Goal: Task Accomplishment & Management: Manage account settings

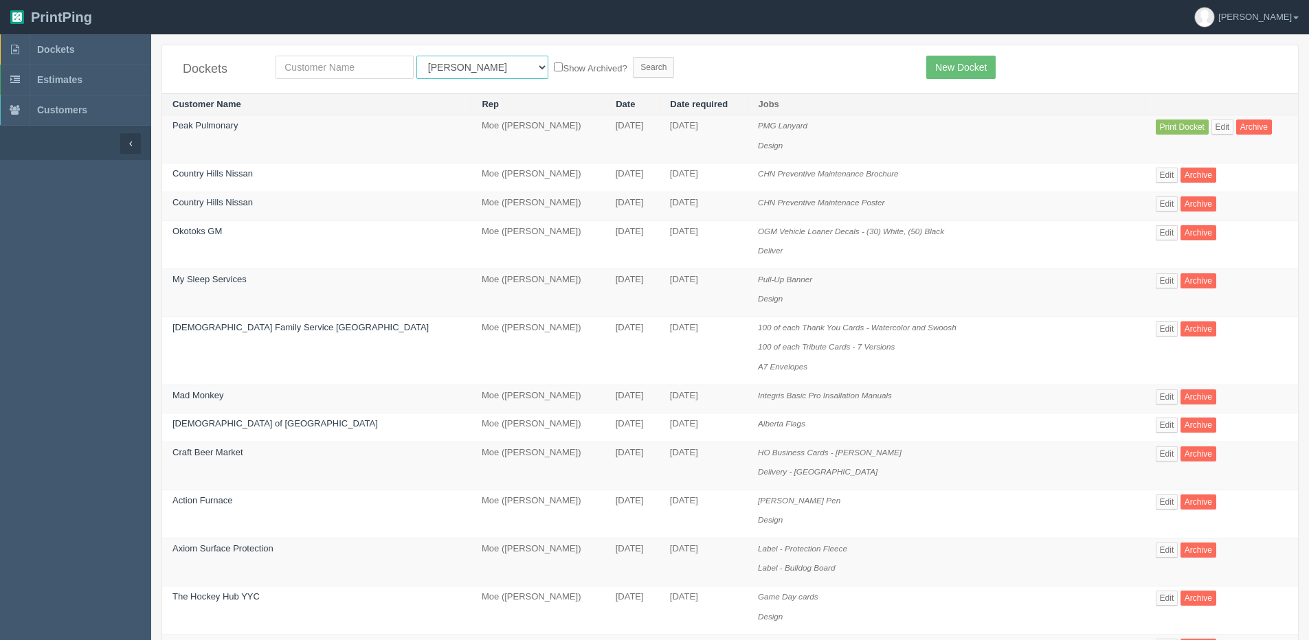
click at [456, 73] on select "All Users [PERSON_NAME] Test 1 [PERSON_NAME] [PERSON_NAME] [PERSON_NAME] France…" at bounding box center [482, 67] width 132 height 23
select select "1"
click at [416, 56] on select "All Users [PERSON_NAME] Test 1 [PERSON_NAME] [PERSON_NAME] [PERSON_NAME] France…" at bounding box center [482, 67] width 132 height 23
click at [554, 71] on label "Show Archived?" at bounding box center [590, 68] width 73 height 16
click at [554, 71] on input "Show Archived?" at bounding box center [558, 67] width 9 height 9
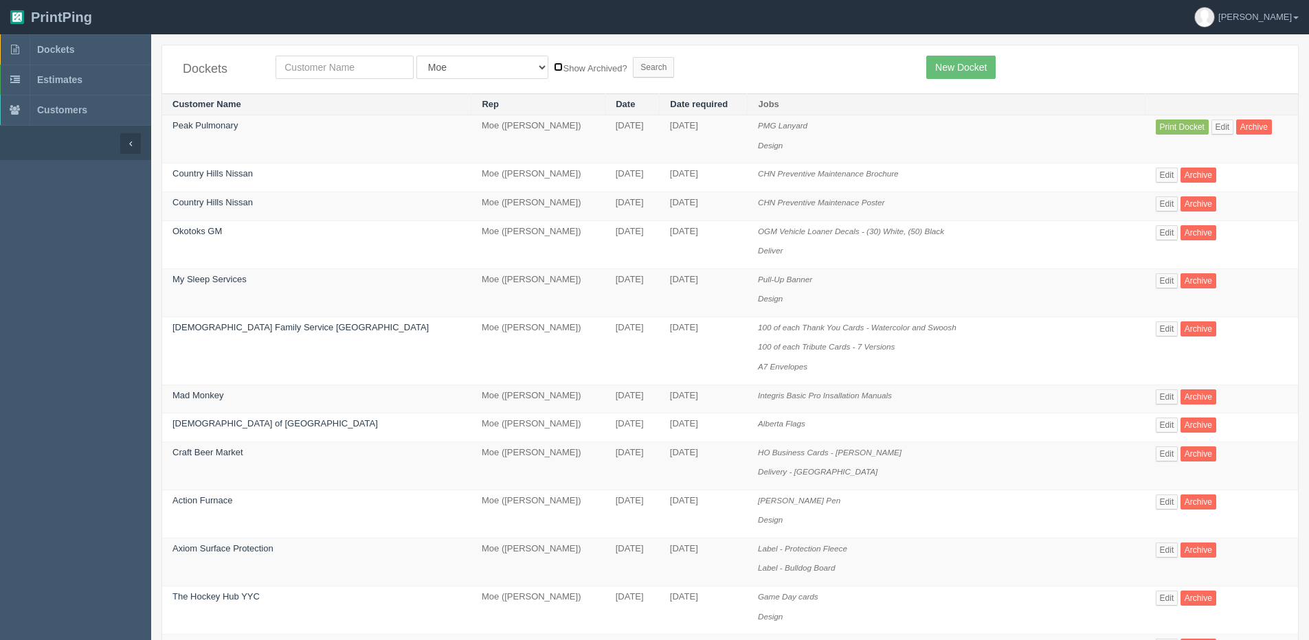
checkbox input "true"
click at [633, 67] on input "Search" at bounding box center [653, 67] width 41 height 21
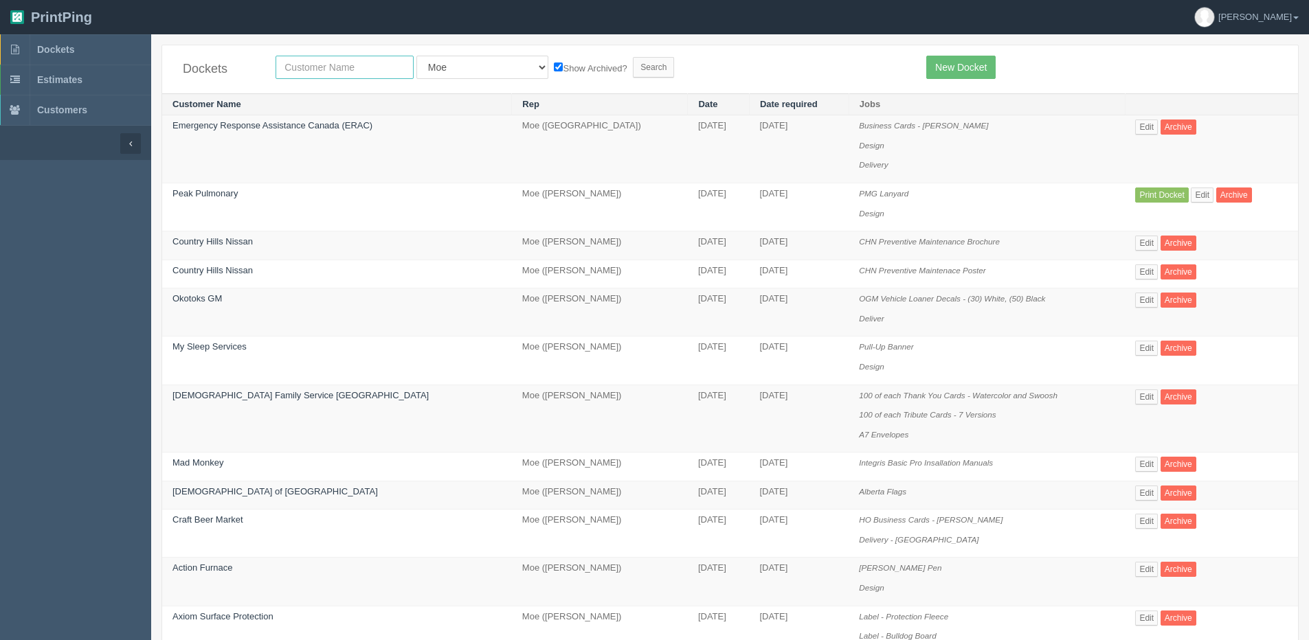
click at [353, 61] on input "text" at bounding box center [345, 67] width 138 height 23
type input "calgary hope church"
click at [633, 57] on input "Search" at bounding box center [653, 67] width 41 height 21
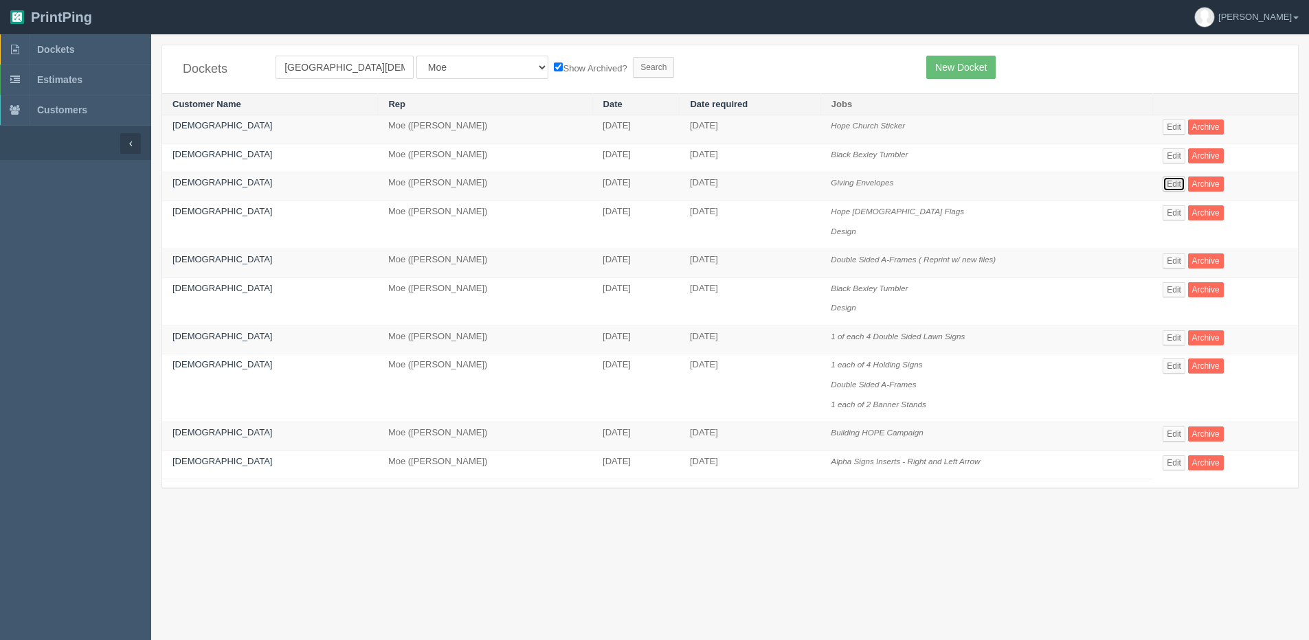
click at [1168, 186] on link "Edit" at bounding box center [1174, 184] width 23 height 15
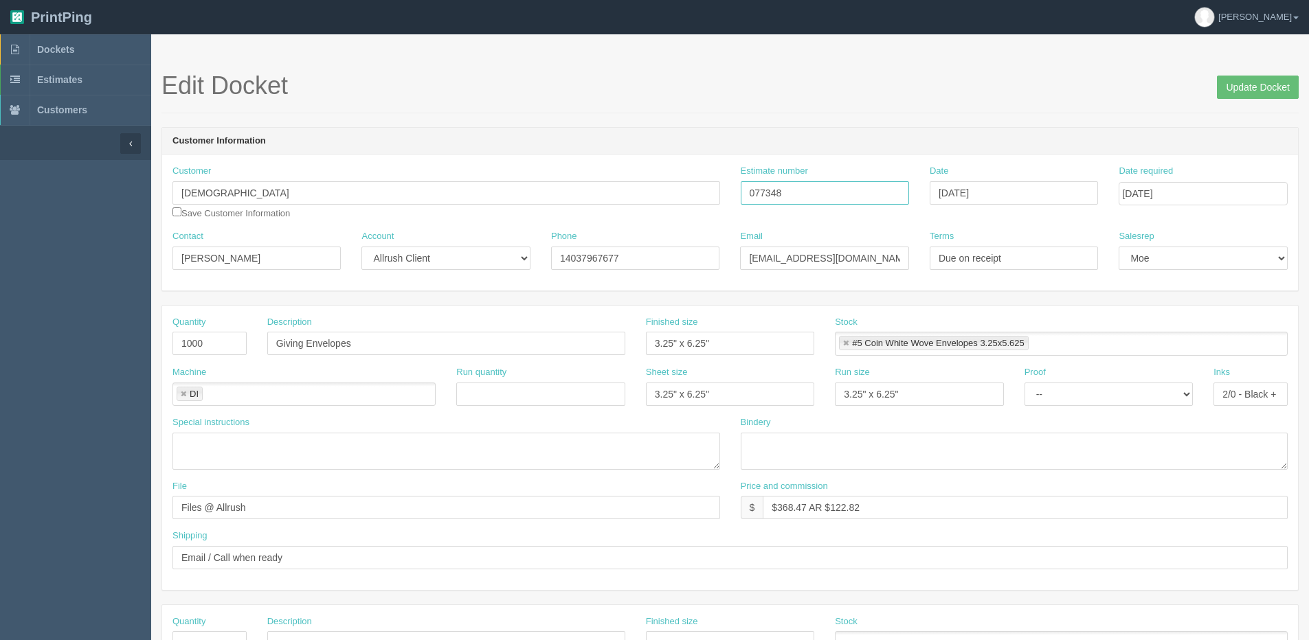
drag, startPoint x: 827, startPoint y: 192, endPoint x: 549, endPoint y: 194, distance: 278.3
click at [535, 205] on div "Customer Calgary Hope Church Save Customer Information Estimate number 077348 D…" at bounding box center [730, 197] width 1136 height 65
drag, startPoint x: 1243, startPoint y: 85, endPoint x: 1111, endPoint y: 89, distance: 132.7
click at [1185, 89] on h1 "Edit Docket Update Docket" at bounding box center [729, 85] width 1137 height 27
click at [1270, 85] on input "Update Docket" at bounding box center [1258, 87] width 82 height 23
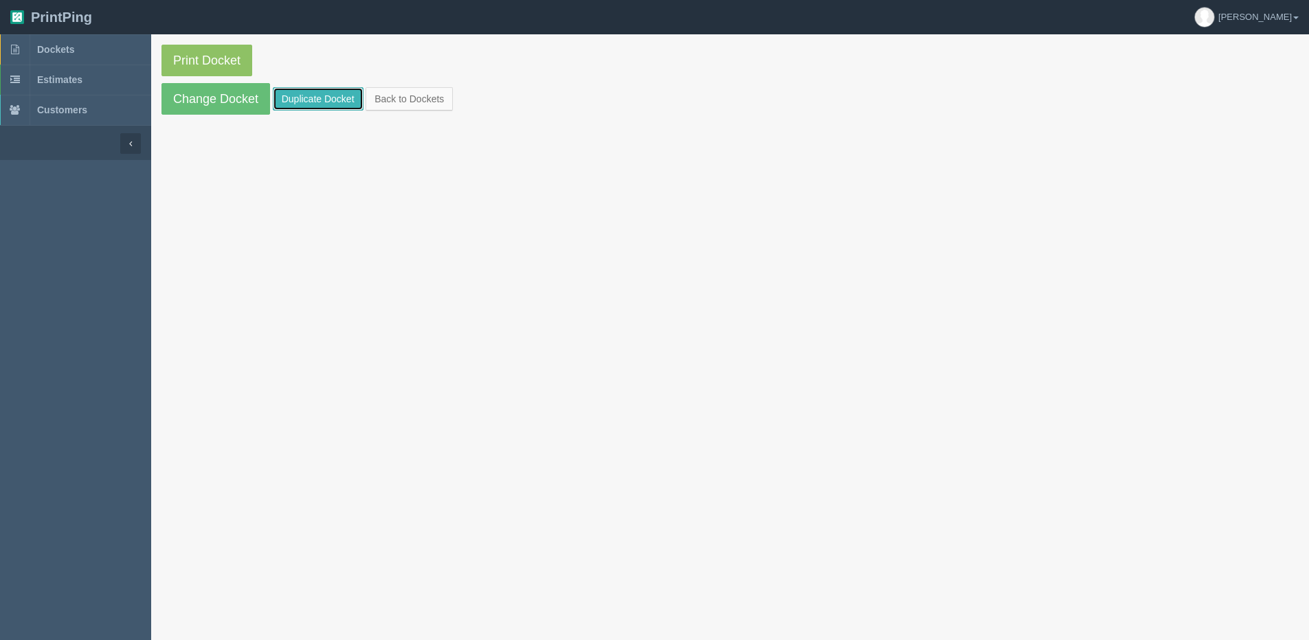
click at [311, 89] on link "Duplicate Docket" at bounding box center [318, 98] width 91 height 23
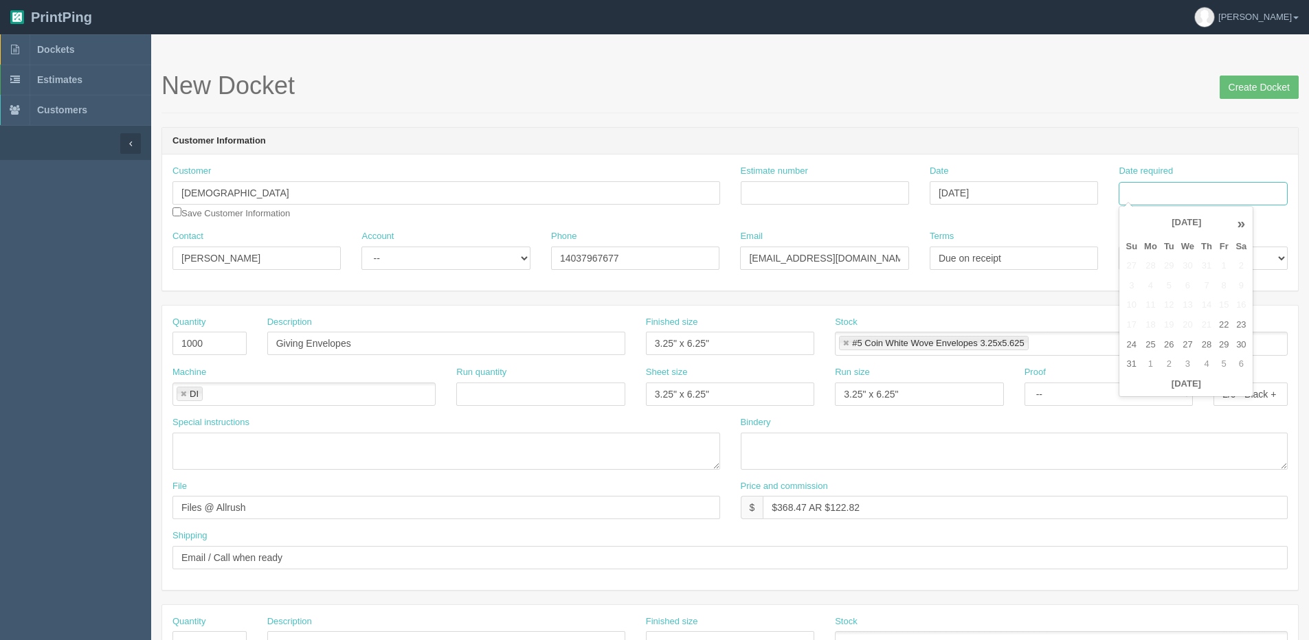
click at [1216, 194] on input "Date required" at bounding box center [1203, 193] width 168 height 23
click at [1150, 426] on div "Bindery" at bounding box center [1015, 443] width 548 height 54
click at [1176, 198] on input "Date required" at bounding box center [1203, 193] width 168 height 23
click at [1153, 394] on th "Today" at bounding box center [1186, 385] width 128 height 20
click at [1170, 367] on td "2" at bounding box center [1169, 365] width 17 height 20
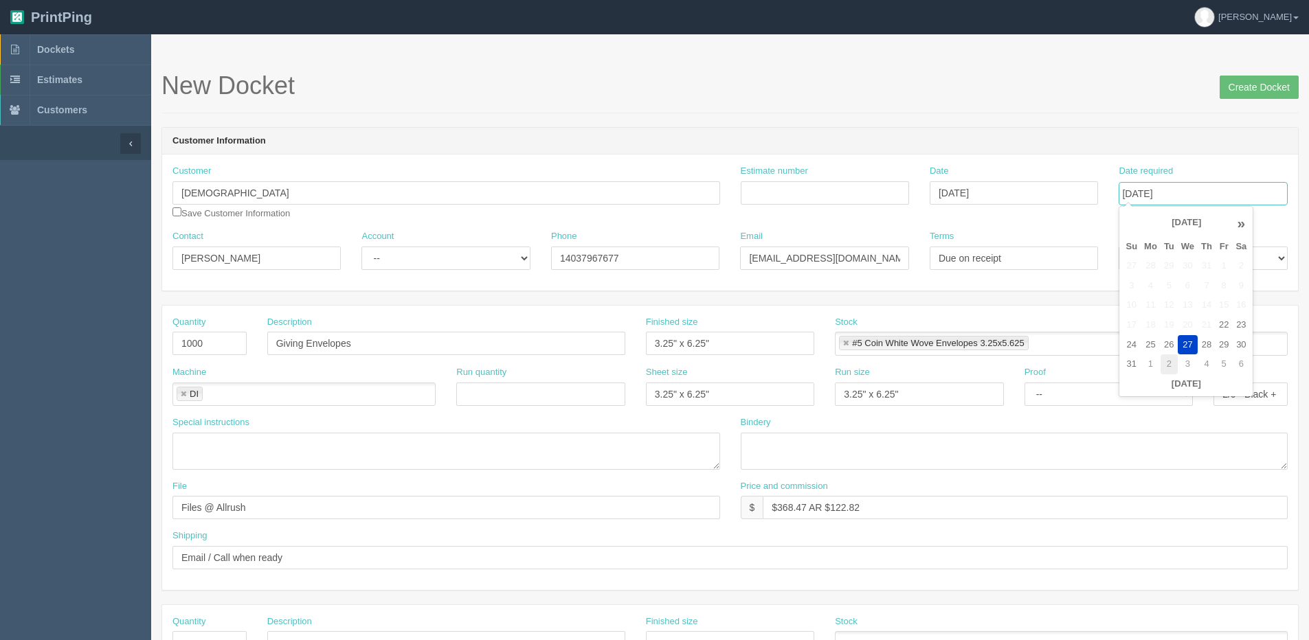
type input "September 2, 2025"
drag, startPoint x: 239, startPoint y: 267, endPoint x: 65, endPoint y: 251, distance: 174.6
click at [49, 251] on section "Dockets Estimates Customers" at bounding box center [654, 641] width 1309 height 1214
paste input "Brad Brownell"
type input "Brad Brownell"
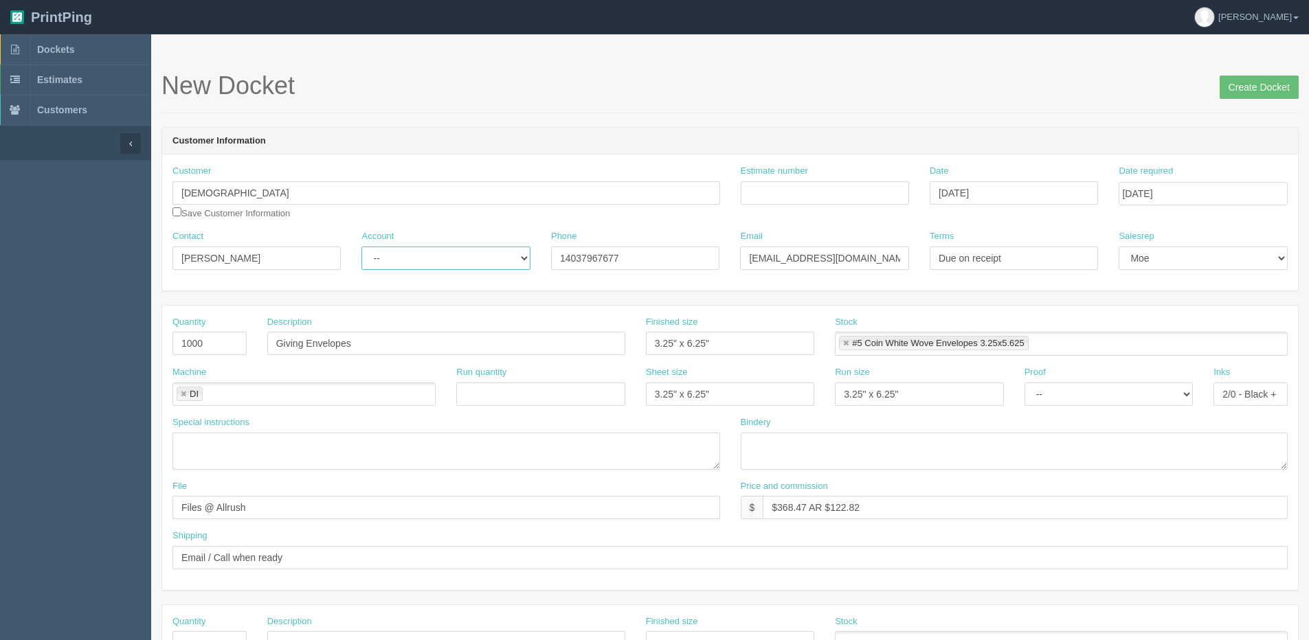
click at [423, 264] on select "-- Existing Client Allrush Client Rep Client" at bounding box center [445, 258] width 168 height 23
select select "Allrush Client"
click at [361, 247] on select "-- Existing Client Allrush Client Rep Client" at bounding box center [445, 258] width 168 height 23
drag, startPoint x: 766, startPoint y: 258, endPoint x: 656, endPoint y: 263, distance: 110.1
click at [664, 263] on div "Contact Brad Brownell Account -- Existing Client Allrush Client Rep Client Phon…" at bounding box center [730, 255] width 1136 height 50
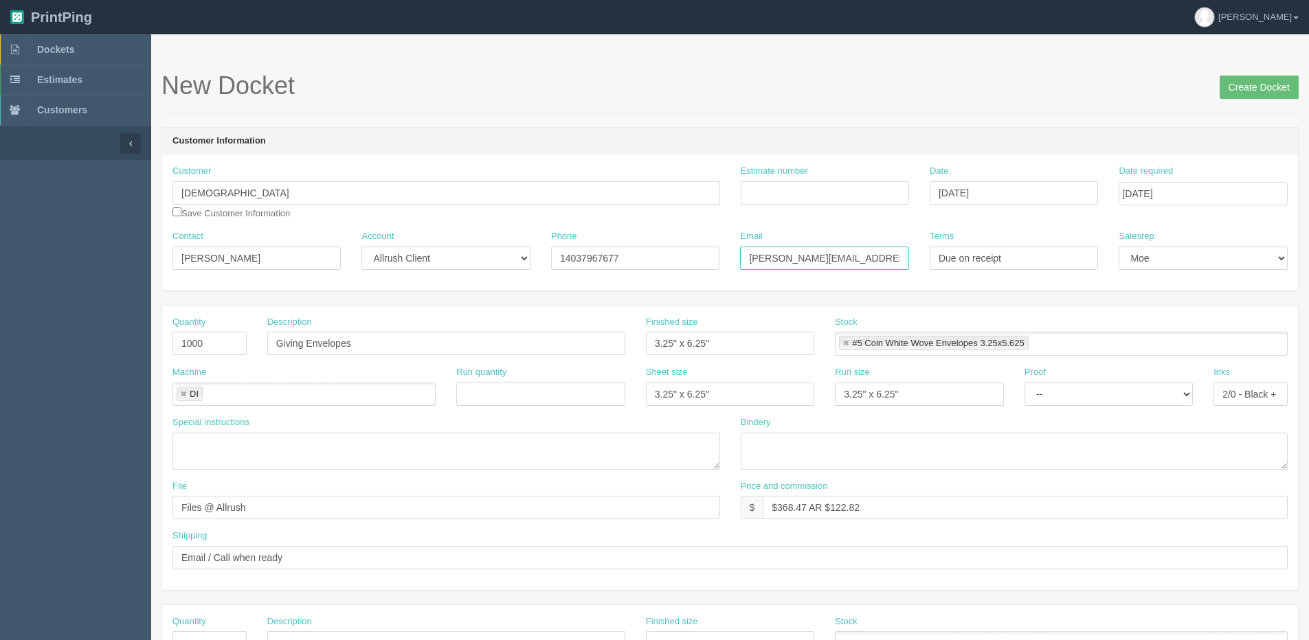
type input "brad@calgaryhopechurch.com"
click at [817, 199] on input "Estimate number" at bounding box center [825, 192] width 168 height 23
paste input "Brad Brownell"
drag, startPoint x: 845, startPoint y: 192, endPoint x: 447, endPoint y: 200, distance: 398.0
click at [447, 200] on div "Customer Calgary Hope Church Save Customer Information Estimate number Brad Bro…" at bounding box center [730, 197] width 1136 height 65
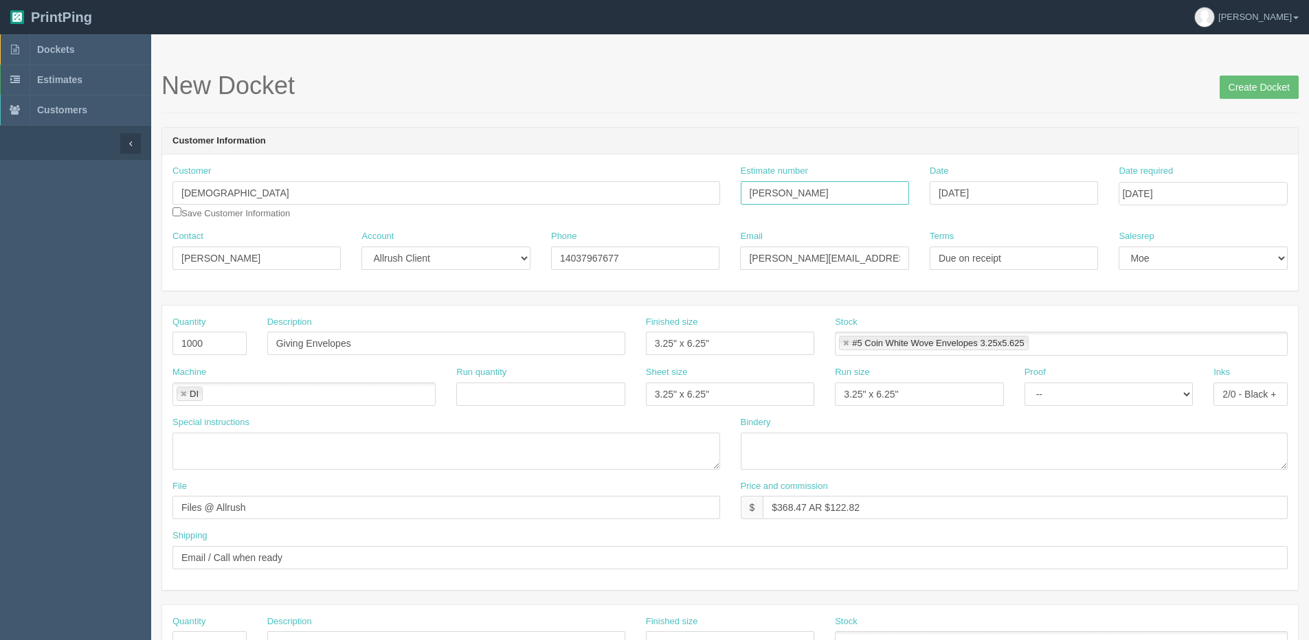
click at [844, 197] on input "Brad Brownell" at bounding box center [825, 192] width 168 height 23
drag, startPoint x: 843, startPoint y: 198, endPoint x: 544, endPoint y: 192, distance: 299.0
click at [546, 194] on div "Customer Calgary Hope Church Save Customer Information Estimate number Brad Bro…" at bounding box center [730, 197] width 1136 height 65
click at [749, 199] on input "77348" at bounding box center [825, 192] width 168 height 23
type input "077348"
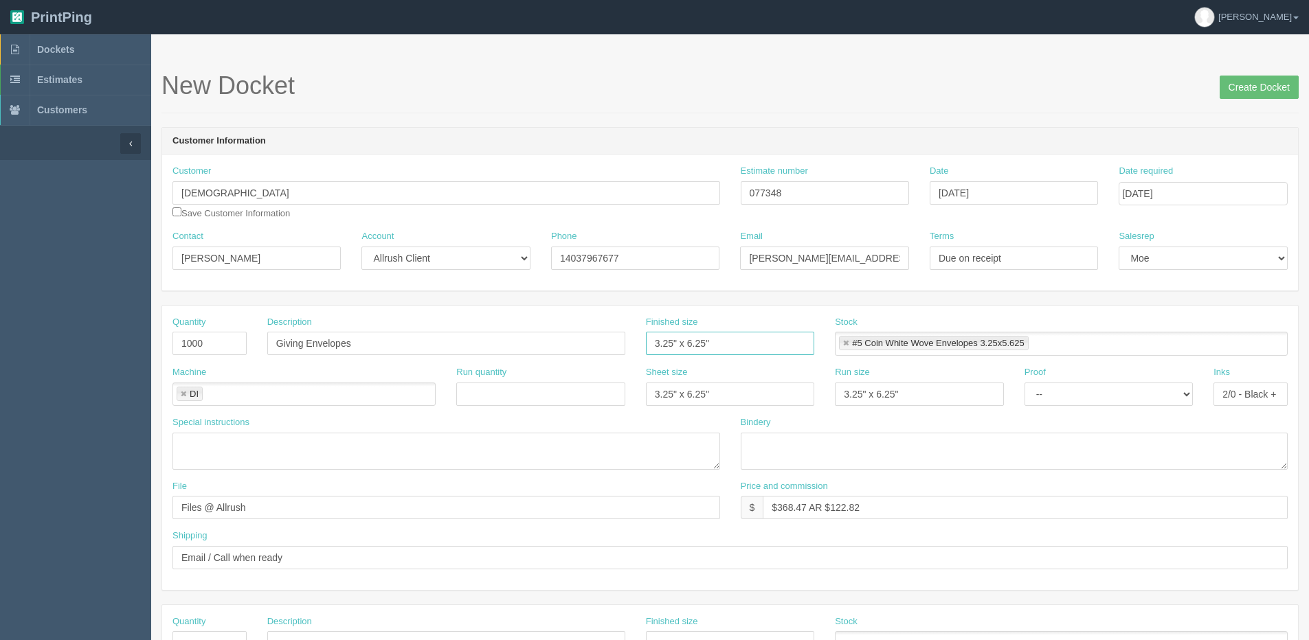
drag, startPoint x: 685, startPoint y: 342, endPoint x: 709, endPoint y: 344, distance: 23.5
click at [685, 342] on input "3.25" x 6.25"" at bounding box center [730, 343] width 168 height 23
type input "3.25" x 5.625""
drag, startPoint x: 730, startPoint y: 343, endPoint x: 220, endPoint y: 369, distance: 510.6
click at [221, 369] on div "Quantity 1000 Description Giving Envelopes Finished size 3.25" x 5.625" Stock #…" at bounding box center [730, 448] width 1136 height 285
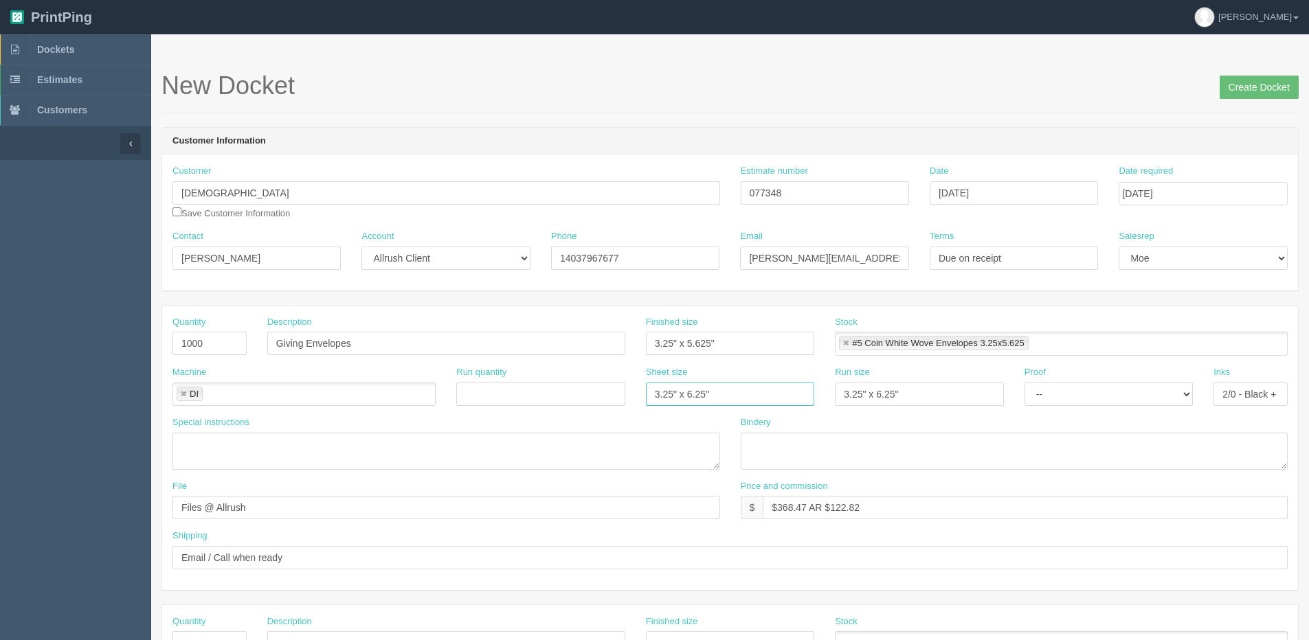
drag, startPoint x: 765, startPoint y: 397, endPoint x: 368, endPoint y: 397, distance: 396.5
click at [368, 397] on div "Machine DI DI Run quantity Sheet size 3.25" x 6.25" Run size 3.25" x 6.25" Proo…" at bounding box center [730, 391] width 1136 height 50
paste input "5.6"
type input "3.25" x 5.625""
click at [598, 430] on div "Quantity 1000 Description Giving Envelopes Finished size 3.25" x 5.625" Stock #…" at bounding box center [730, 448] width 1136 height 285
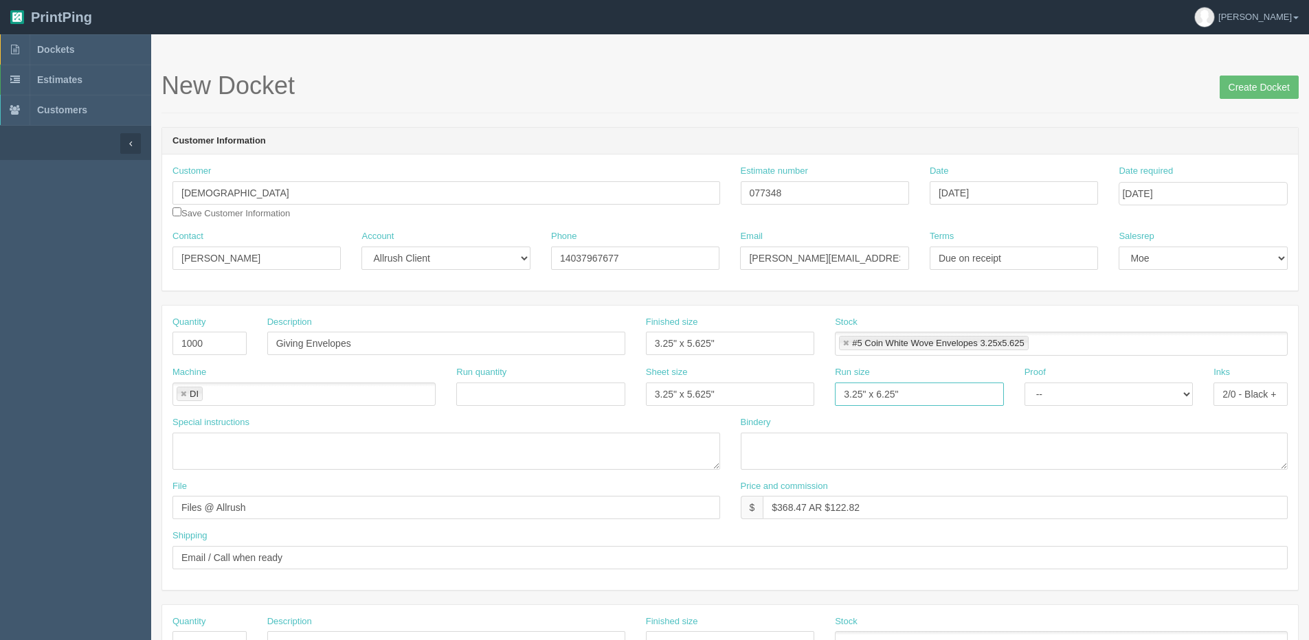
paste input "5.6"
type input "3.25" x 5.625""
drag, startPoint x: 783, startPoint y: 507, endPoint x: 805, endPoint y: 514, distance: 23.7
click at [805, 514] on input "$368.47 AR $122.82" at bounding box center [1025, 507] width 525 height 23
drag, startPoint x: 836, startPoint y: 509, endPoint x: 1059, endPoint y: 480, distance: 224.5
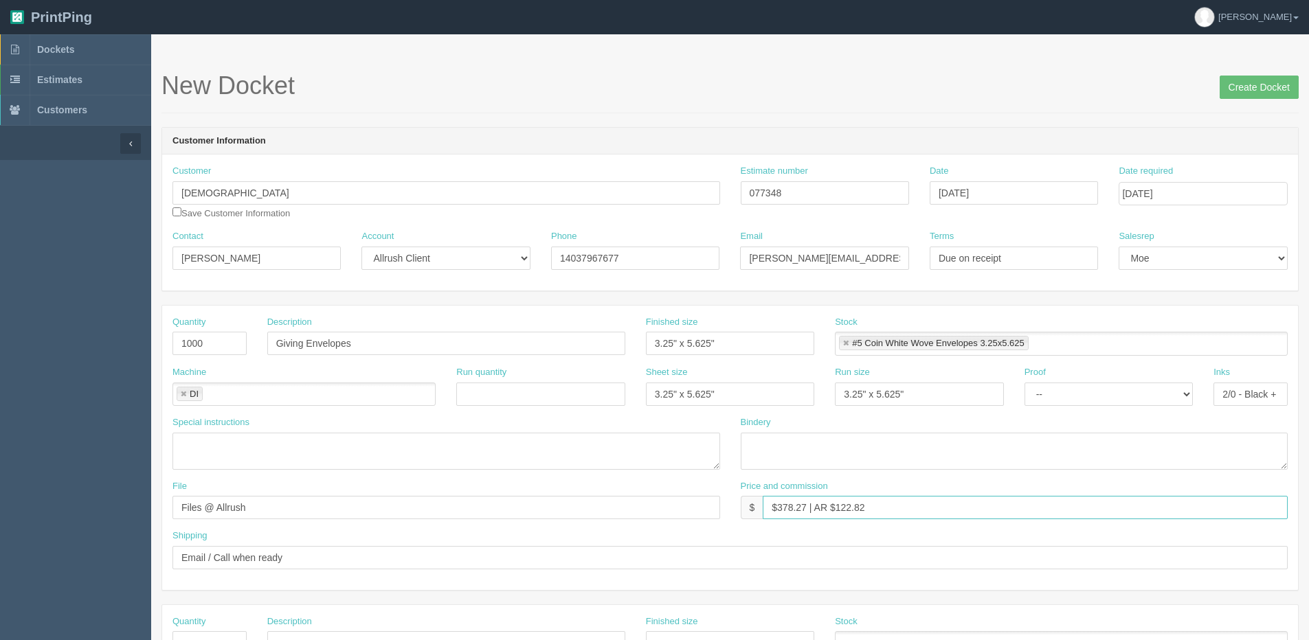
click at [1059, 480] on div "Price and commission $ $378.27 | AR $122.82" at bounding box center [1015, 500] width 548 height 40
type input "$378.27 | AR $126.06"
drag, startPoint x: 143, startPoint y: 504, endPoint x: -164, endPoint y: 544, distance: 309.8
click at [0, 544] on html "PrintPing Dan Edit account ( dan@allrush.ca ) Logout Dockets Estimates Customers" at bounding box center [654, 624] width 1309 height 1248
click at [265, 506] on input "Files @ Allrush" at bounding box center [446, 507] width 548 height 23
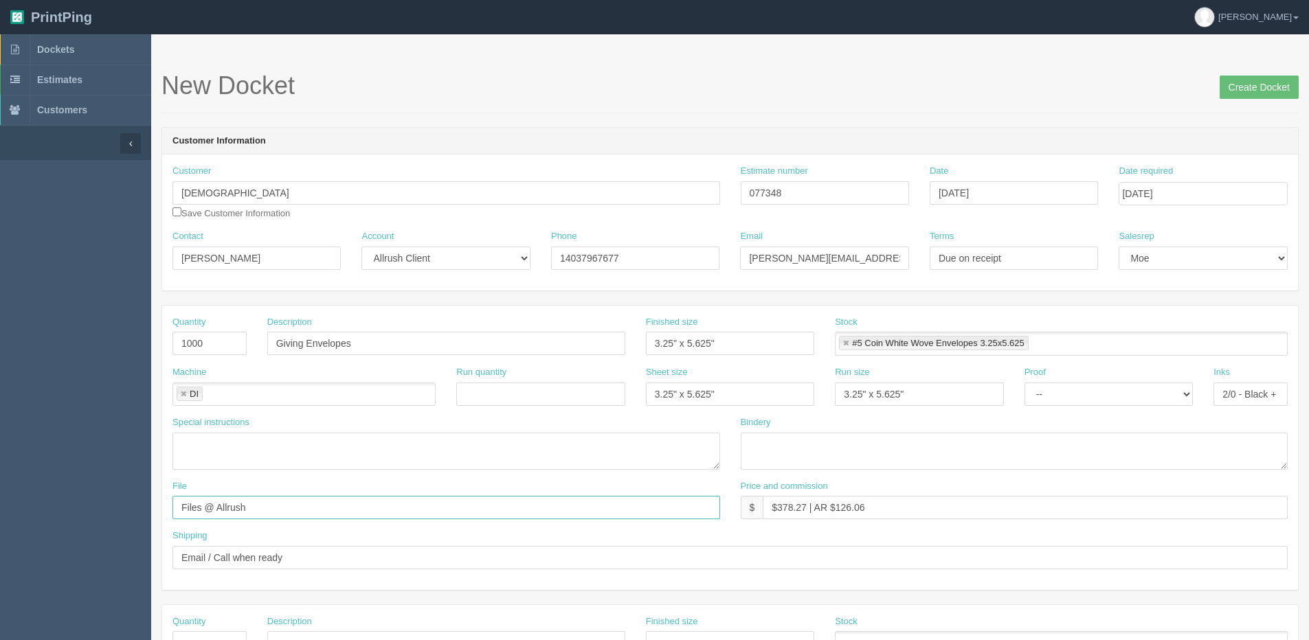
drag, startPoint x: 177, startPoint y: 508, endPoint x: -7, endPoint y: 511, distance: 183.5
click at [0, 511] on html "PrintPing [PERSON_NAME] Edit account ( [PERSON_NAME][EMAIL_ADDRESS][DOMAIN_NAME…" at bounding box center [654, 624] width 1309 height 1248
type input "Client Files > [DATE]"
drag, startPoint x: 1288, startPoint y: 89, endPoint x: 1275, endPoint y: 87, distance: 12.4
click at [1288, 89] on input "Create Docket" at bounding box center [1259, 87] width 79 height 23
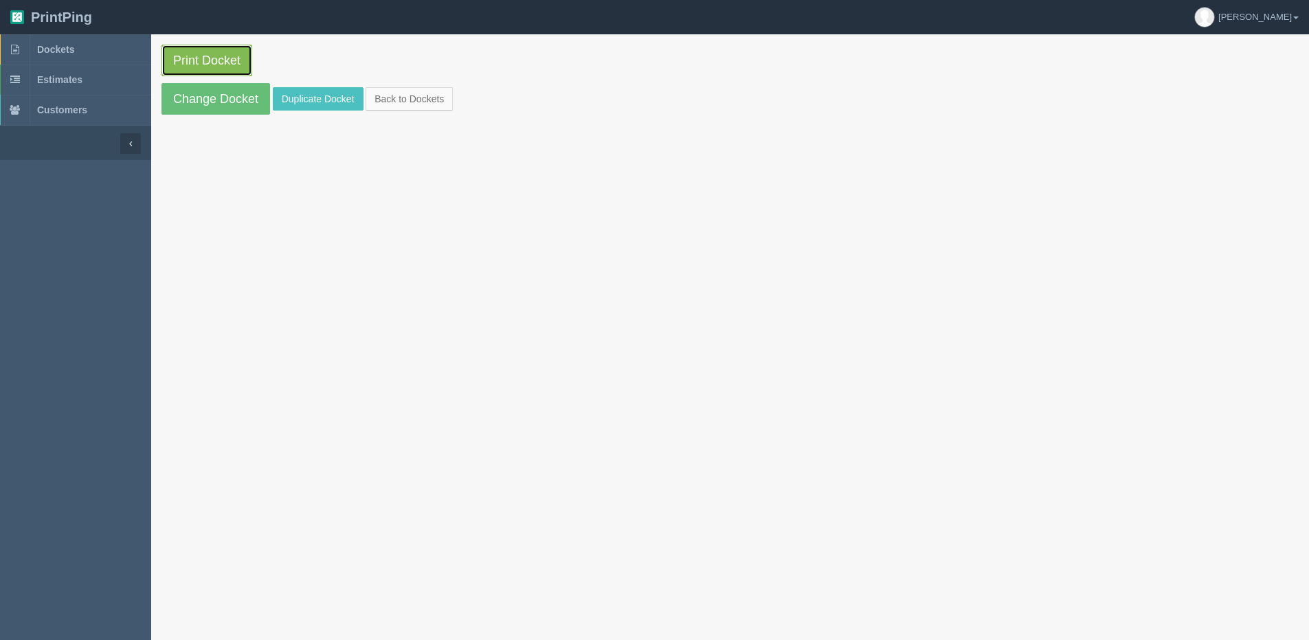
click at [210, 57] on link "Print Docket" at bounding box center [206, 61] width 91 height 32
click at [222, 104] on link "Change Docket" at bounding box center [215, 99] width 109 height 32
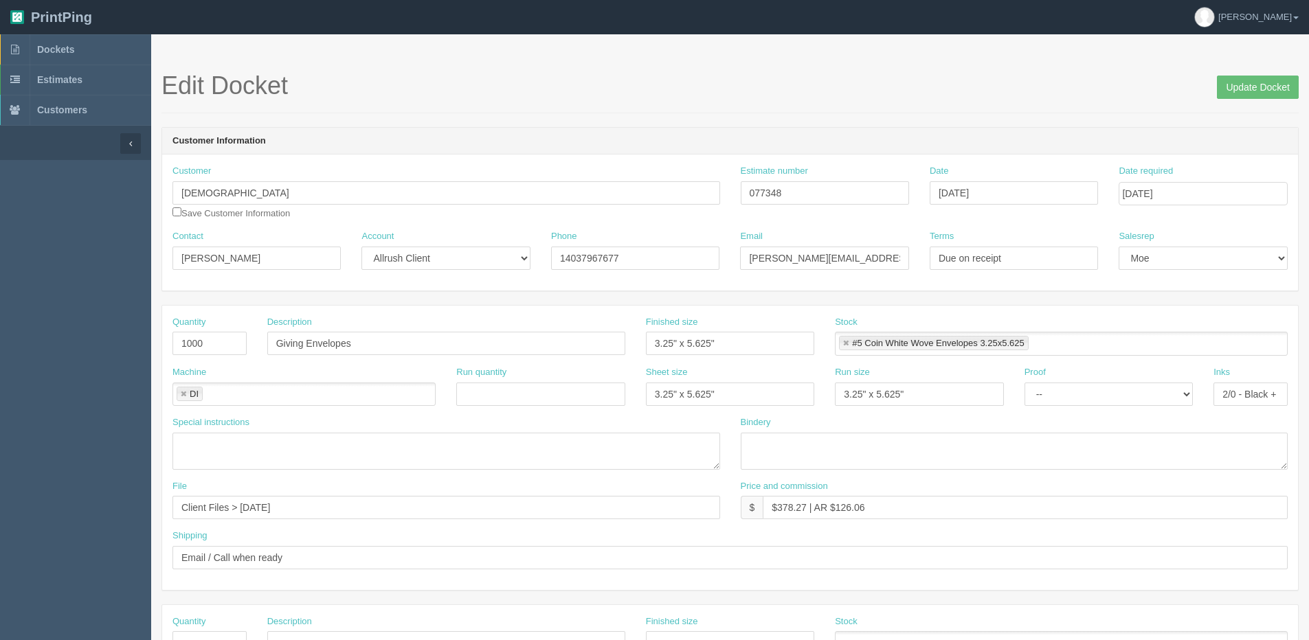
click at [184, 396] on link at bounding box center [183, 394] width 8 height 9
click at [184, 396] on input "text" at bounding box center [180, 396] width 14 height 20
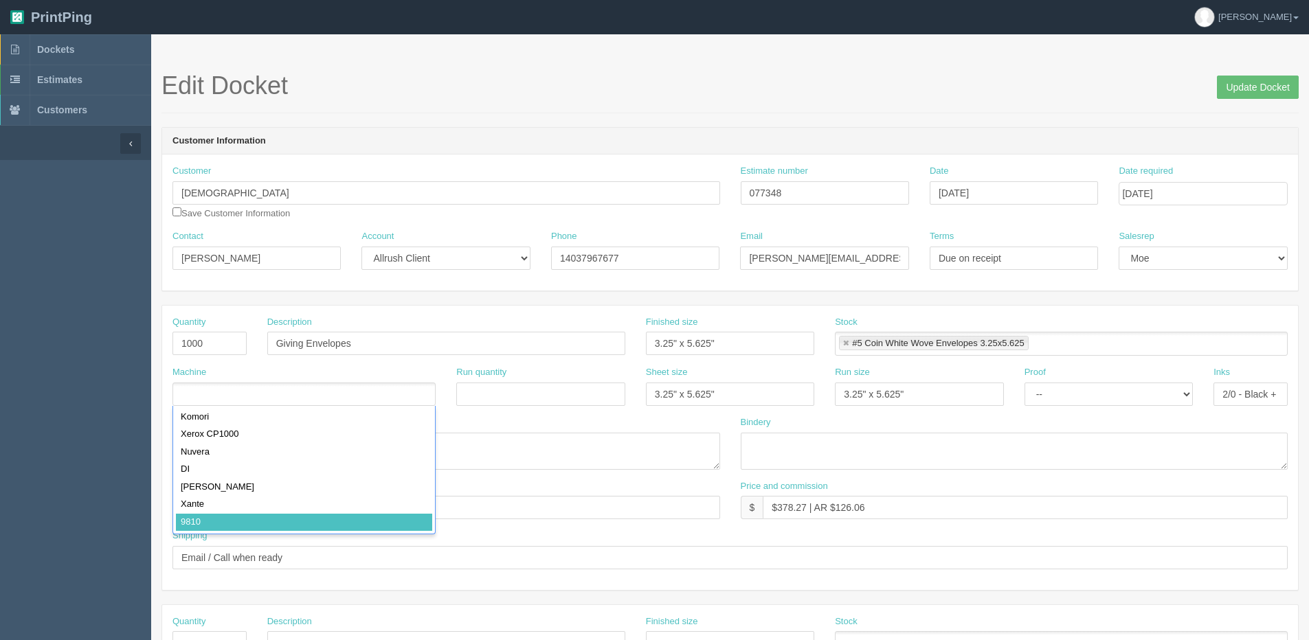
type input "9810"
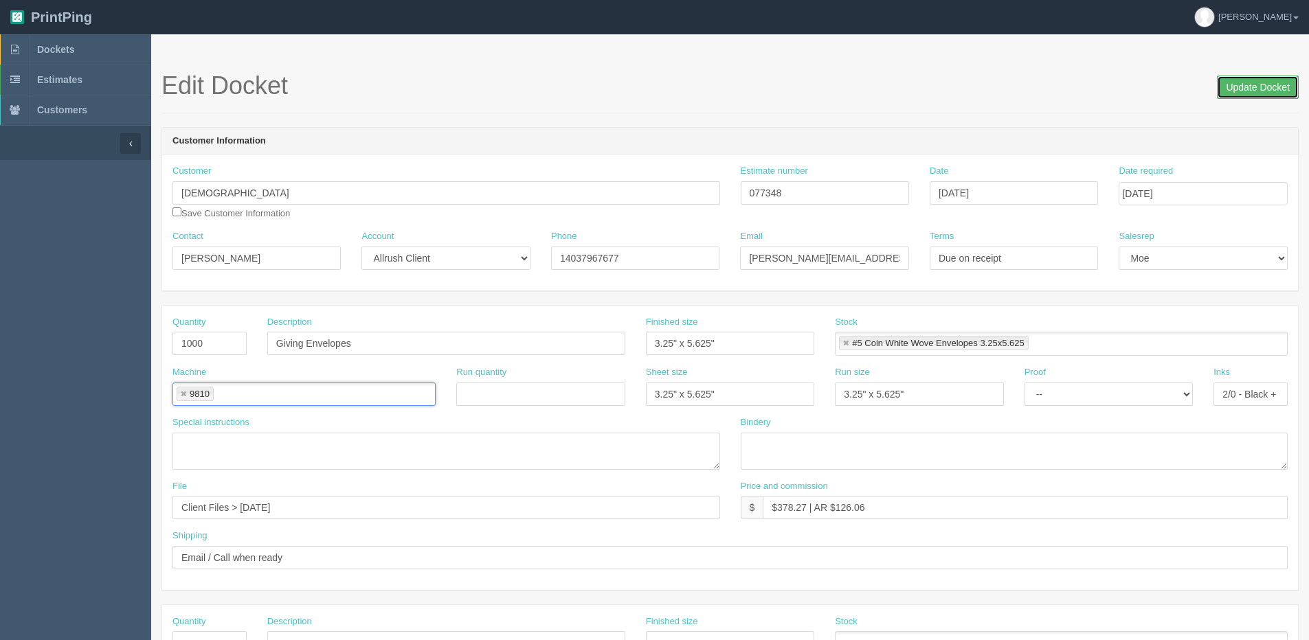
click at [1255, 83] on input "Update Docket" at bounding box center [1258, 87] width 82 height 23
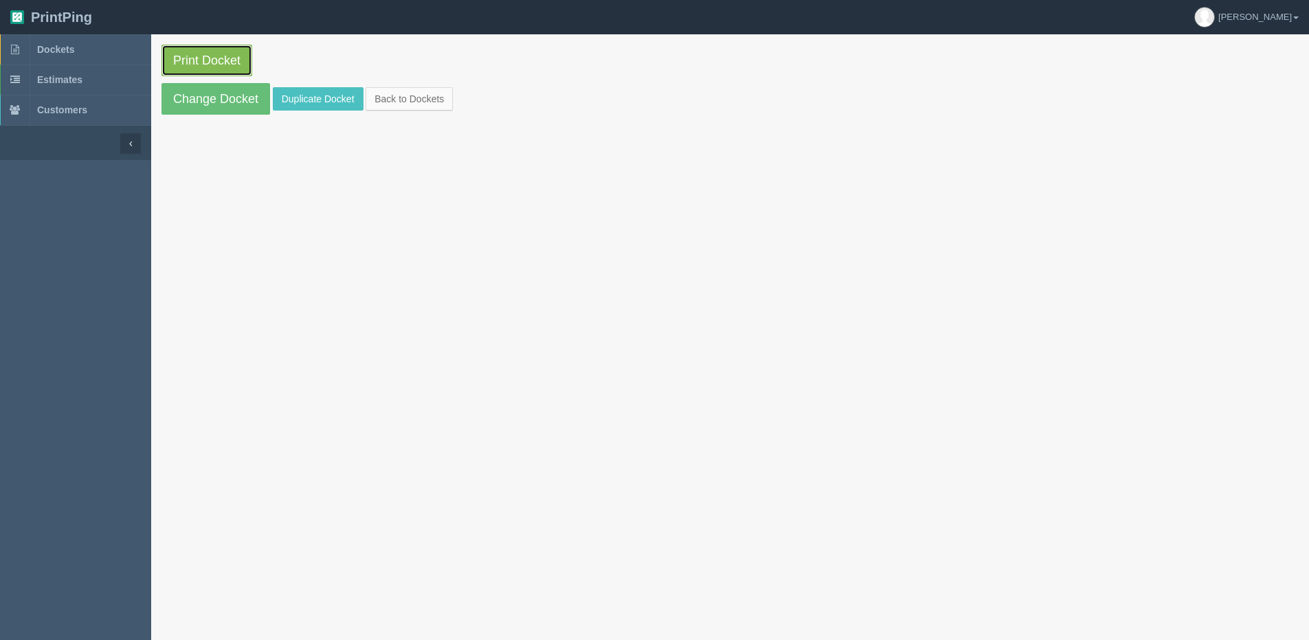
click at [186, 67] on link "Print Docket" at bounding box center [206, 61] width 91 height 32
click at [424, 100] on link "Back to Dockets" at bounding box center [409, 98] width 87 height 23
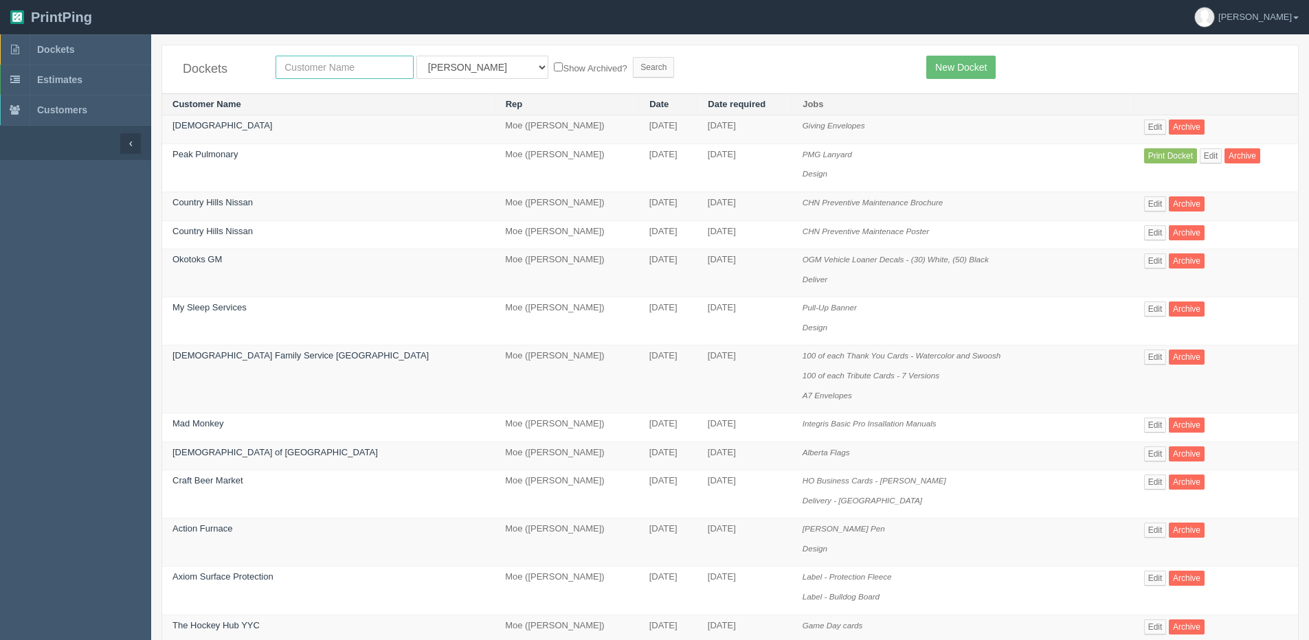
click at [371, 58] on input "text" at bounding box center [345, 67] width 138 height 23
type input "Great West Media"
click at [517, 76] on form "Great West Media All Users Ali Ali Test 1 Aly Amy Ankit Arif Brandon Dan France…" at bounding box center [591, 67] width 630 height 23
click at [554, 73] on label "Show Archived?" at bounding box center [590, 68] width 73 height 16
click at [554, 71] on input "Show Archived?" at bounding box center [558, 67] width 9 height 9
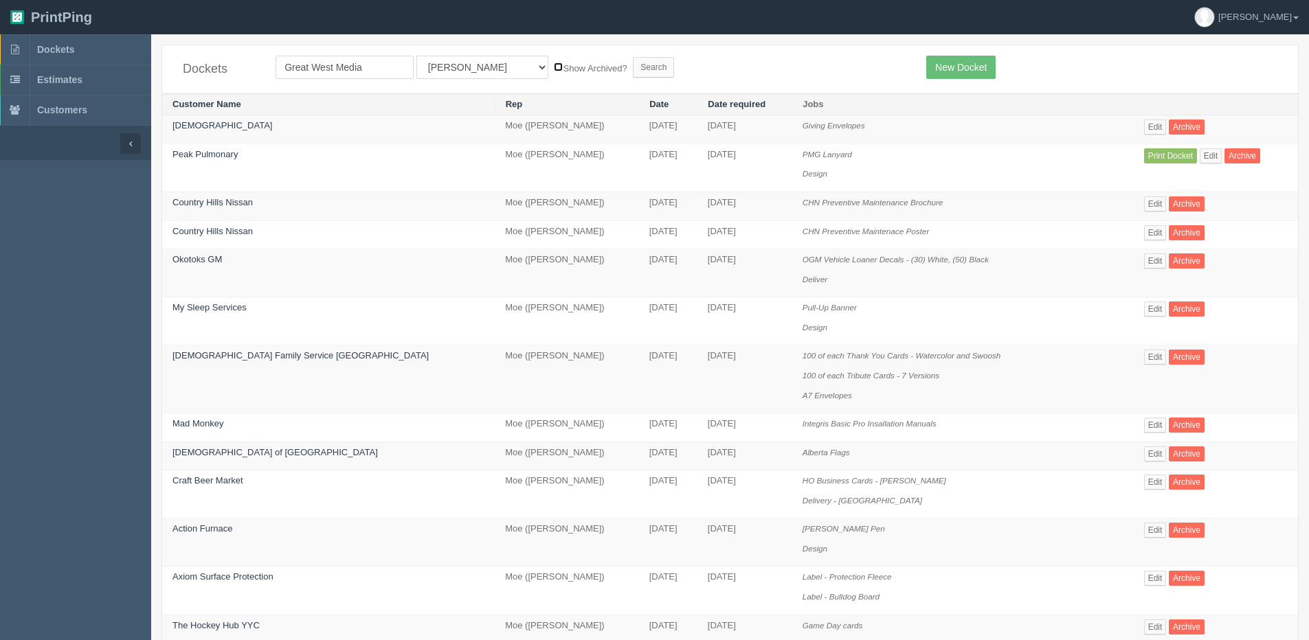
checkbox input "true"
click at [633, 72] on input "Search" at bounding box center [653, 67] width 41 height 21
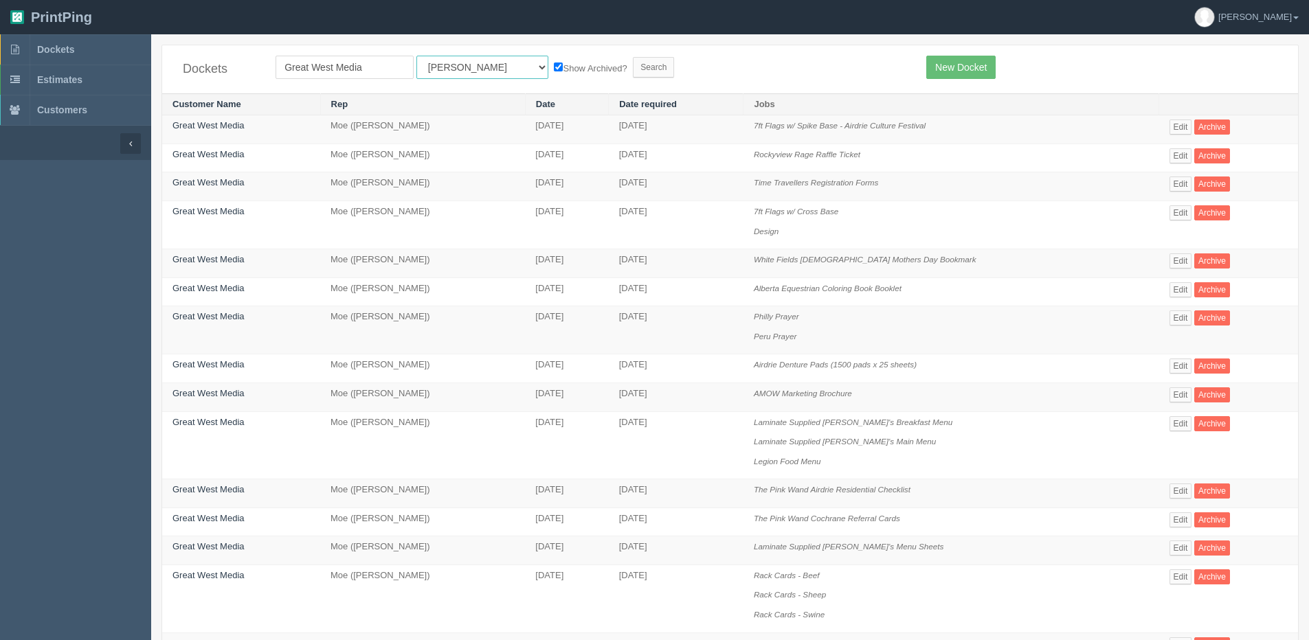
click at [436, 69] on select "All Users [PERSON_NAME] Test 1 [PERSON_NAME] [PERSON_NAME] [PERSON_NAME] France…" at bounding box center [482, 67] width 132 height 23
select select "1"
click at [416, 56] on select "All Users [PERSON_NAME] Test 1 [PERSON_NAME] [PERSON_NAME] [PERSON_NAME] France…" at bounding box center [482, 67] width 132 height 23
click at [633, 65] on input "Search" at bounding box center [653, 67] width 41 height 21
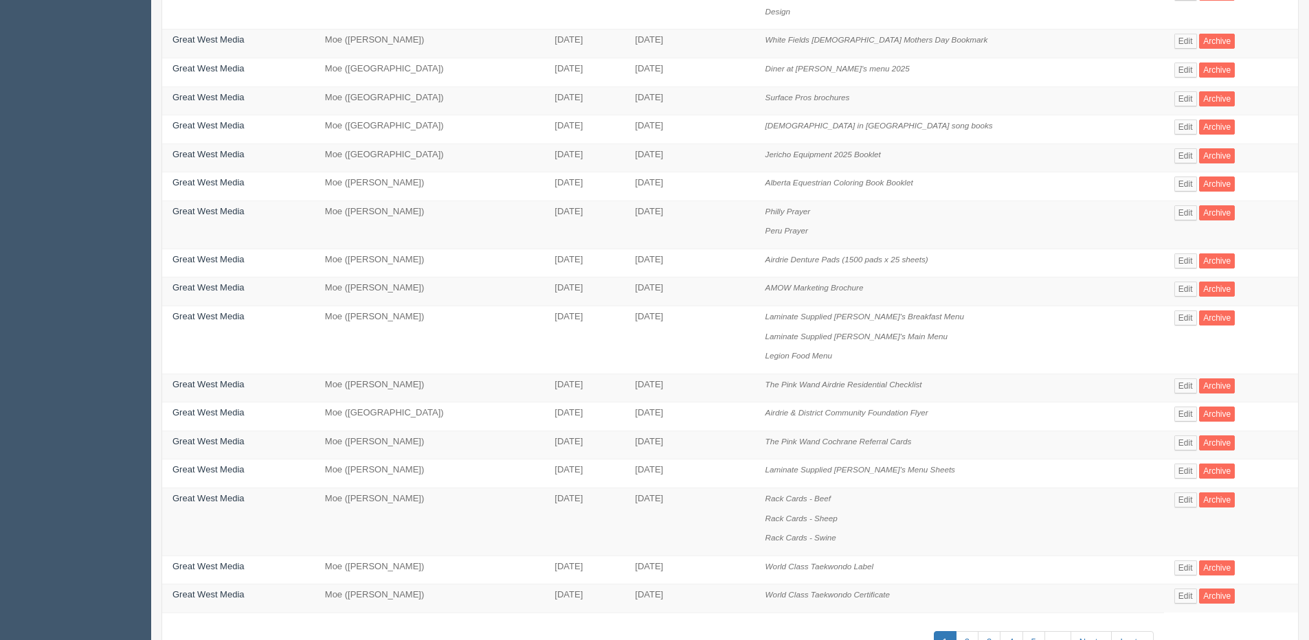
scroll to position [394, 0]
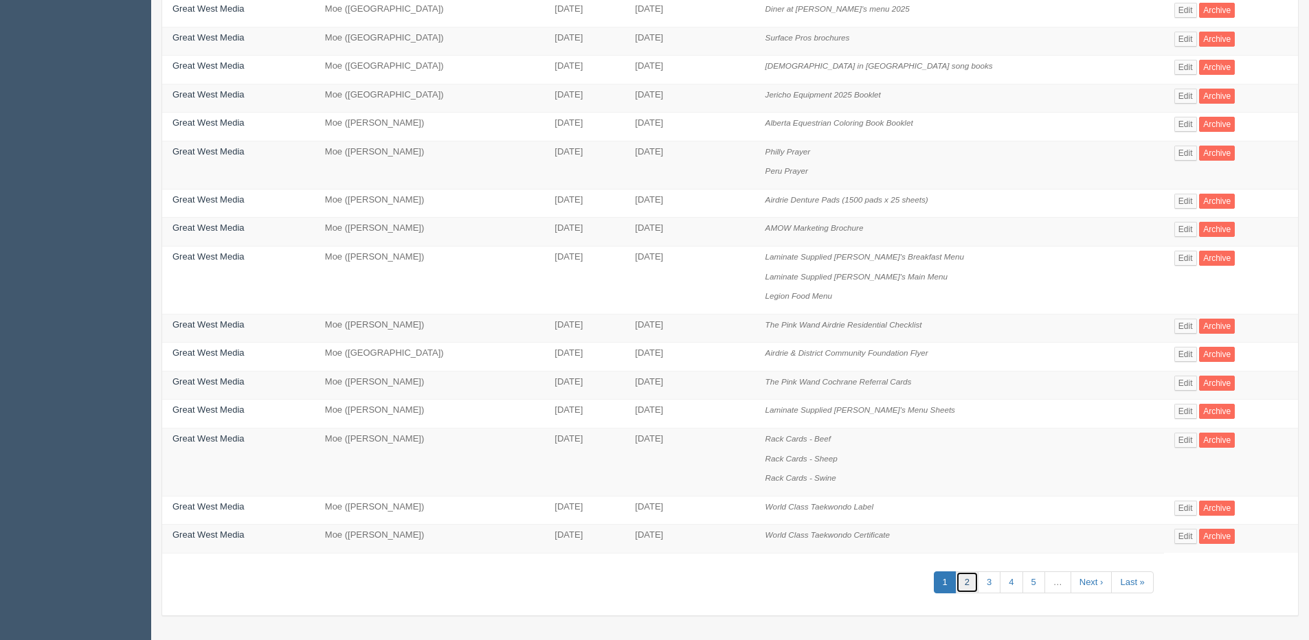
click at [968, 583] on link "2" at bounding box center [967, 583] width 23 height 23
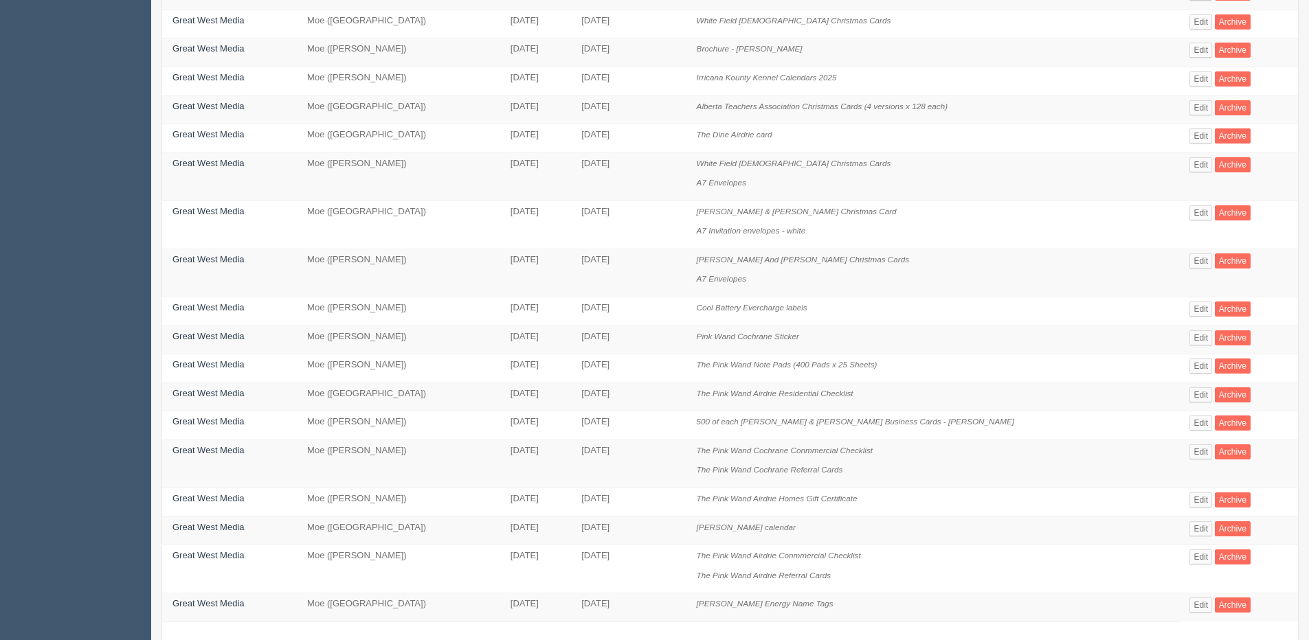
scroll to position [394, 0]
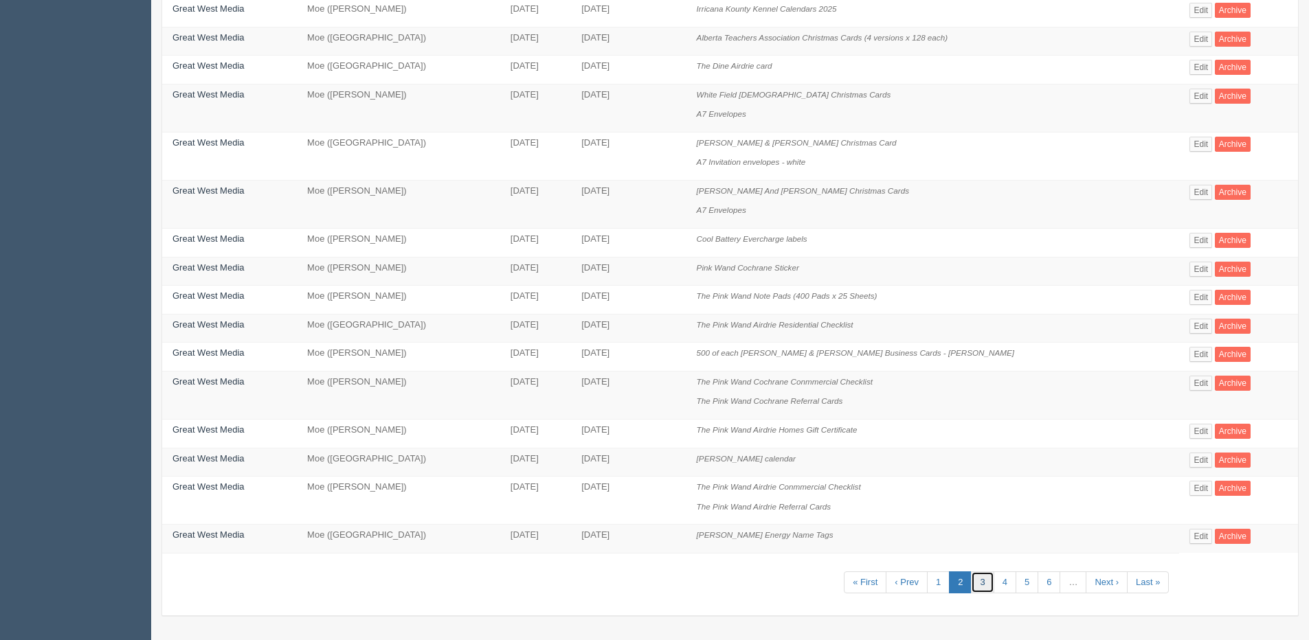
click at [979, 590] on link "3" at bounding box center [982, 583] width 23 height 23
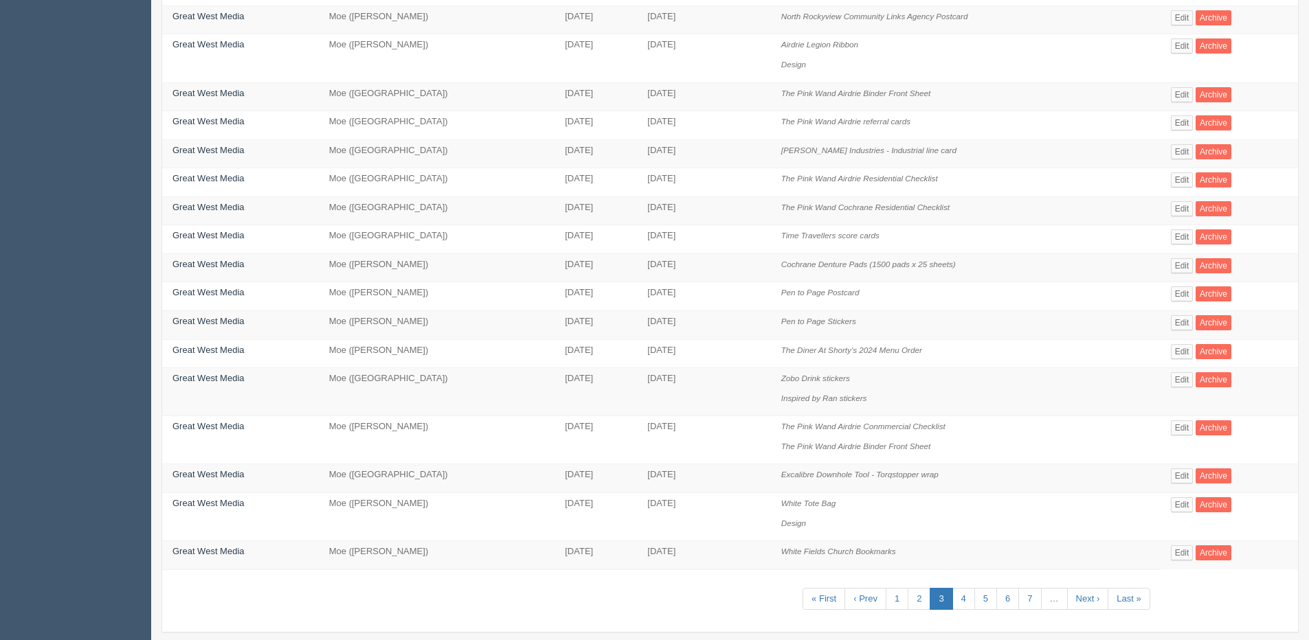
scroll to position [344, 0]
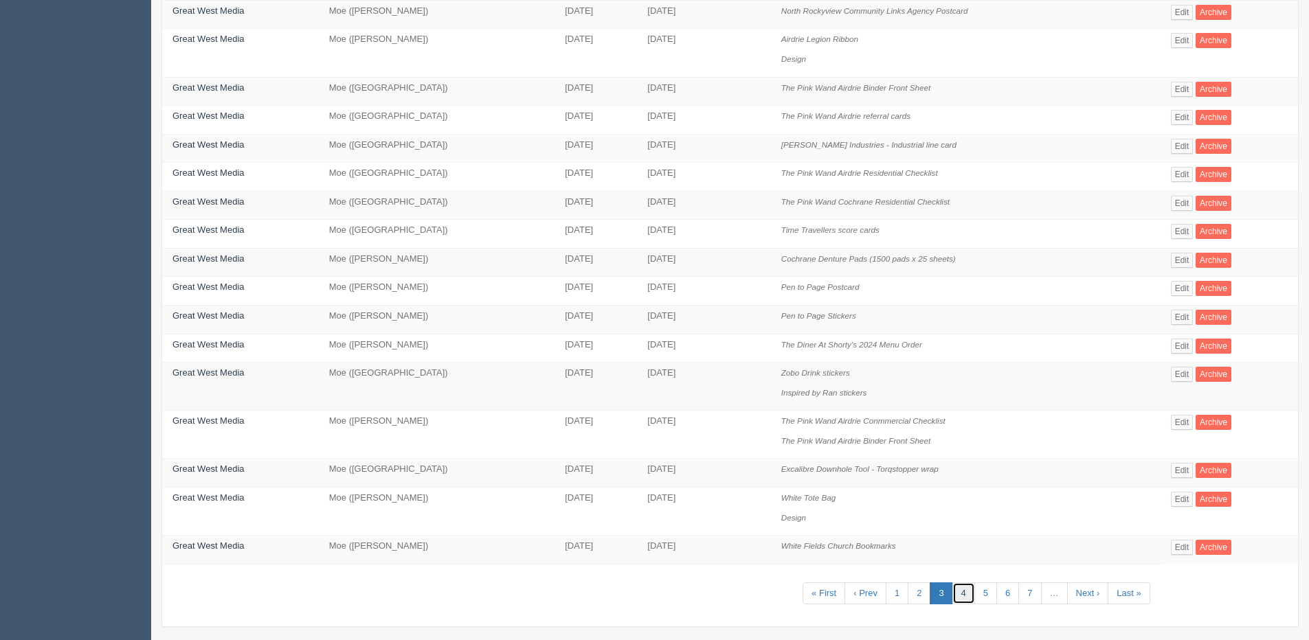
click at [963, 594] on link "4" at bounding box center [963, 594] width 23 height 23
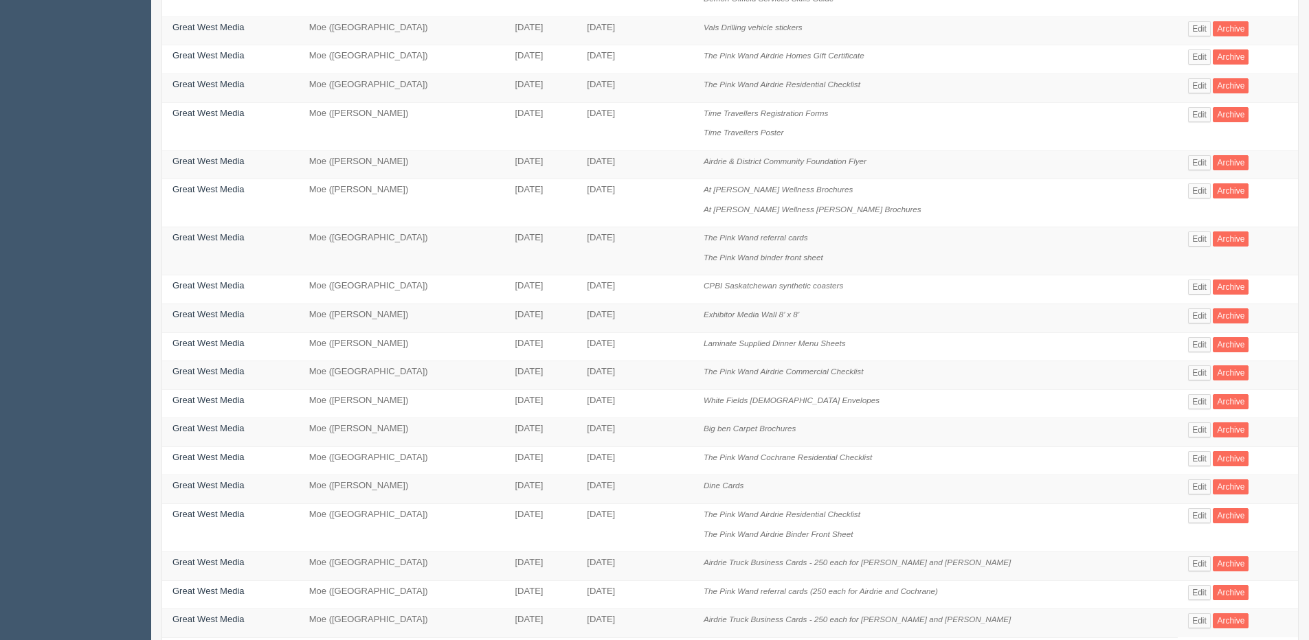
scroll to position [394, 0]
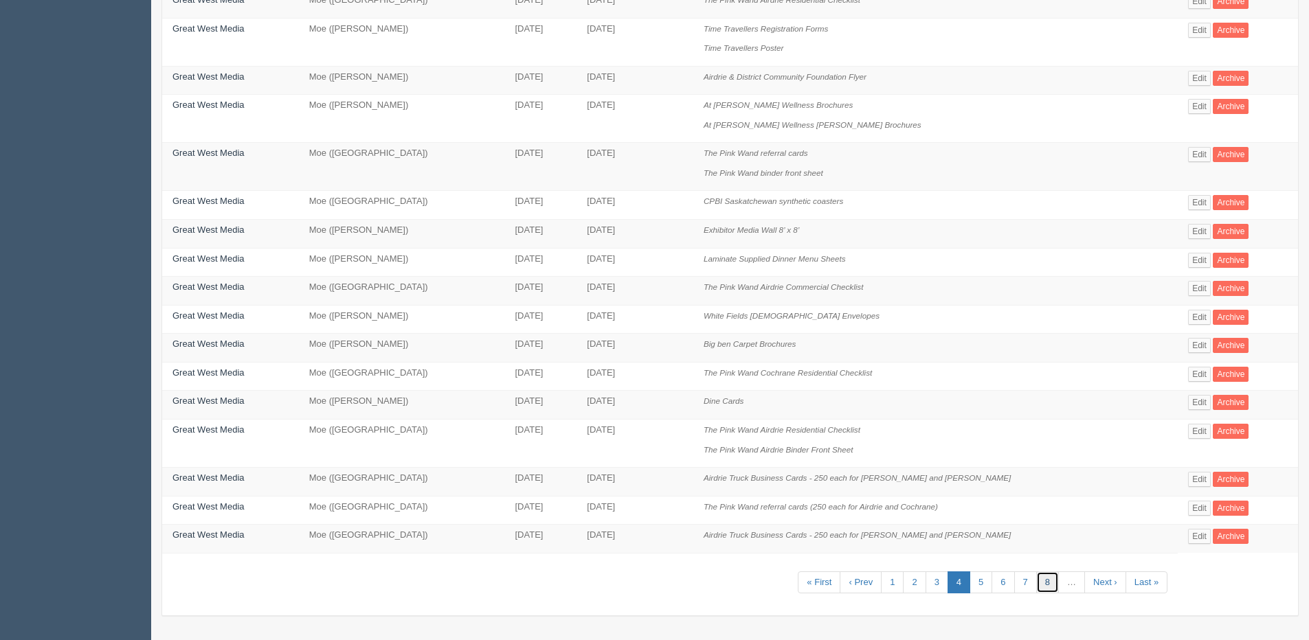
click at [1049, 584] on link "8" at bounding box center [1047, 583] width 23 height 23
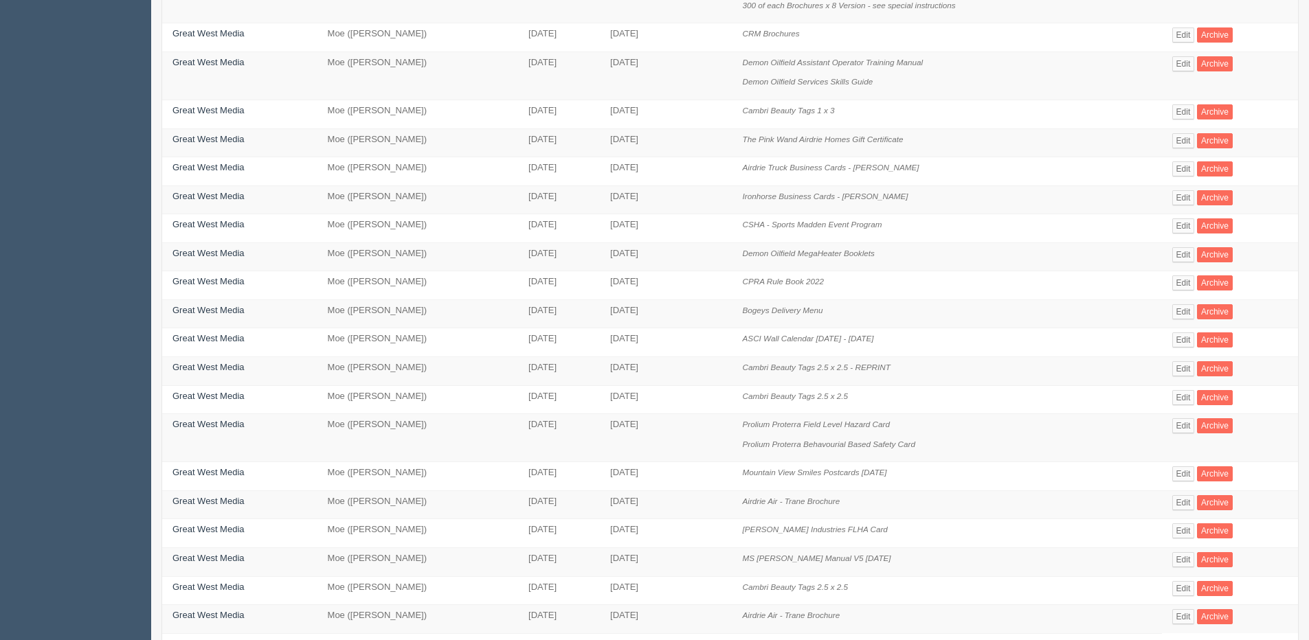
scroll to position [355, 0]
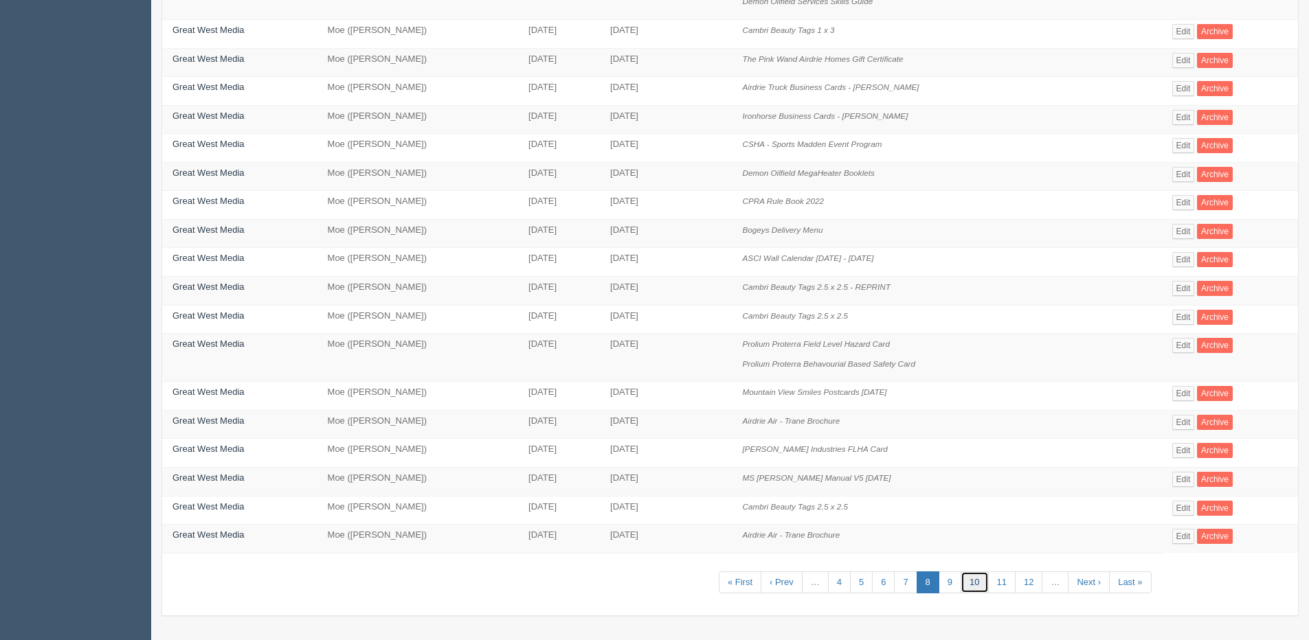
click at [979, 581] on link "10" at bounding box center [974, 583] width 27 height 23
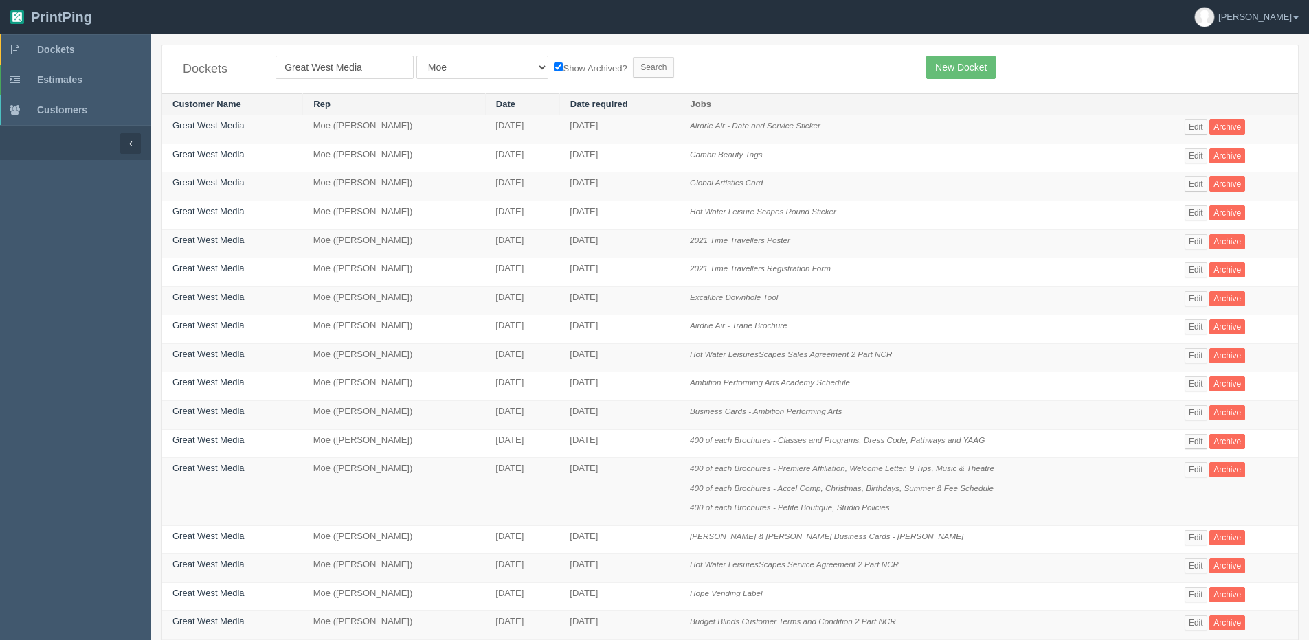
scroll to position [315, 0]
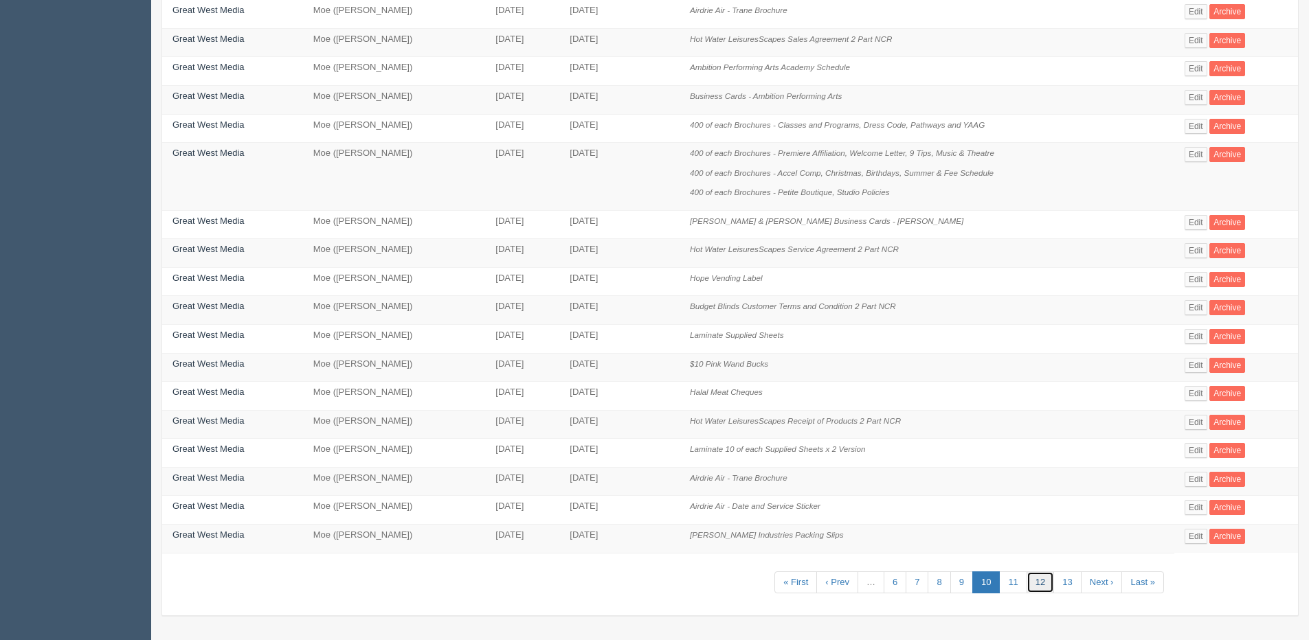
click at [1046, 584] on link "12" at bounding box center [1040, 583] width 27 height 23
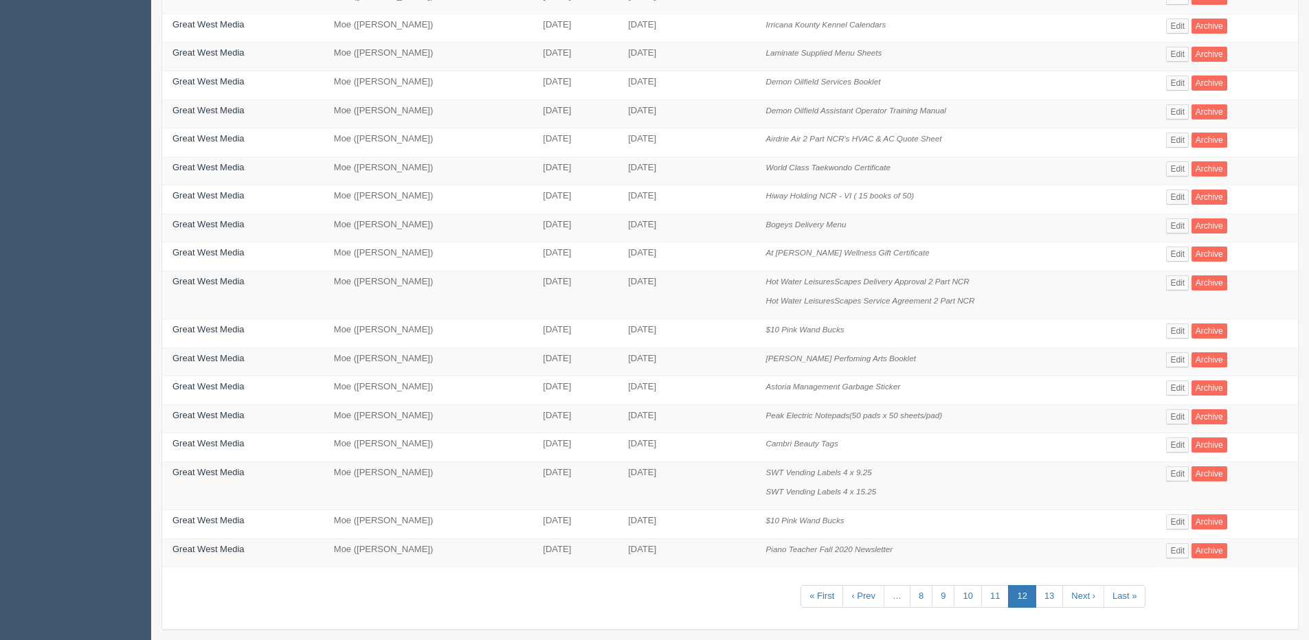
scroll to position [335, 0]
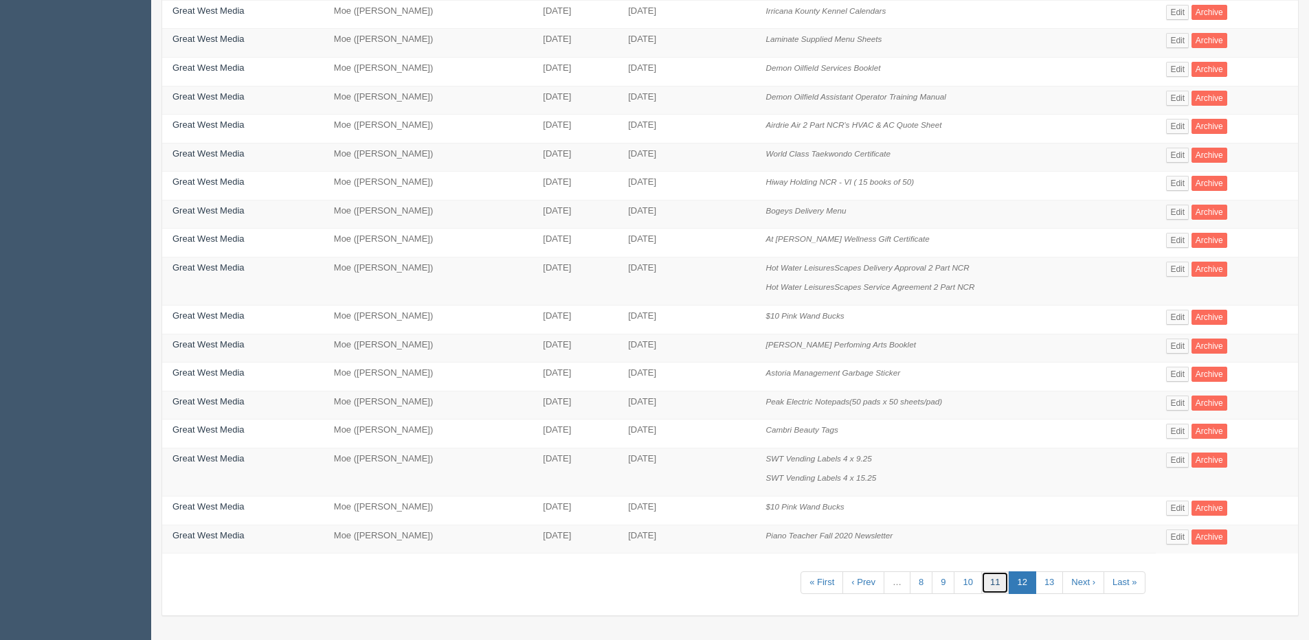
click at [989, 580] on link "11" at bounding box center [994, 583] width 27 height 23
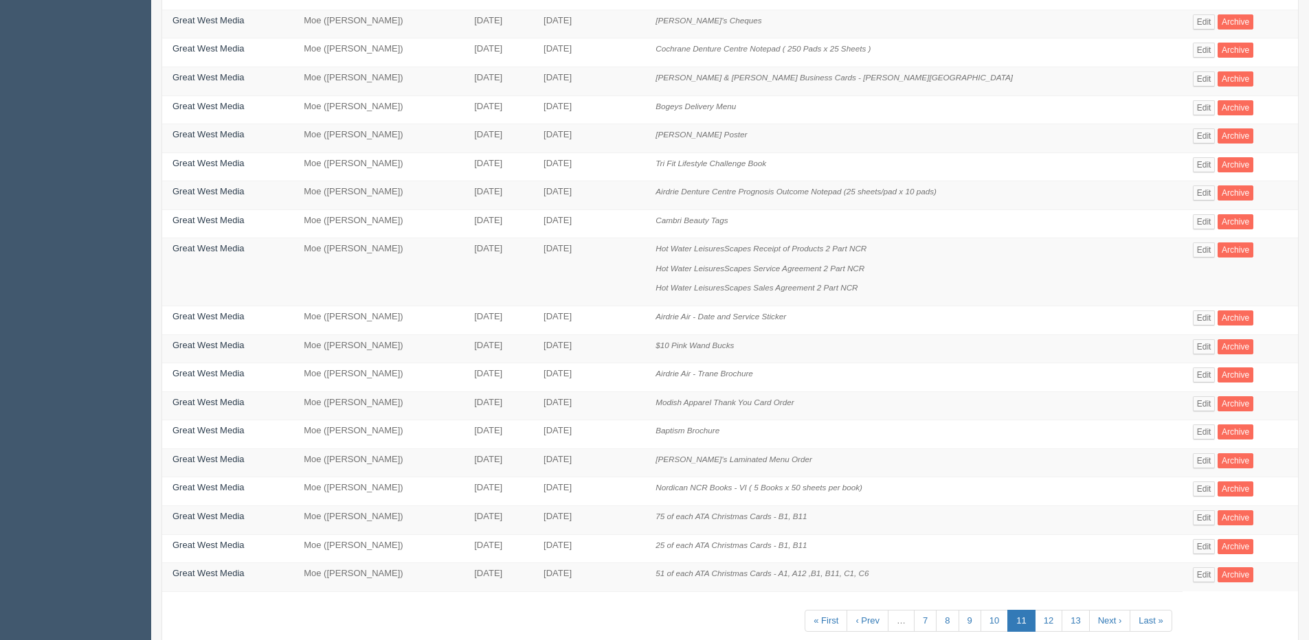
scroll to position [355, 0]
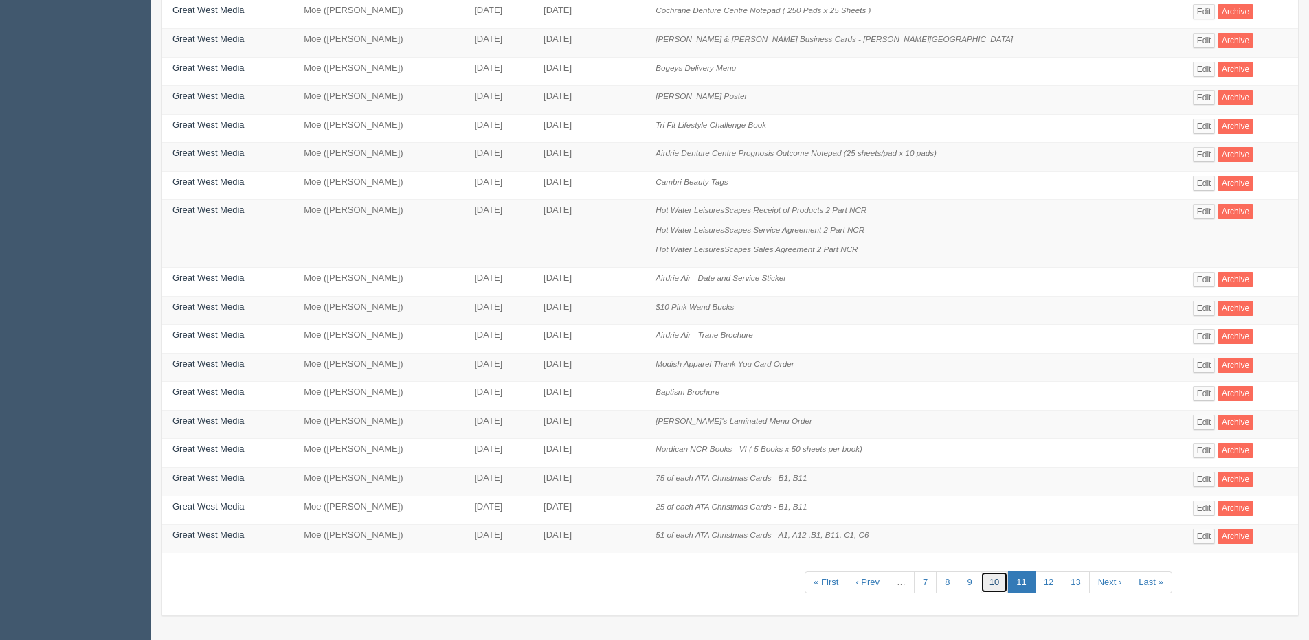
click at [990, 579] on link "10" at bounding box center [994, 583] width 27 height 23
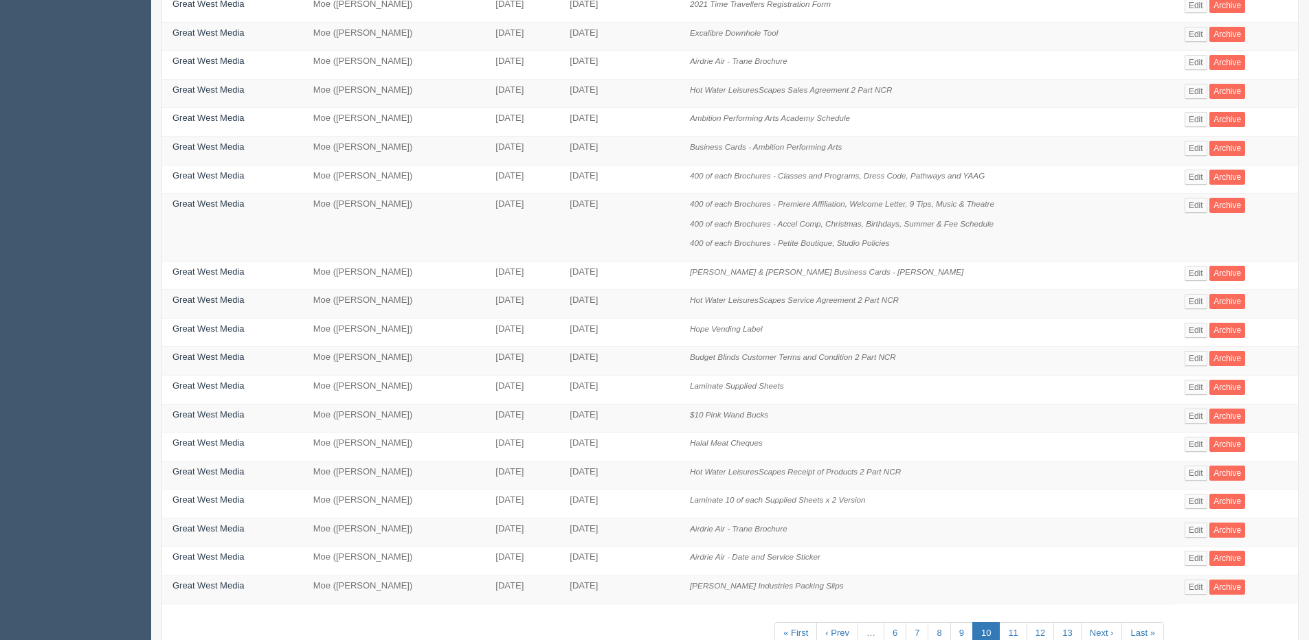
scroll to position [315, 0]
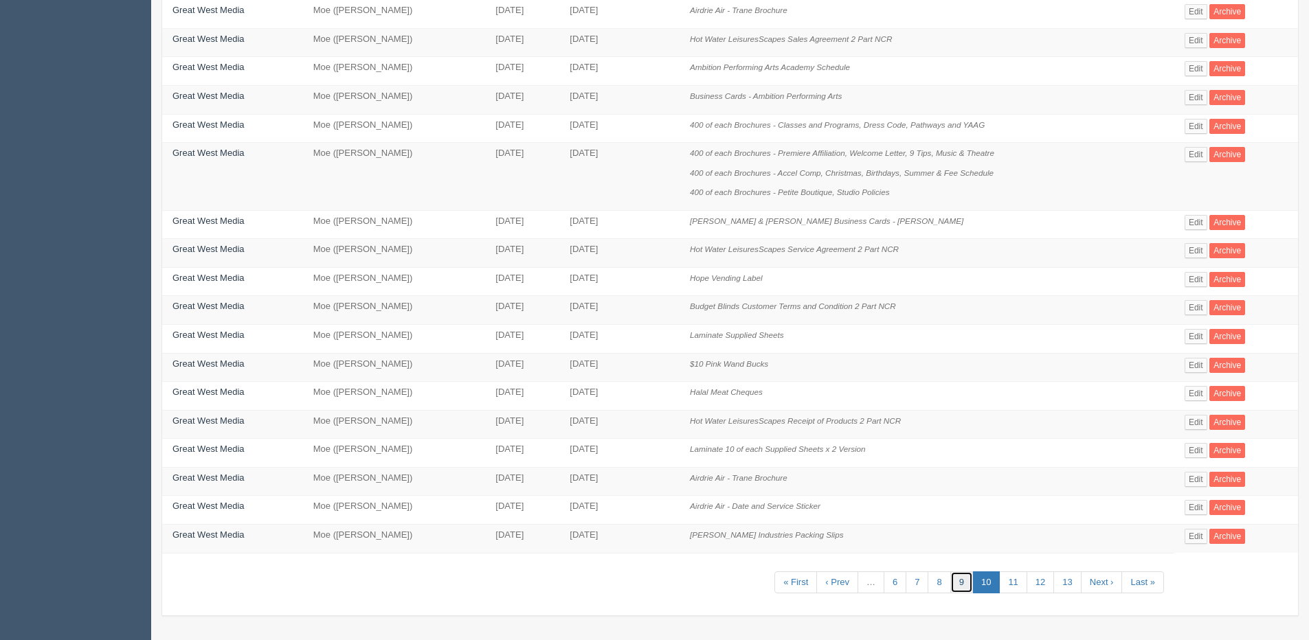
click at [961, 582] on link "9" at bounding box center [961, 583] width 23 height 23
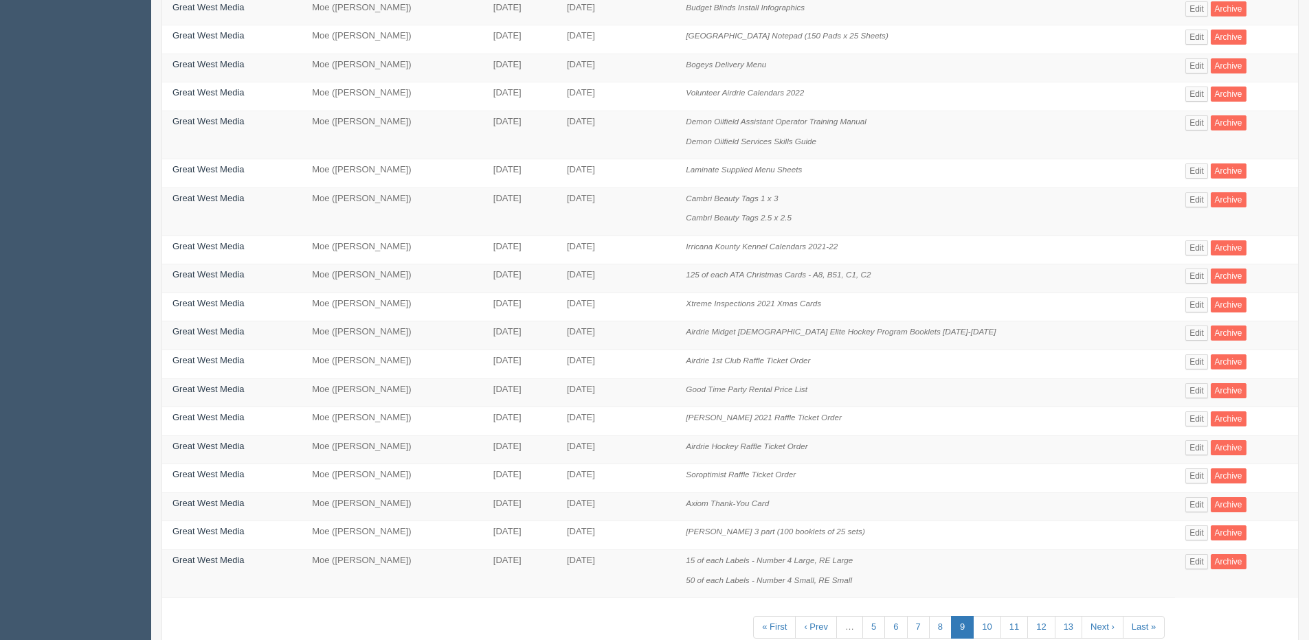
scroll to position [266, 0]
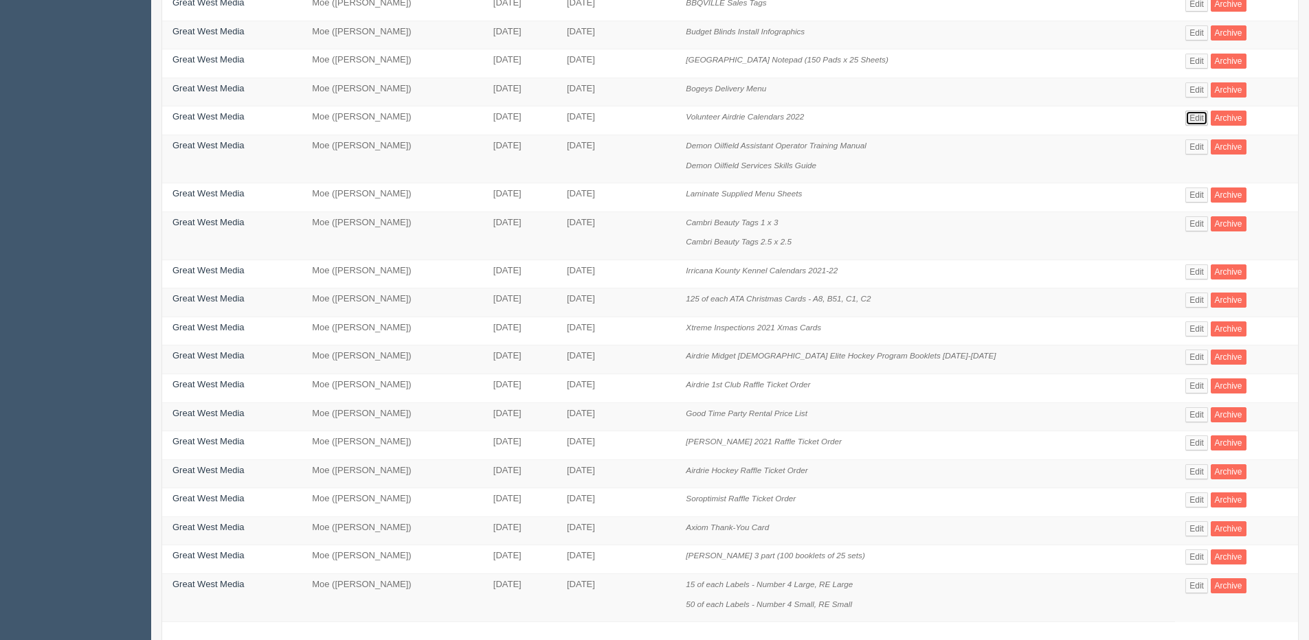
click at [1185, 118] on link "Edit" at bounding box center [1196, 118] width 23 height 15
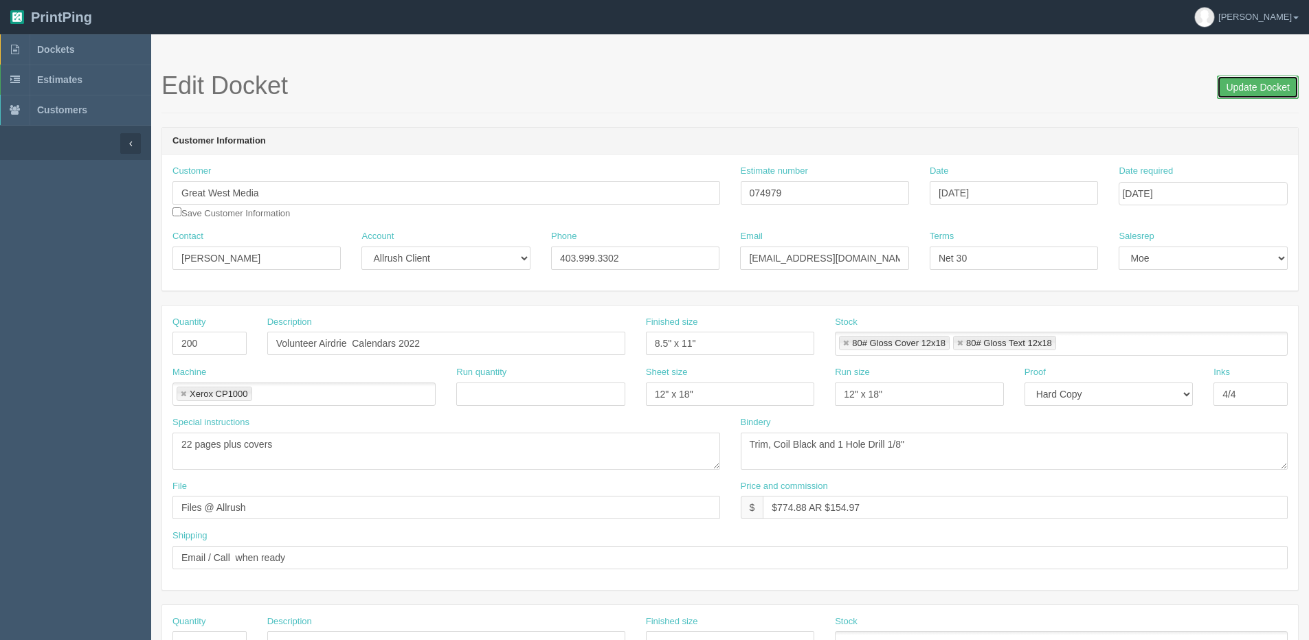
click at [1262, 86] on input "Update Docket" at bounding box center [1258, 87] width 82 height 23
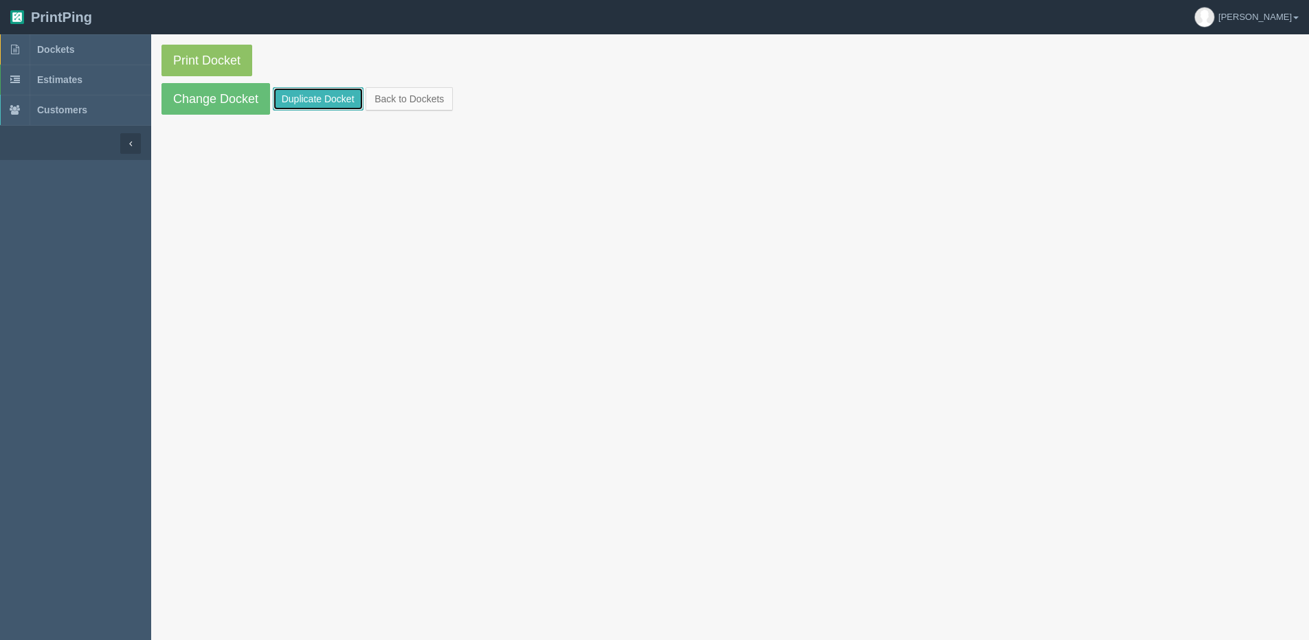
click at [320, 95] on link "Duplicate Docket" at bounding box center [318, 98] width 91 height 23
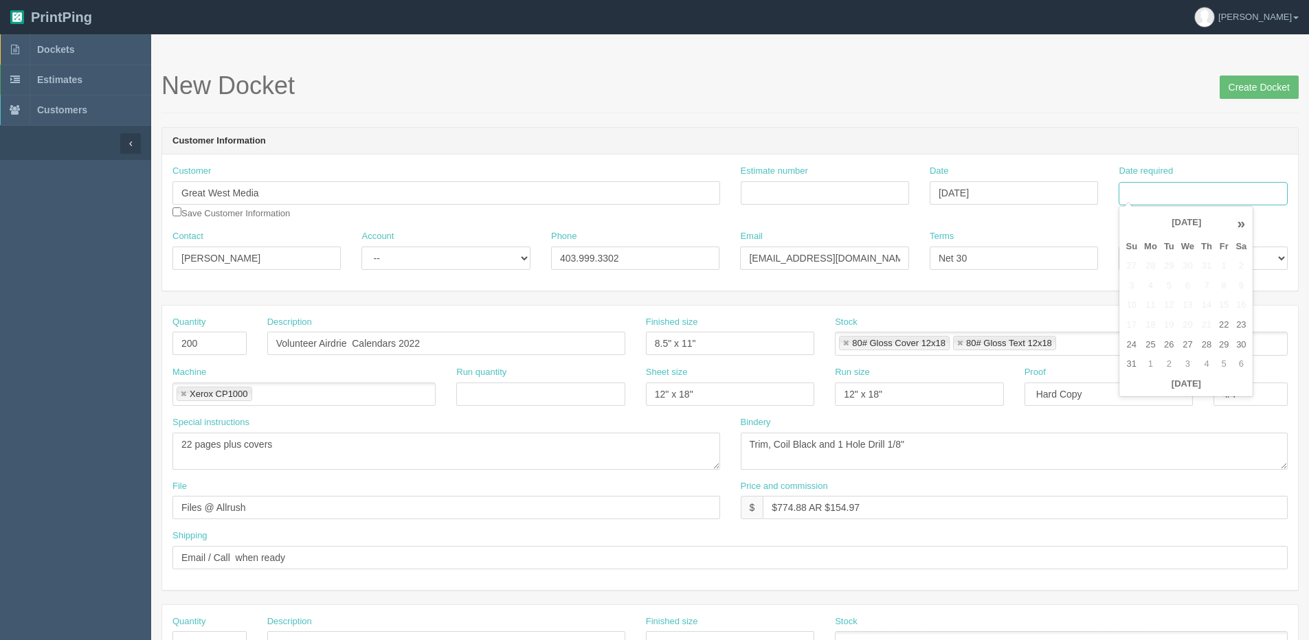
click at [1187, 189] on input "Date required" at bounding box center [1203, 193] width 168 height 23
click at [1155, 396] on div "« [DATE] » Su Mo Tu We Th Fr Sa 27 28 29 30 31 1 2 3 4 5 6 7 8 9 10 11 12 13 14…" at bounding box center [1186, 302] width 135 height 192
click at [1219, 346] on td "29" at bounding box center [1224, 345] width 16 height 20
type input "[DATE]"
click at [100, 351] on section "Dockets Estimates Customers" at bounding box center [654, 641] width 1309 height 1214
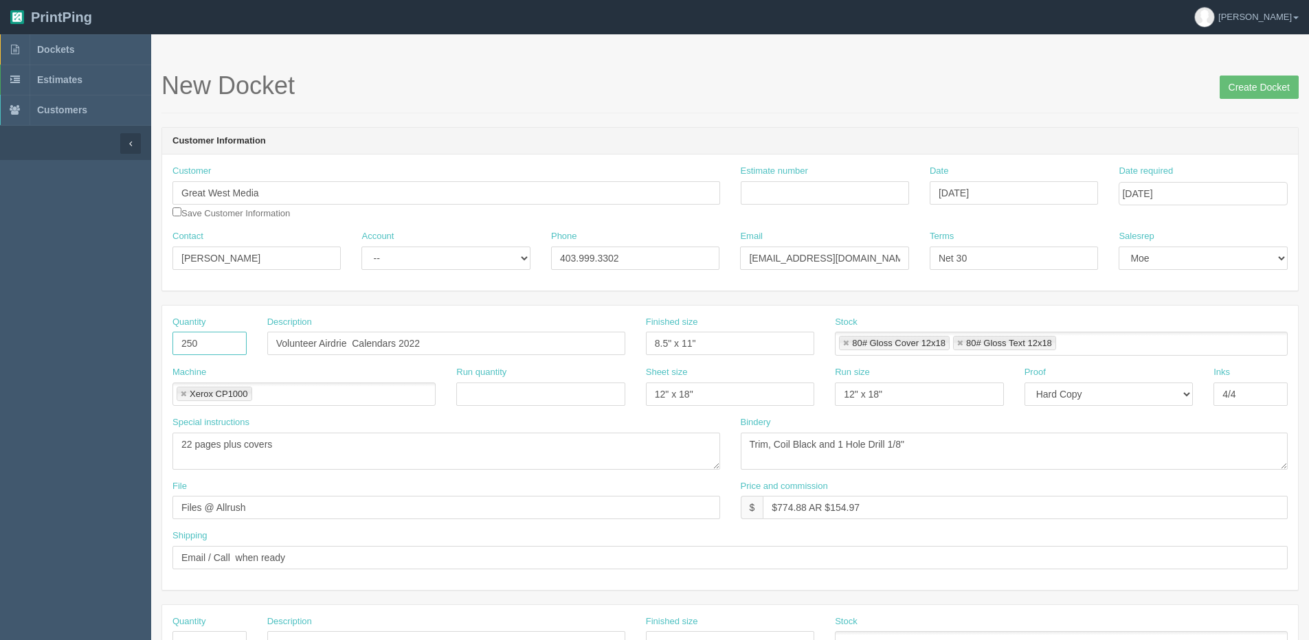
type input "250"
click at [350, 345] on input "Volunteer Airdrie Calendars 2022" at bounding box center [446, 343] width 358 height 23
click at [528, 349] on input "2026 Volunteer Airdrie Calendars 2022" at bounding box center [446, 343] width 358 height 23
type input "2026 Volunteer Airdrie Calendars"
click at [801, 194] on input "Estimate number" at bounding box center [825, 192] width 168 height 23
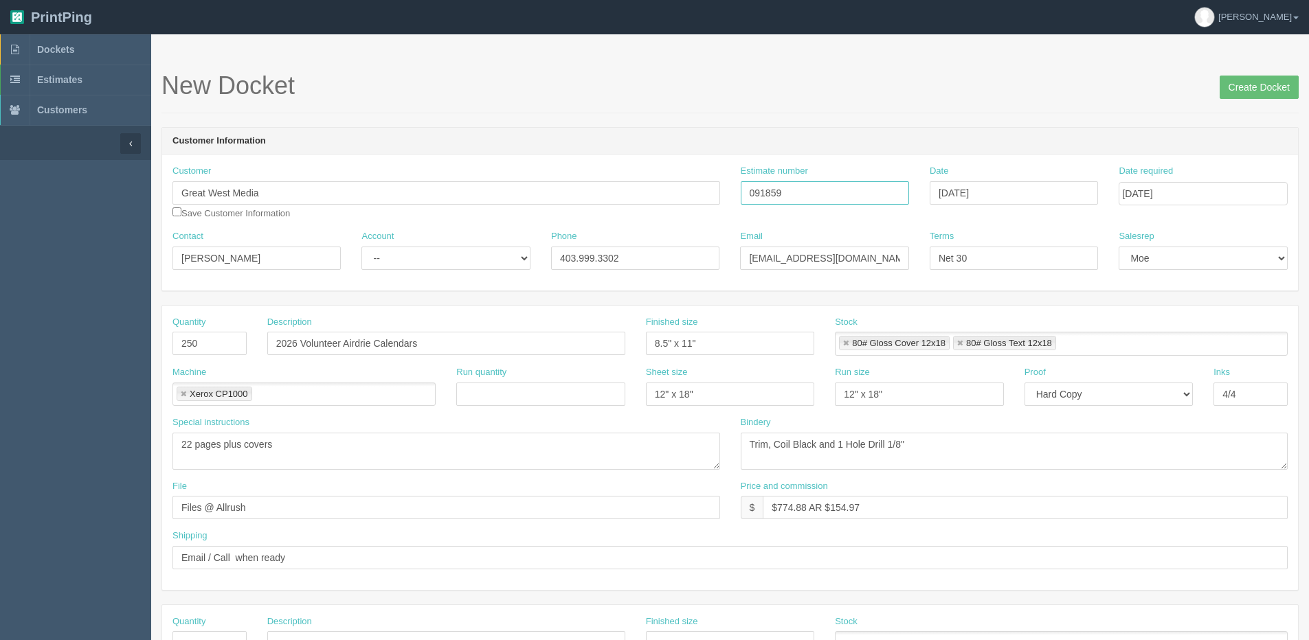
type input "091859"
click at [402, 256] on select "-- Existing Client Allrush Client Rep Client" at bounding box center [445, 258] width 168 height 23
select select "Allrush Client"
click at [361, 247] on select "-- Existing Client Allrush Client Rep Client" at bounding box center [445, 258] width 168 height 23
drag, startPoint x: 893, startPoint y: 261, endPoint x: 590, endPoint y: 245, distance: 303.5
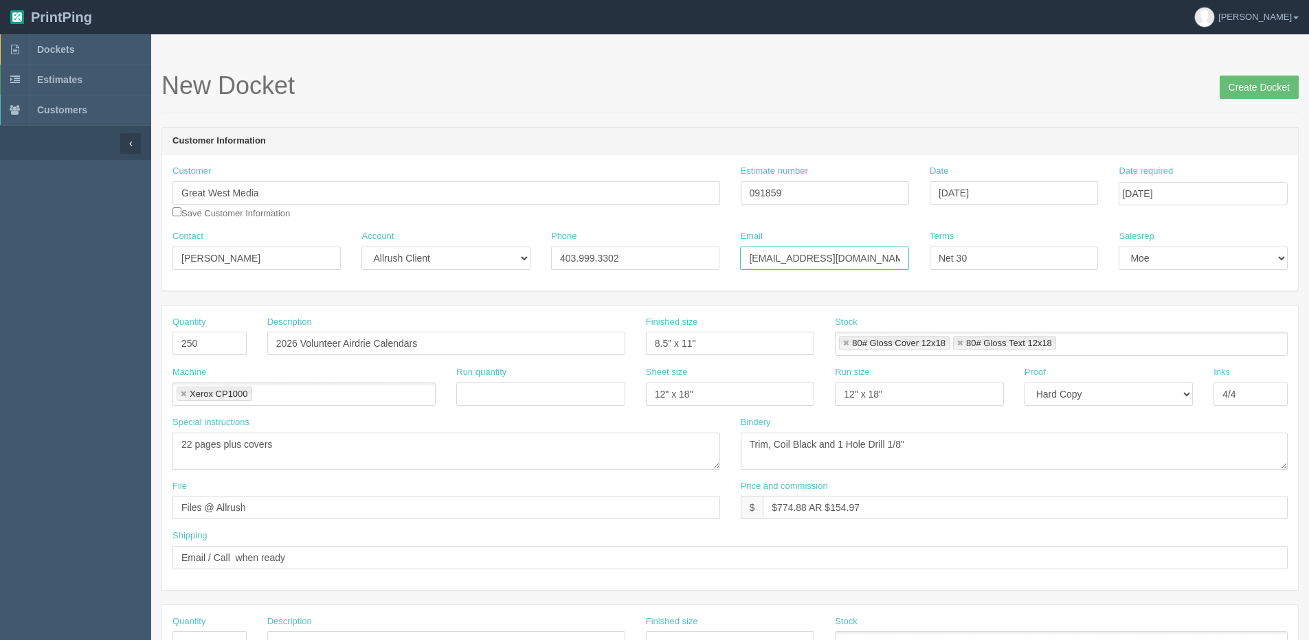
click at [434, 260] on div "Contact Brent Lovstad Account -- Existing Client Allrush Client Rep Client Phon…" at bounding box center [730, 255] width 1136 height 50
paste input "text"
type input "blovstad@greatwest.ca"
drag, startPoint x: 190, startPoint y: 443, endPoint x: 94, endPoint y: 451, distance: 96.5
click at [111, 449] on section "Dockets Estimates Customers" at bounding box center [654, 641] width 1309 height 1214
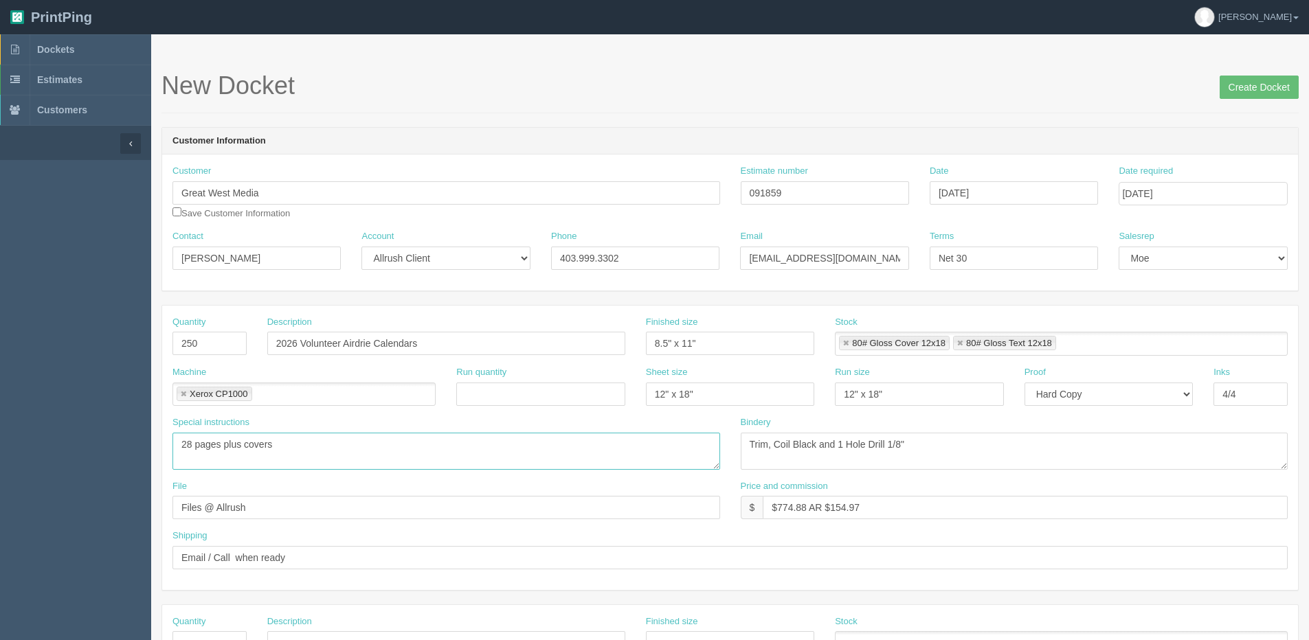
type textarea "28 pages plus covers"
drag, startPoint x: 772, startPoint y: 446, endPoint x: 792, endPoint y: 444, distance: 19.4
click at [792, 444] on textarea "Trim, Coil Black and 1 Hole Drill 1/8"" at bounding box center [1015, 451] width 548 height 37
type textarea "Trim, Wiro Bind Black and 1 Hole Drill 1/8""
drag, startPoint x: 190, startPoint y: 519, endPoint x: 5, endPoint y: 546, distance: 186.8
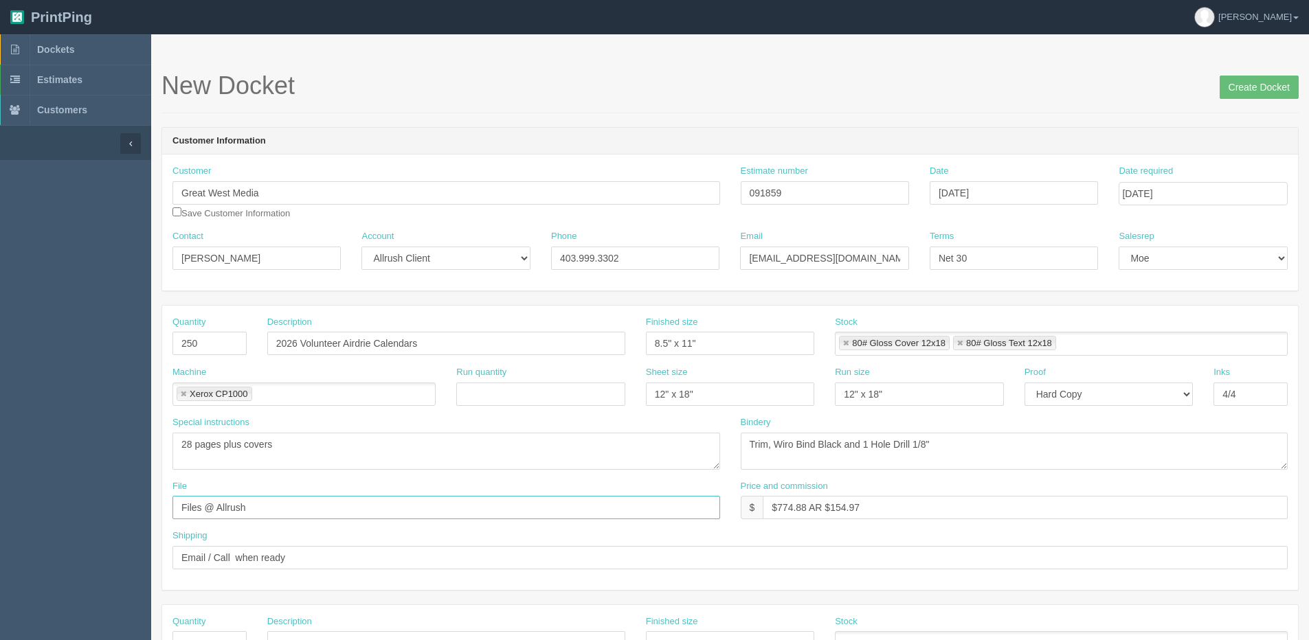
click at [5, 546] on section "Dockets Estimates Customers" at bounding box center [654, 641] width 1309 height 1214
type input "Client Files > August 2025"
drag, startPoint x: 778, startPoint y: 506, endPoint x: 805, endPoint y: 509, distance: 27.0
click at [805, 509] on input "$774.88 AR $154.97" at bounding box center [1025, 507] width 525 height 23
drag, startPoint x: 838, startPoint y: 511, endPoint x: 972, endPoint y: 494, distance: 135.1
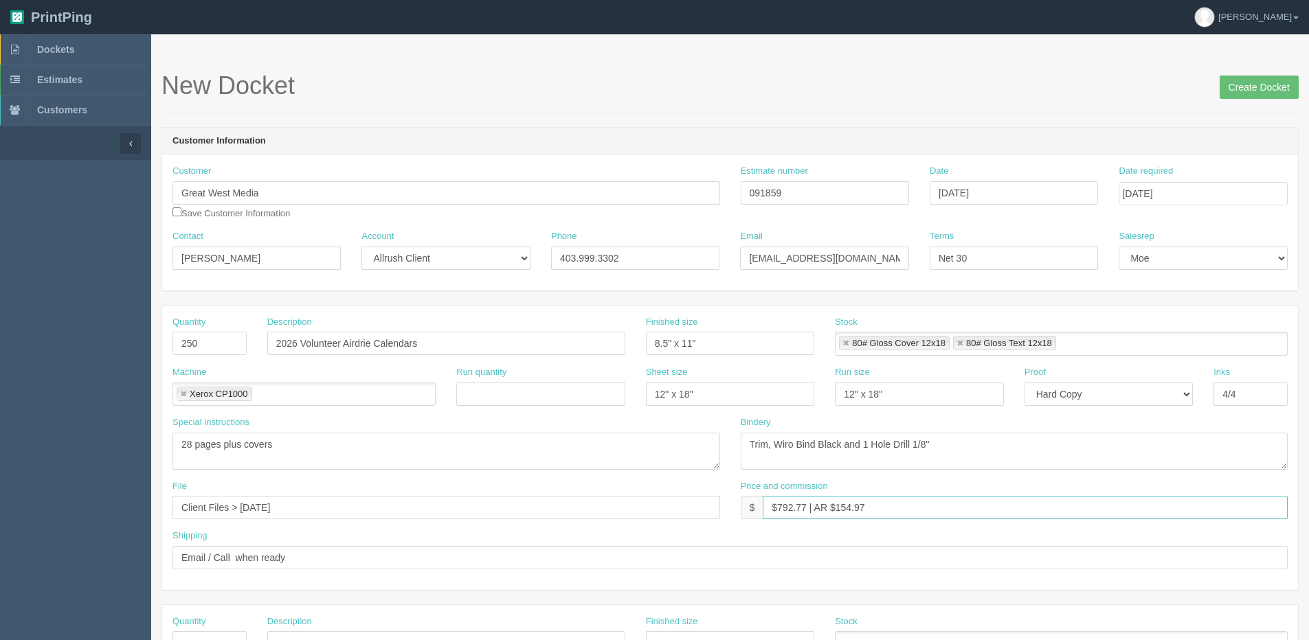
click at [970, 494] on div "Price and commission $ $792.77 | AR $154.97" at bounding box center [1015, 500] width 548 height 40
type input "$792.77 | AR $226.51"
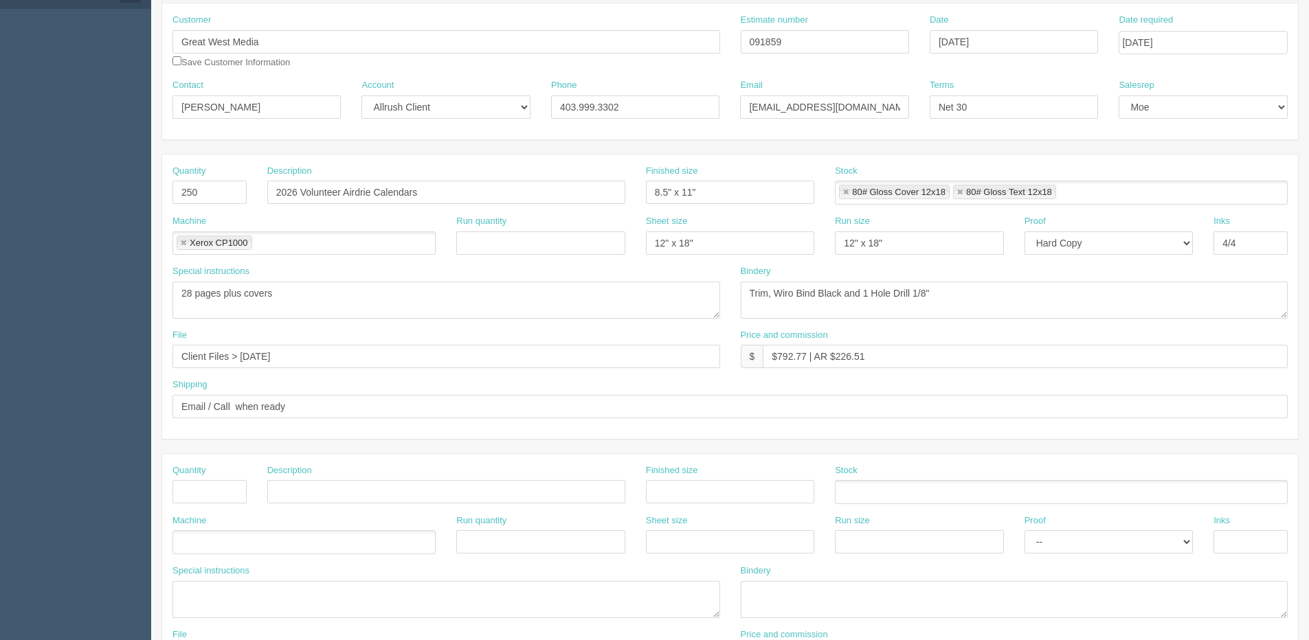
scroll to position [137, 0]
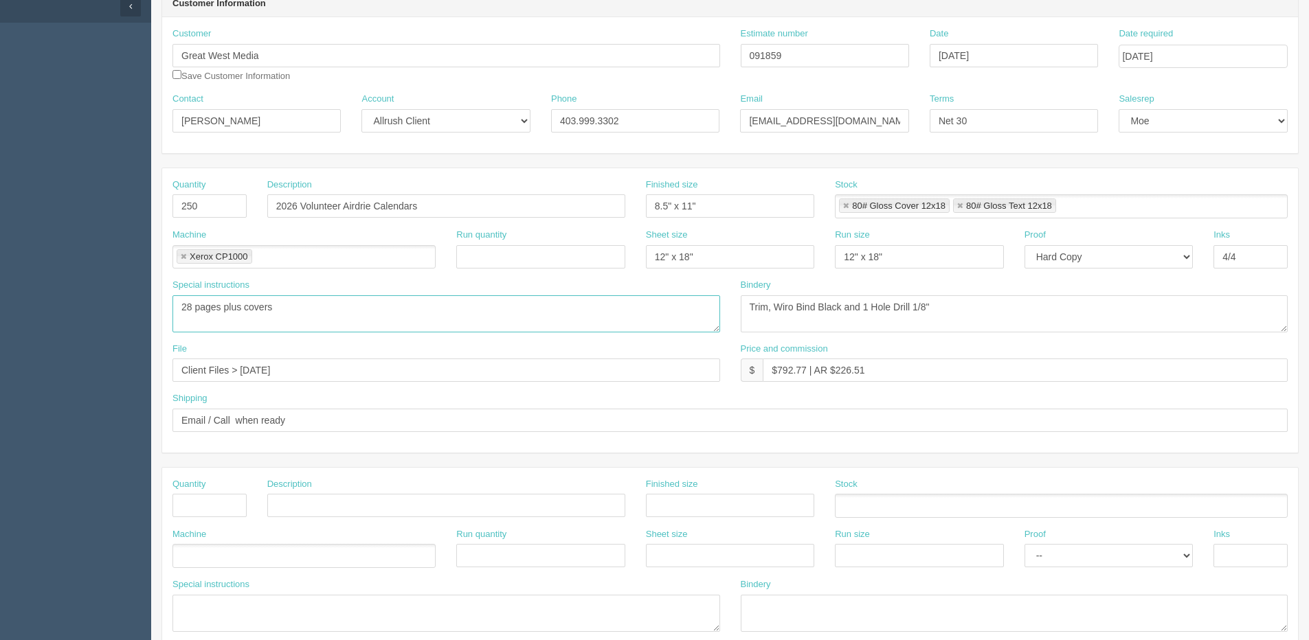
drag, startPoint x: 221, startPoint y: 311, endPoint x: 1022, endPoint y: 265, distance: 801.9
click at [997, 265] on div "Quantity 250 Description 2026 Volunteer Airdrie Calendars Finished size 8.5" x …" at bounding box center [730, 310] width 1136 height 285
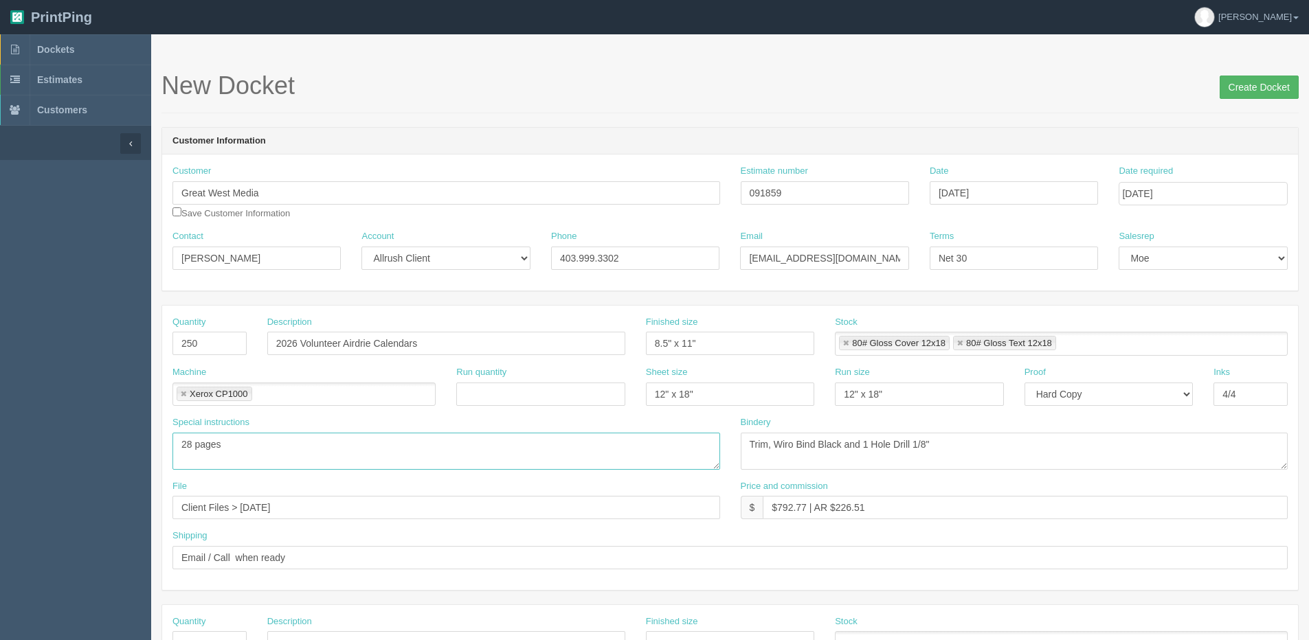
type textarea "28 pages"
click at [1259, 81] on input "Create Docket" at bounding box center [1259, 87] width 79 height 23
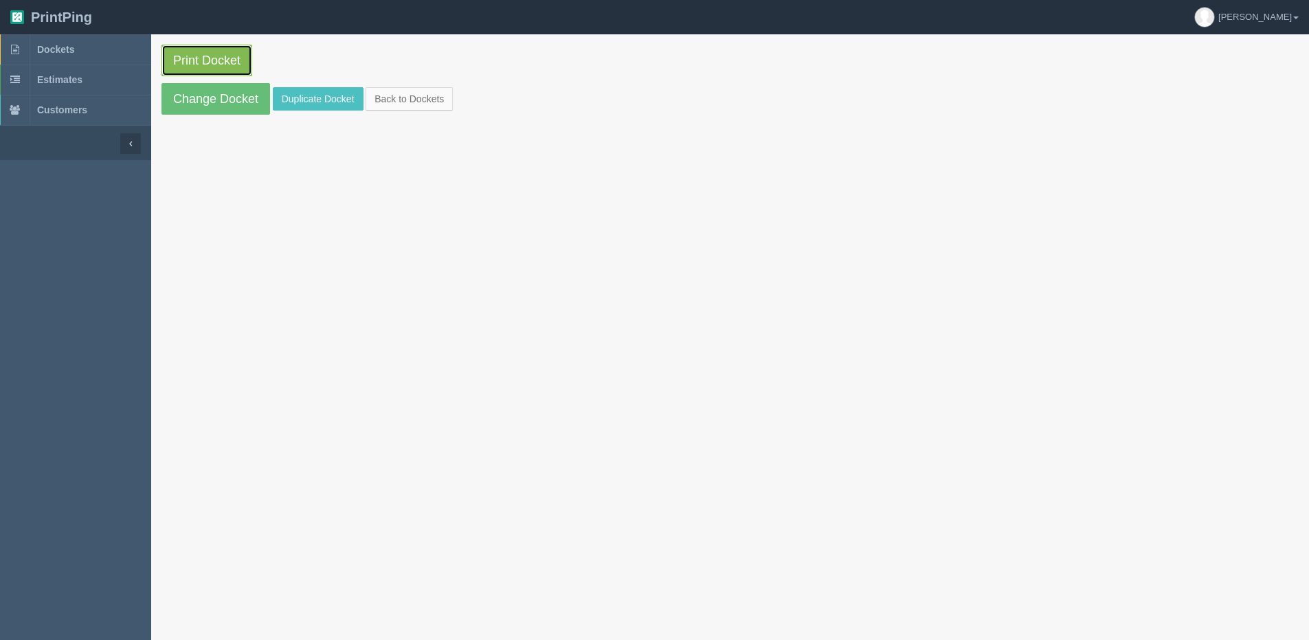
click at [207, 58] on link "Print Docket" at bounding box center [206, 61] width 91 height 32
click at [438, 104] on link "Back to Dockets" at bounding box center [409, 98] width 87 height 23
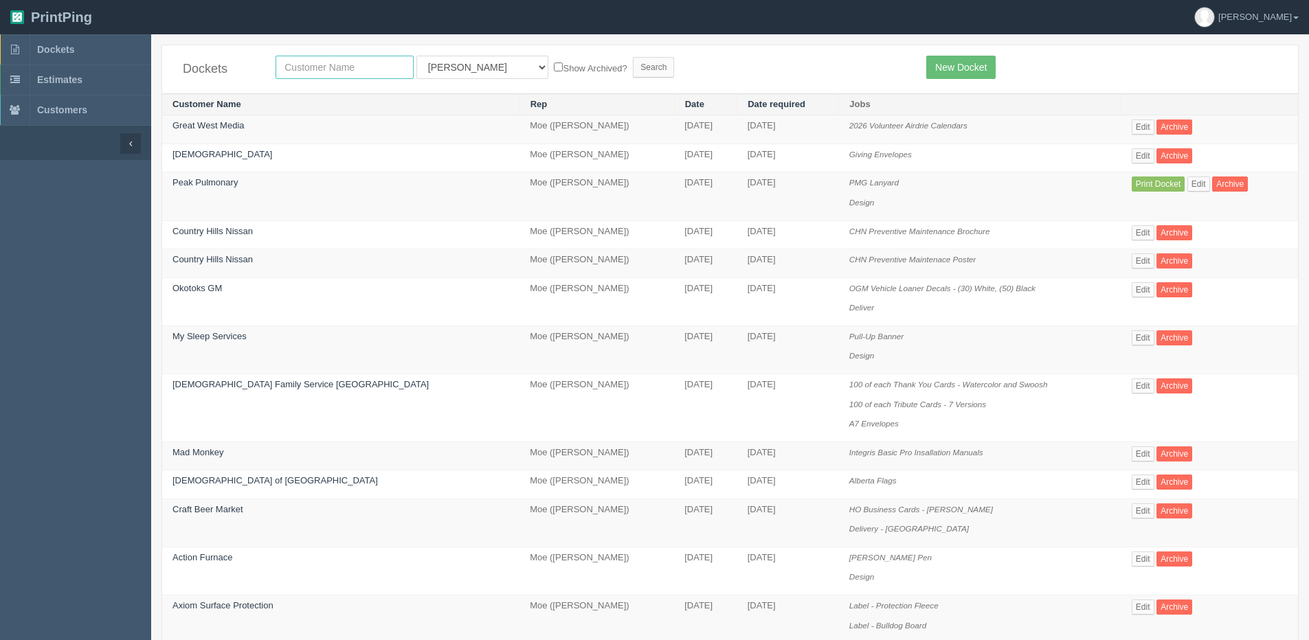
click at [312, 68] on input "text" at bounding box center [345, 67] width 138 height 23
type input "prairie"
click at [633, 57] on input "Search" at bounding box center [653, 67] width 41 height 21
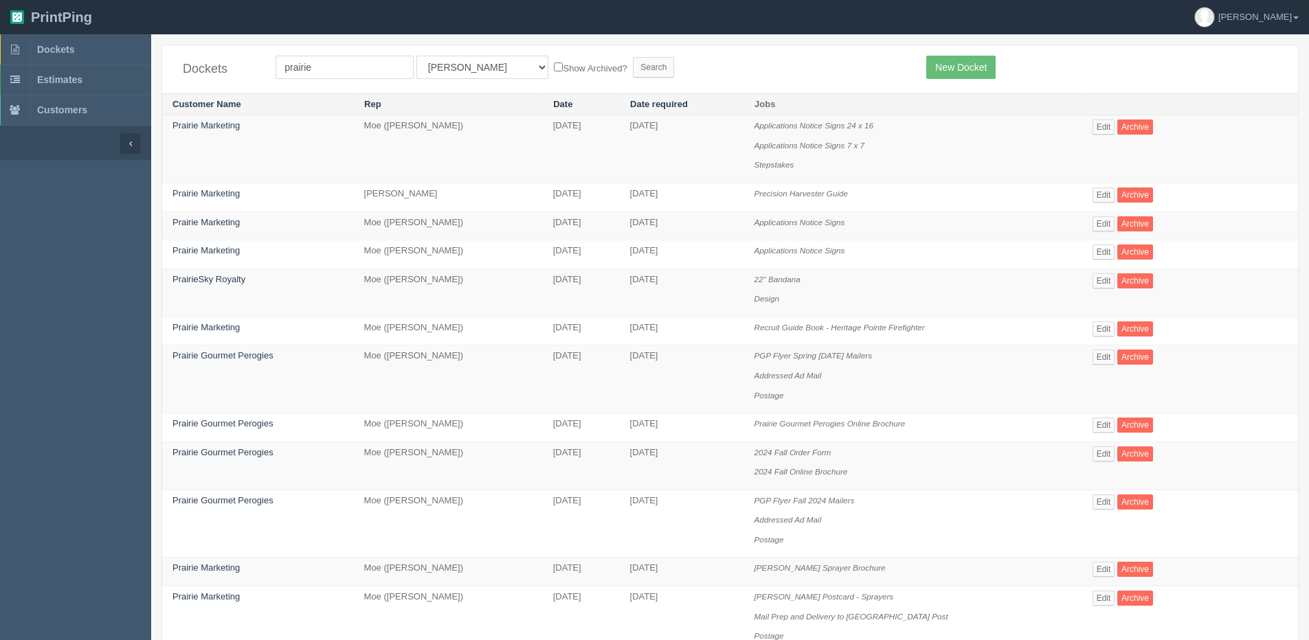
click at [334, 52] on div "Dockets prairie All Users Ali Ali Test 1 Aly Amy Ankit Arif Brandon Dan France …" at bounding box center [730, 69] width 1136 height 48
click at [335, 66] on input "prairie" at bounding box center [345, 67] width 138 height 23
type input "Prairie Gourmet Perogies"
drag, startPoint x: 469, startPoint y: 65, endPoint x: 452, endPoint y: 78, distance: 22.0
click at [465, 68] on select "All Users Ali Ali Test 1 Aly Amy Ankit Arif Brandon Dan France Greg Jim Mark Ma…" at bounding box center [482, 67] width 132 height 23
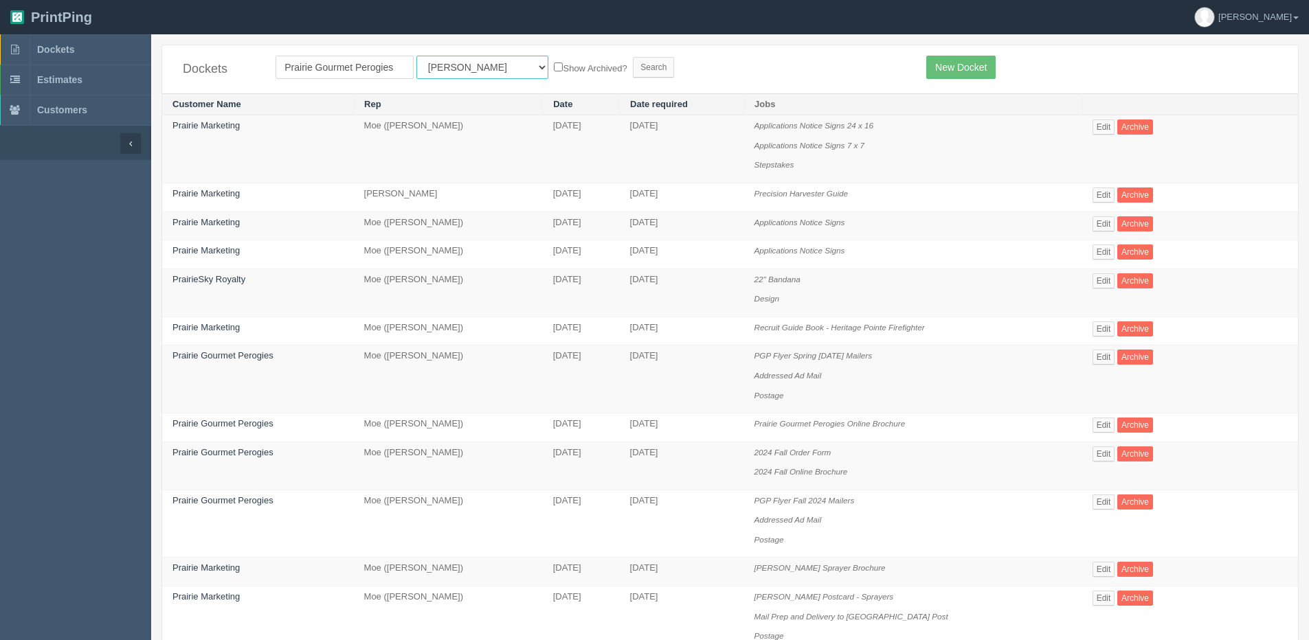
select select "1"
click at [416, 56] on select "All Users Ali Ali Test 1 Aly Amy Ankit Arif Brandon Dan France Greg Jim Mark Ma…" at bounding box center [482, 67] width 132 height 23
click at [554, 70] on label "Show Archived?" at bounding box center [590, 68] width 73 height 16
click at [554, 70] on input "Show Archived?" at bounding box center [558, 67] width 9 height 9
checkbox input "true"
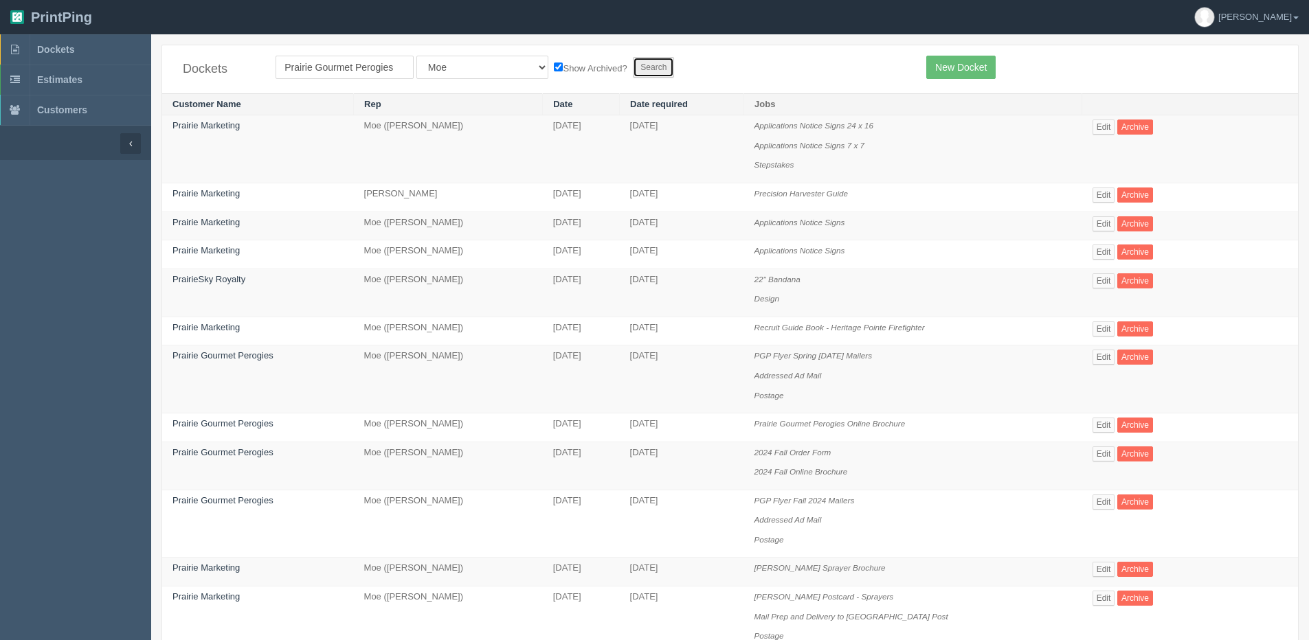
click at [633, 65] on input "Search" at bounding box center [653, 67] width 41 height 21
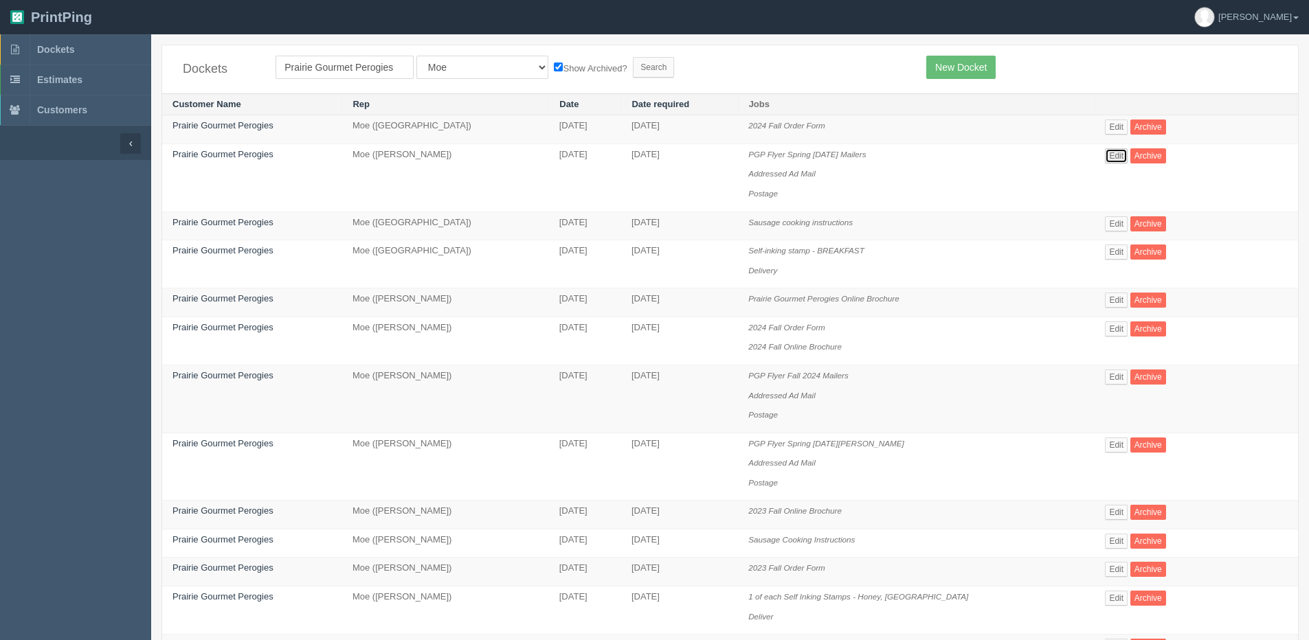
click at [1105, 158] on link "Edit" at bounding box center [1116, 155] width 23 height 15
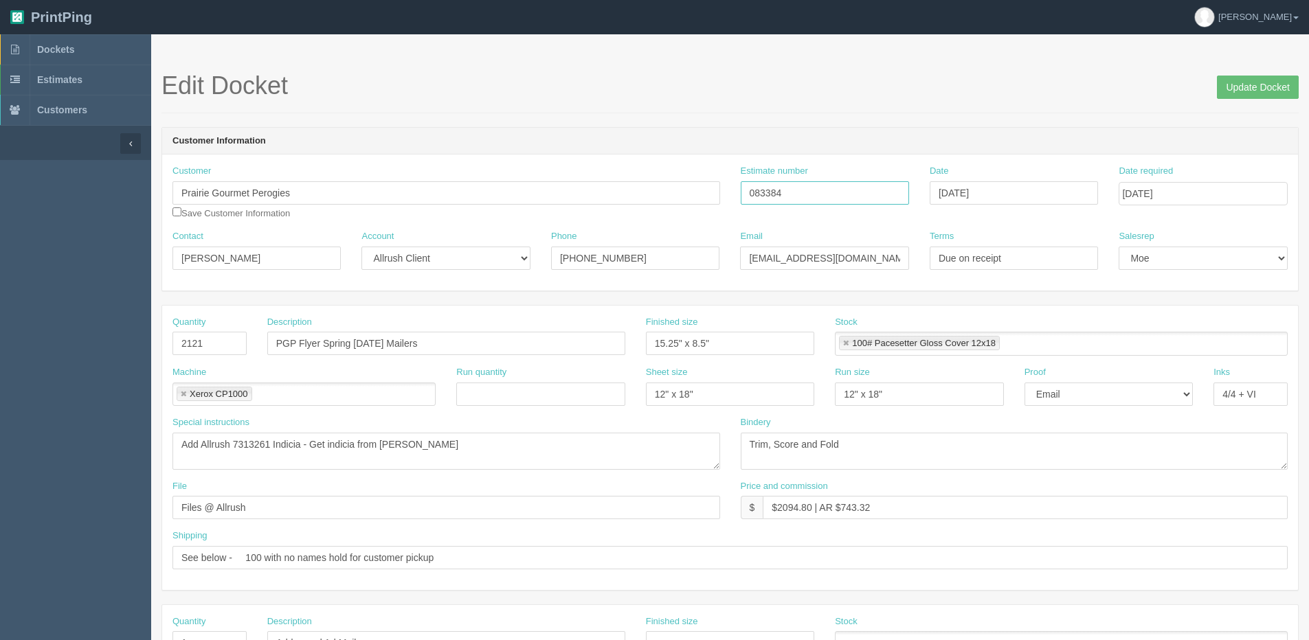
drag, startPoint x: 810, startPoint y: 201, endPoint x: 607, endPoint y: 208, distance: 202.9
click at [547, 199] on div "Customer Prairie Gourmet Perogies Save Customer Information Estimate number 083…" at bounding box center [730, 197] width 1136 height 65
click at [1275, 90] on input "Update Docket" at bounding box center [1258, 87] width 82 height 23
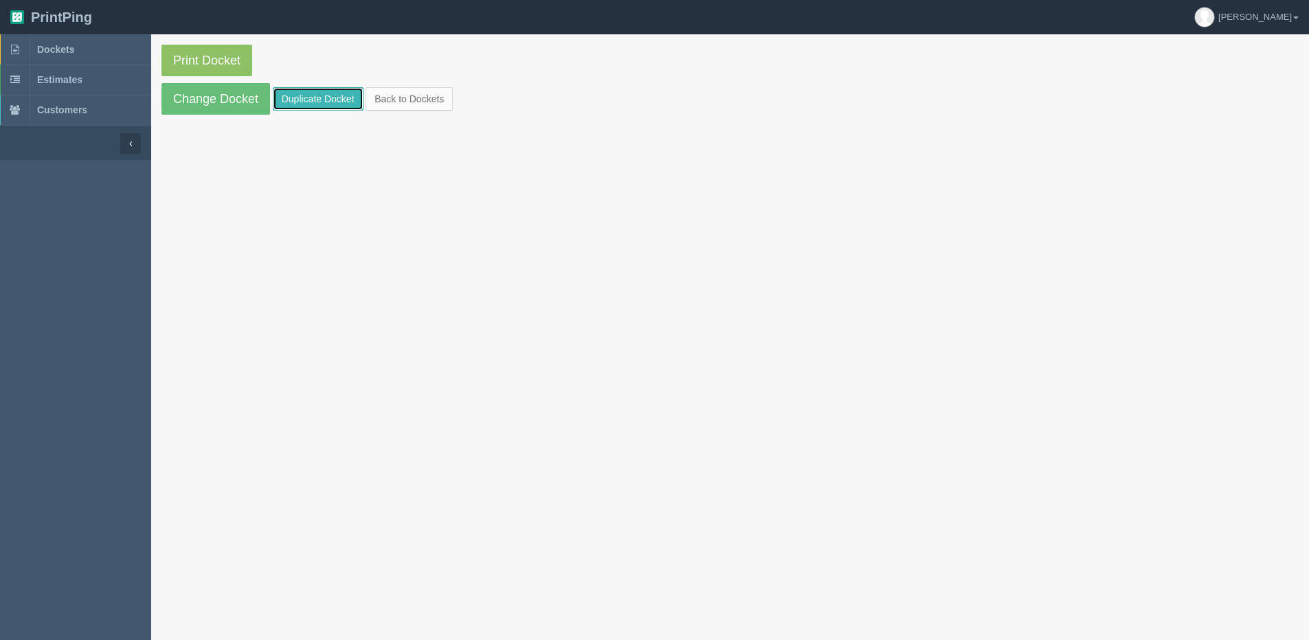
click at [300, 104] on link "Duplicate Docket" at bounding box center [318, 98] width 91 height 23
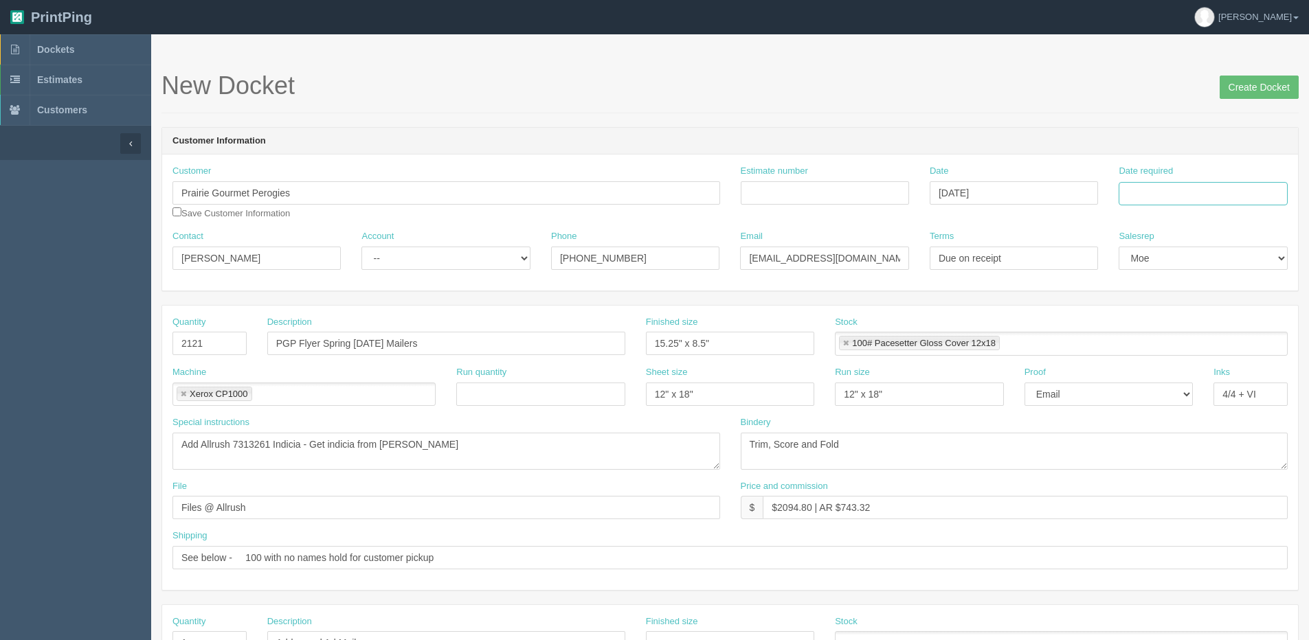
drag, startPoint x: 1199, startPoint y: 196, endPoint x: 1190, endPoint y: 198, distance: 9.8
click at [1199, 196] on input "Date required" at bounding box center [1203, 193] width 168 height 23
click at [1137, 394] on div "« [DATE] » Su Mo Tu We Th Fr Sa 27 28 29 30 31 1 2 3 4 5 6 7 8 9 10 11 12 13 14…" at bounding box center [1186, 302] width 135 height 192
click at [1220, 343] on td "29" at bounding box center [1224, 345] width 16 height 20
type input "[DATE]"
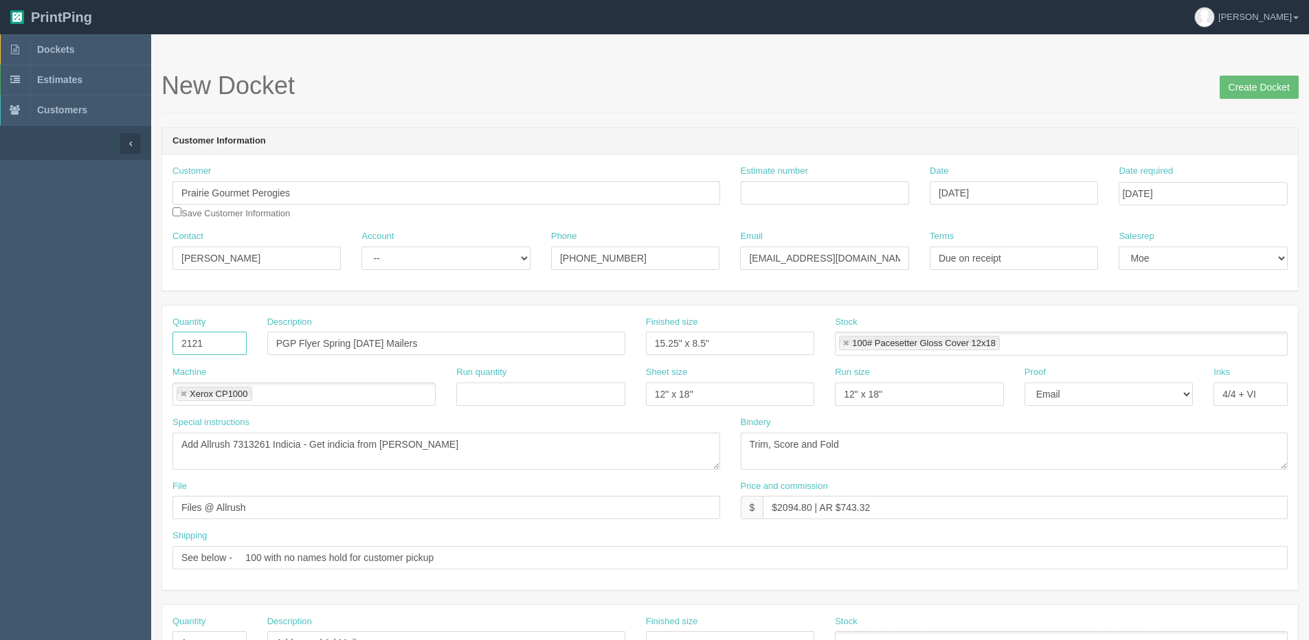
click at [193, 346] on input "2121" at bounding box center [209, 343] width 74 height 23
type input "2021"
click at [890, 175] on div "Estimate number" at bounding box center [825, 185] width 168 height 40
click at [871, 199] on input "Estimate number" at bounding box center [825, 192] width 168 height 23
type input "083384"
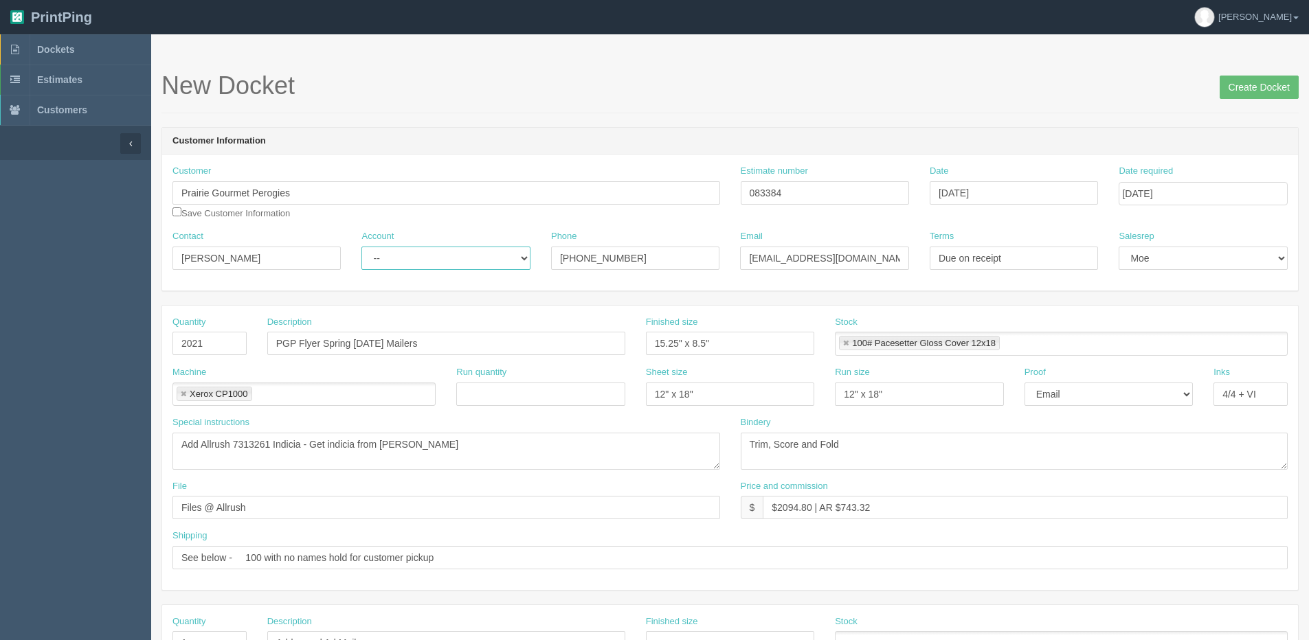
click at [418, 264] on select "-- Existing Client Allrush Client Rep Client" at bounding box center [445, 258] width 168 height 23
select select "Allrush Client"
click at [361, 247] on select "-- Existing Client Allrush Client Rep Client" at bounding box center [445, 258] width 168 height 23
drag, startPoint x: 226, startPoint y: 558, endPoint x: 935, endPoint y: 561, distance: 708.5
click at [935, 561] on input "See below - 100 with no names hold for customer pickup" at bounding box center [729, 557] width 1115 height 23
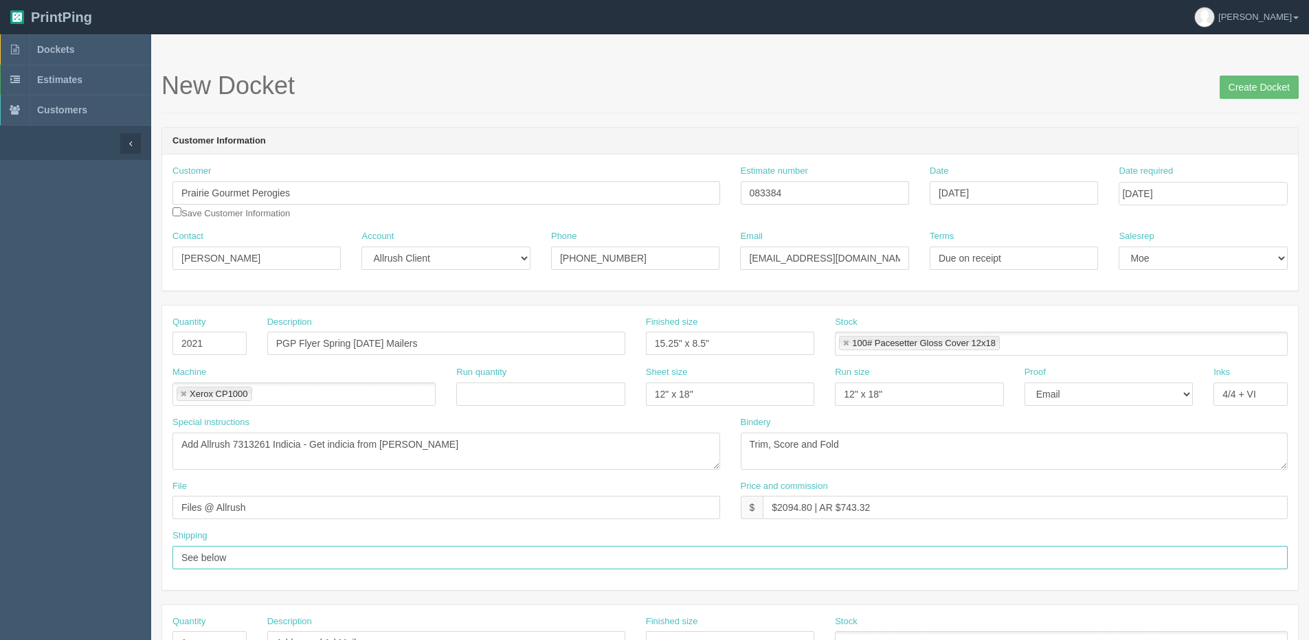
type input "See below"
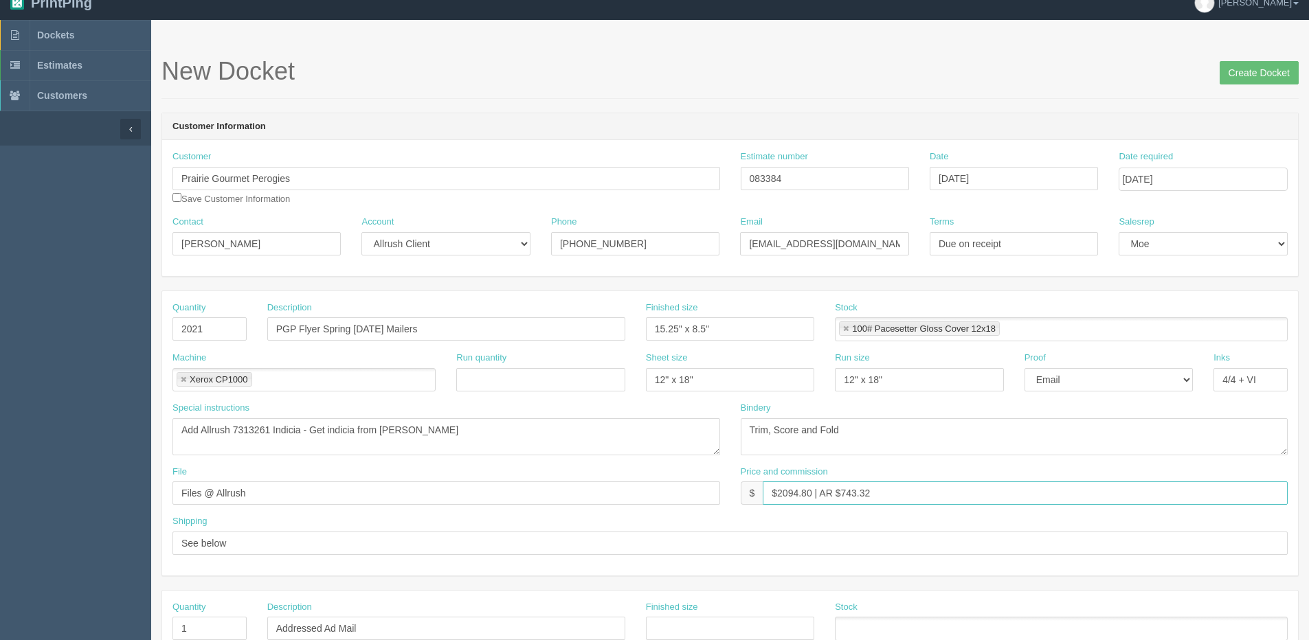
drag, startPoint x: 792, startPoint y: 494, endPoint x: 827, endPoint y: 491, distance: 35.2
click at [827, 491] on input "$2094.80 | AR $743.32" at bounding box center [1025, 493] width 525 height 23
click at [799, 495] on input "$2094.80 | AR $743.32" at bounding box center [1025, 493] width 525 height 23
drag, startPoint x: 787, startPoint y: 493, endPoint x: 811, endPoint y: 491, distance: 24.1
click at [811, 491] on input "$2094.80 | AR $743.32" at bounding box center [1025, 493] width 525 height 23
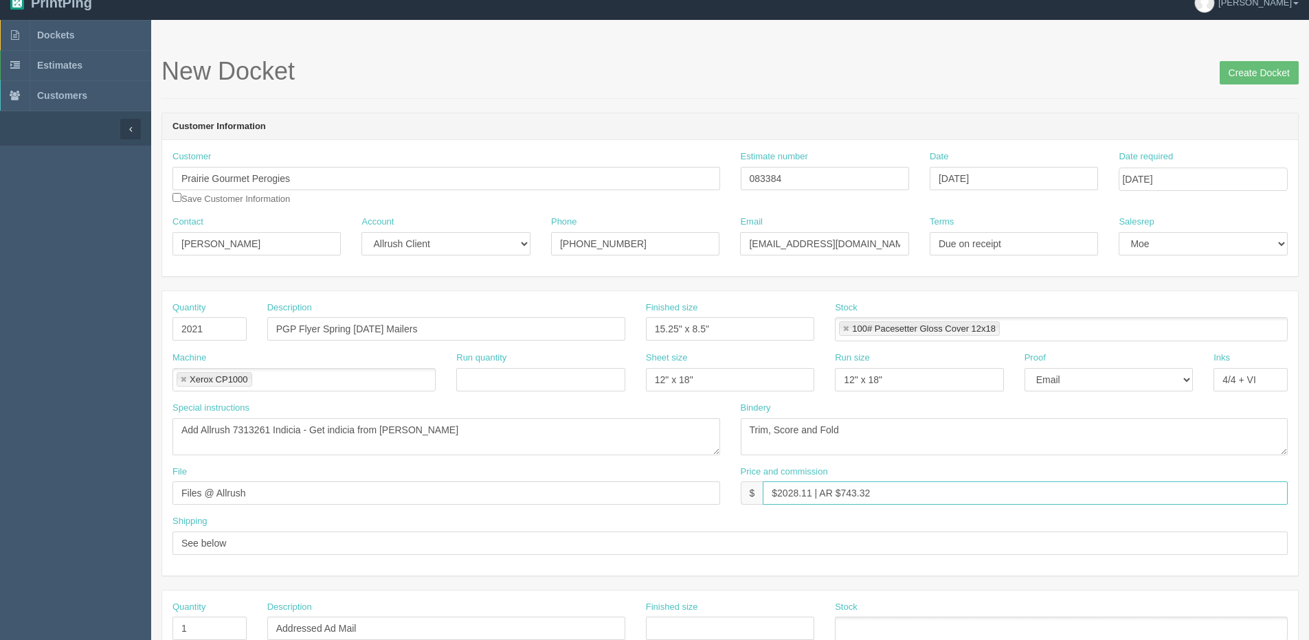
drag, startPoint x: 847, startPoint y: 491, endPoint x: 962, endPoint y: 455, distance: 120.4
click at [946, 457] on div "Quantity 2021 Description PGP Flyer Spring 2025 Jan Mailers Finished size 15.25…" at bounding box center [730, 433] width 1136 height 285
type input "$2028.11 | AR $719.48"
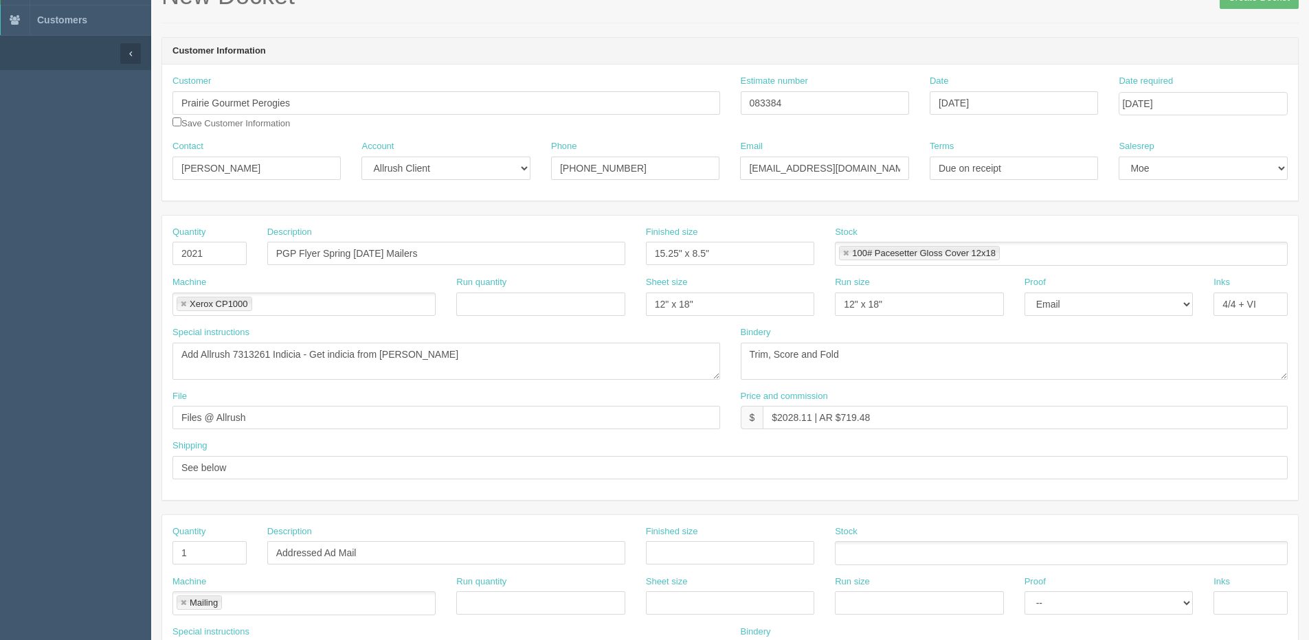
scroll to position [0, 0]
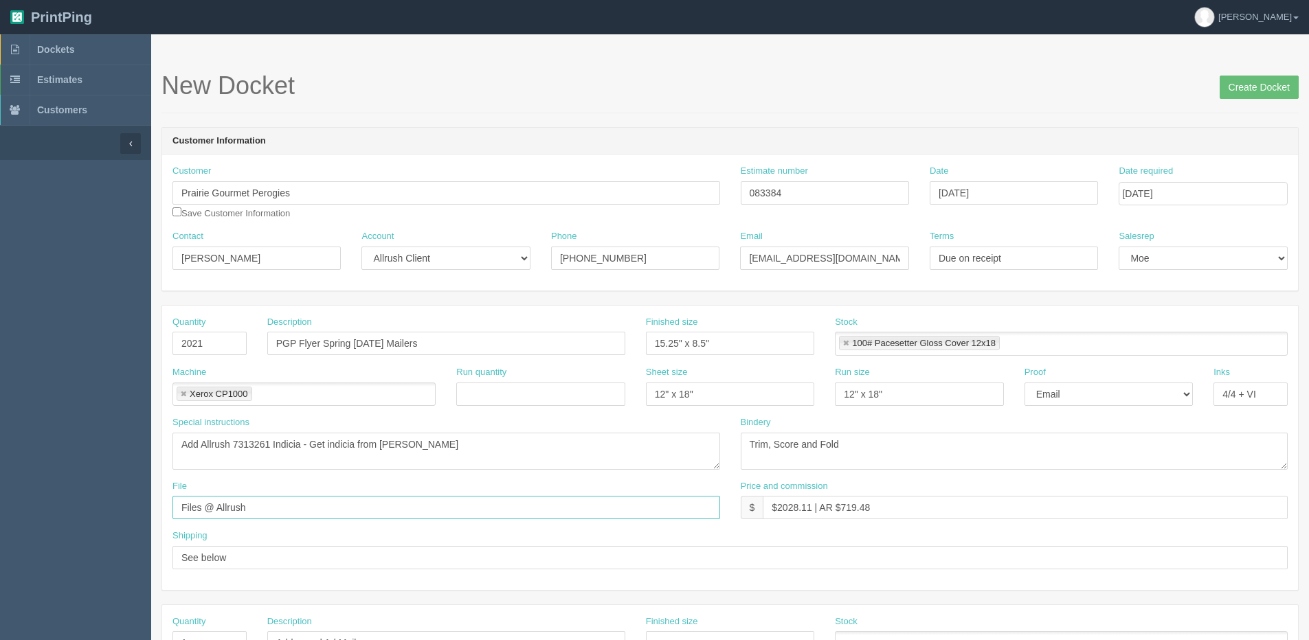
click at [325, 508] on input "Files @ Allrush" at bounding box center [446, 507] width 548 height 23
drag, startPoint x: 315, startPoint y: 508, endPoint x: -242, endPoint y: 518, distance: 556.7
click at [0, 518] on html "PrintPing Dan Edit account ( dan@allrush.ca ) Logout Dockets Estimates Customers" at bounding box center [654, 624] width 1309 height 1248
drag, startPoint x: 244, startPoint y: 509, endPoint x: 545, endPoint y: 509, distance: 301.0
click at [543, 509] on input "Client Files > July 2022" at bounding box center [446, 507] width 548 height 23
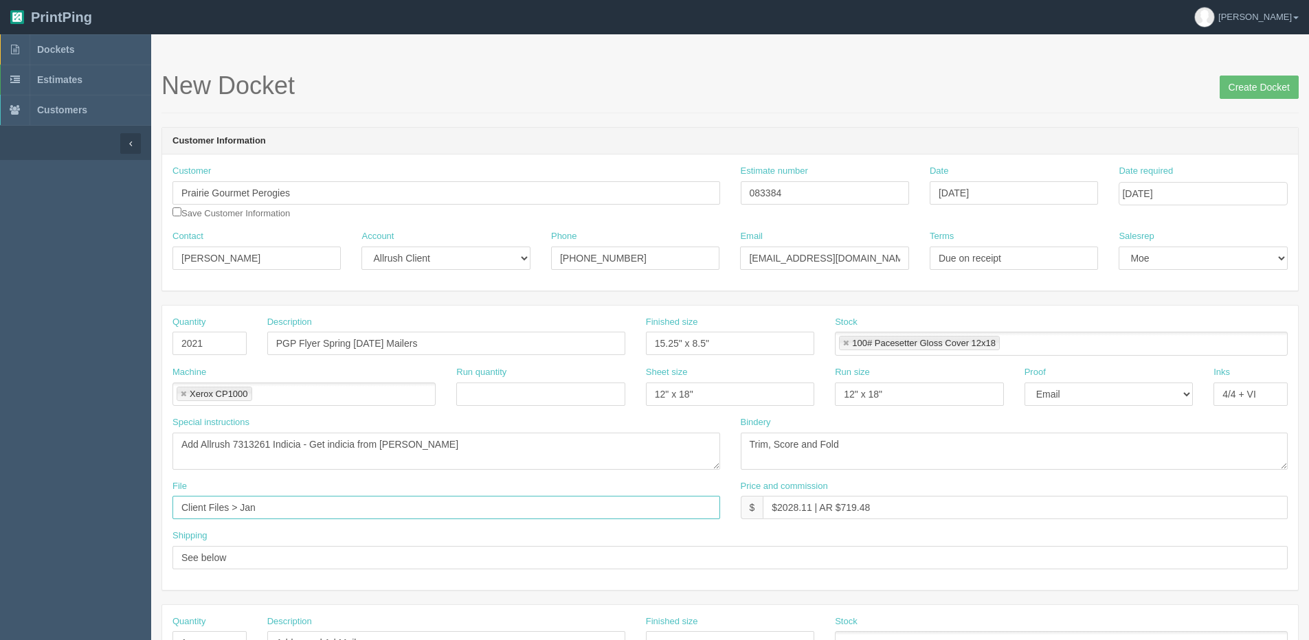
type input "Client files > January 2025"
click at [1238, 84] on input "Create Docket" at bounding box center [1259, 87] width 79 height 23
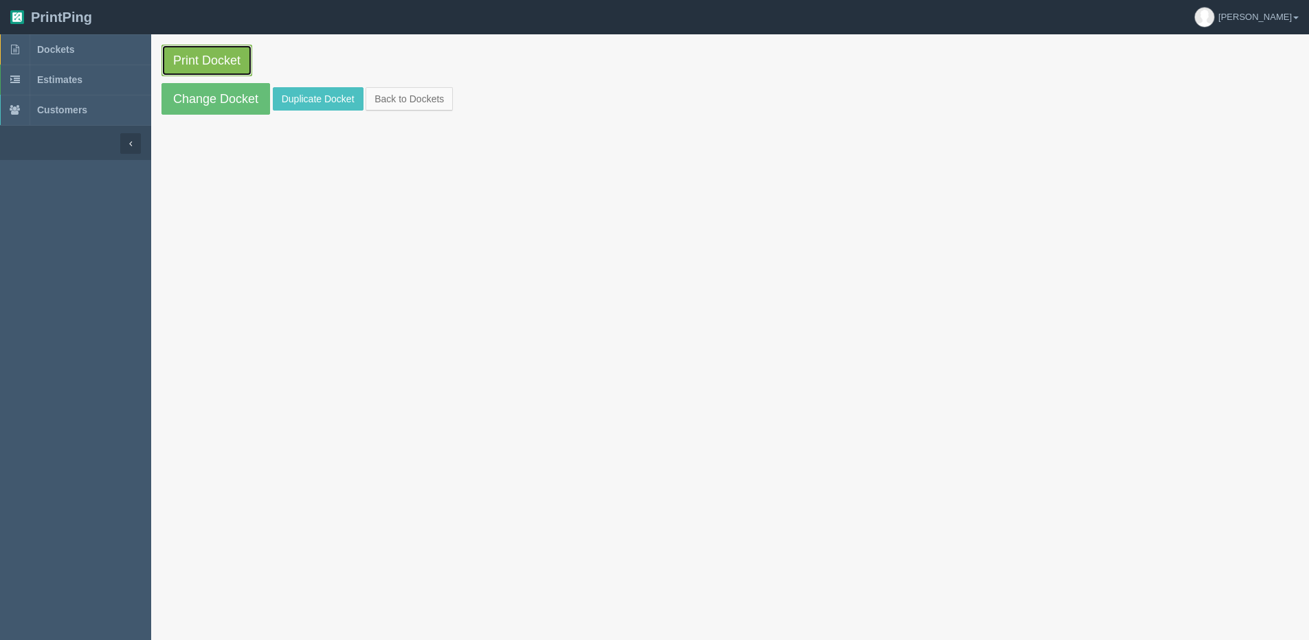
click at [218, 64] on link "Print Docket" at bounding box center [206, 61] width 91 height 32
click at [431, 98] on link "Back to Dockets" at bounding box center [409, 98] width 87 height 23
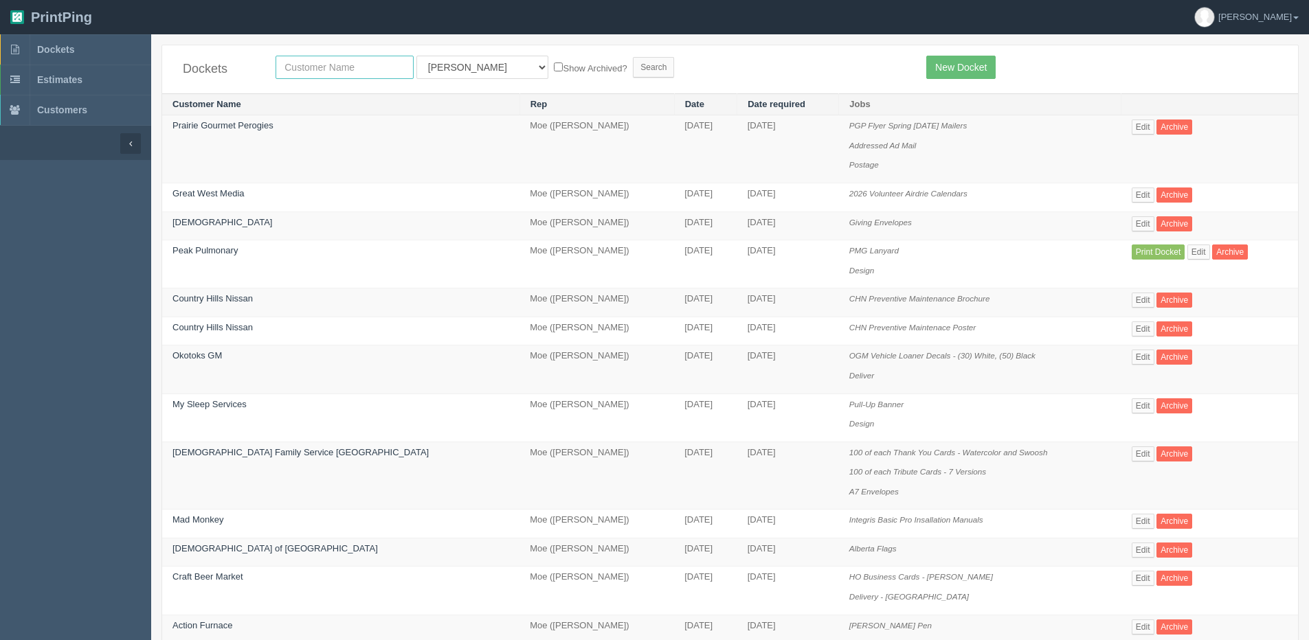
click at [343, 63] on input "text" at bounding box center [345, 67] width 138 height 23
type input "dirtt"
click at [633, 57] on input "Search" at bounding box center [653, 67] width 41 height 21
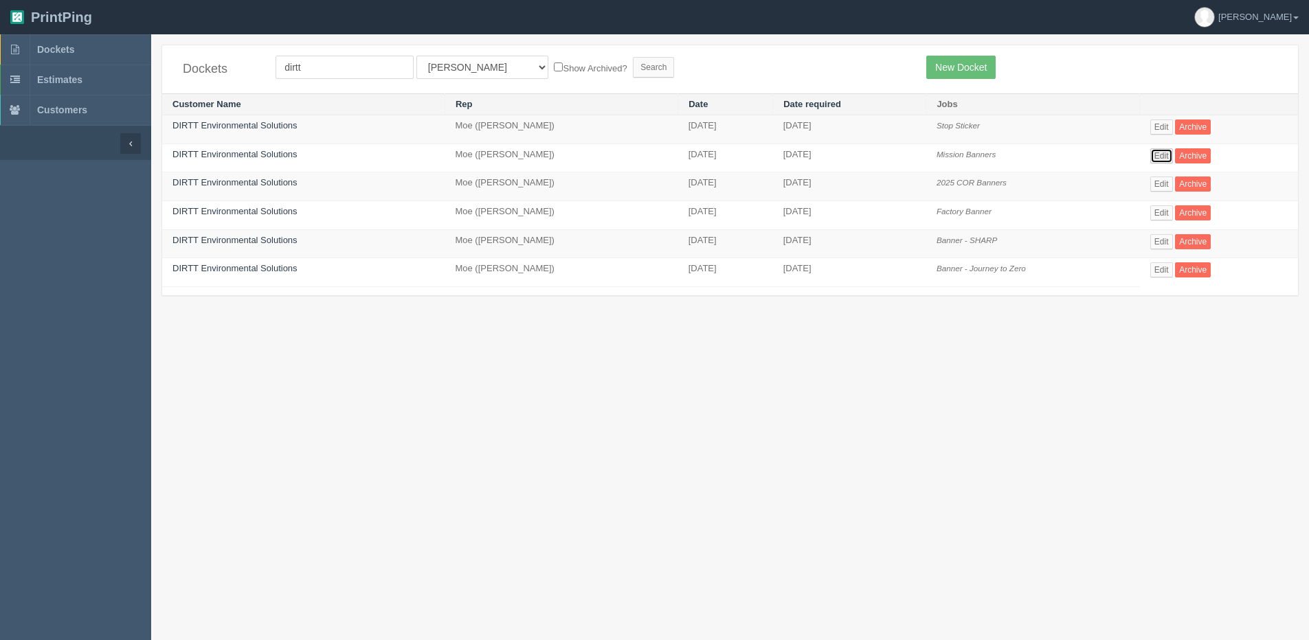
click at [1155, 156] on link "Edit" at bounding box center [1161, 155] width 23 height 15
click at [1160, 126] on link "Edit" at bounding box center [1161, 127] width 23 height 15
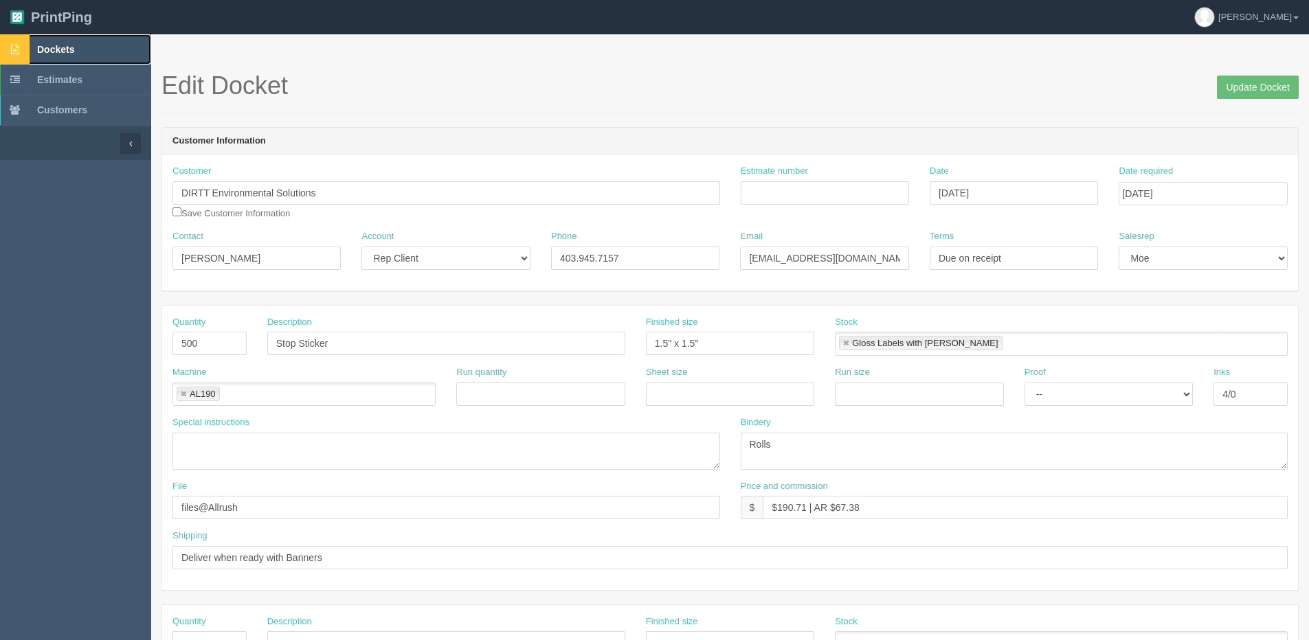
click at [47, 42] on link "Dockets" at bounding box center [75, 49] width 151 height 30
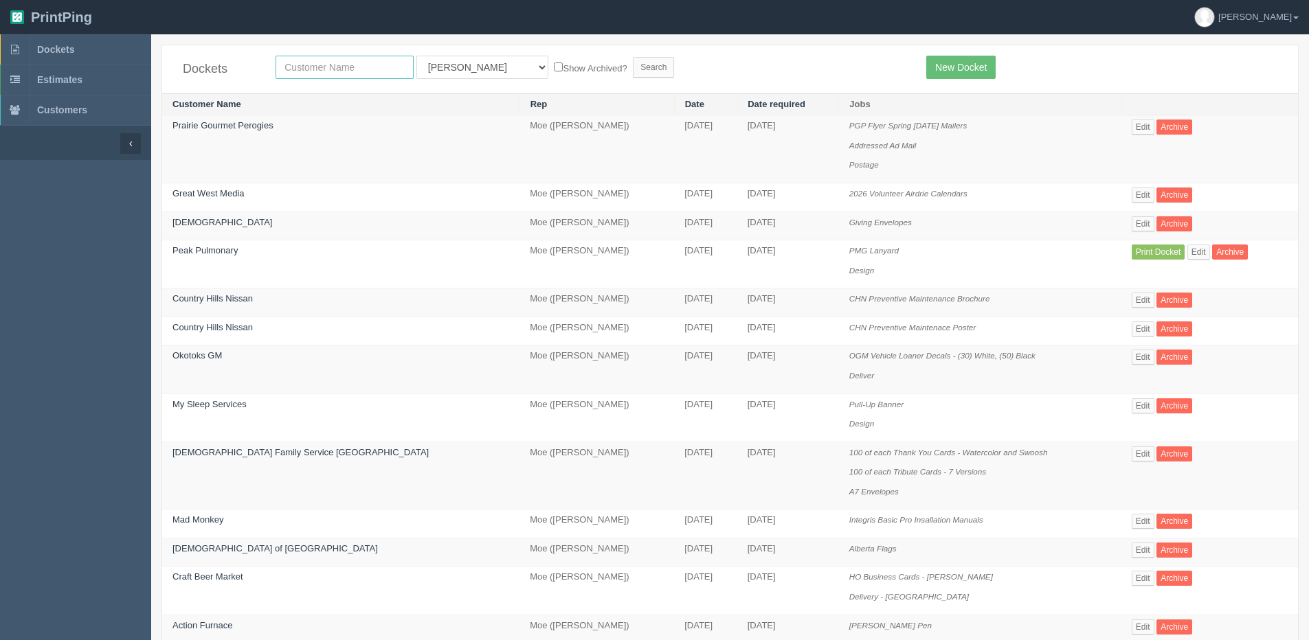
click at [326, 63] on input "text" at bounding box center [345, 67] width 138 height 23
click at [297, 61] on input "nothern alberta" at bounding box center [345, 67] width 138 height 23
type input "northern [GEOGRAPHIC_DATA]"
click at [554, 61] on label "Show Archived?" at bounding box center [590, 68] width 73 height 16
click at [554, 63] on input "Show Archived?" at bounding box center [558, 67] width 9 height 9
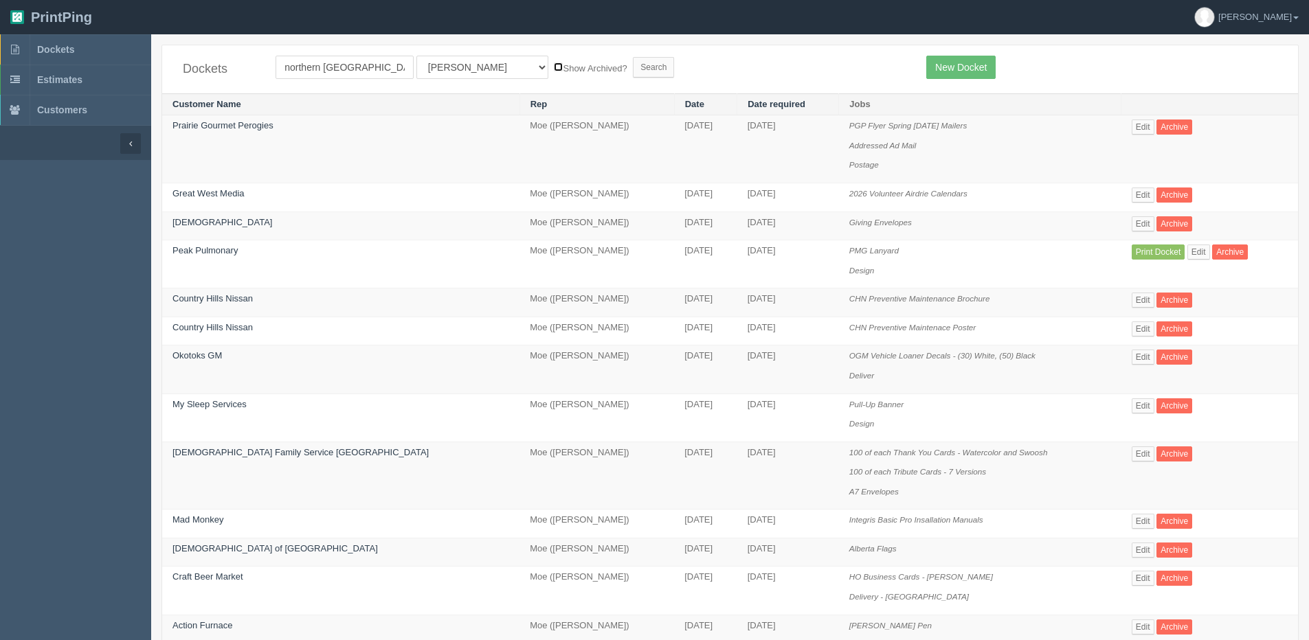
checkbox input "true"
click at [633, 66] on input "Search" at bounding box center [653, 67] width 41 height 21
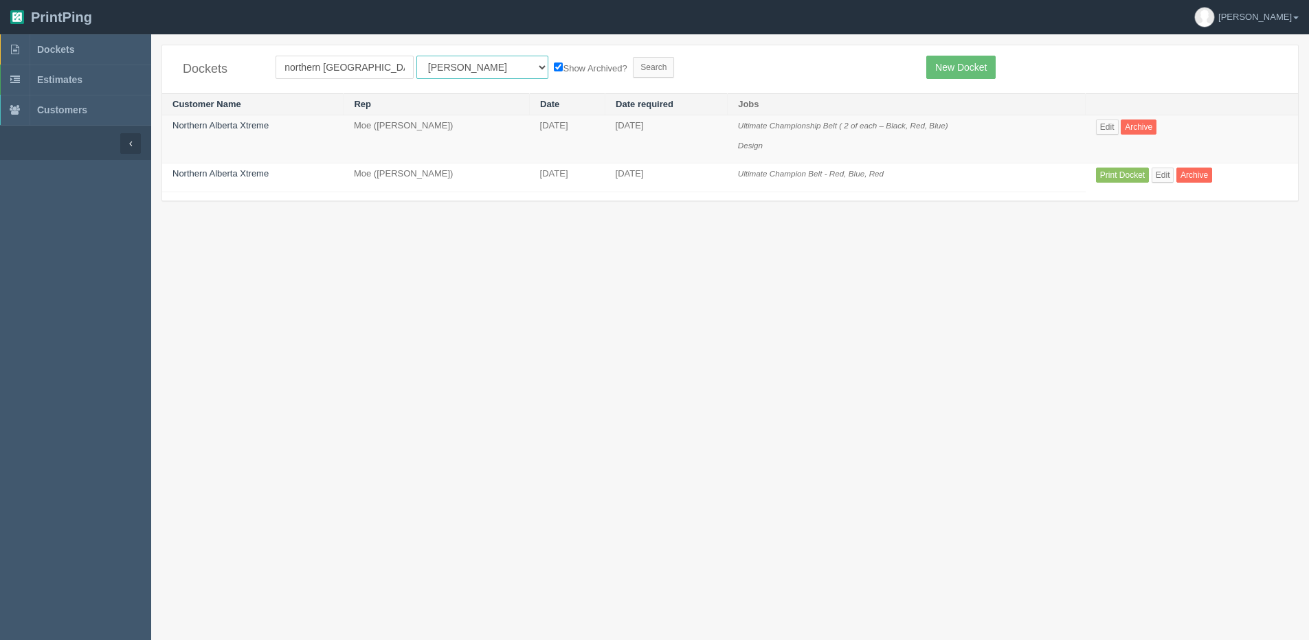
drag, startPoint x: 473, startPoint y: 72, endPoint x: 471, endPoint y: 81, distance: 9.3
click at [473, 72] on select "All Users Ali Ali Test 1 Aly Amy Ankit Arif Brandon Dan France Greg Jim Mark Ma…" at bounding box center [482, 67] width 132 height 23
select select "1"
click at [416, 56] on select "All Users Ali Ali Test 1 Aly Amy Ankit Arif Brandon Dan France Greg Jim Mark Ma…" at bounding box center [482, 67] width 132 height 23
click at [633, 70] on input "Search" at bounding box center [653, 67] width 41 height 21
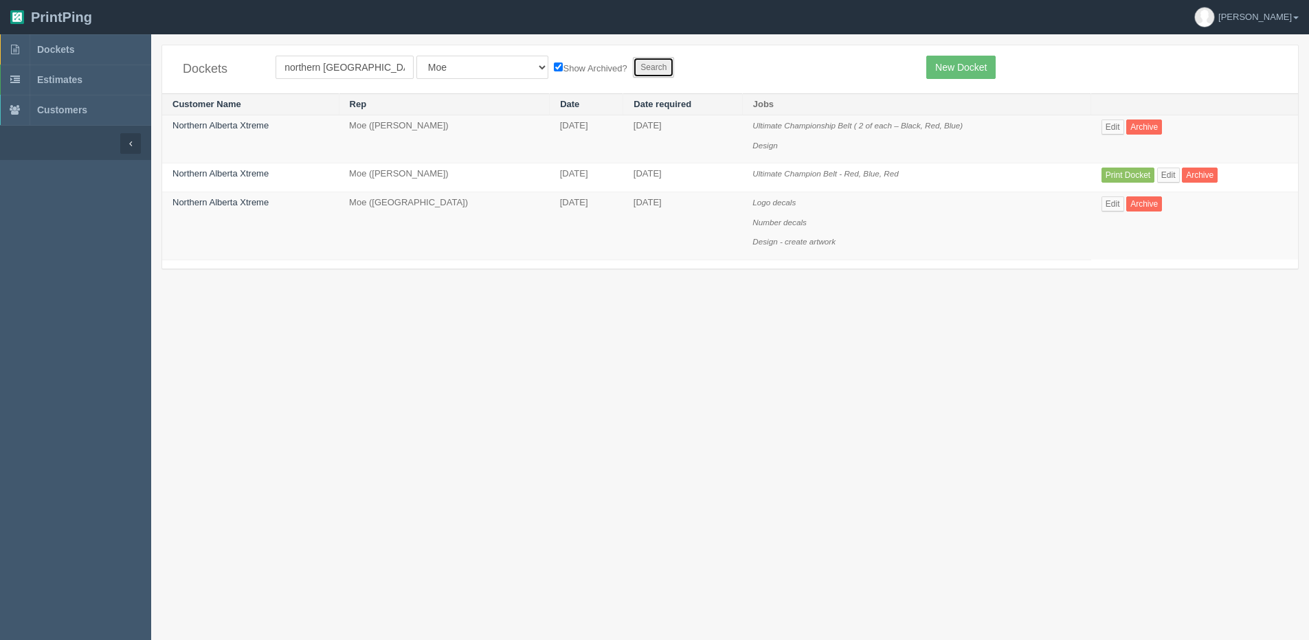
click at [633, 70] on input "Search" at bounding box center [653, 67] width 41 height 21
click at [368, 63] on input "northern alberta" at bounding box center [345, 67] width 138 height 23
type input "northern alberta x"
click at [1110, 208] on link "Edit" at bounding box center [1113, 204] width 23 height 15
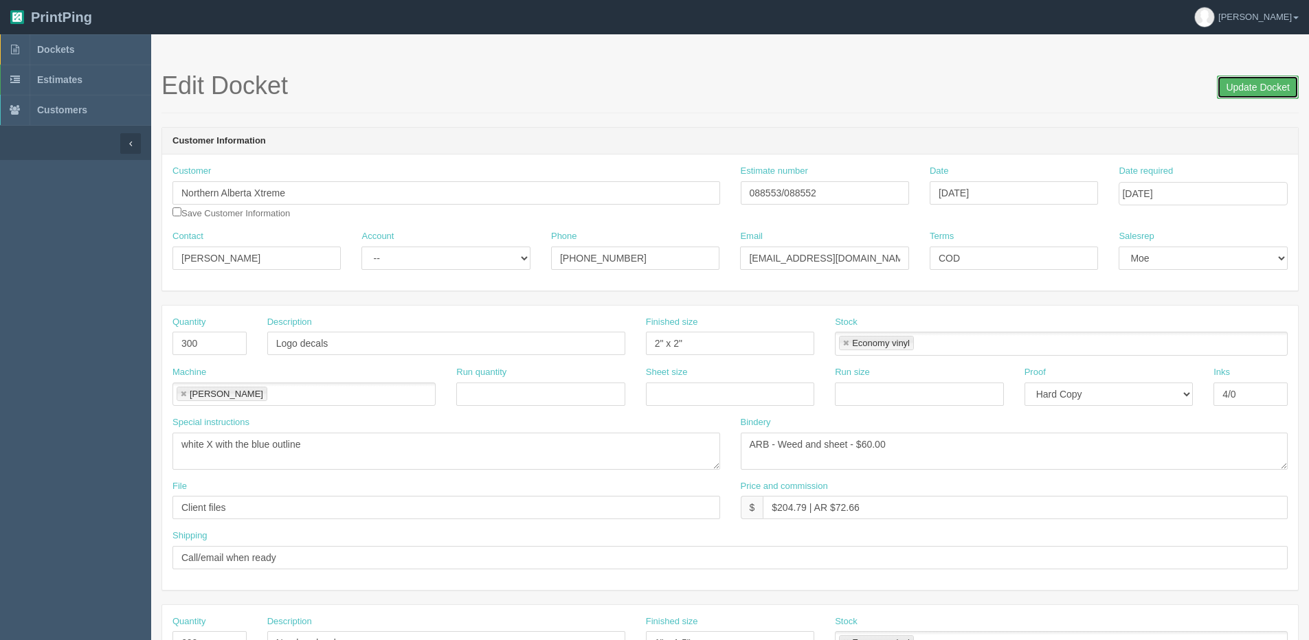
drag, startPoint x: 1256, startPoint y: 93, endPoint x: 1240, endPoint y: 91, distance: 15.9
click at [1251, 91] on input "Update Docket" at bounding box center [1258, 87] width 82 height 23
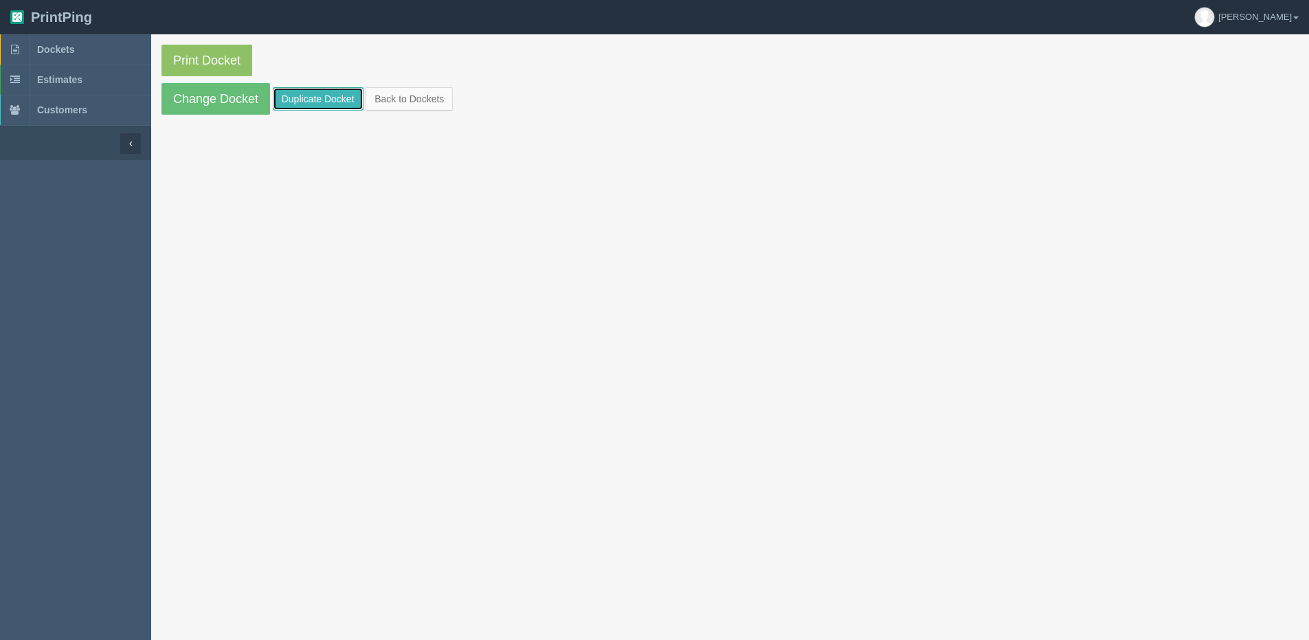
click at [329, 102] on link "Duplicate Docket" at bounding box center [318, 98] width 91 height 23
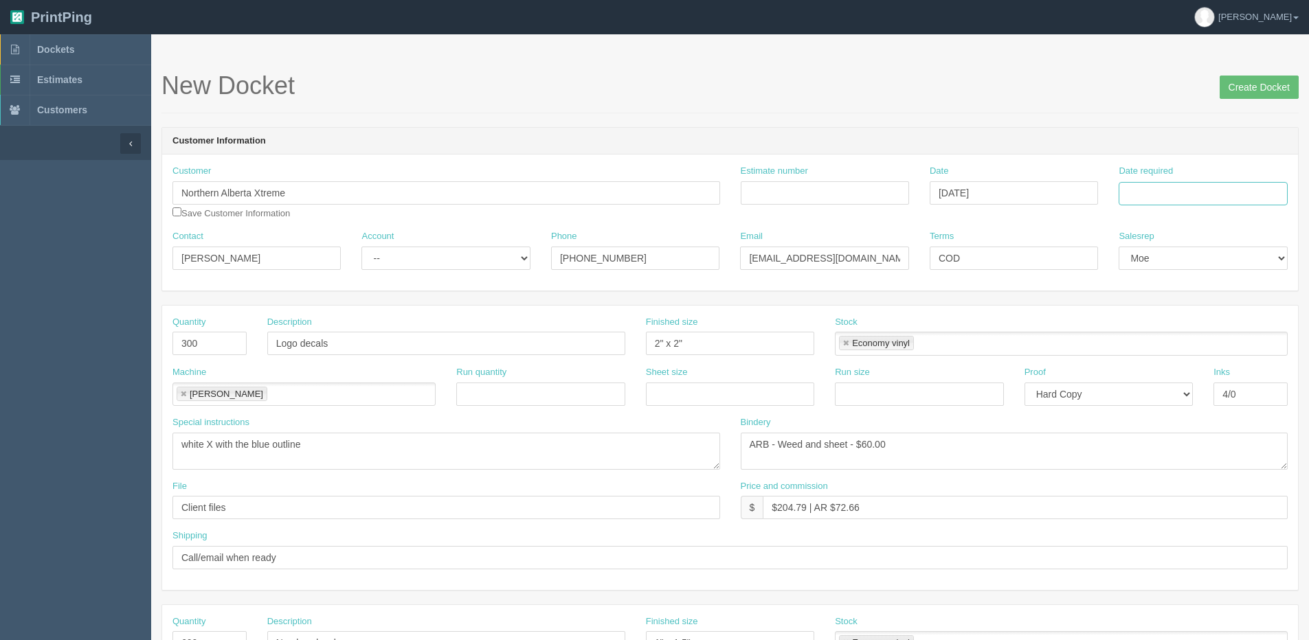
click at [1194, 194] on input "Date required" at bounding box center [1203, 193] width 168 height 23
click at [1159, 394] on th "[DATE]" at bounding box center [1186, 385] width 128 height 20
click at [1225, 346] on td "29" at bounding box center [1224, 345] width 16 height 20
type input "[DATE]"
click at [276, 346] on input "Logo decals" at bounding box center [446, 343] width 358 height 23
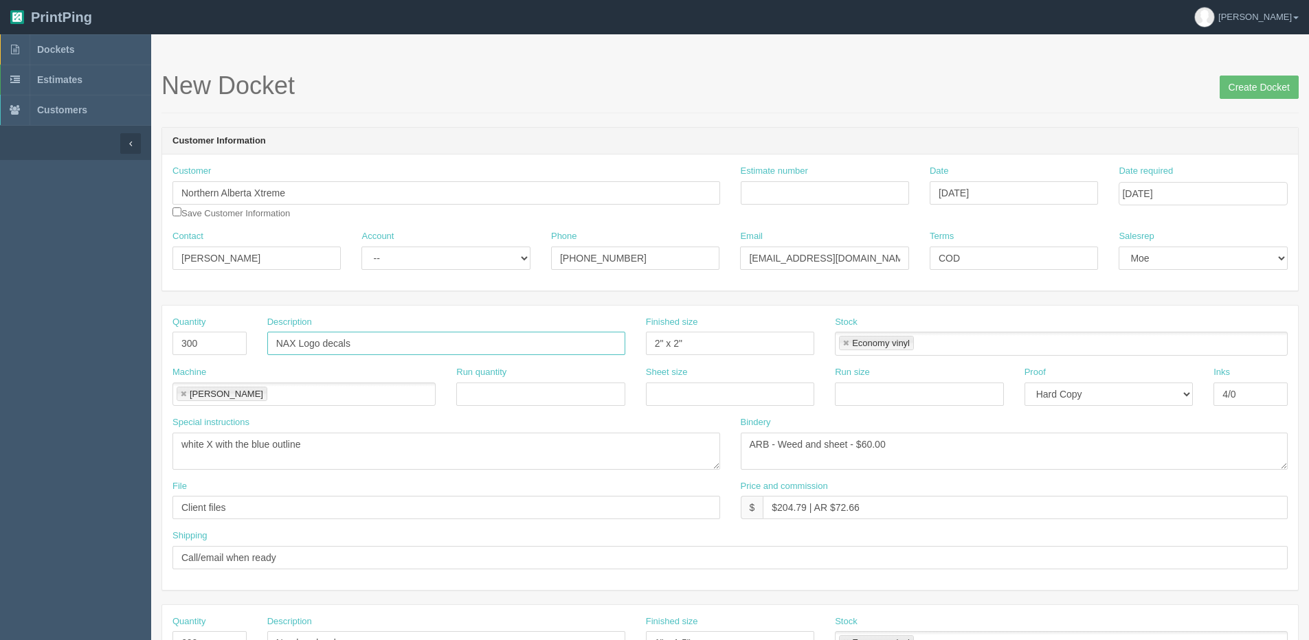
type input "NAX Logo decals"
drag, startPoint x: 150, startPoint y: 349, endPoint x: -21, endPoint y: 326, distance: 173.4
click at [0, 326] on html "PrintPing [PERSON_NAME] Edit account ( [PERSON_NAME][EMAIL_ADDRESS][DOMAIN_NAME…" at bounding box center [654, 624] width 1309 height 1248
type input "400"
click at [772, 188] on input "Estimate number" at bounding box center [825, 192] width 168 height 23
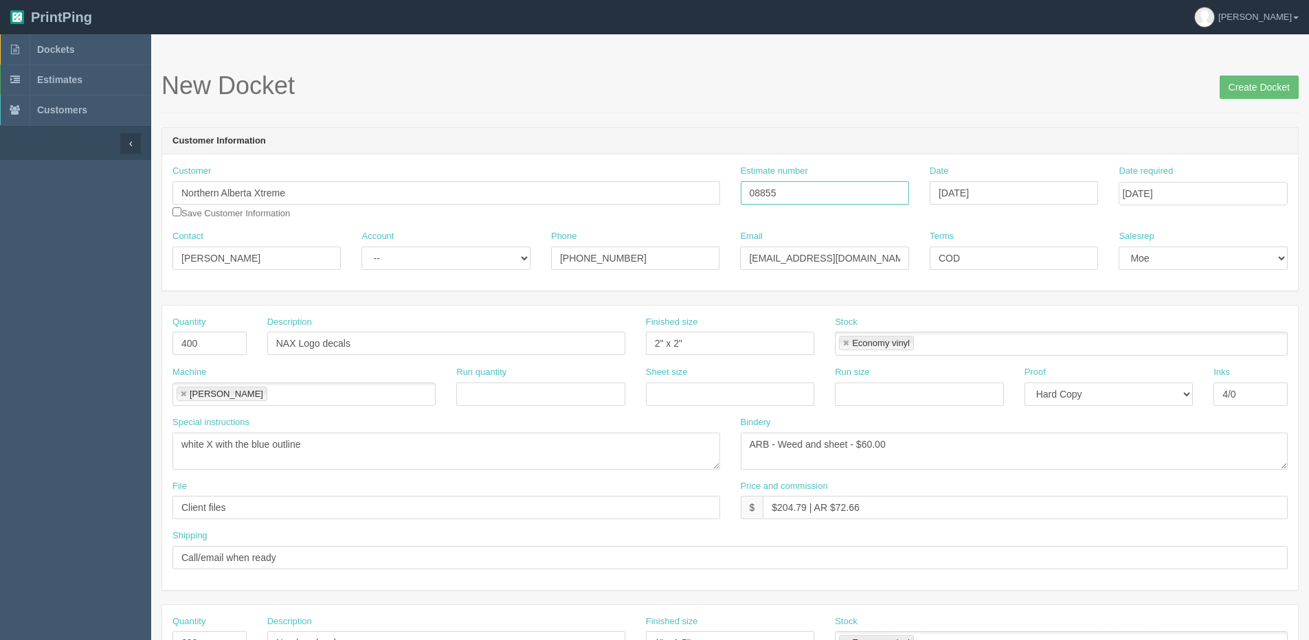
type input "088553/088552"
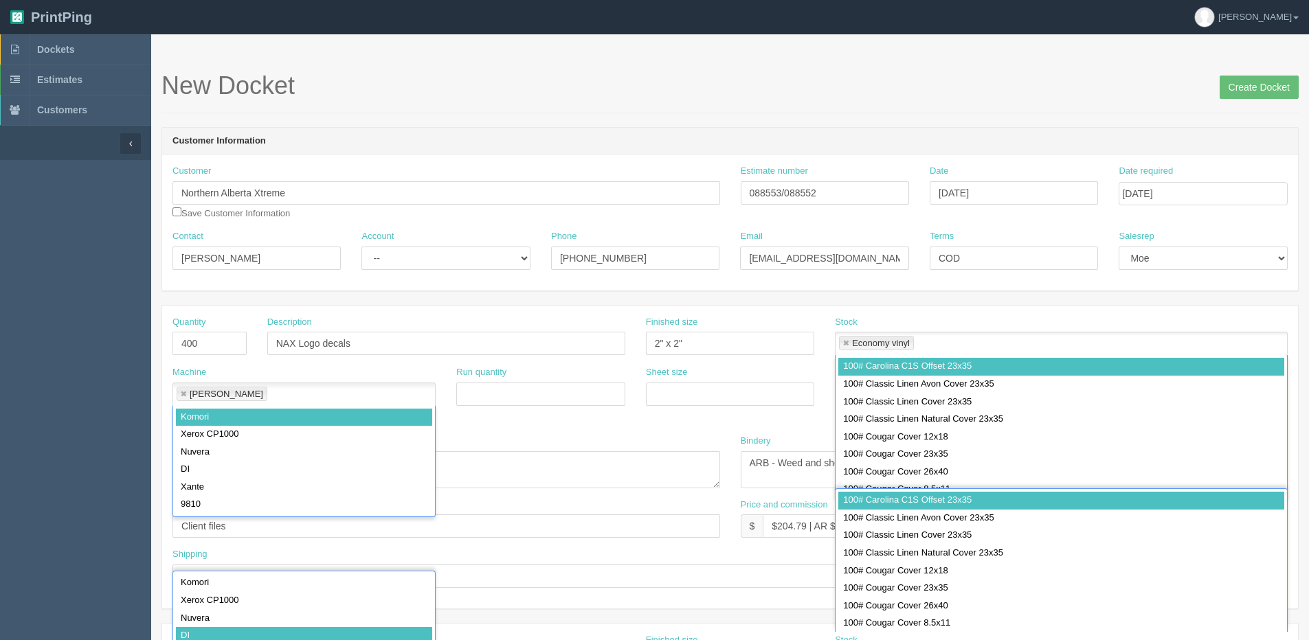
drag, startPoint x: 1236, startPoint y: 86, endPoint x: 1188, endPoint y: 100, distance: 49.6
click at [1263, 92] on input "Create Docket" at bounding box center [1259, 87] width 79 height 23
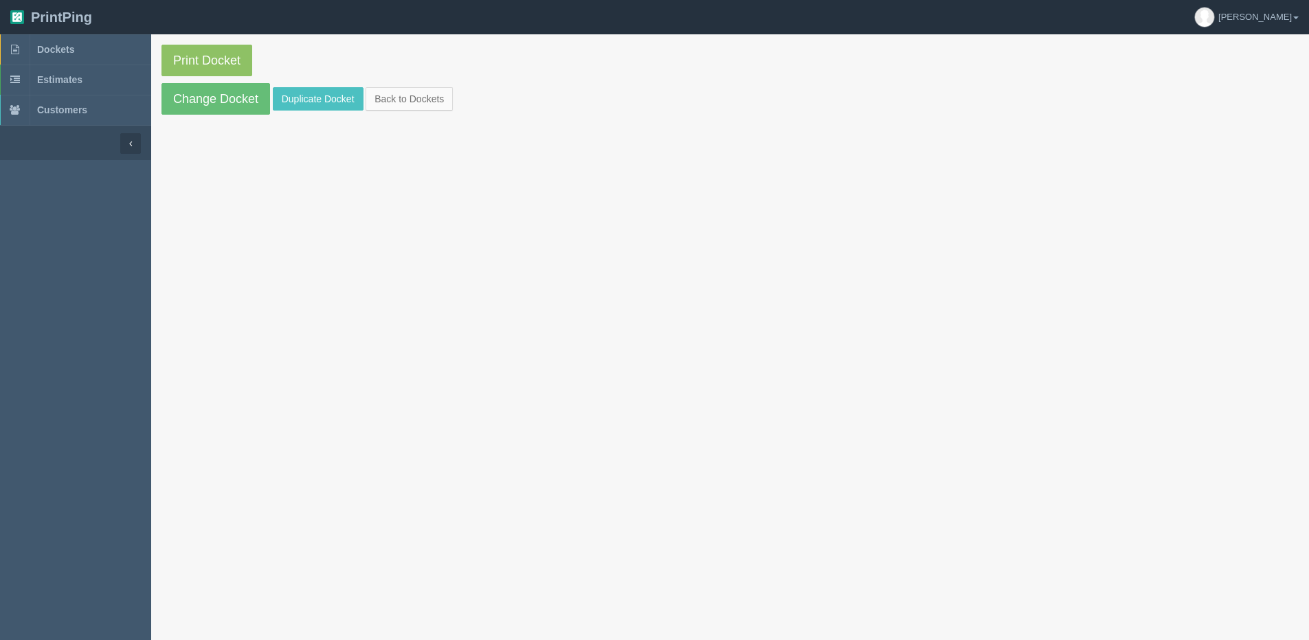
click at [181, 82] on section "Print Docket Change Docket Duplicate Docket Back to Dockets" at bounding box center [730, 79] width 1158 height 91
click at [212, 110] on link "Change Docket" at bounding box center [215, 99] width 109 height 32
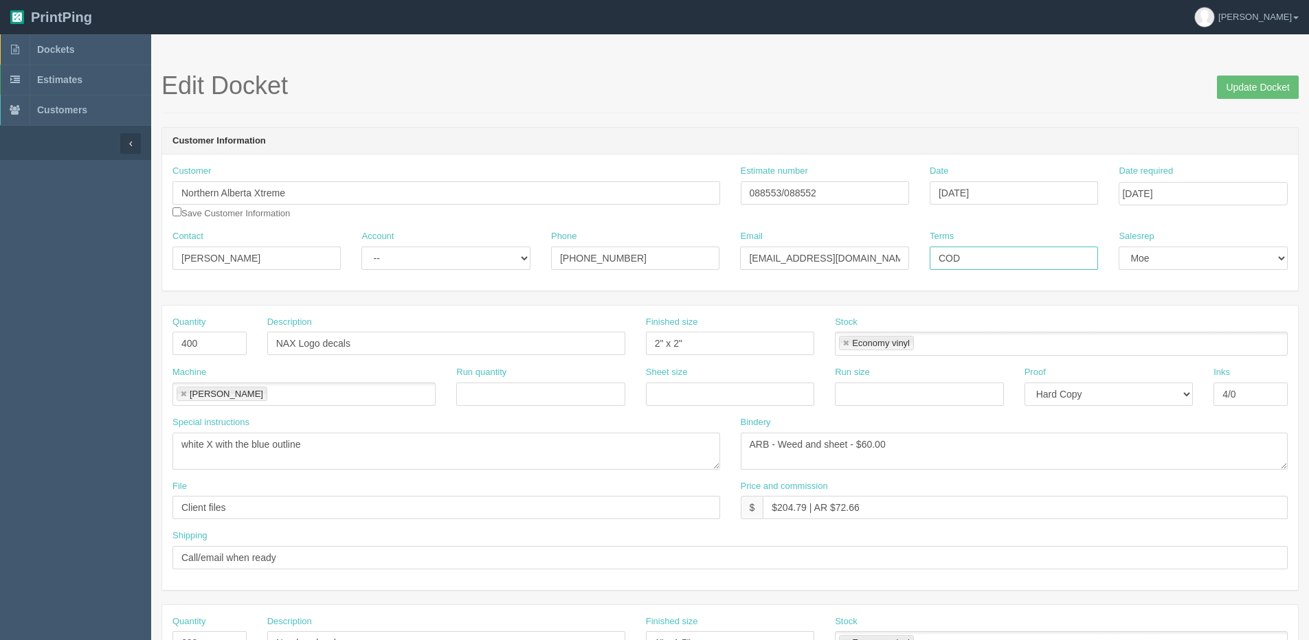
drag, startPoint x: 919, startPoint y: 268, endPoint x: 863, endPoint y: 269, distance: 55.7
click at [874, 268] on div "Contact Robbie Evers Account -- Existing Client Allrush Client Rep Client Phone…" at bounding box center [730, 255] width 1136 height 50
type input "Due on receipt"
click at [1256, 394] on input "4/0" at bounding box center [1251, 394] width 74 height 23
type input "4/0 + Cut"
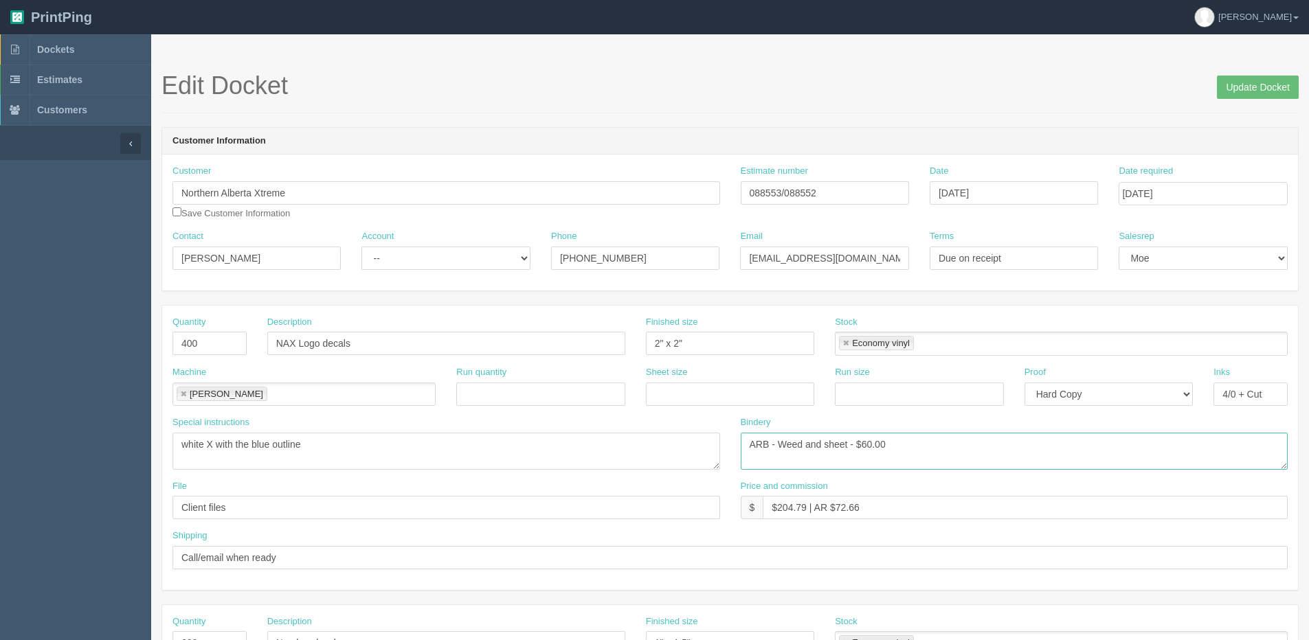
click at [830, 443] on textarea "ARB - Weed and sheet - $60.00" at bounding box center [1015, 451] width 548 height 37
click at [825, 444] on textarea "ARB - Weed and sheet - $60.00" at bounding box center [1015, 451] width 548 height 37
click at [892, 449] on textarea "ARB - Weed and sheet - $60.00" at bounding box center [1015, 451] width 548 height 37
click at [894, 438] on textarea "ARB - Weed and sheet - $60.00" at bounding box center [1015, 451] width 548 height 37
type textarea "ARB - Weed and Trim to sheet - $80.00"
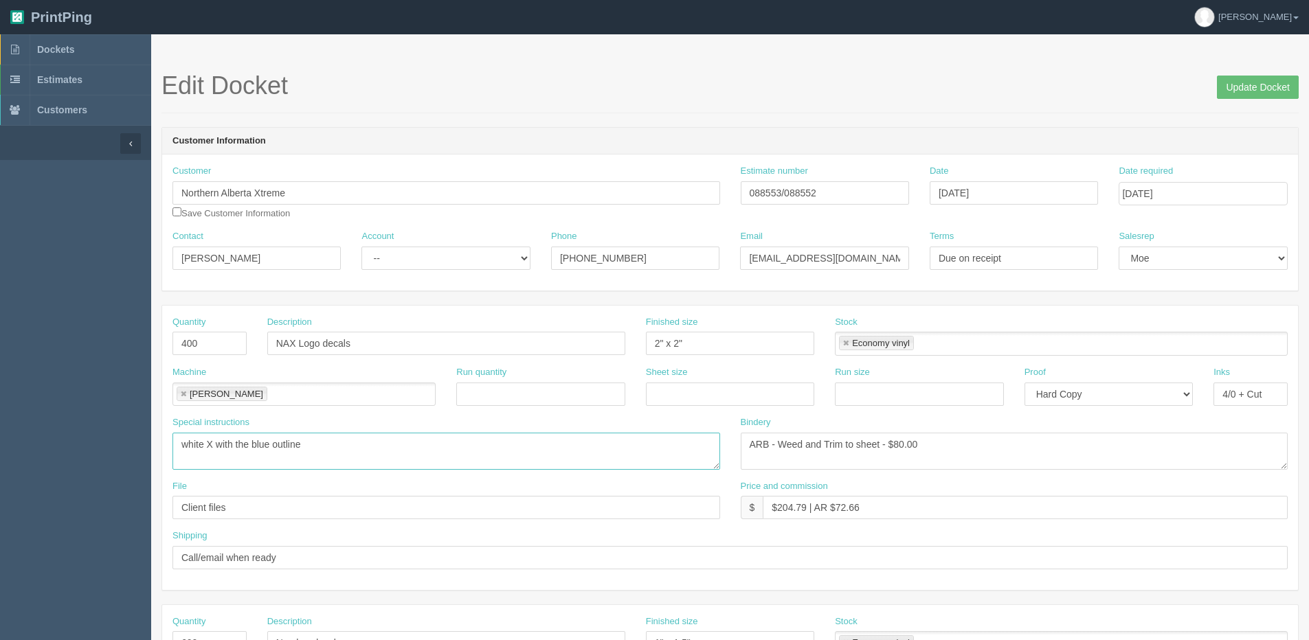
drag, startPoint x: 322, startPoint y: 451, endPoint x: -236, endPoint y: 445, distance: 557.4
click at [0, 445] on html "PrintPing Dan Edit account ( dan@allrush.ca ) Logout Dockets Estimates Customers" at bounding box center [654, 624] width 1309 height 1248
drag, startPoint x: 1086, startPoint y: 387, endPoint x: 1084, endPoint y: 397, distance: 10.4
click at [1084, 390] on select "-- Email Hard Copy" at bounding box center [1109, 394] width 168 height 23
select select "Email"
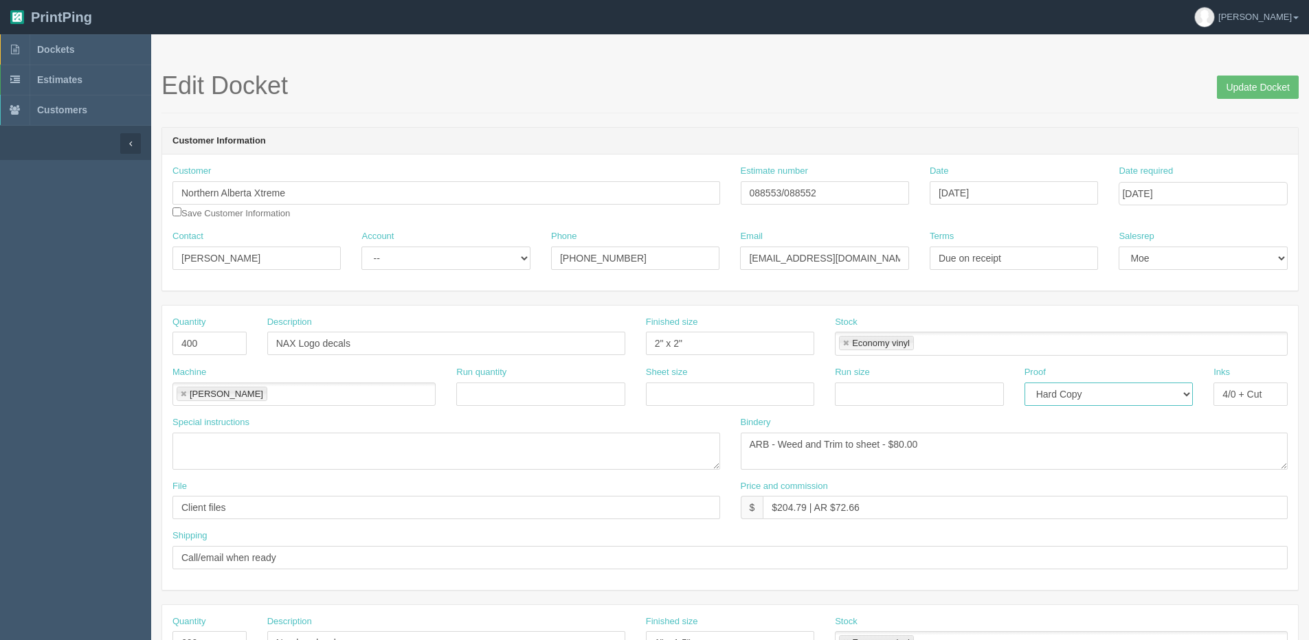
click at [1025, 383] on select "-- Email Hard Copy" at bounding box center [1109, 394] width 168 height 23
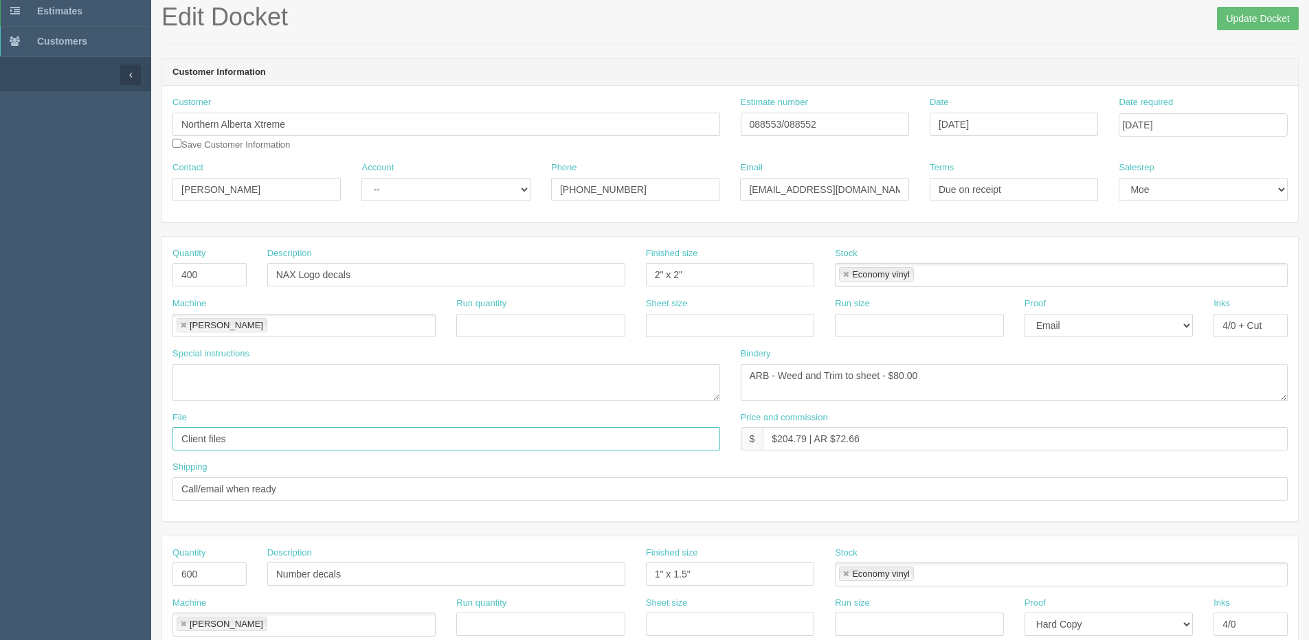
click at [230, 440] on input "Client files" at bounding box center [446, 438] width 548 height 23
type input "Client Files > [DATE]"
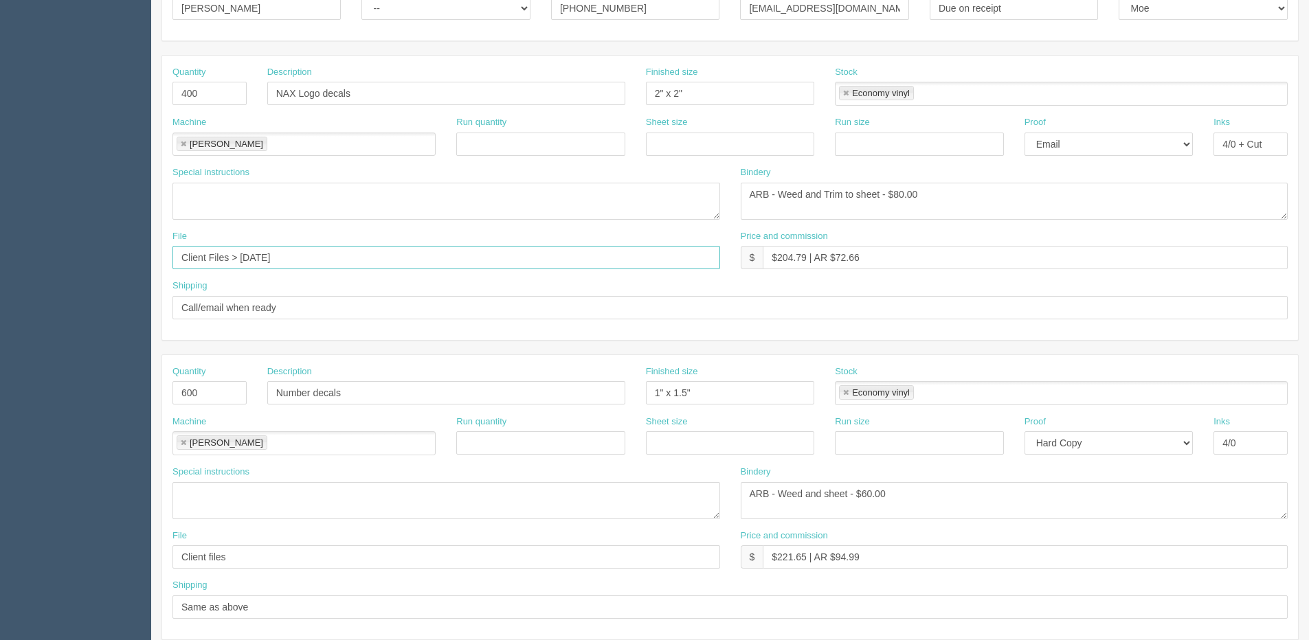
scroll to position [275, 0]
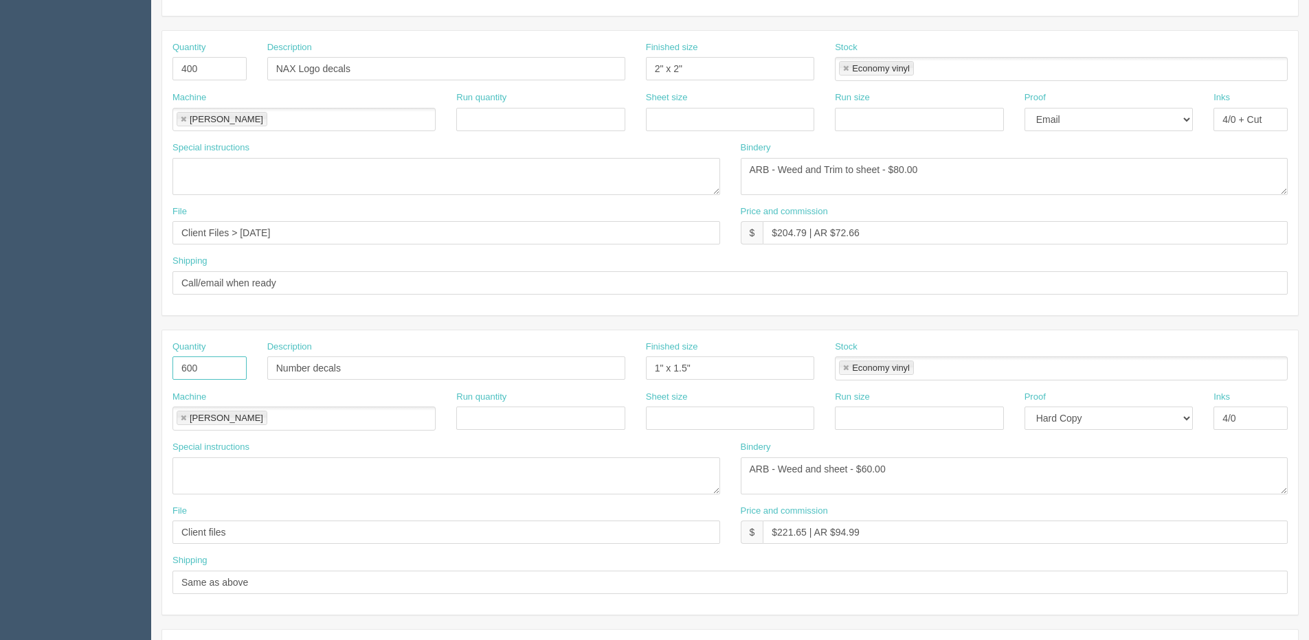
drag, startPoint x: 215, startPoint y: 367, endPoint x: -9, endPoint y: 367, distance: 224.0
click at [0, 367] on html "PrintPing Dan Edit account ( dan@allrush.ca ) Logout Dockets Estimates Customers" at bounding box center [654, 349] width 1309 height 1248
click at [285, 375] on input "Number decals" at bounding box center [446, 368] width 358 height 23
drag, startPoint x: 227, startPoint y: 369, endPoint x: -113, endPoint y: 361, distance: 339.6
click at [0, 361] on html "PrintPing Dan Edit account ( dan@allrush.ca ) Logout Dockets Estimates Customers" at bounding box center [654, 349] width 1309 height 1248
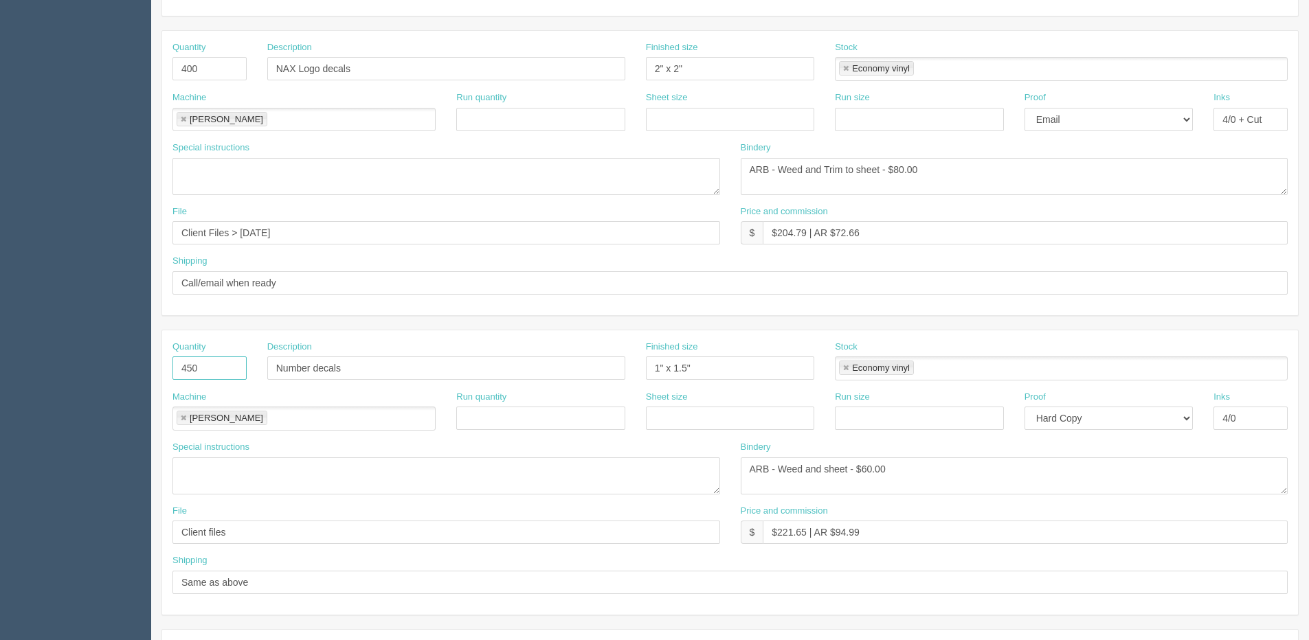
type input "450"
click at [278, 368] on input "Number decals" at bounding box center [446, 368] width 358 height 23
type input "NAX Number Decals"
drag, startPoint x: 777, startPoint y: 232, endPoint x: 805, endPoint y: 234, distance: 28.9
click at [805, 234] on input "$204.79 | AR $72.66" at bounding box center [1025, 232] width 525 height 23
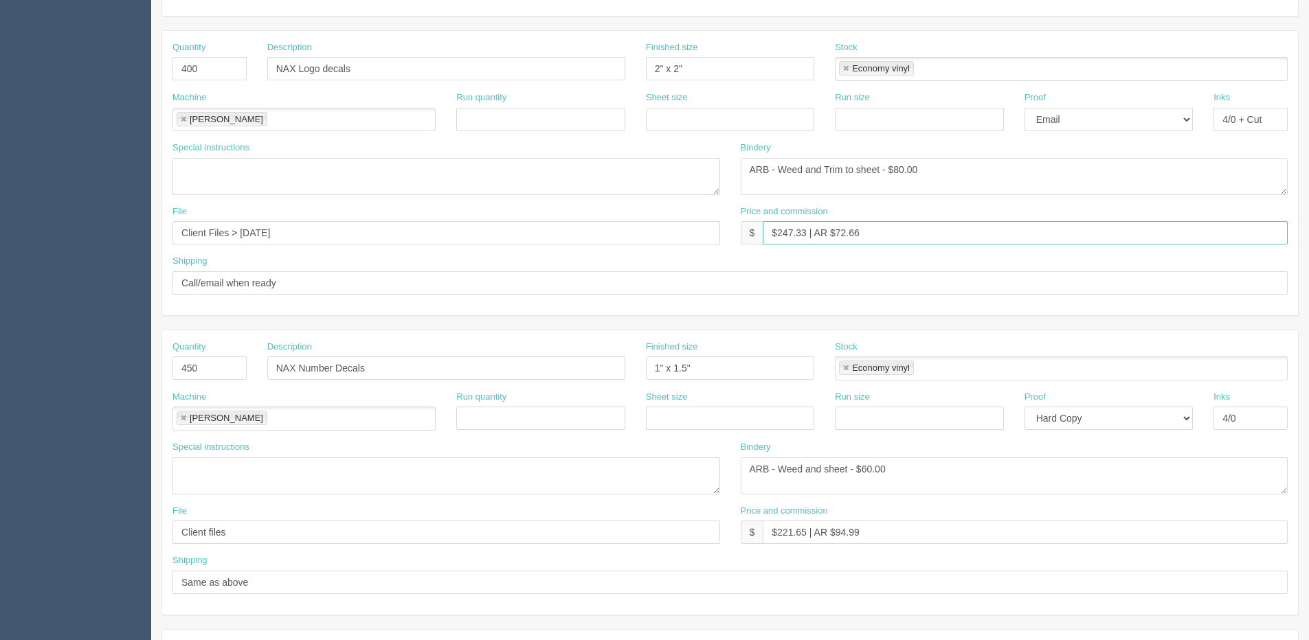
drag, startPoint x: 836, startPoint y: 232, endPoint x: 1114, endPoint y: 203, distance: 279.7
click at [1036, 203] on div "Quantity 400 Description NAX Logo decals Finished size 2" x 2" Stock Economy vi…" at bounding box center [730, 173] width 1136 height 285
type input "$247.33 | AR $87."
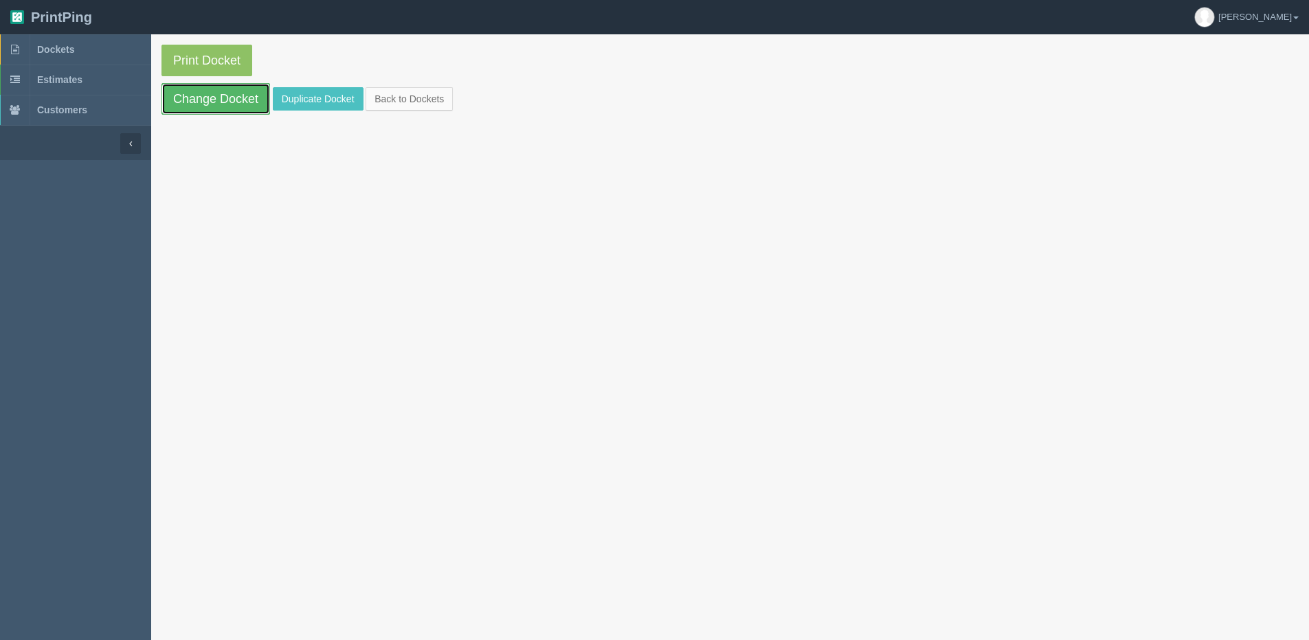
click at [214, 109] on link "Change Docket" at bounding box center [215, 99] width 109 height 32
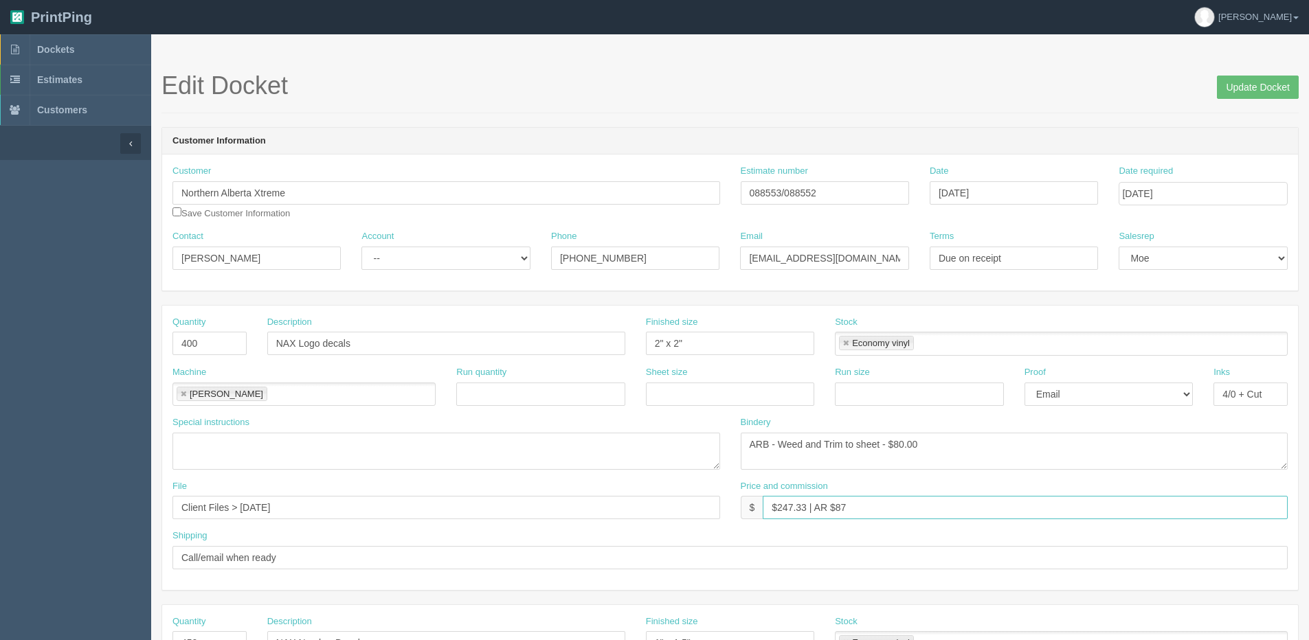
click at [847, 512] on input "$247.33 | AR $87" at bounding box center [1025, 507] width 525 height 23
type input "$247.33 | AR $87.91"
click at [782, 190] on input "088553/088552" at bounding box center [825, 192] width 168 height 23
drag, startPoint x: 789, startPoint y: 192, endPoint x: 805, endPoint y: 191, distance: 16.5
click at [791, 192] on input "088553 /088552" at bounding box center [825, 192] width 168 height 23
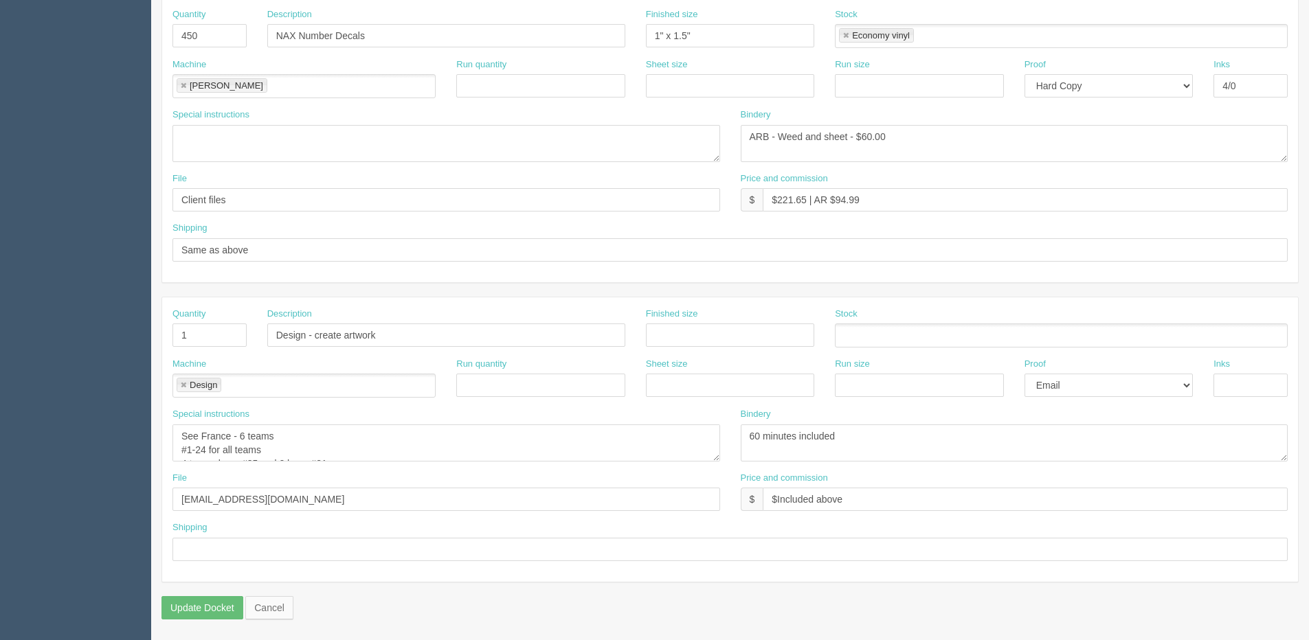
type input "088553 / 088552"
drag, startPoint x: 181, startPoint y: 437, endPoint x: 337, endPoint y: 491, distance: 165.2
click at [337, 491] on div "Quantity 1 Description Design - create artwork Finished size Stock Machine Desi…" at bounding box center [730, 440] width 1136 height 285
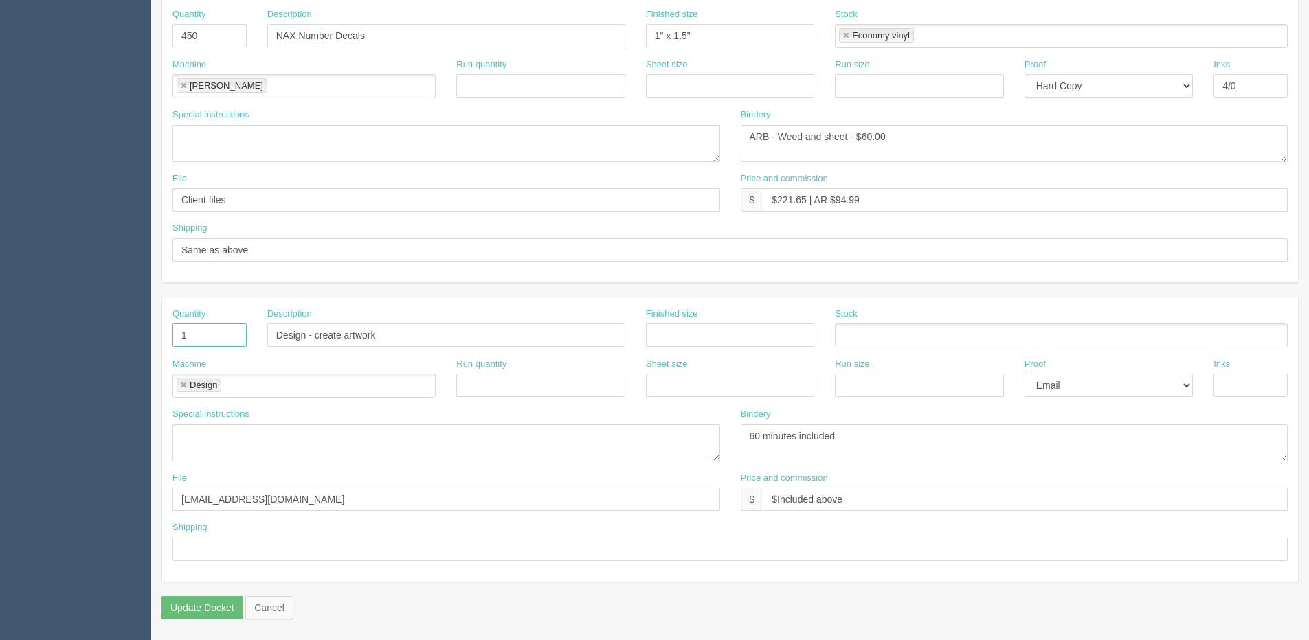
drag, startPoint x: 187, startPoint y: 329, endPoint x: 47, endPoint y: 339, distance: 140.6
click at [91, 339] on section "Dockets Estimates Customers" at bounding box center [654, 34] width 1309 height 1214
type input "112"
click at [369, 337] on input "Design - create artwork" at bounding box center [446, 335] width 358 height 23
drag, startPoint x: 376, startPoint y: 334, endPoint x: 3, endPoint y: 337, distance: 372.5
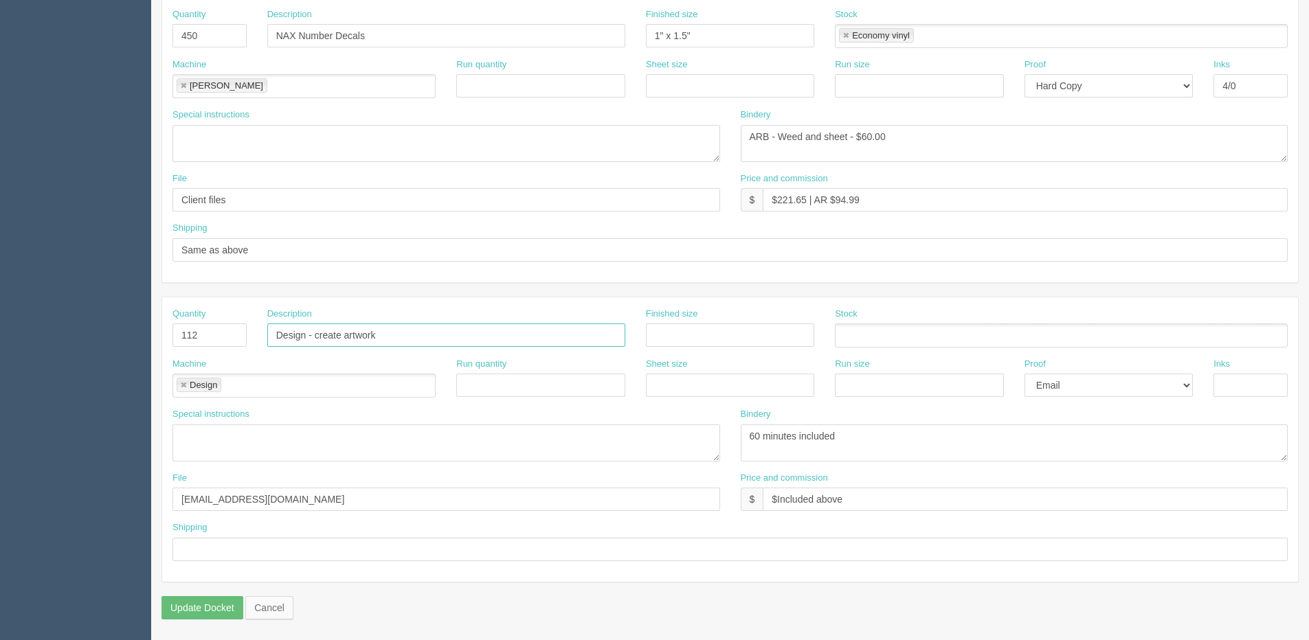
click at [25, 344] on section "Dockets Estimates Customers" at bounding box center [654, 34] width 1309 height 1214
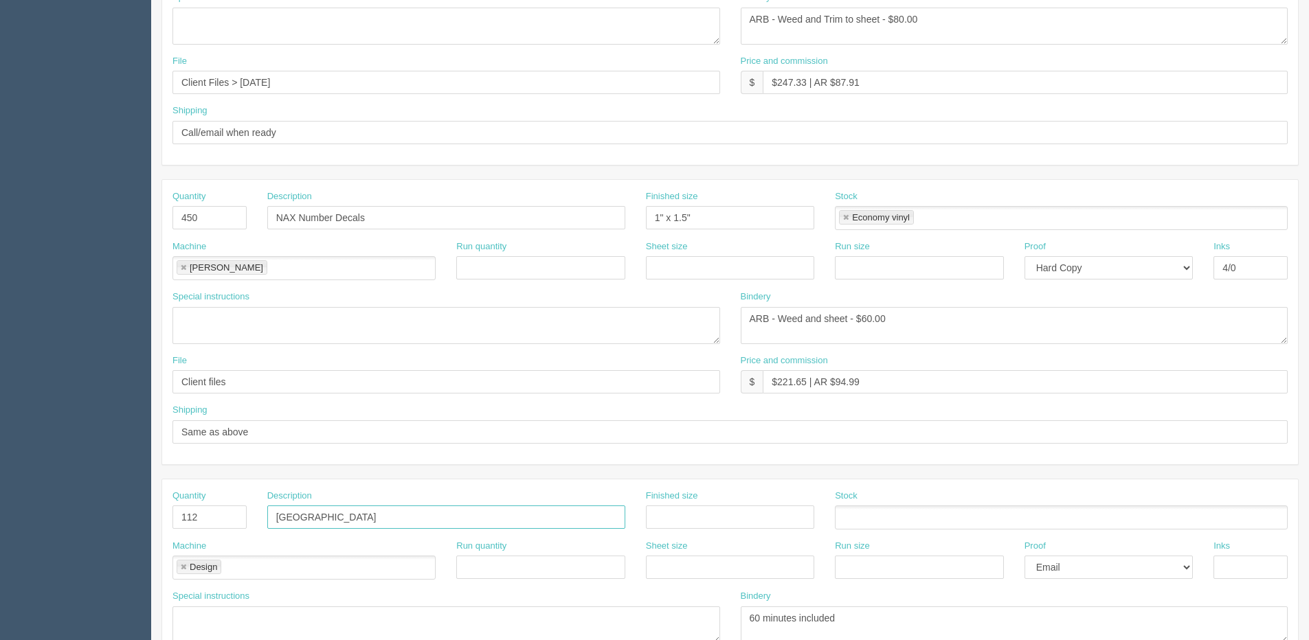
scroll to position [401, 0]
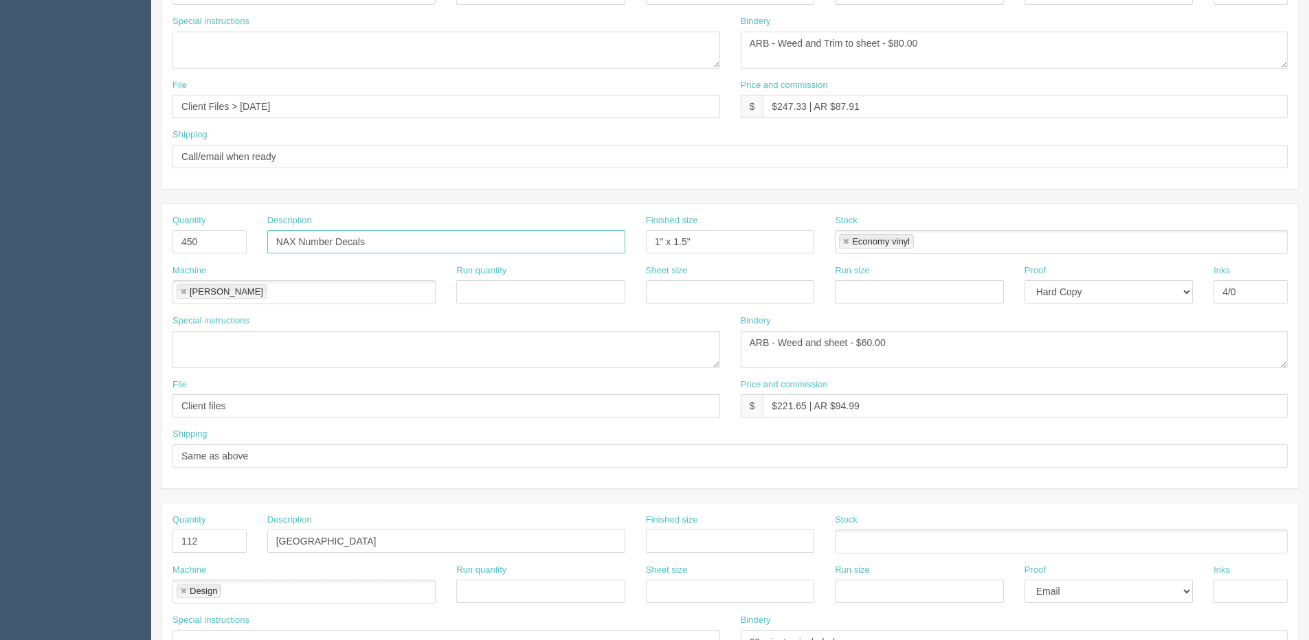
drag, startPoint x: 371, startPoint y: 243, endPoint x: 186, endPoint y: 253, distance: 185.8
click at [162, 255] on div "Quantity 450 Description NAX Number Decals Finished size 1" x 1.5" Stock Econom…" at bounding box center [730, 239] width 1136 height 50
click at [336, 543] on input "Devon" at bounding box center [446, 541] width 358 height 23
paste input "NAX Number Decals"
drag, startPoint x: 309, startPoint y: 533, endPoint x: 348, endPoint y: 533, distance: 39.9
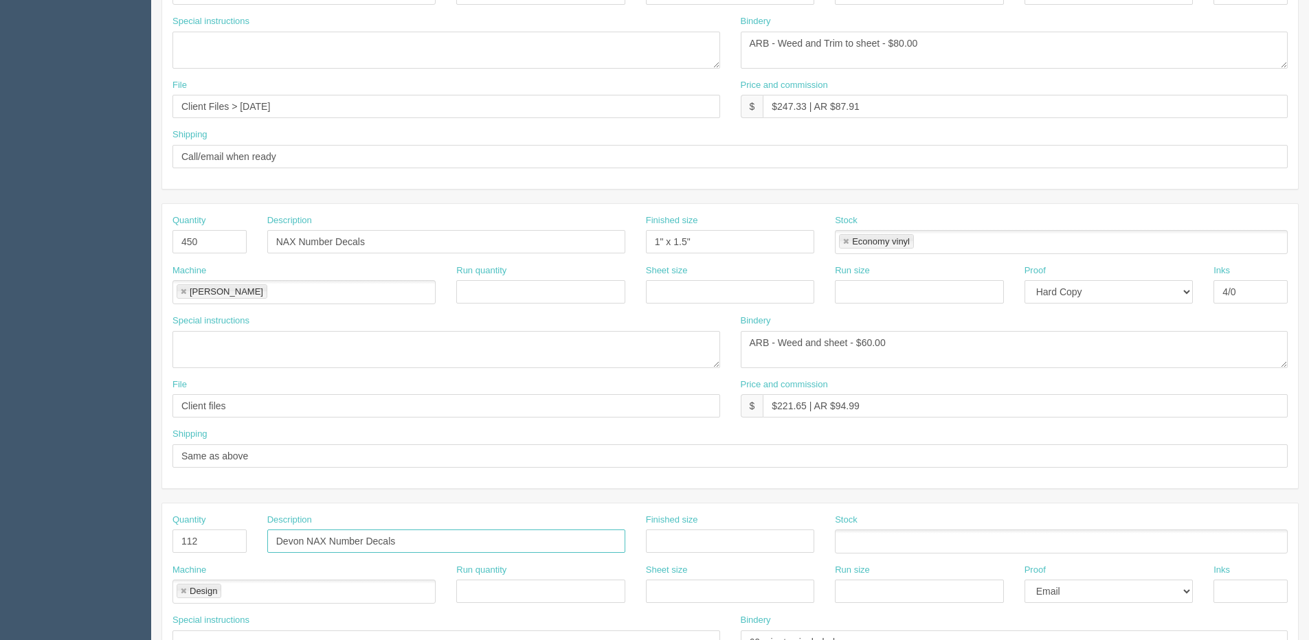
click at [311, 534] on input "Devon NAX Number Decals" at bounding box center [446, 541] width 358 height 23
type input "Devon Xtreme Number Decals"
drag, startPoint x: 706, startPoint y: 252, endPoint x: 503, endPoint y: 252, distance: 202.7
click at [504, 252] on div "Quantity 450 Description NAX Number Decals Finished size 1" x 1.5" Stock Econom…" at bounding box center [730, 239] width 1136 height 50
drag, startPoint x: 678, startPoint y: 543, endPoint x: 658, endPoint y: 539, distance: 19.7
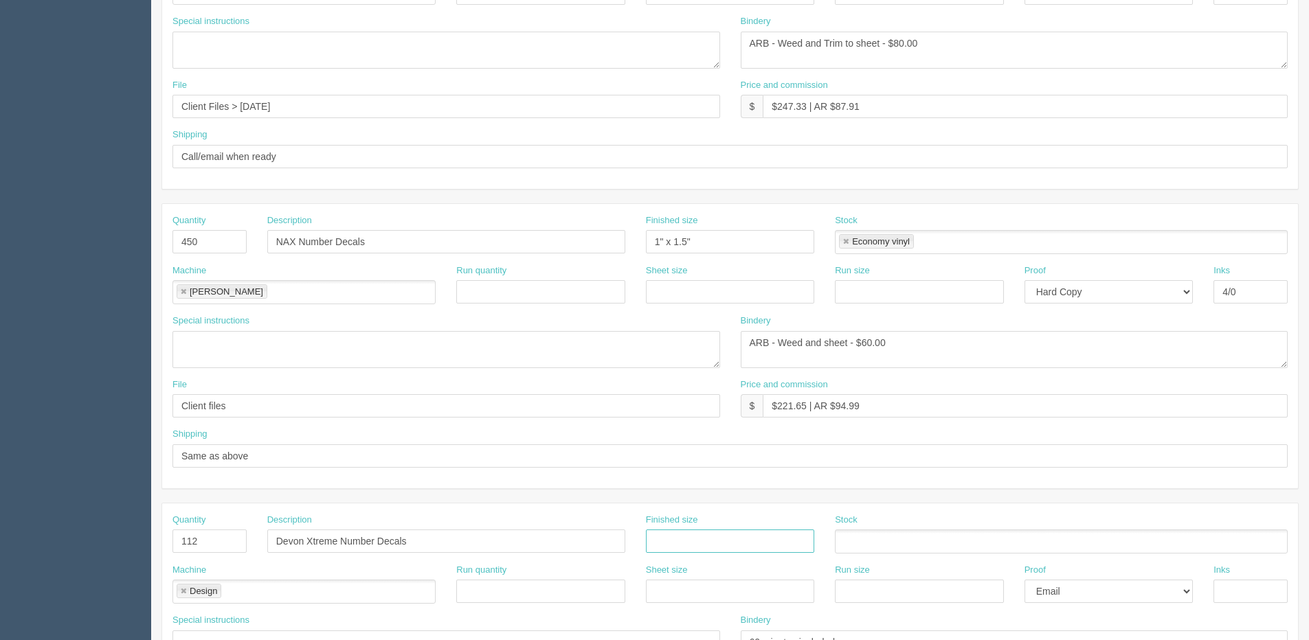
click at [678, 542] on input "text" at bounding box center [730, 541] width 168 height 23
paste input "1" x 1.5""
type input "1" x 1.5""
click at [871, 549] on ul at bounding box center [1061, 542] width 453 height 24
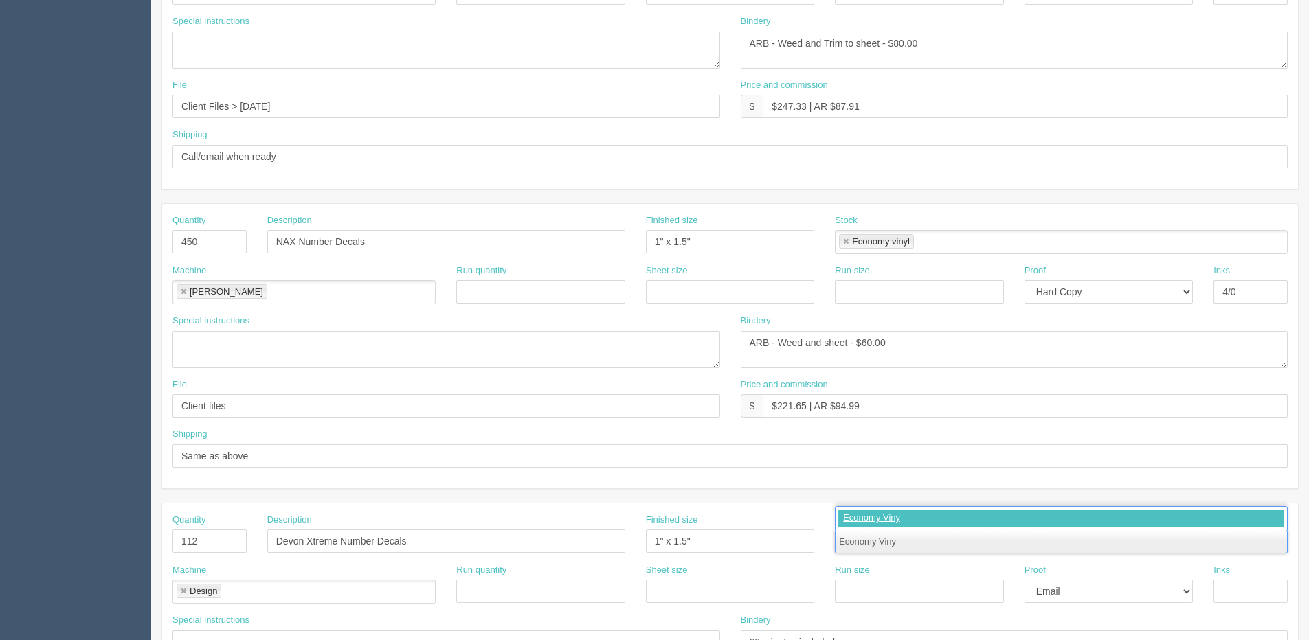
type input "Economy Vinyl"
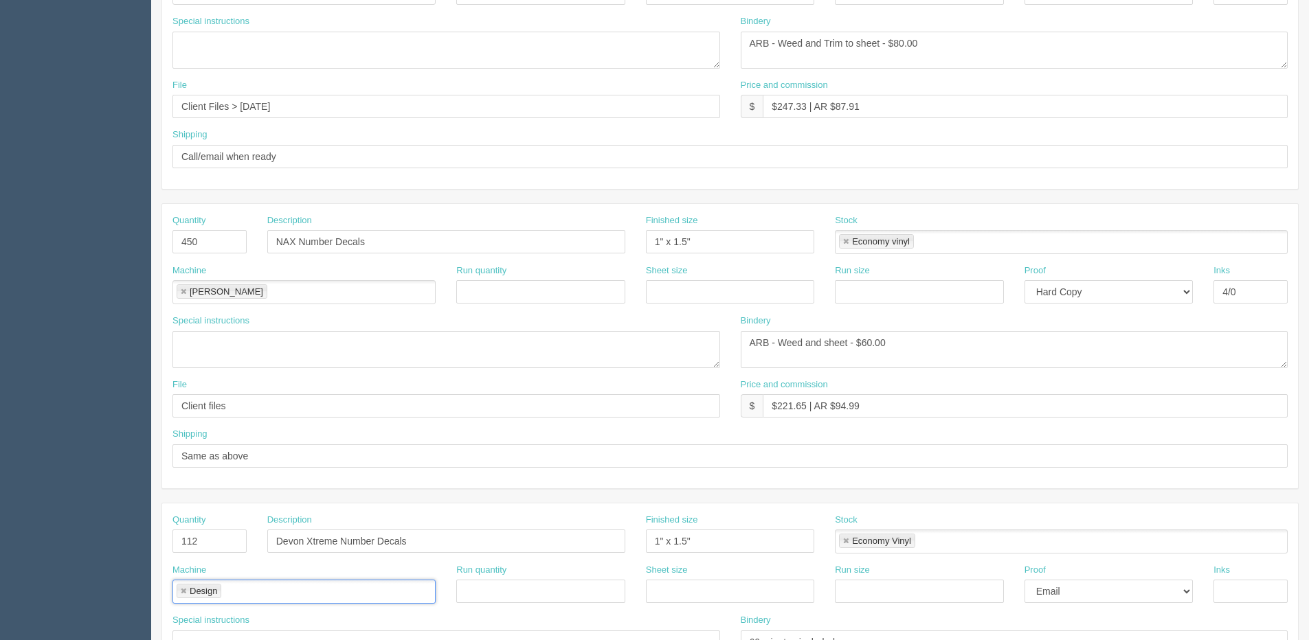
click at [186, 594] on link at bounding box center [183, 592] width 8 height 9
click at [181, 590] on input "text" at bounding box center [277, 593] width 209 height 20
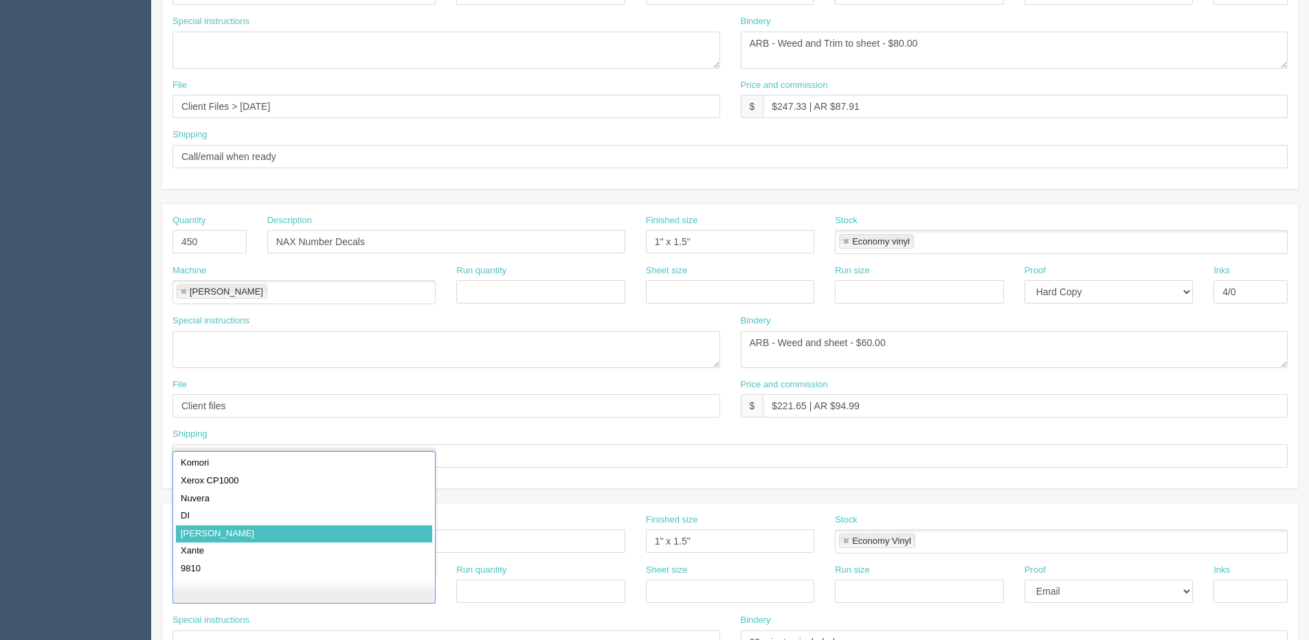
drag, startPoint x: 217, startPoint y: 542, endPoint x: 789, endPoint y: 612, distance: 576.1
type input "[PERSON_NAME]"
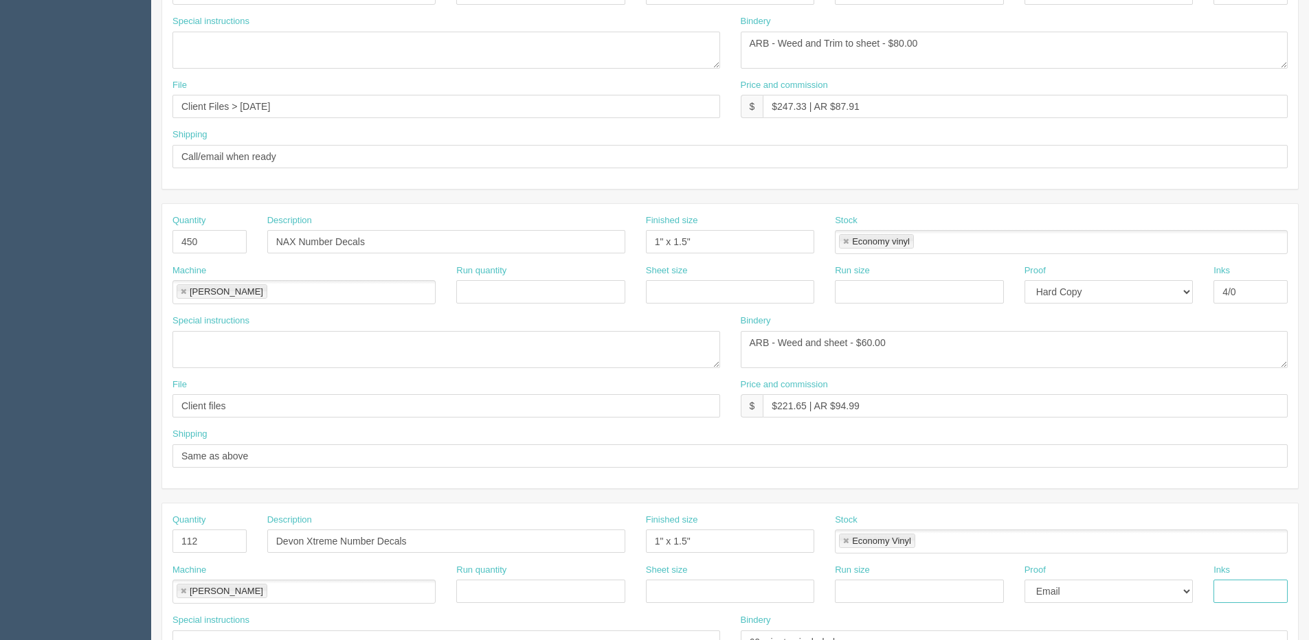
click at [1249, 592] on input "text" at bounding box center [1251, 591] width 74 height 23
type input "4/0 - Cut"
click at [1273, 292] on input "4/0" at bounding box center [1251, 291] width 74 height 23
type input "4/0 - Cut"
click at [1113, 295] on select "-- Email Hard Copy" at bounding box center [1109, 291] width 168 height 23
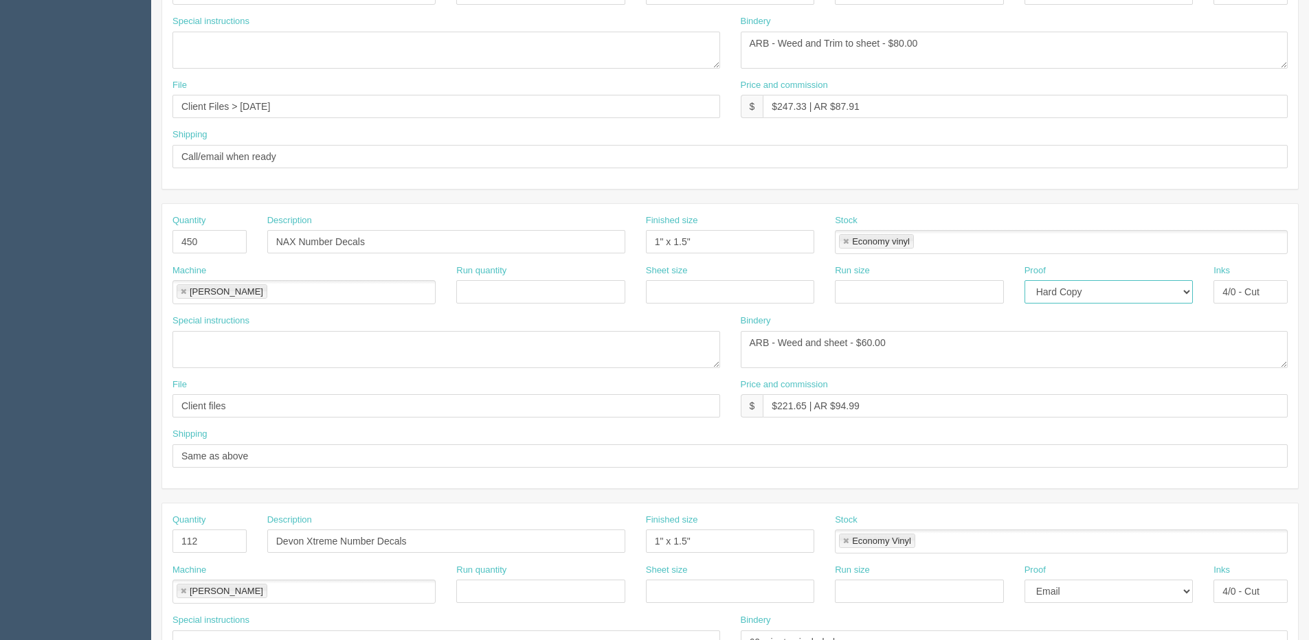
select select "Email"
click at [1025, 280] on select "-- Email Hard Copy" at bounding box center [1109, 291] width 168 height 23
drag, startPoint x: 939, startPoint y: 36, endPoint x: 408, endPoint y: 67, distance: 532.8
click at [408, 69] on div "Special instructions Bindery ARB - Weed and Trim to sheet - $80.00" at bounding box center [730, 47] width 1136 height 64
drag, startPoint x: 810, startPoint y: 341, endPoint x: 414, endPoint y: 333, distance: 395.9
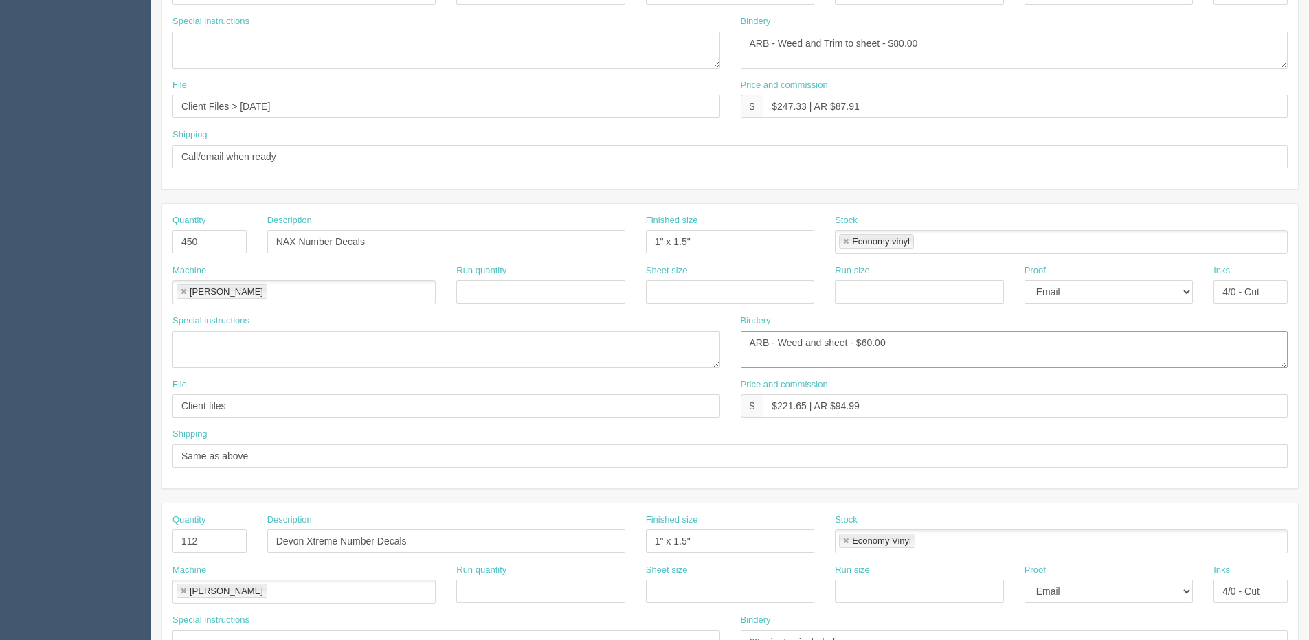
click at [414, 333] on div "Special instructions Bindery ARB - Weed and sheet - $60.00" at bounding box center [730, 347] width 1136 height 64
paste textarea "Trim to sheet - $8"
click at [895, 334] on textarea "ARB - Weed and sheet - $60.00" at bounding box center [1015, 349] width 548 height 37
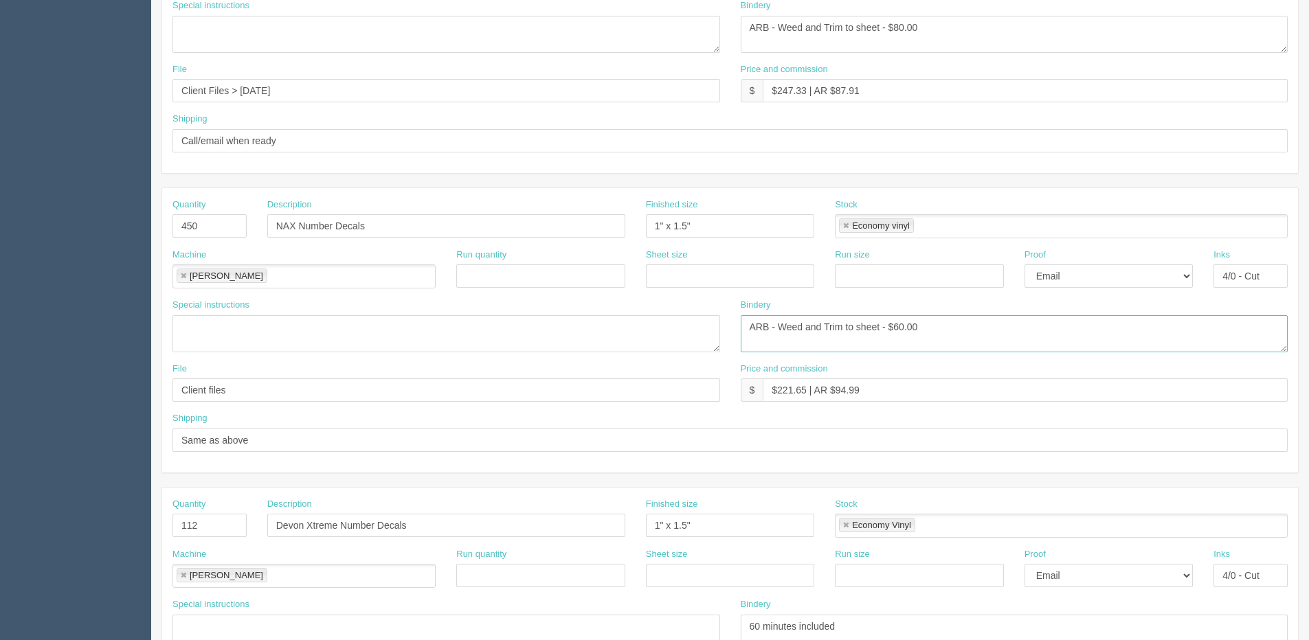
scroll to position [539, 0]
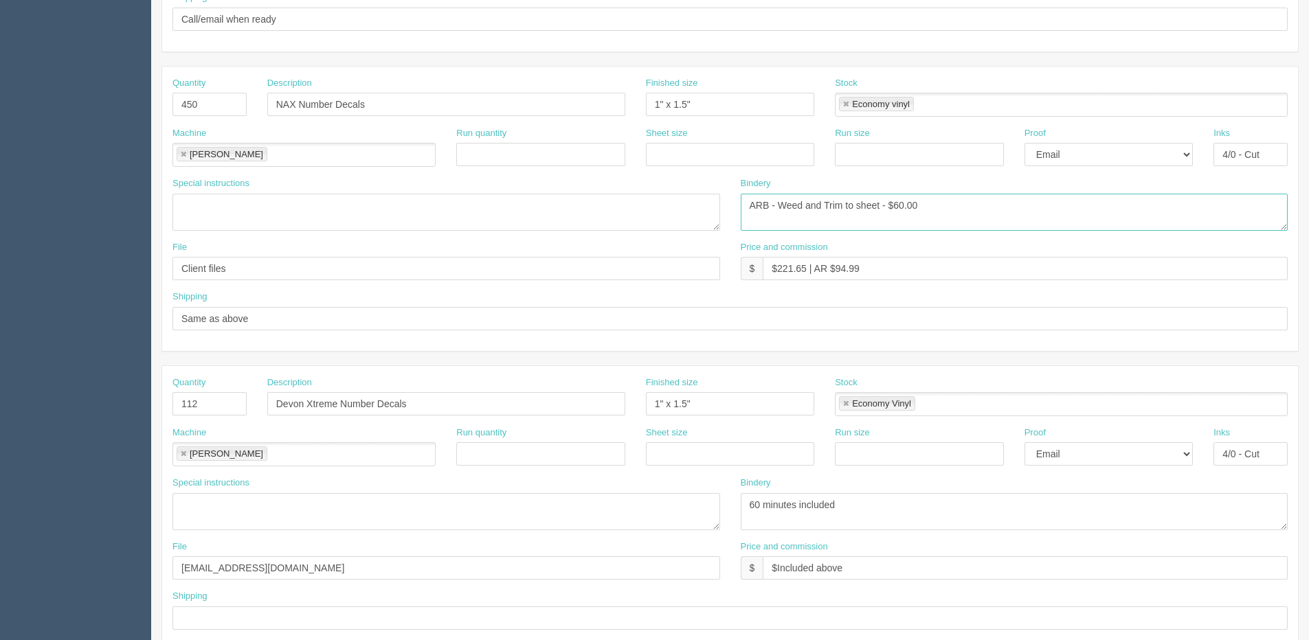
drag, startPoint x: 976, startPoint y: 210, endPoint x: 399, endPoint y: 210, distance: 576.6
click at [409, 210] on div "Special instructions Bindery ARB - Weed and sheet - $60.00" at bounding box center [730, 209] width 1136 height 64
type textarea "ARB - Weed and Trim to sheet - $60.00"
drag, startPoint x: 588, startPoint y: 521, endPoint x: 454, endPoint y: 521, distance: 134.0
click at [454, 521] on div "Special instructions See France - 6 teams #1-24 for all teams 4 teams have #35 …" at bounding box center [730, 509] width 1136 height 64
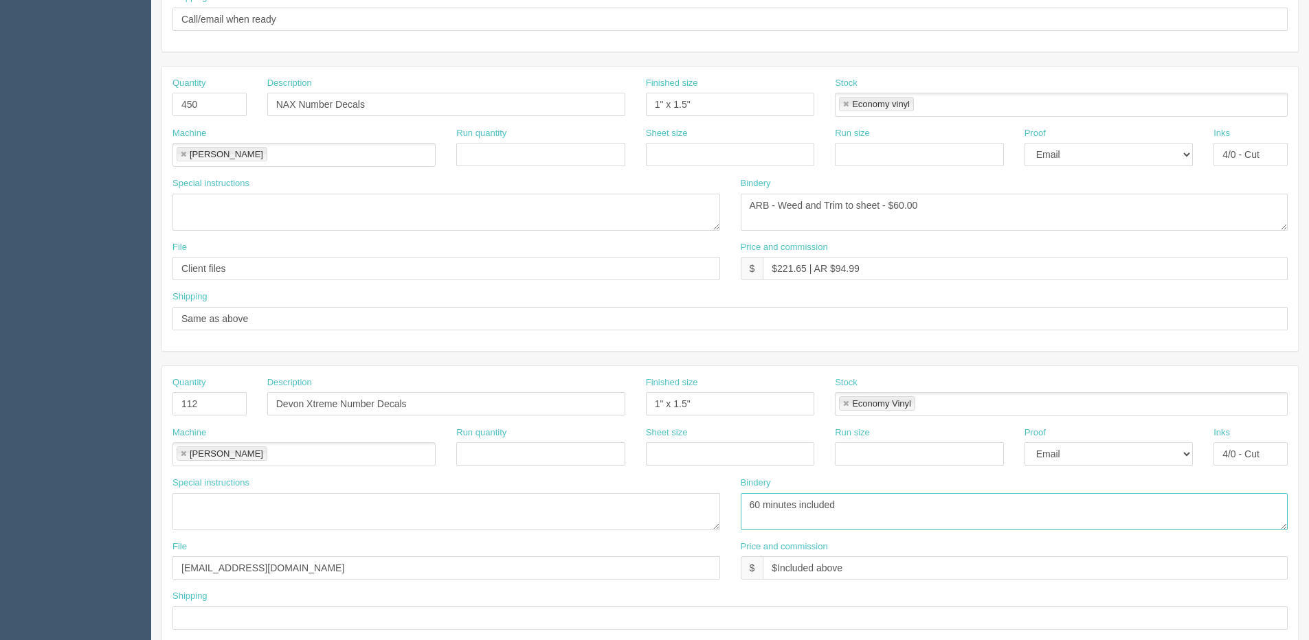
paste textarea "ARB - Weed and Trim to sheet - $60.00"
drag, startPoint x: 891, startPoint y: 509, endPoint x: 956, endPoint y: 528, distance: 68.1
click at [957, 507] on textarea "60 minutes included" at bounding box center [1015, 511] width 548 height 37
drag, startPoint x: 891, startPoint y: 506, endPoint x: 1187, endPoint y: 506, distance: 296.2
click at [1126, 506] on textarea "60 minutes included" at bounding box center [1015, 511] width 548 height 37
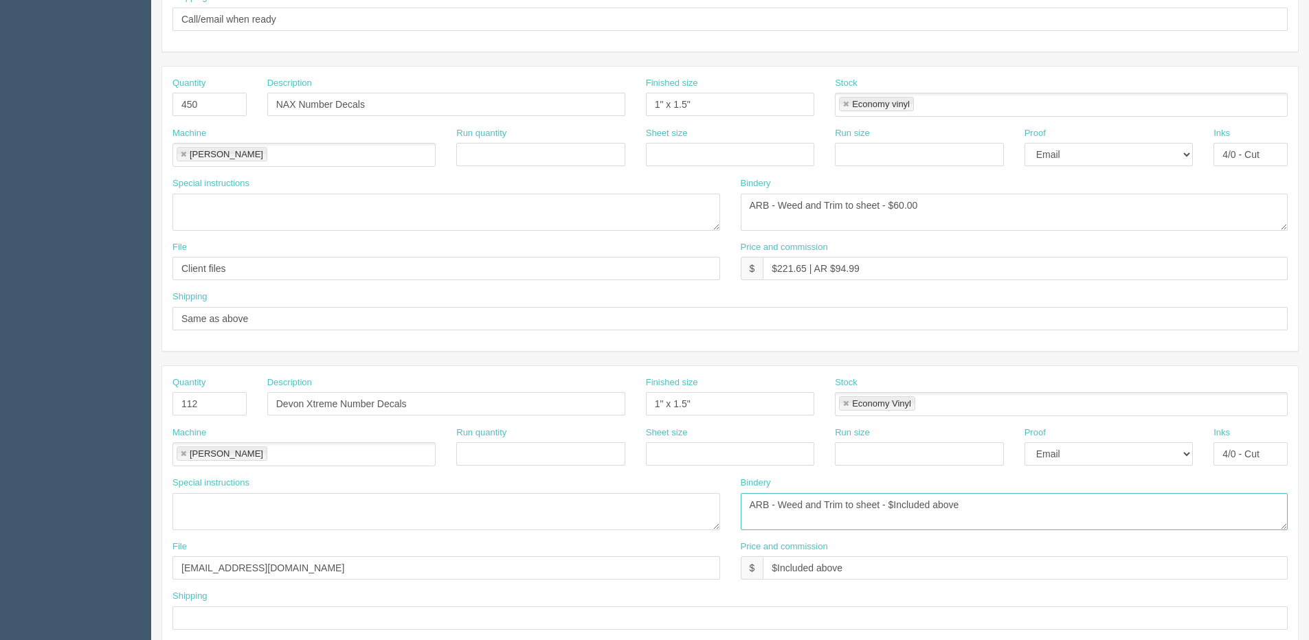
type textarea "ARB - Weed and Trim to sheet - $Included above"
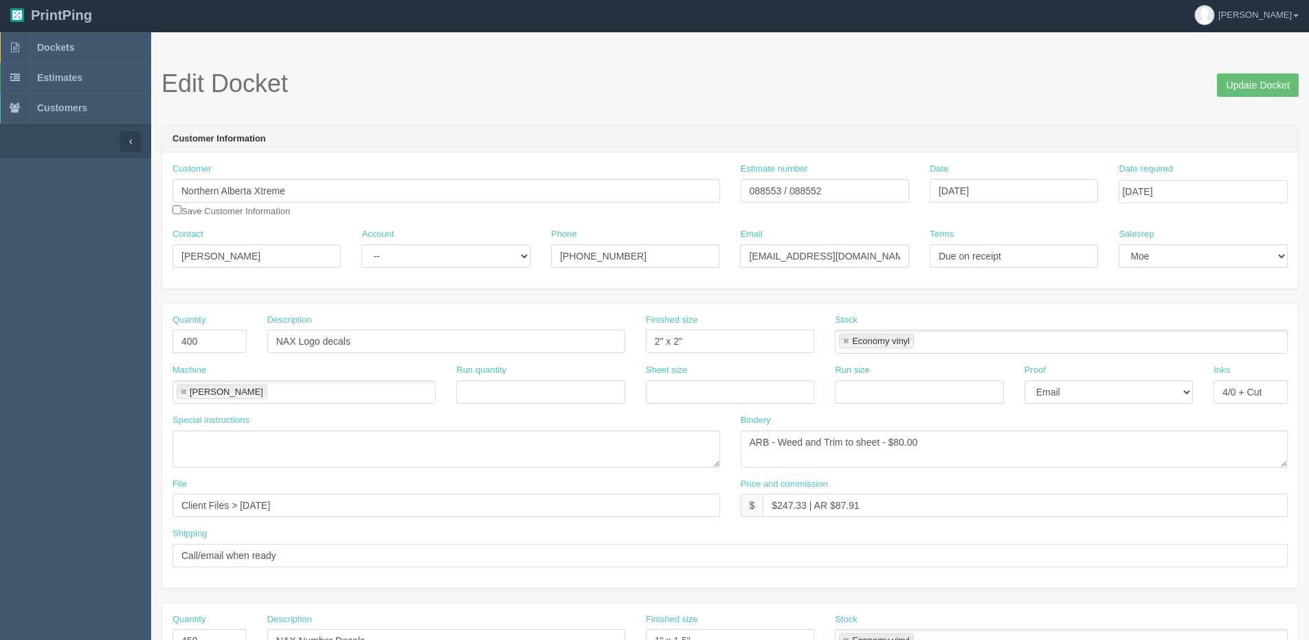
scroll to position [0, 0]
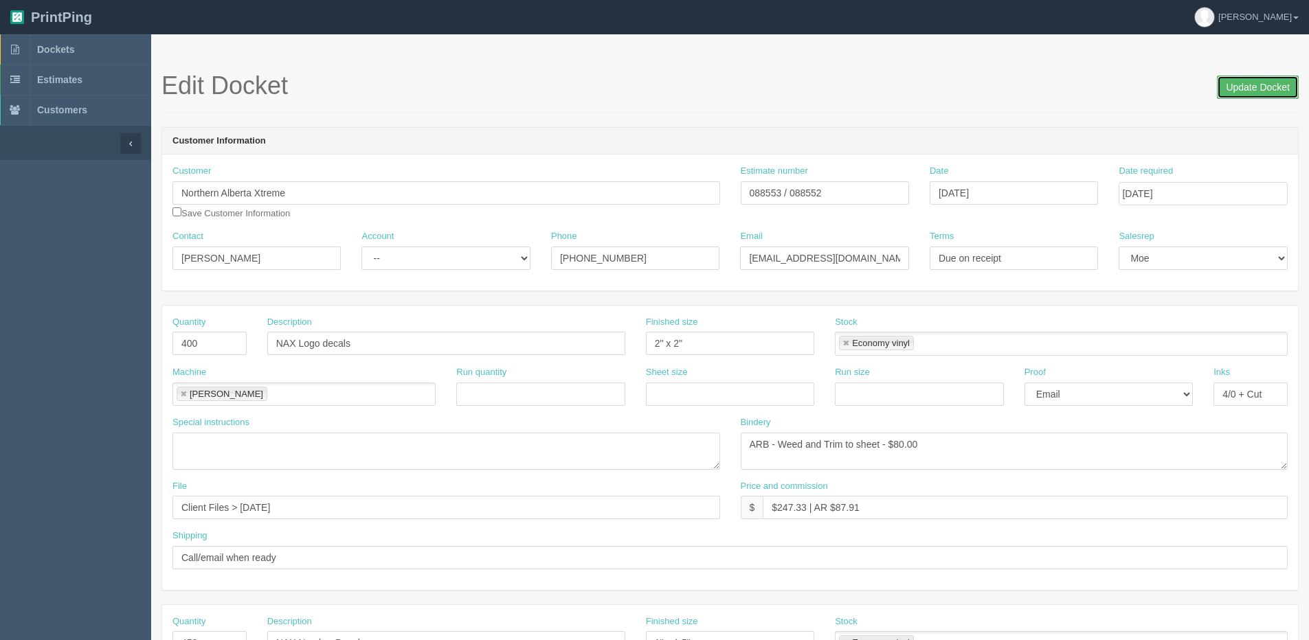
click at [1254, 79] on input "Update Docket" at bounding box center [1258, 87] width 82 height 23
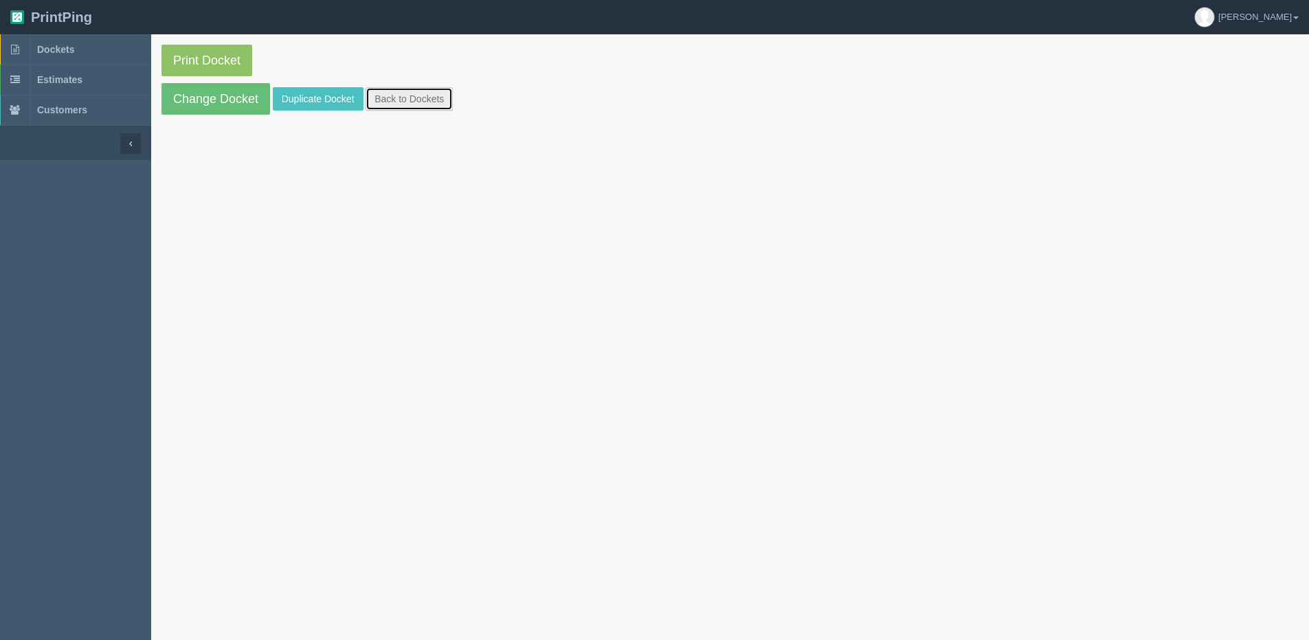
click at [405, 100] on link "Back to Dockets" at bounding box center [409, 98] width 87 height 23
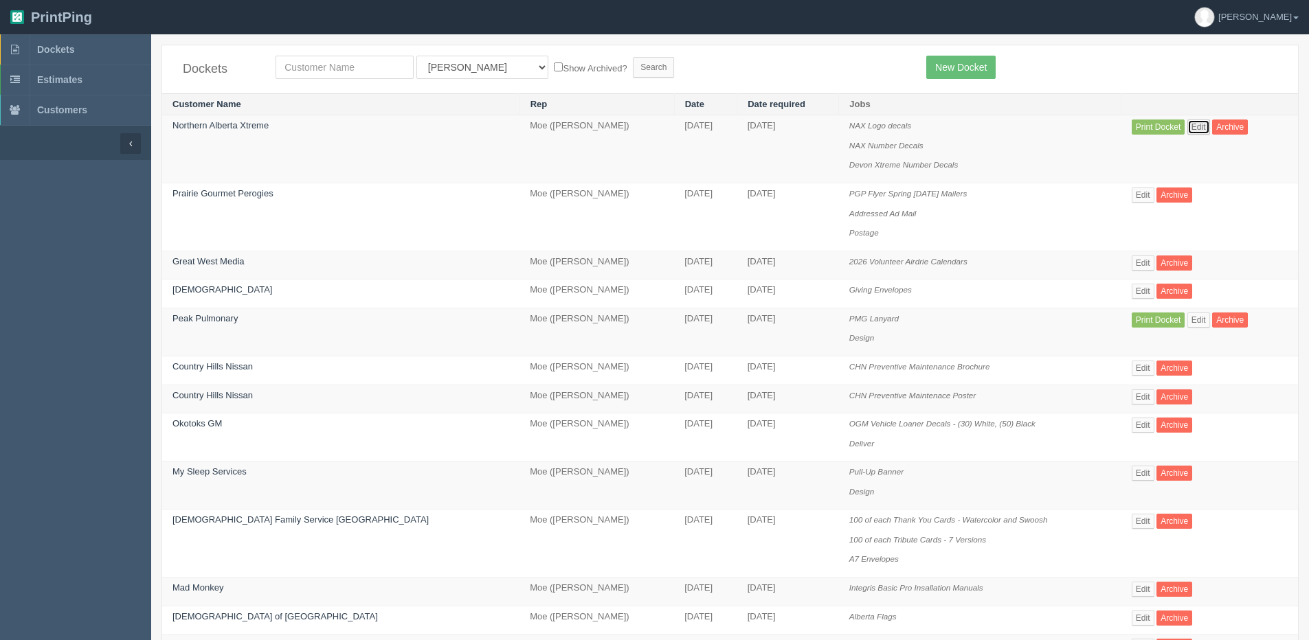
click at [1187, 133] on link "Edit" at bounding box center [1198, 127] width 23 height 15
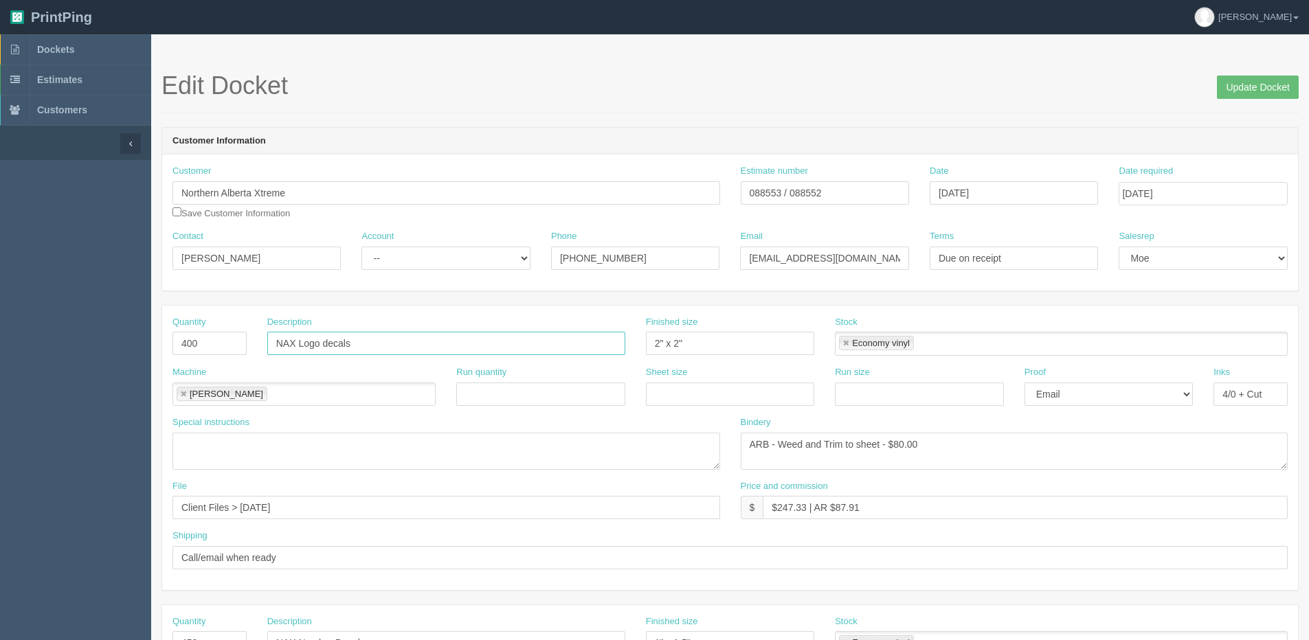
click at [326, 347] on input "NAX Logo decals" at bounding box center [446, 343] width 358 height 23
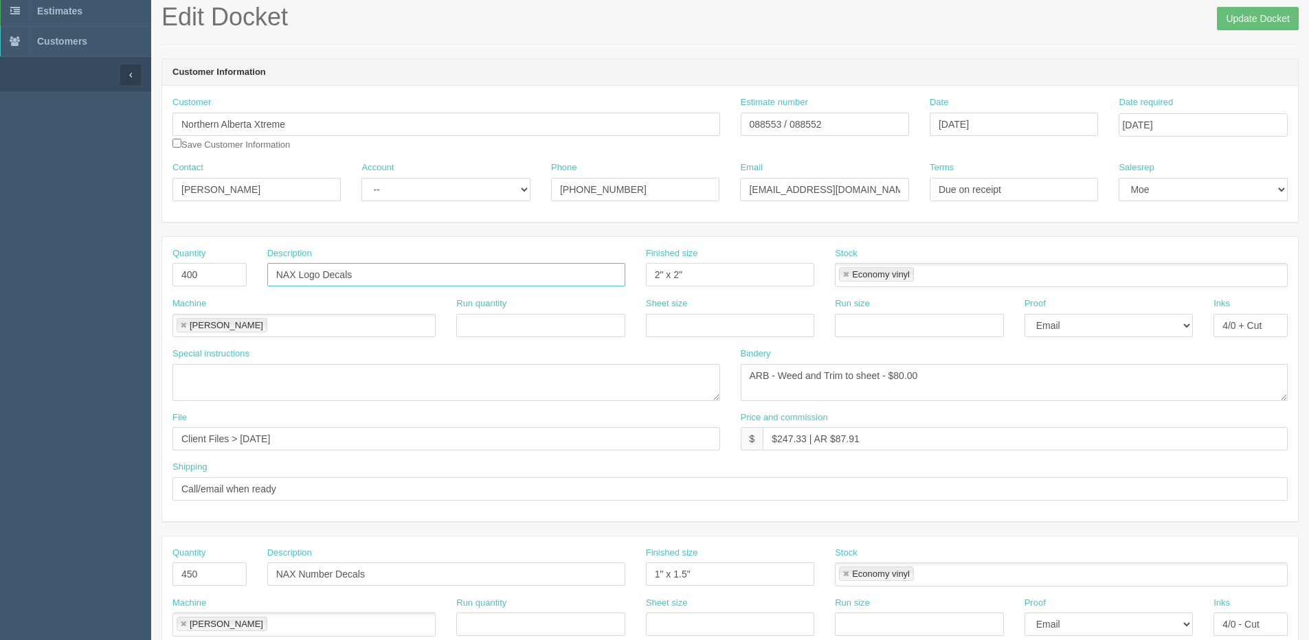
scroll to position [137, 0]
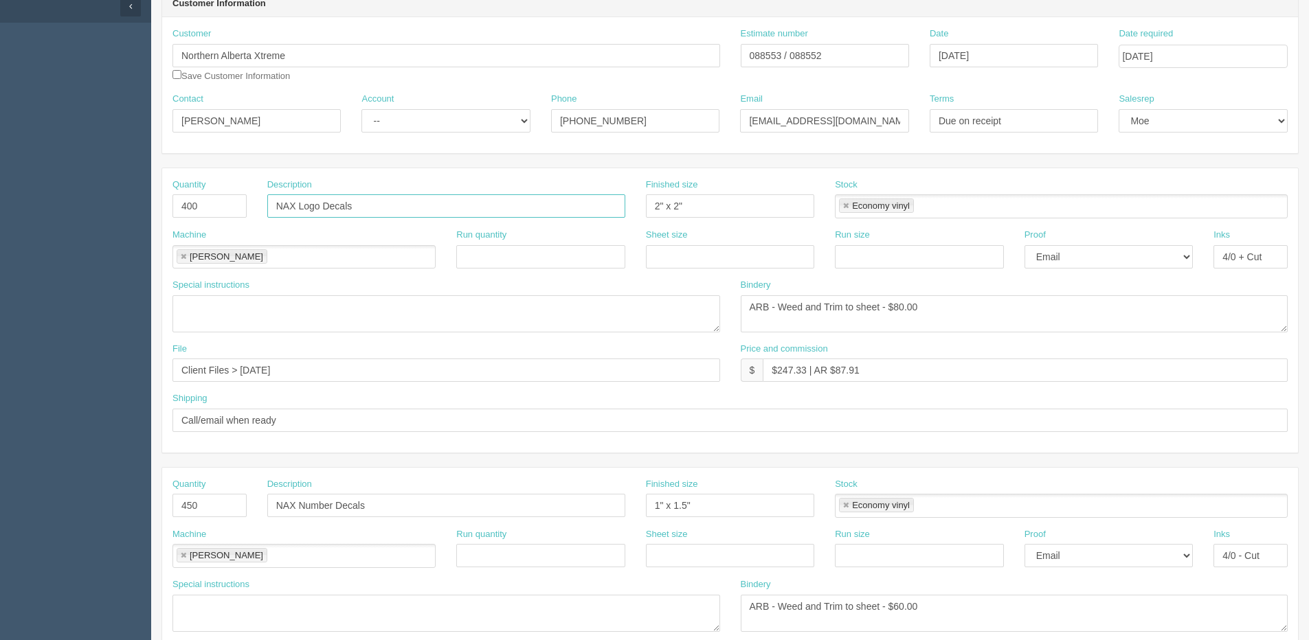
click at [300, 203] on input "NAX Logo Decals" at bounding box center [446, 205] width 358 height 23
click at [324, 208] on input "NAX Logo Decals" at bounding box center [446, 205] width 358 height 23
type input "NAX Logo Helmet Decals"
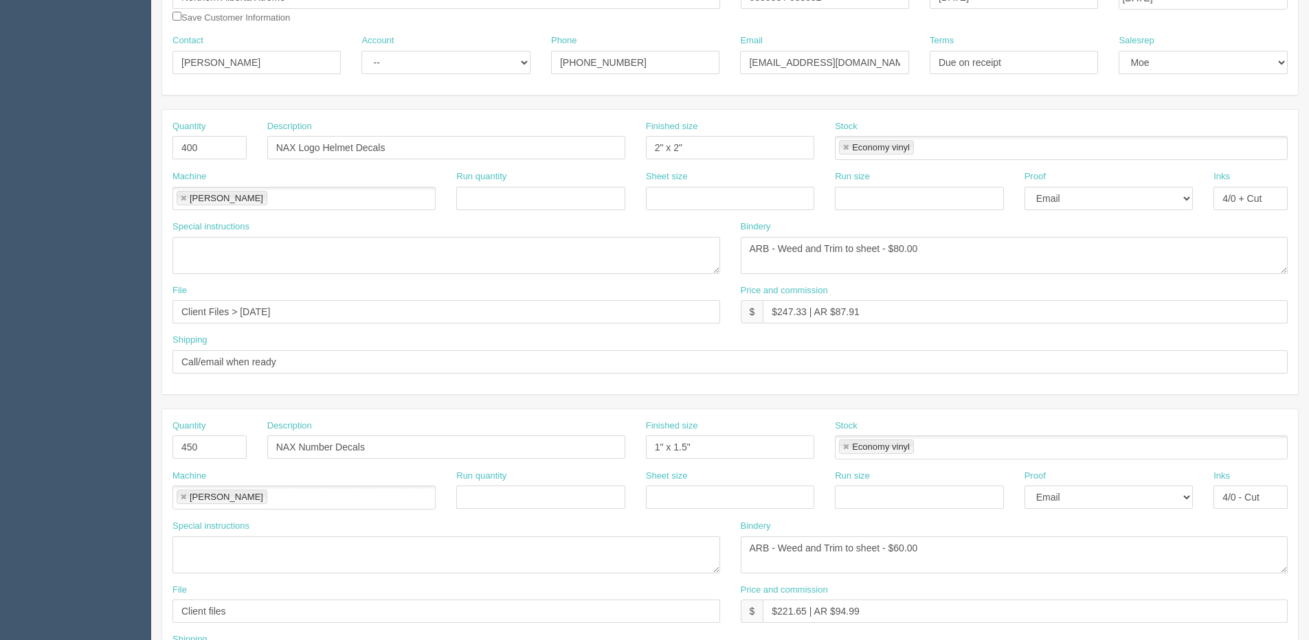
scroll to position [275, 0]
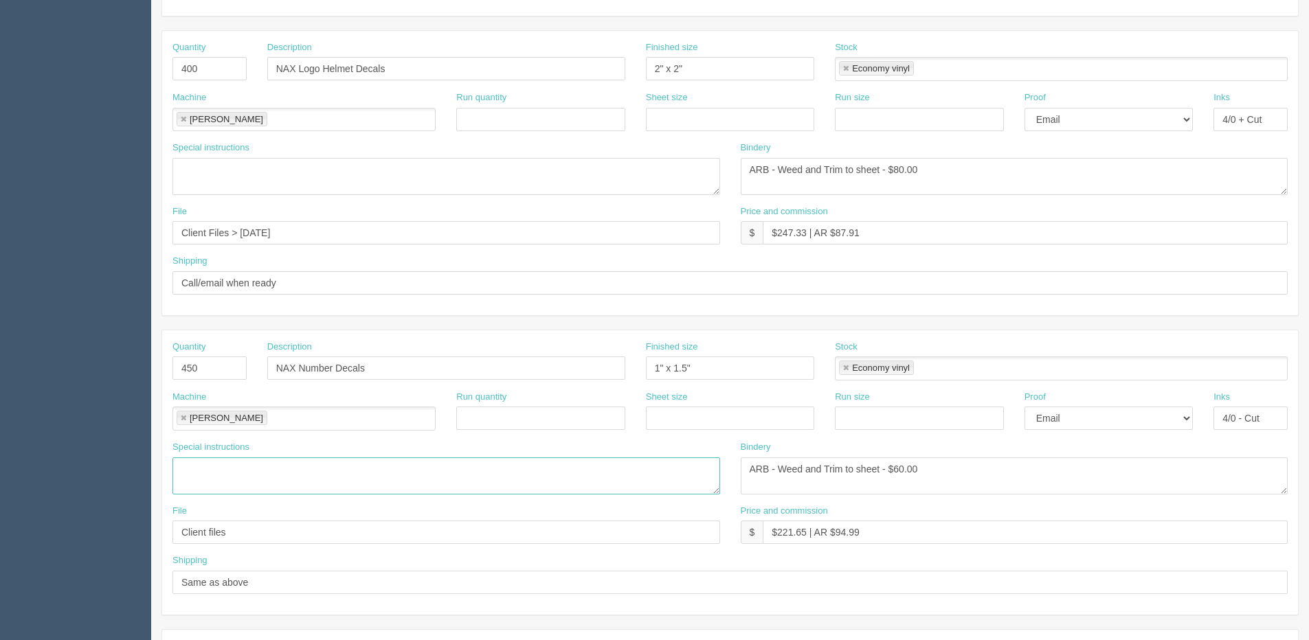
click at [361, 491] on textarea at bounding box center [446, 476] width 548 height 37
paste textarea "NAX Numbers - 18 sets of numbers 1-24 and 35 (this is 360)."
drag, startPoint x: 390, startPoint y: 468, endPoint x: 436, endPoint y: 467, distance: 46.8
click at [436, 467] on textarea "NAX Numbers - 18 sets of numbers 1-24 and 35 (this is 360)." at bounding box center [446, 476] width 548 height 37
type textarea "NAX Numbers - 18 sets of numbers 1-24 and 35."
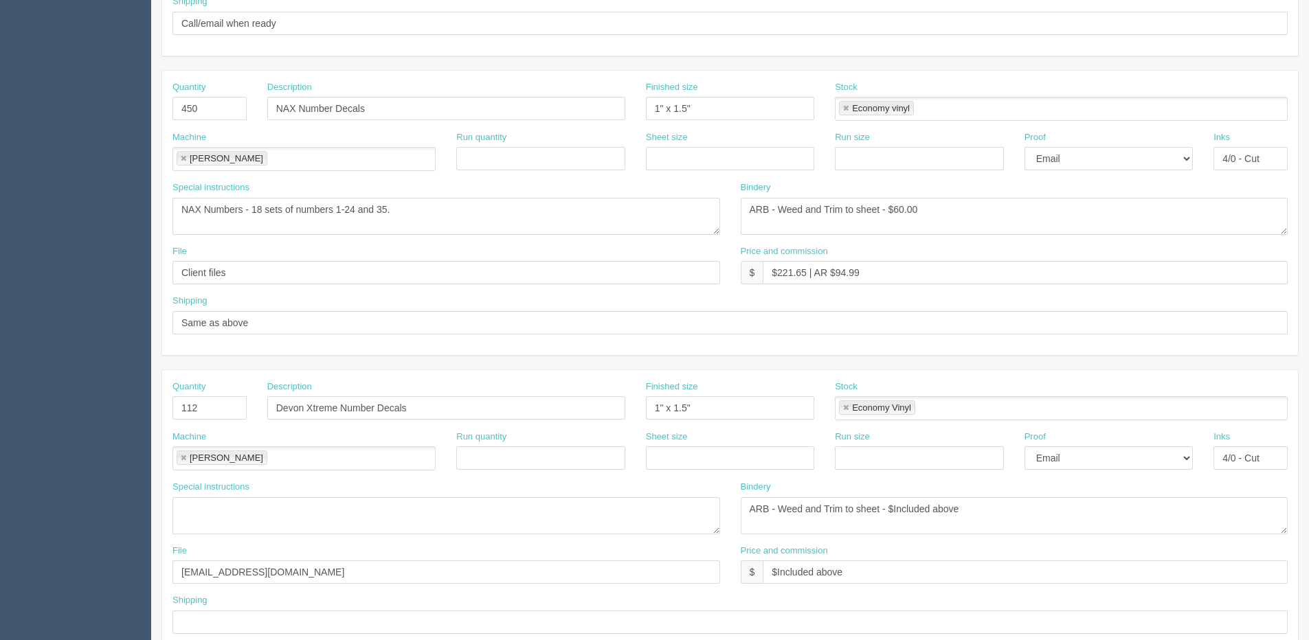
scroll to position [607, 0]
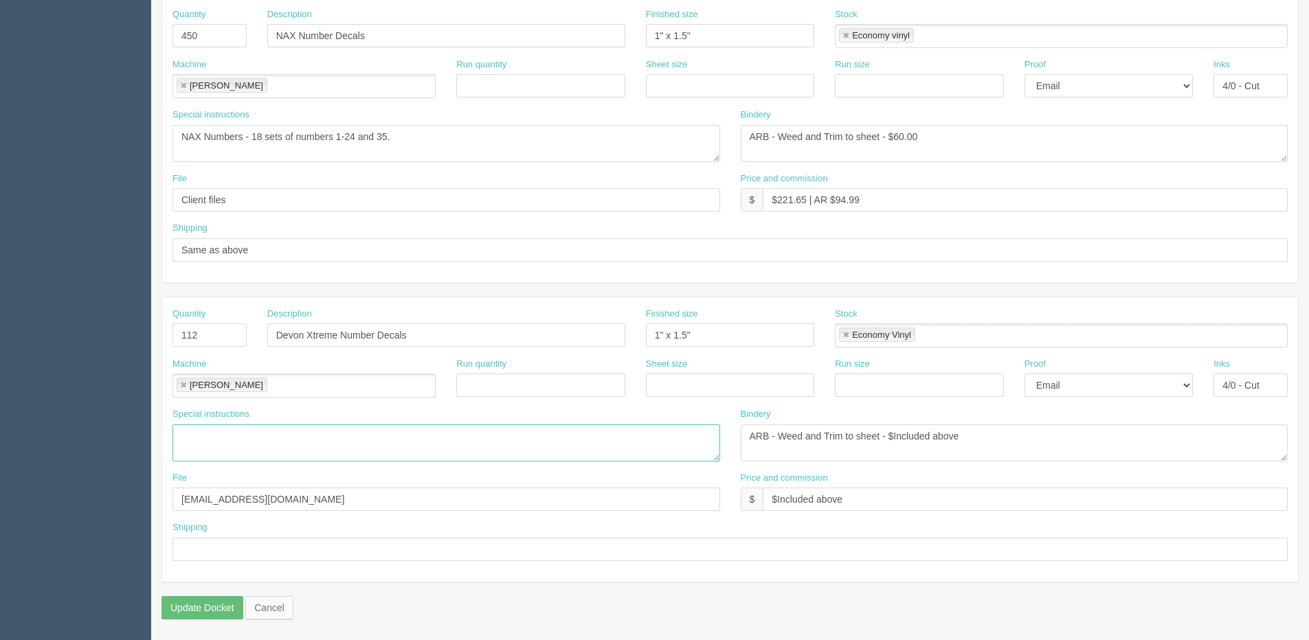
click at [221, 454] on textarea at bounding box center [446, 443] width 548 height 37
paste textarea "Devon Xtreme Numbers - 4 sets of the following numbers: 1,4-14, 16-20, 23,24,29…"
type textarea "Devon Xtreme Numbers - 4 sets of the following numbers: 1,4-14, 16-20, 23,24,29…"
click at [227, 201] on input "Client files" at bounding box center [446, 199] width 548 height 23
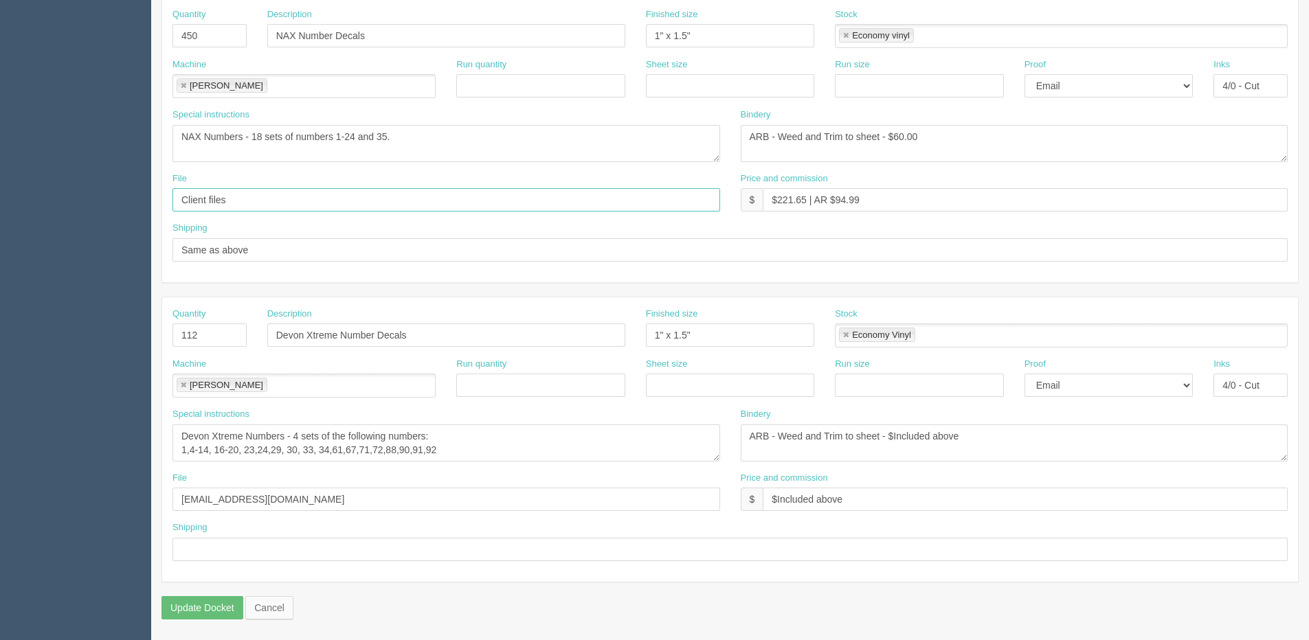
type input "Client Files > August 2025"
click at [0, 495] on html "PrintPing Dan Edit account ( dan@allrush.ca ) Logout Dockets Estimates Customers" at bounding box center [654, 17] width 1309 height 1248
drag, startPoint x: 56, startPoint y: 188, endPoint x: -30, endPoint y: 188, distance: 86.6
click at [0, 188] on html "PrintPing Dan Edit account ( dan@allrush.ca ) Logout Dockets Estimates Customers" at bounding box center [654, 17] width 1309 height 1248
drag, startPoint x: 47, startPoint y: 507, endPoint x: 91, endPoint y: 488, distance: 48.0
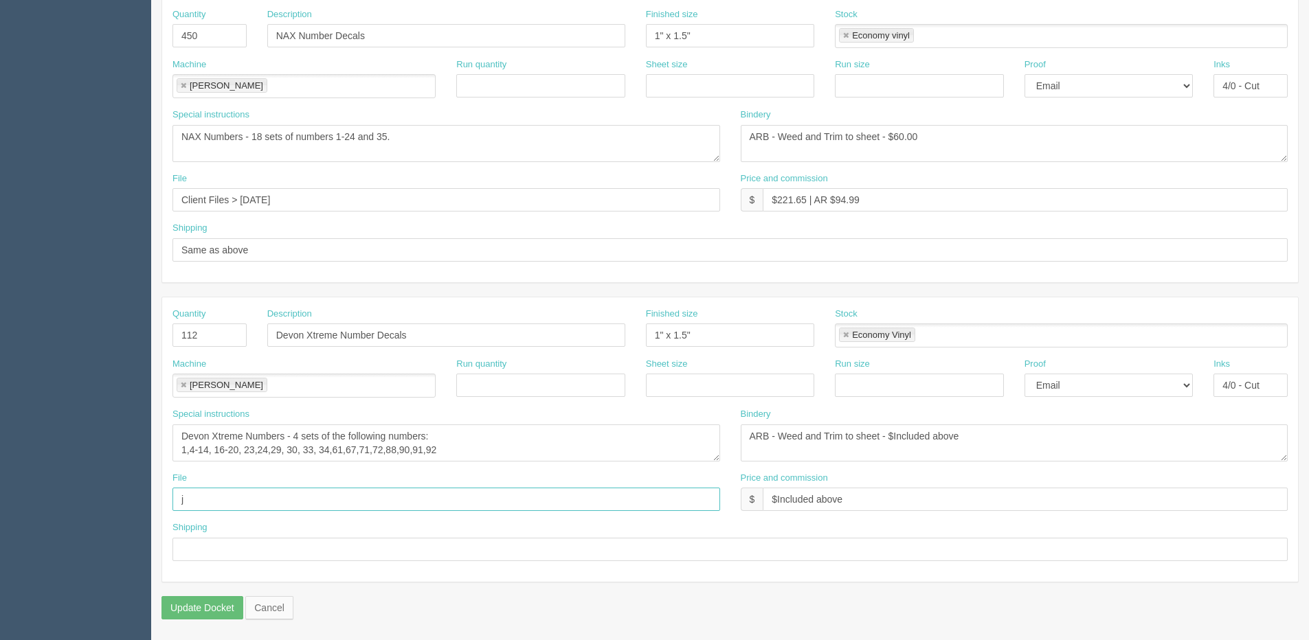
click at [21, 507] on section "Dockets Estimates Customers" at bounding box center [654, 34] width 1309 height 1214
paste input "Client Files > August 2025"
type input "Client Files > August 2025"
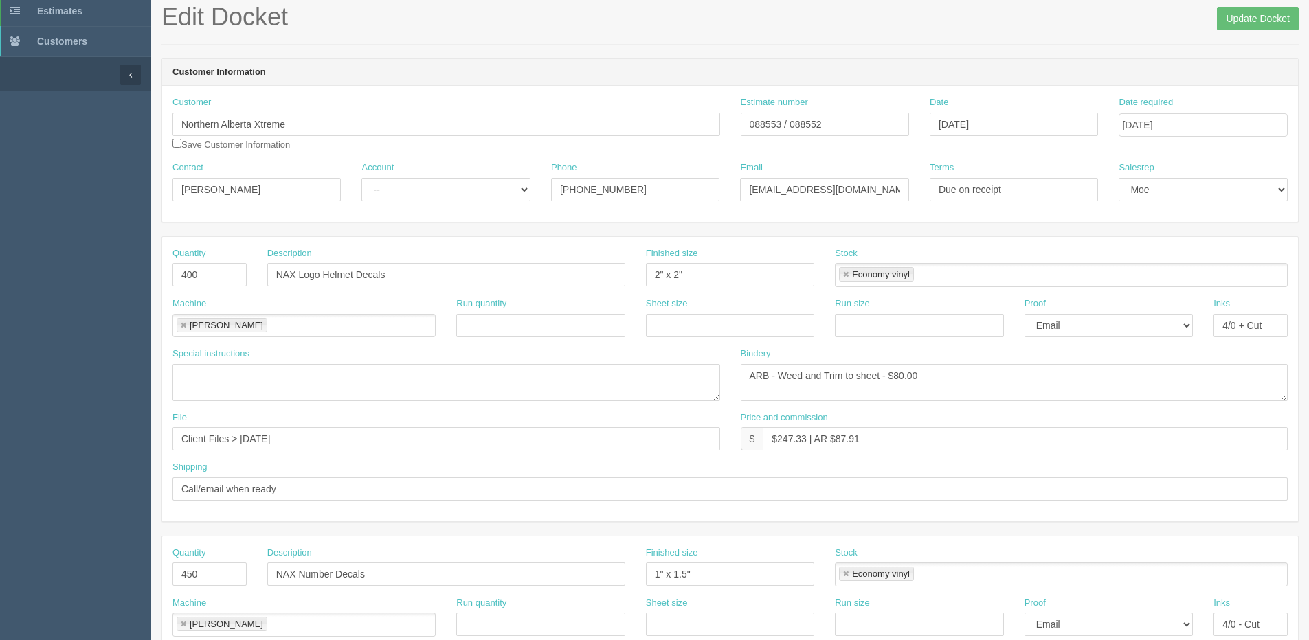
scroll to position [0, 0]
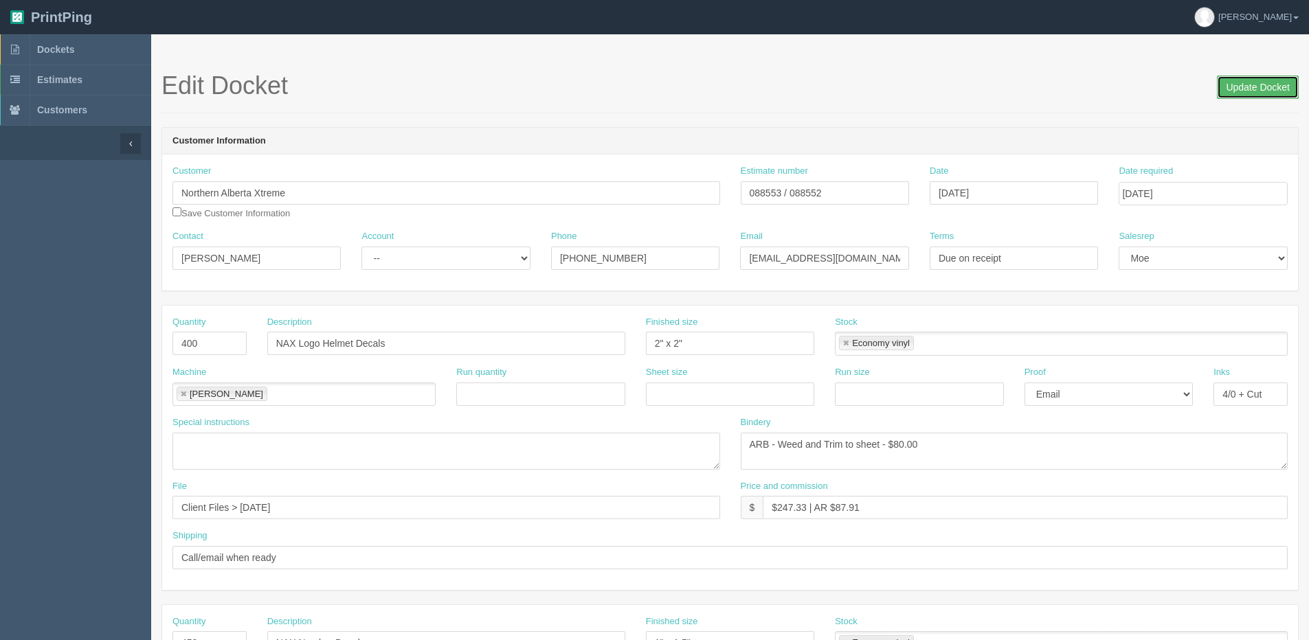
click at [1264, 83] on input "Update Docket" at bounding box center [1258, 87] width 82 height 23
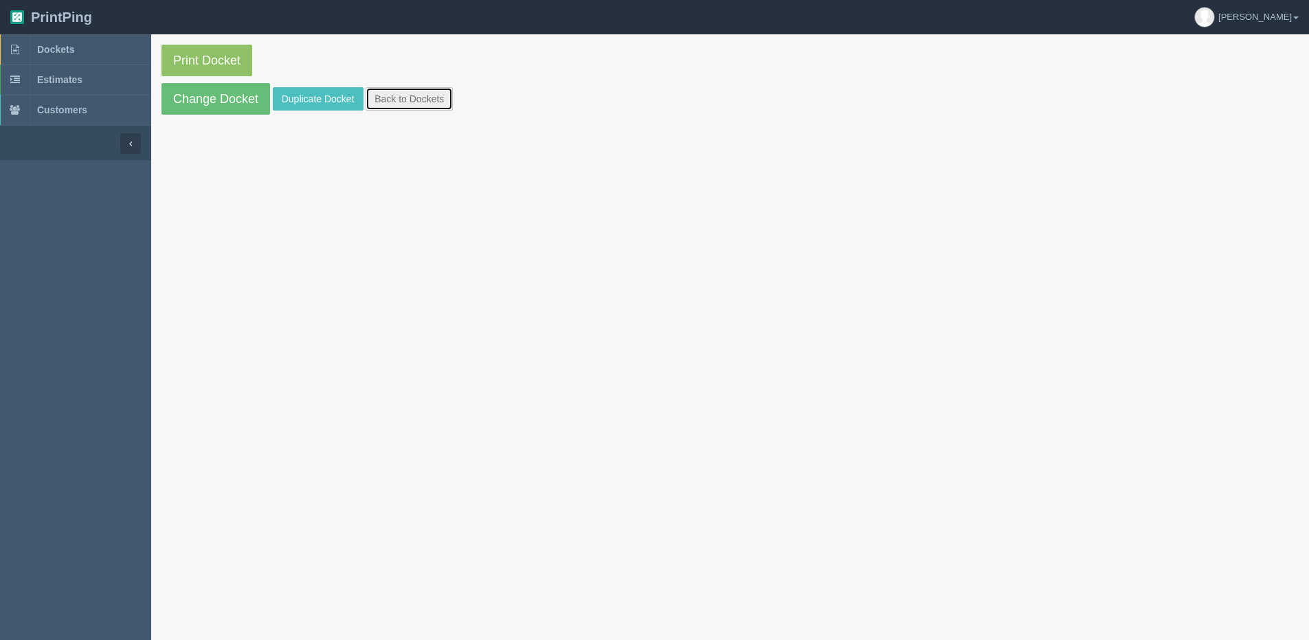
click at [416, 107] on link "Back to Dockets" at bounding box center [409, 98] width 87 height 23
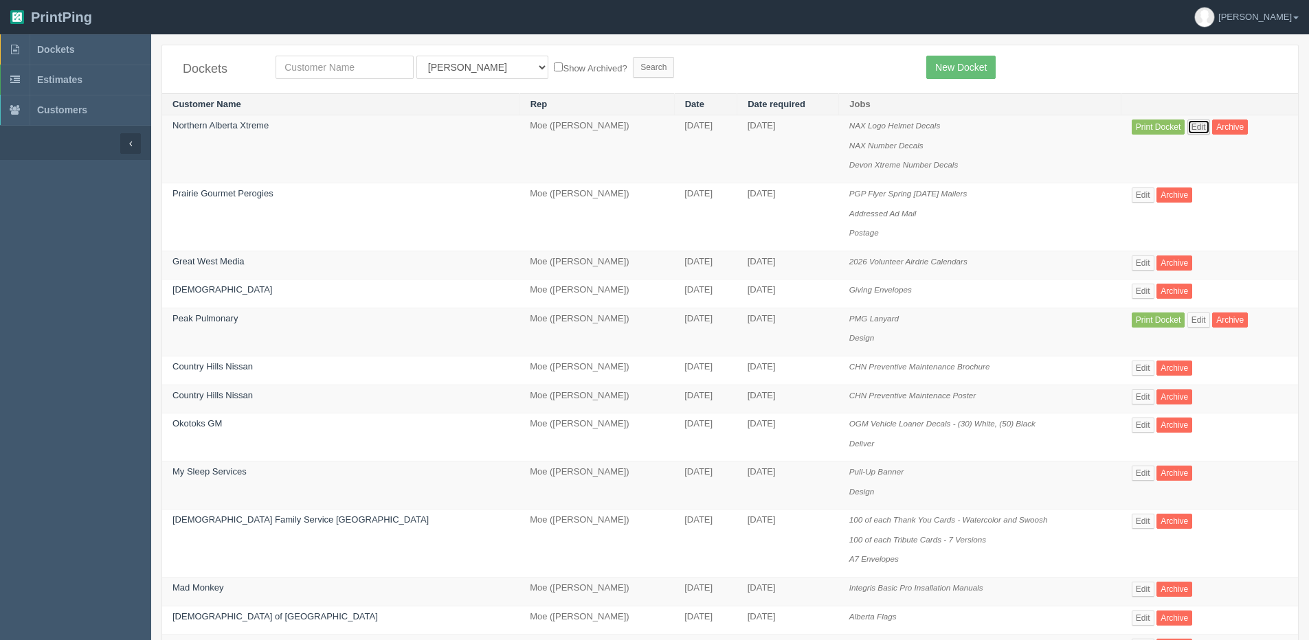
drag, startPoint x: 1178, startPoint y: 131, endPoint x: 1095, endPoint y: 169, distance: 91.6
click at [1187, 131] on link "Edit" at bounding box center [1198, 127] width 23 height 15
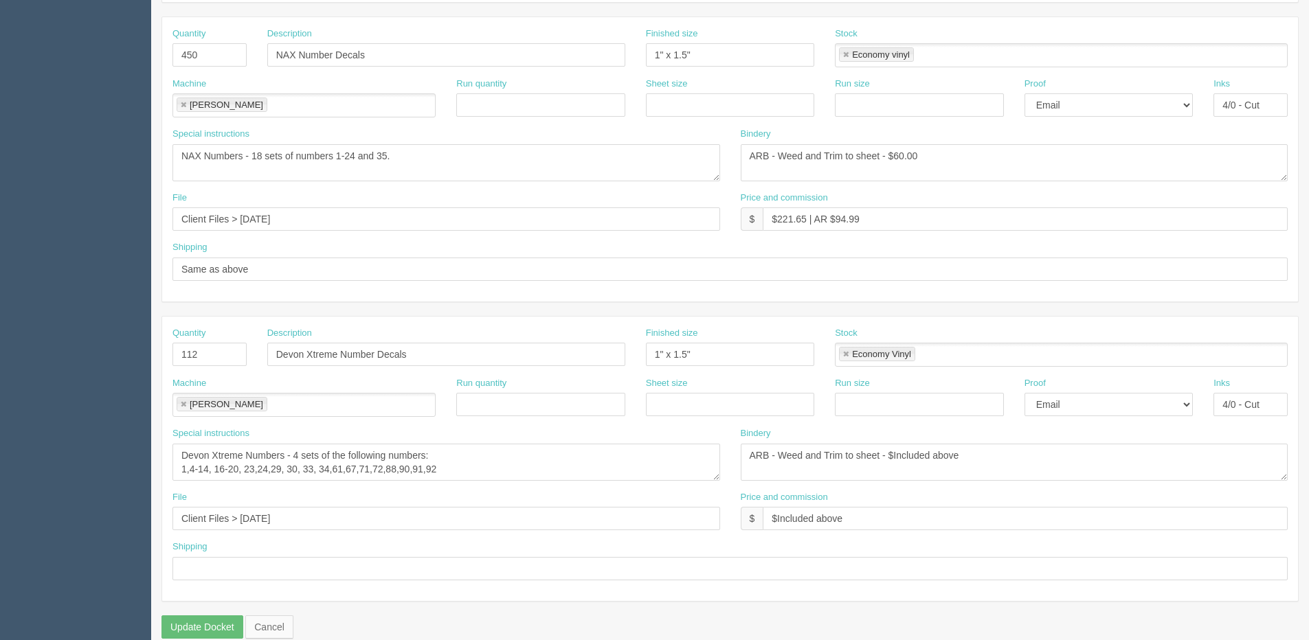
scroll to position [607, 0]
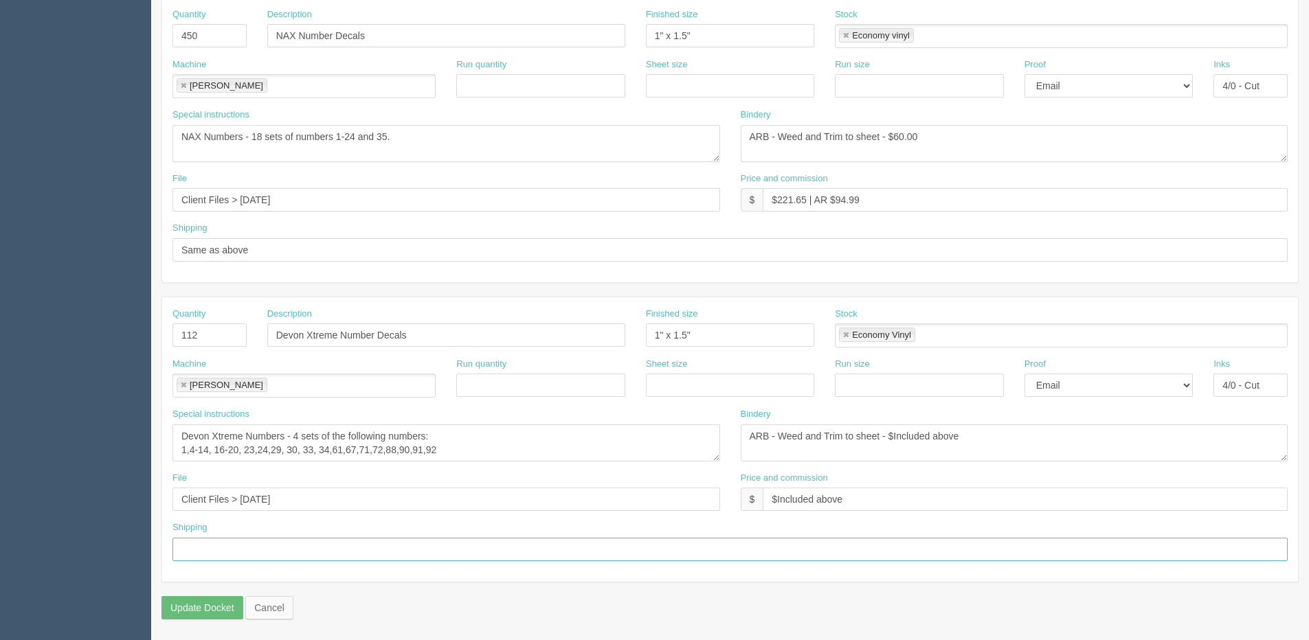
click at [249, 550] on input "text" at bounding box center [729, 549] width 1115 height 23
type input "Same as above"
drag, startPoint x: 311, startPoint y: 495, endPoint x: 108, endPoint y: 511, distance: 204.0
click at [108, 511] on section "Dockets Estimates Customers" at bounding box center [654, 34] width 1309 height 1214
type input "See design line"
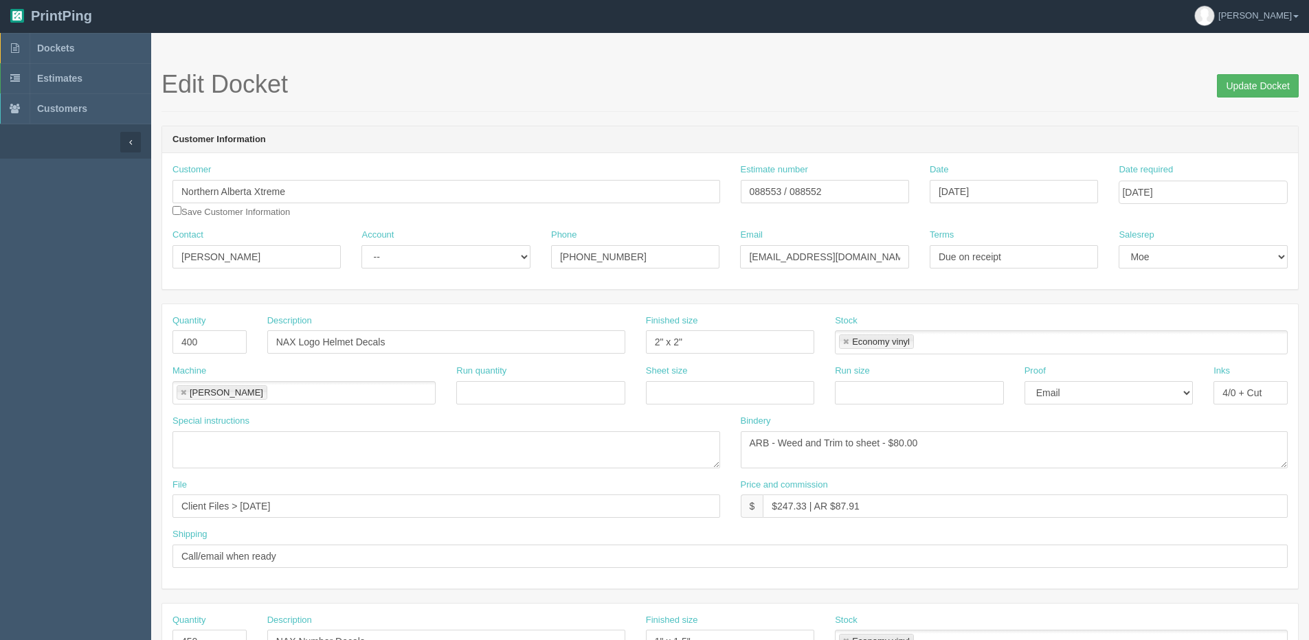
scroll to position [0, 0]
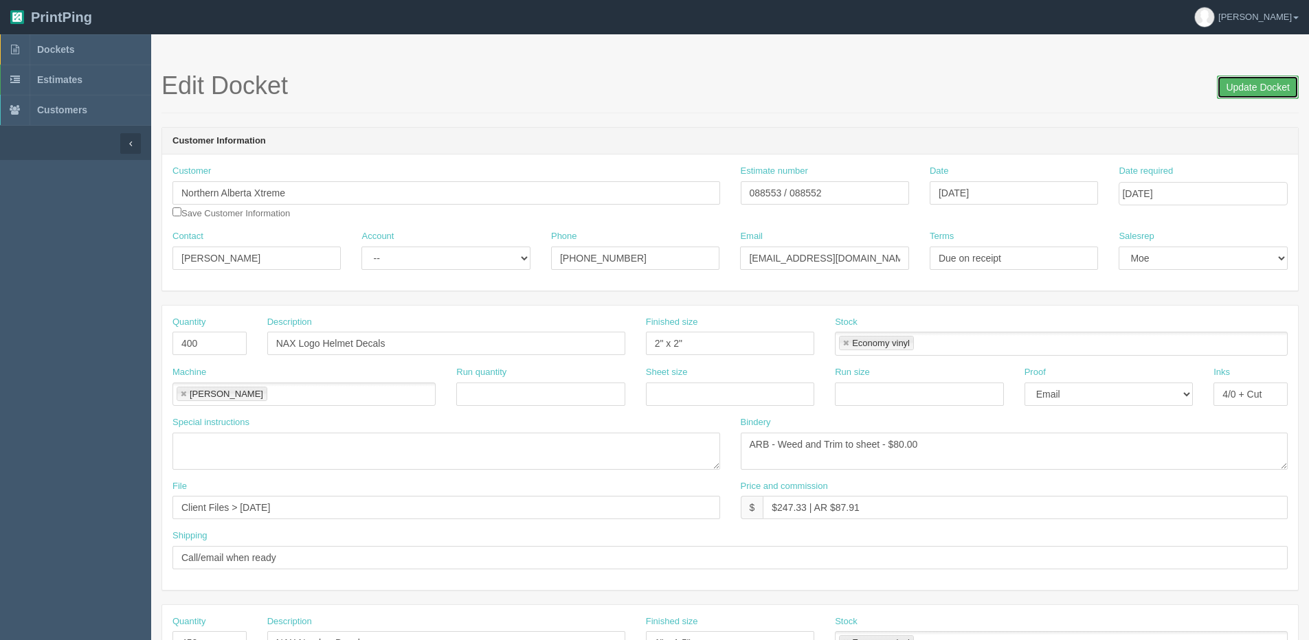
click at [1266, 79] on input "Update Docket" at bounding box center [1258, 87] width 82 height 23
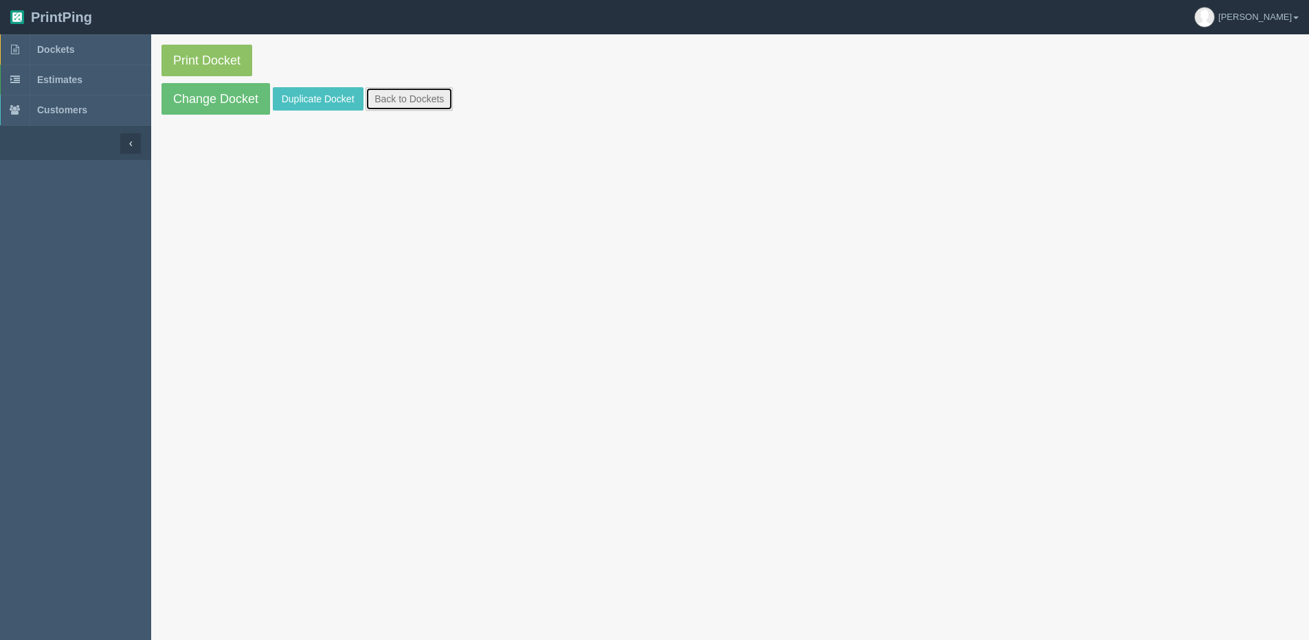
click at [390, 95] on link "Back to Dockets" at bounding box center [409, 98] width 87 height 23
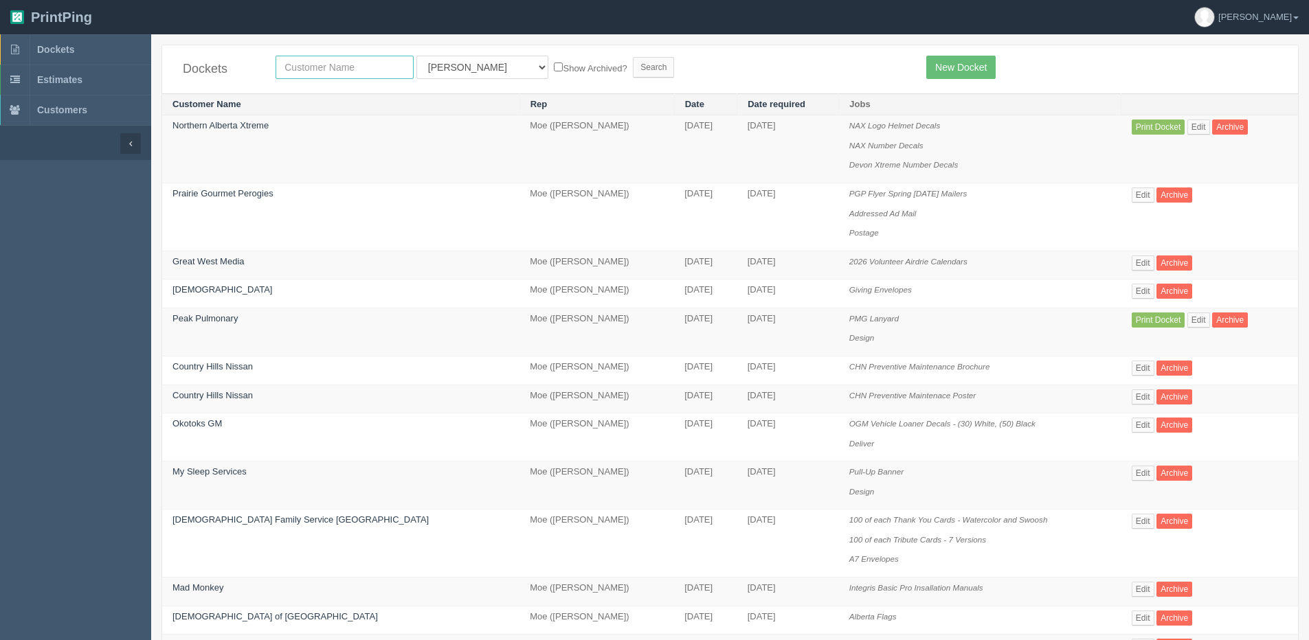
click at [291, 74] on input "text" at bounding box center [345, 67] width 138 height 23
type input "northern"
click at [633, 57] on input "Search" at bounding box center [653, 67] width 41 height 21
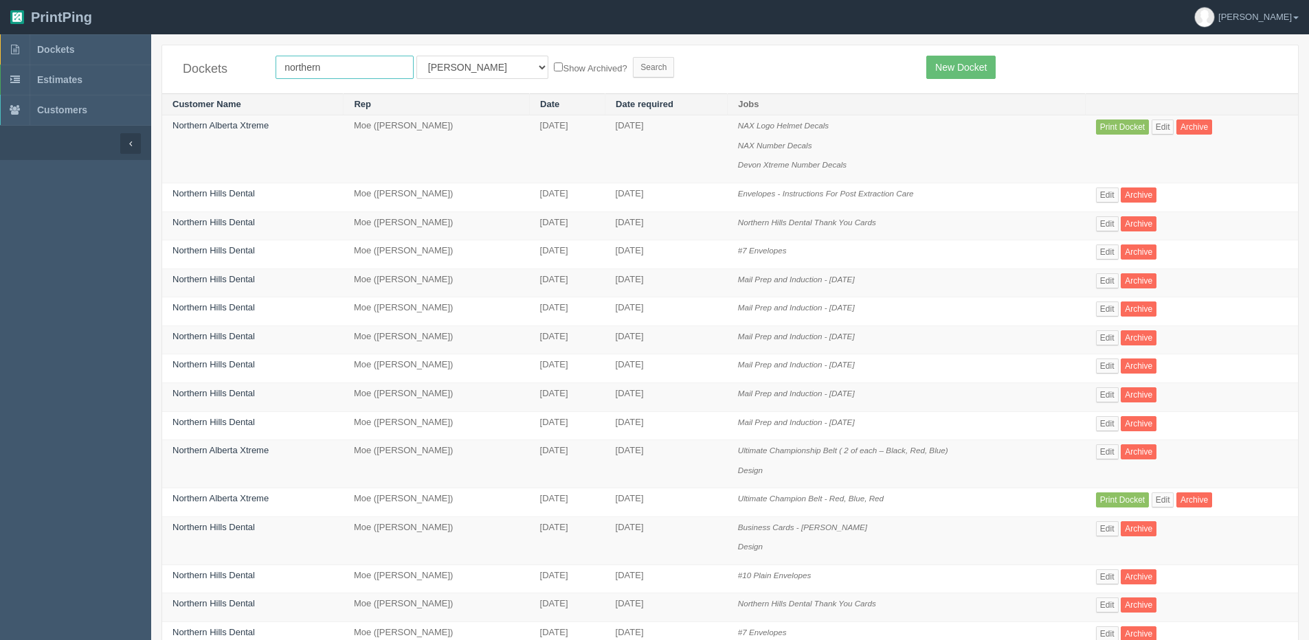
click at [343, 76] on input "northern" at bounding box center [345, 67] width 138 height 23
type input "northern [GEOGRAPHIC_DATA]"
click at [554, 74] on label "Show Archived?" at bounding box center [590, 68] width 73 height 16
click at [554, 71] on input "Show Archived?" at bounding box center [558, 67] width 9 height 9
checkbox input "true"
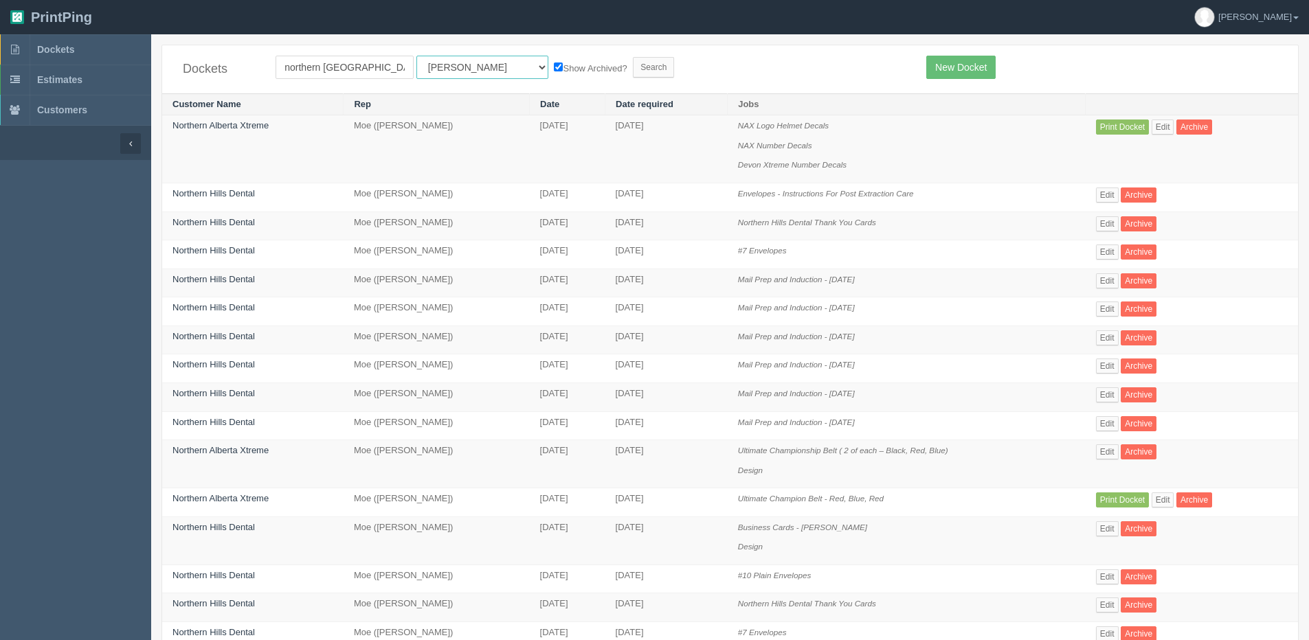
drag, startPoint x: 435, startPoint y: 71, endPoint x: 436, endPoint y: 79, distance: 7.7
click at [435, 71] on select "All Users Ali Ali Test 1 Aly Amy Ankit Arif Brandon Dan France Greg Jim Mark Ma…" at bounding box center [482, 67] width 132 height 23
select select "1"
click at [416, 56] on select "All Users Ali Ali Test 1 Aly Amy Ankit Arif Brandon Dan France Greg Jim Mark Ma…" at bounding box center [482, 67] width 132 height 23
click at [633, 59] on input "Search" at bounding box center [653, 67] width 41 height 21
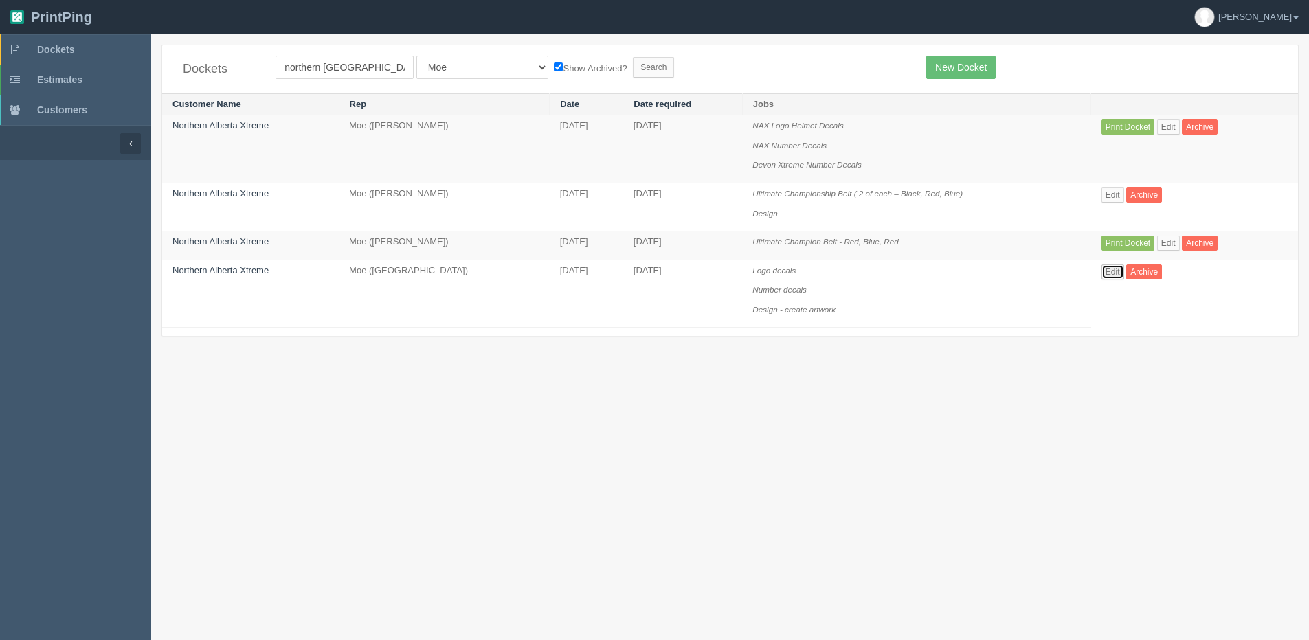
click at [1113, 269] on link "Edit" at bounding box center [1113, 272] width 23 height 15
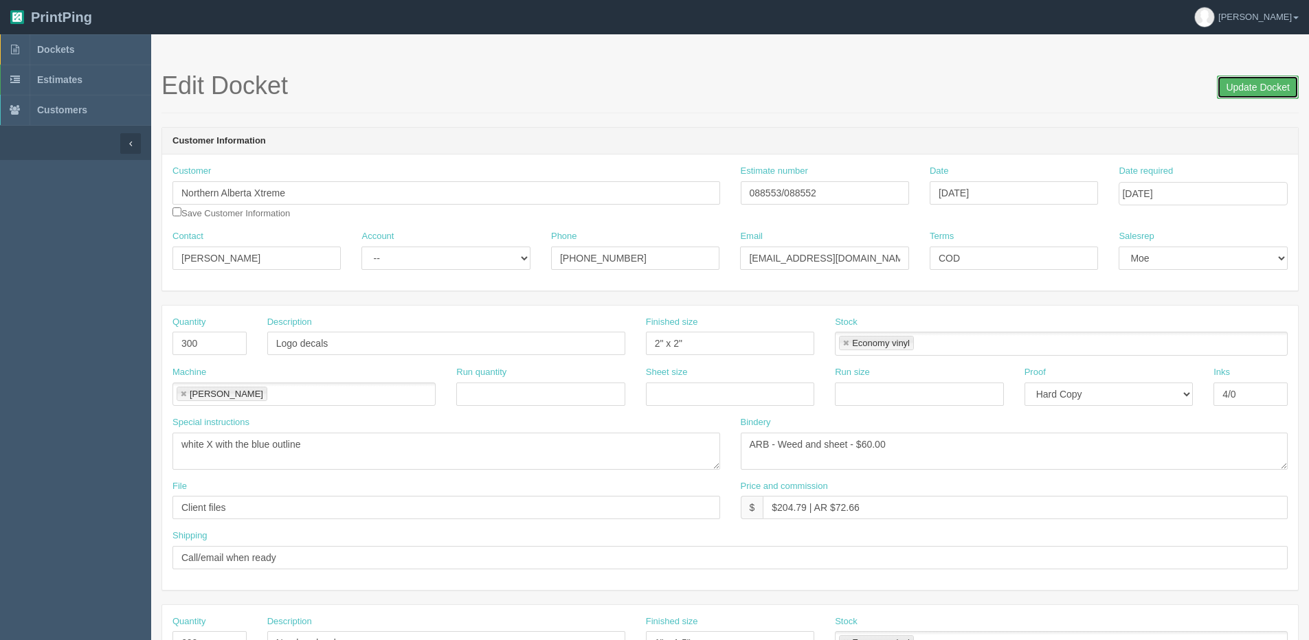
click at [1234, 88] on input "Update Docket" at bounding box center [1258, 87] width 82 height 23
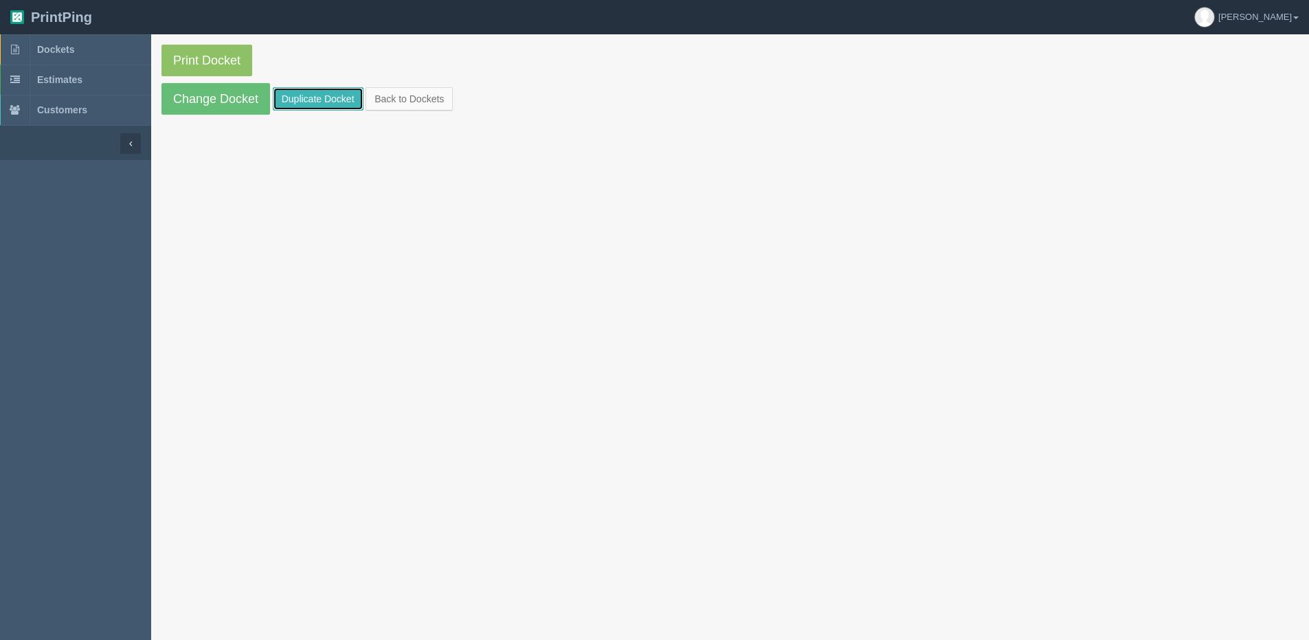
click at [306, 91] on link "Duplicate Docket" at bounding box center [318, 98] width 91 height 23
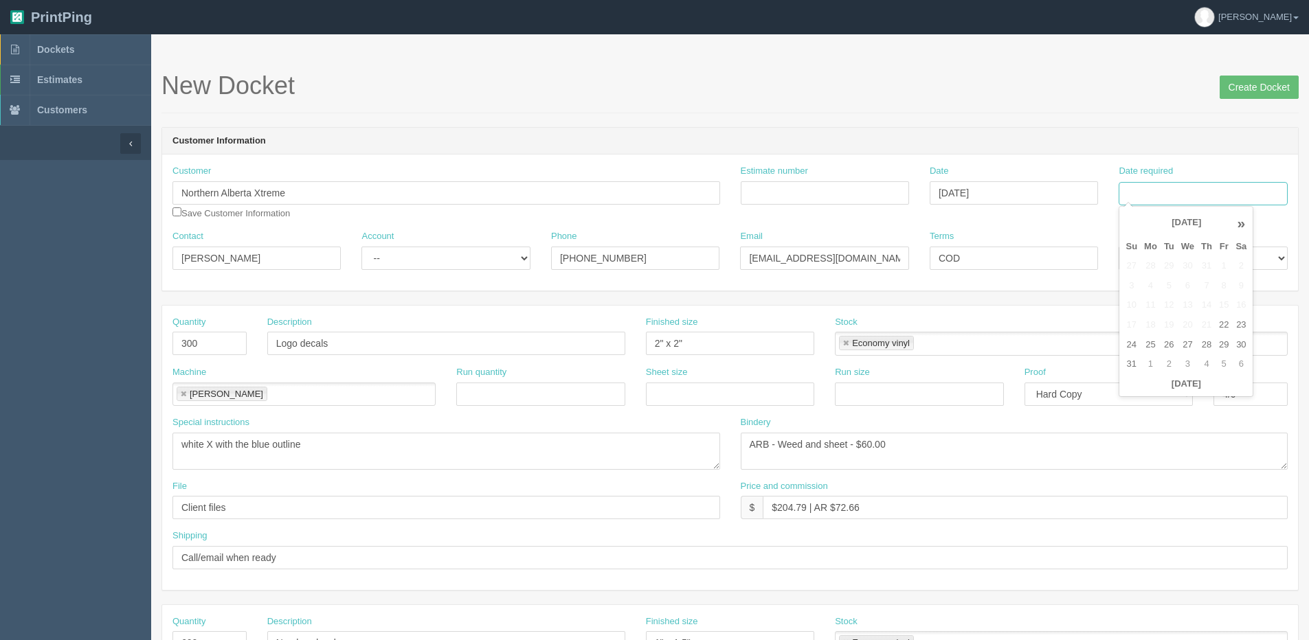
click at [1190, 200] on input "Date required" at bounding box center [1203, 193] width 168 height 23
click at [1139, 392] on th "Today" at bounding box center [1186, 385] width 128 height 20
type input "[DATE]"
drag, startPoint x: 1218, startPoint y: 346, endPoint x: 1126, endPoint y: 346, distance: 92.8
click at [1214, 346] on tr "24 25 26 27 28 29 30" at bounding box center [1186, 345] width 128 height 20
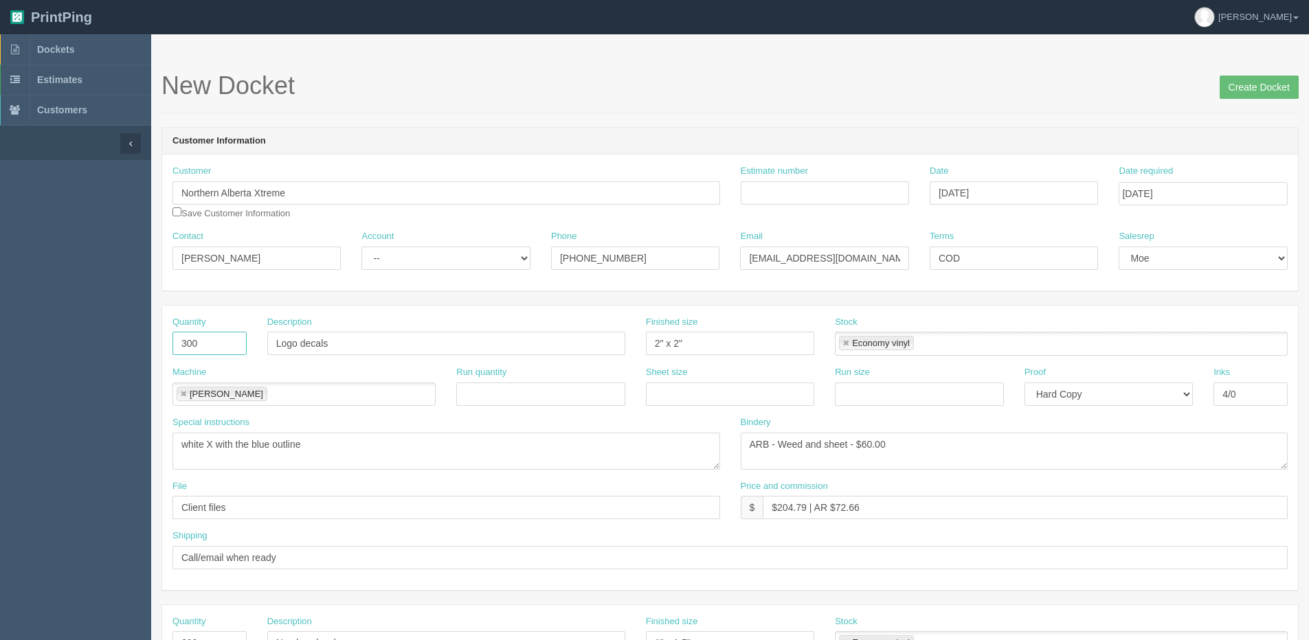
drag, startPoint x: 230, startPoint y: 343, endPoint x: -78, endPoint y: 340, distance: 307.9
click at [0, 340] on html "PrintPing Dan Edit account ( dan@allrush.ca ) Logout Dockets Estimates Customers" at bounding box center [654, 624] width 1309 height 1248
type input "82"
type input "Water Bottle Labels"
click at [836, 186] on input "Estimate number" at bounding box center [825, 192] width 168 height 23
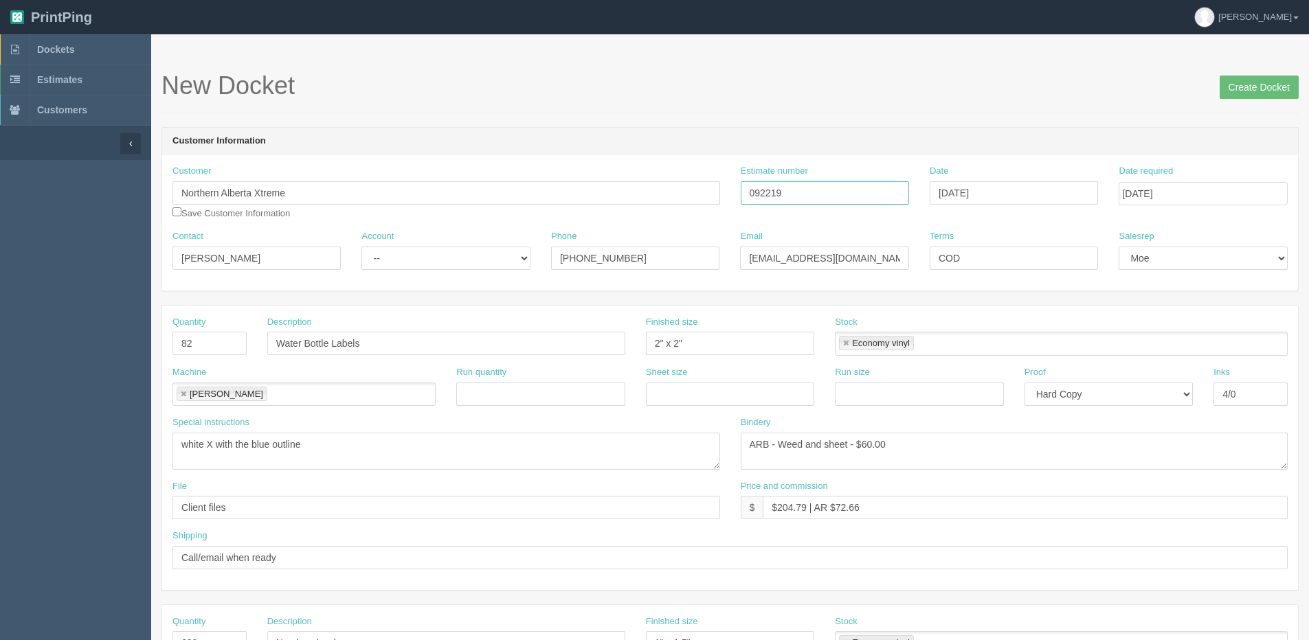
type input "092219"
drag, startPoint x: 693, startPoint y: 346, endPoint x: 291, endPoint y: 368, distance: 402.6
click at [361, 359] on div "Quantity 82 Description Water Bottle Labels Finished size 2" x 2" Stock Economy…" at bounding box center [730, 341] width 1136 height 50
type input "10" x 1.5""
click at [862, 443] on textarea "ARB - Weed and sheet - $60.00" at bounding box center [1015, 451] width 548 height 37
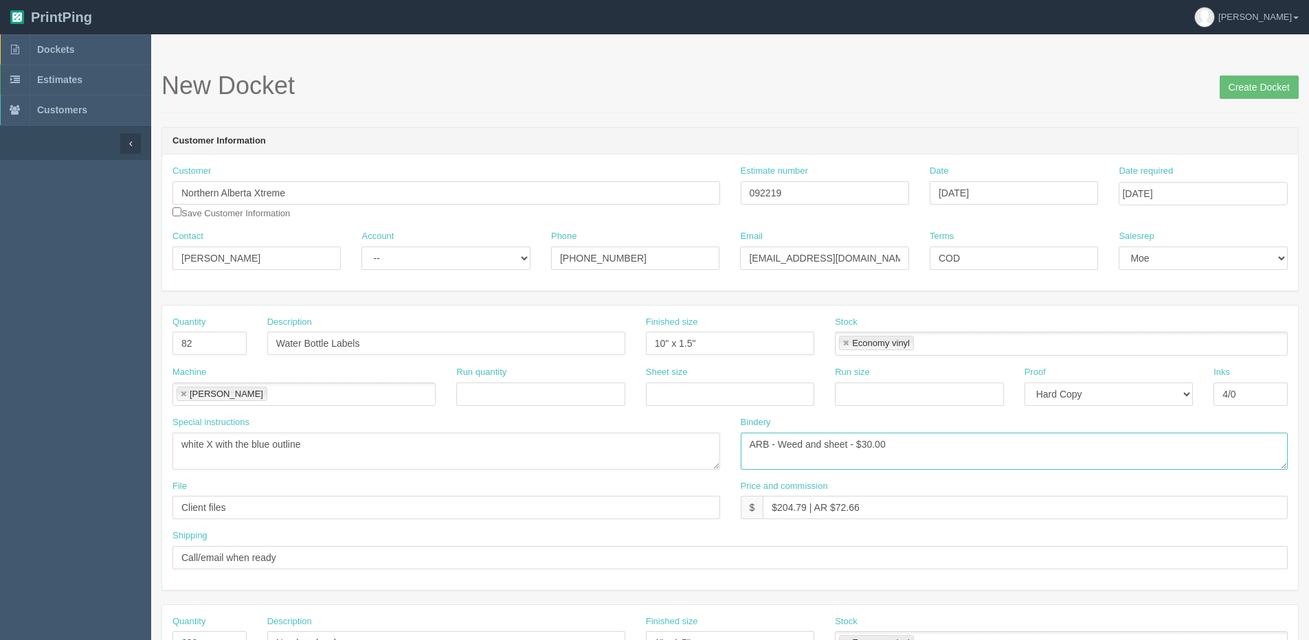
type textarea "ARB - Weed and sheet - $30.00"
click at [300, 515] on input "Client files" at bounding box center [446, 507] width 548 height 23
type input "Client Files > [DATE]"
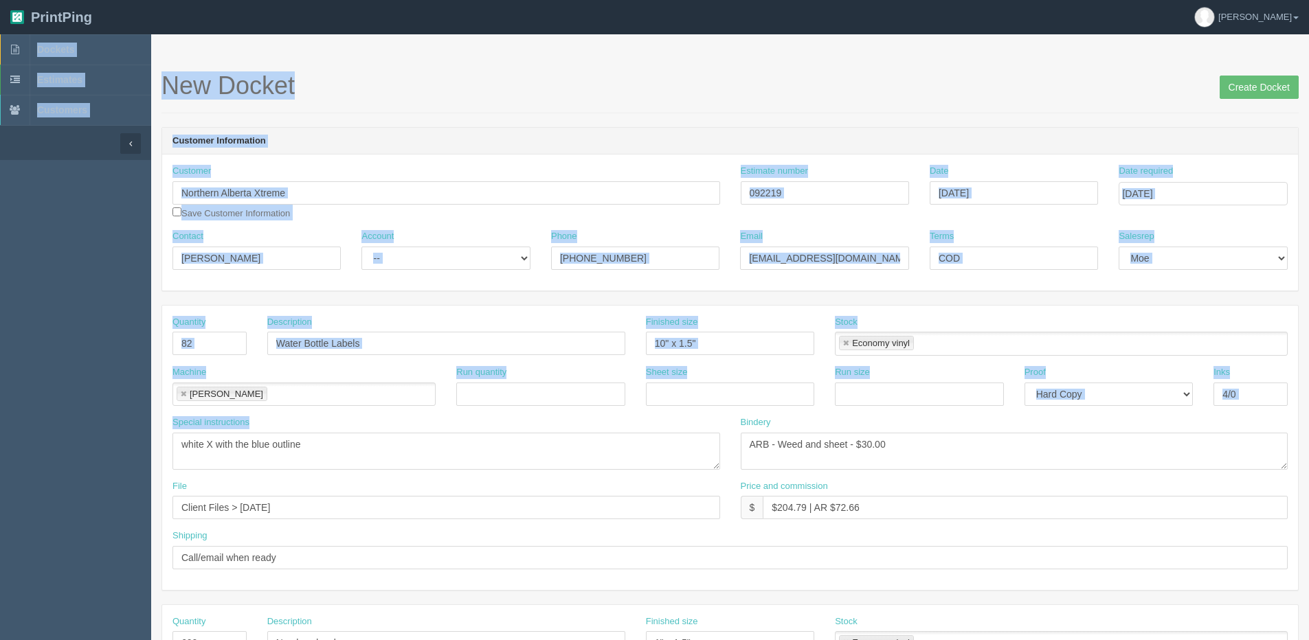
drag, startPoint x: 357, startPoint y: 474, endPoint x: 25, endPoint y: 439, distance: 333.8
click at [25, 439] on section "Dockets Estimates Customers" at bounding box center [654, 641] width 1309 height 1214
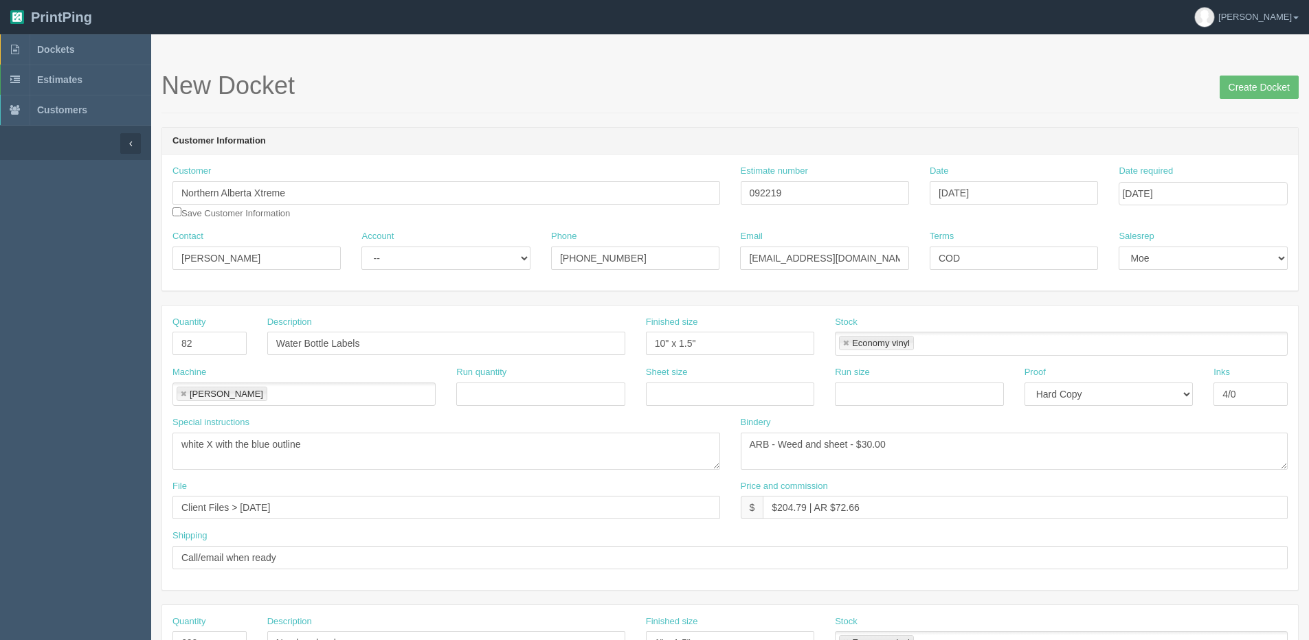
click at [335, 470] on div "Special instructions white X with the blue outline" at bounding box center [446, 448] width 568 height 64
drag, startPoint x: 295, startPoint y: 447, endPoint x: -146, endPoint y: 443, distance: 441.9
click at [0, 443] on html "PrintPing Dan Edit account ( dan@allrush.ca ) Logout Dockets Estimates Customers" at bounding box center [654, 624] width 1309 height 1248
type textarea "e"
drag, startPoint x: 257, startPoint y: 449, endPoint x: 24, endPoint y: 450, distance: 233.0
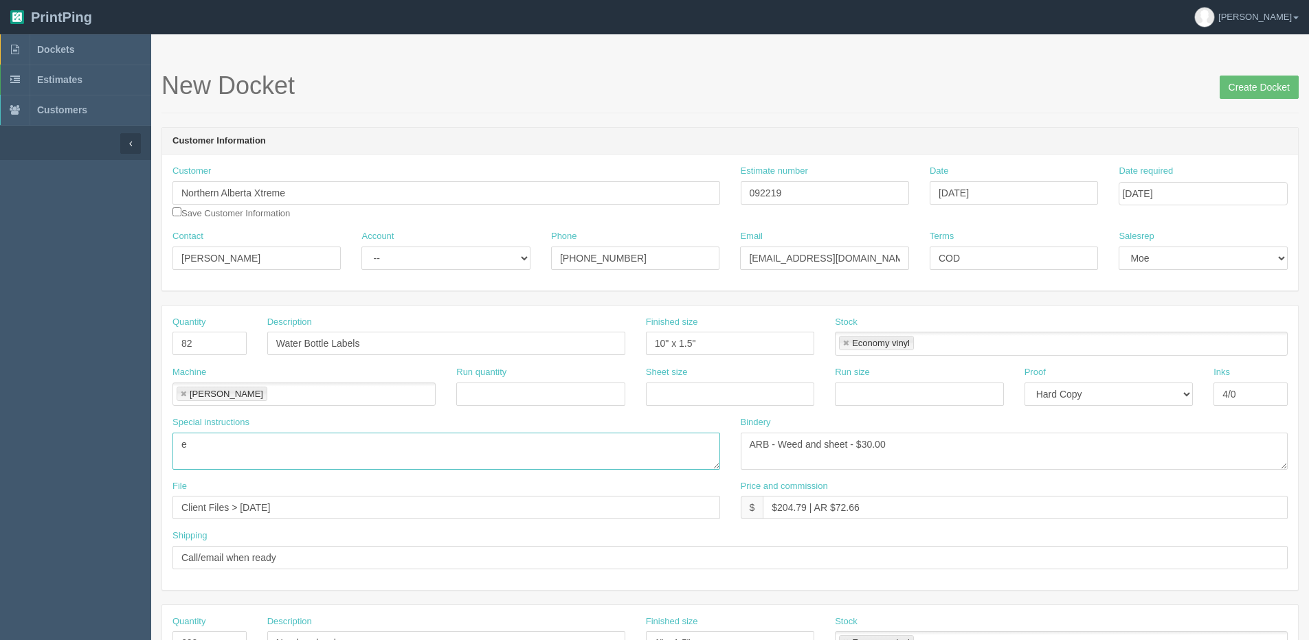
click at [28, 450] on section "Dockets Estimates Customers" at bounding box center [654, 641] width 1309 height 1214
drag, startPoint x: 779, startPoint y: 506, endPoint x: 807, endPoint y: 510, distance: 28.5
click at [807, 510] on input "$204.79 | AR $72.66" at bounding box center [1025, 507] width 525 height 23
drag, startPoint x: 836, startPoint y: 505, endPoint x: 1117, endPoint y: 462, distance: 285.0
click at [1012, 475] on div "Quantity 82 Description Water Bottle Labels Finished size 10" x 1.5" Stock Econ…" at bounding box center [730, 448] width 1136 height 285
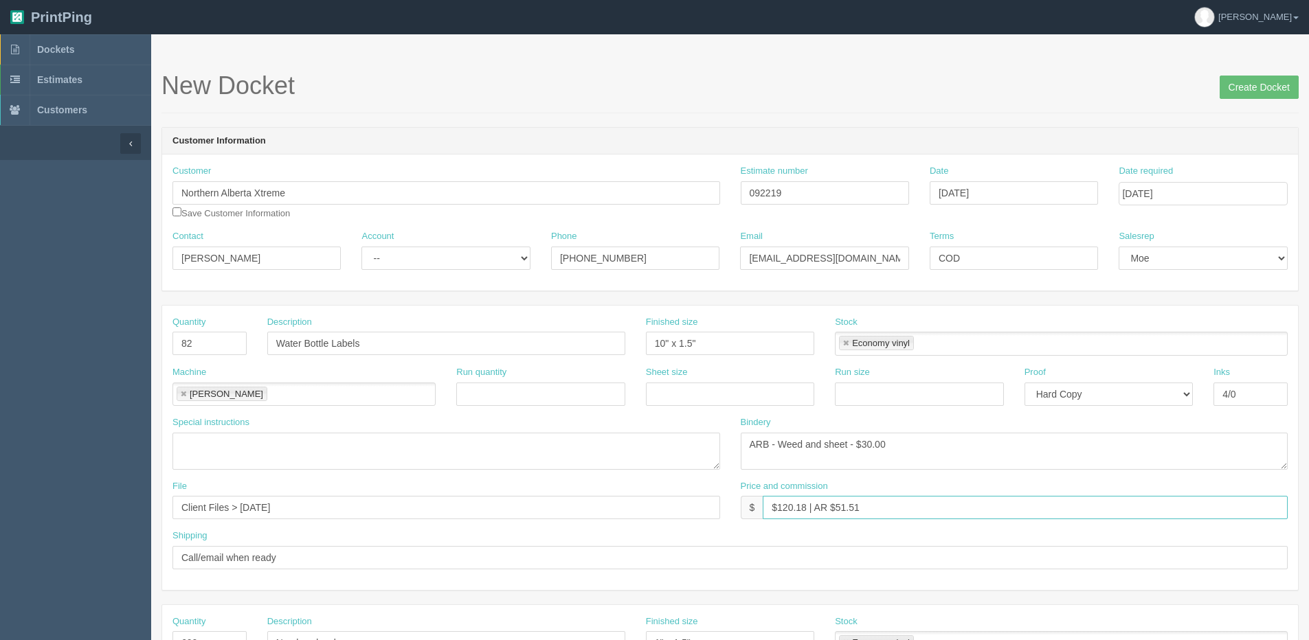
type input "$120.18 | AR $51.51"
click at [1099, 401] on select "-- Email Hard Copy" at bounding box center [1109, 394] width 168 height 23
select select "Email"
click at [1025, 383] on select "-- Email Hard Copy" at bounding box center [1109, 394] width 168 height 23
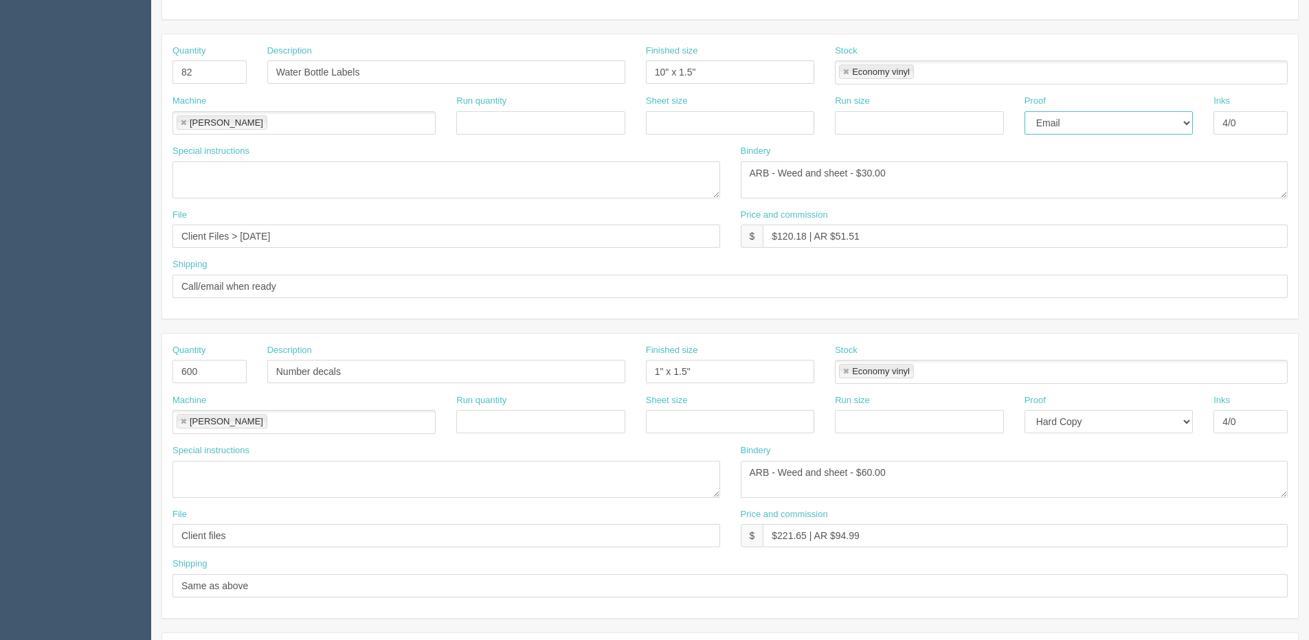
scroll to position [275, 0]
drag, startPoint x: 207, startPoint y: 364, endPoint x: -11, endPoint y: 368, distance: 217.9
click at [0, 368] on html "PrintPing Dan Edit account ( dan@allrush.ca ) Logout Dockets Estimates Customers" at bounding box center [654, 349] width 1309 height 1248
drag, startPoint x: 350, startPoint y: 374, endPoint x: 113, endPoint y: 371, distance: 236.4
click at [103, 374] on section "Dockets Estimates Customers" at bounding box center [654, 366] width 1309 height 1214
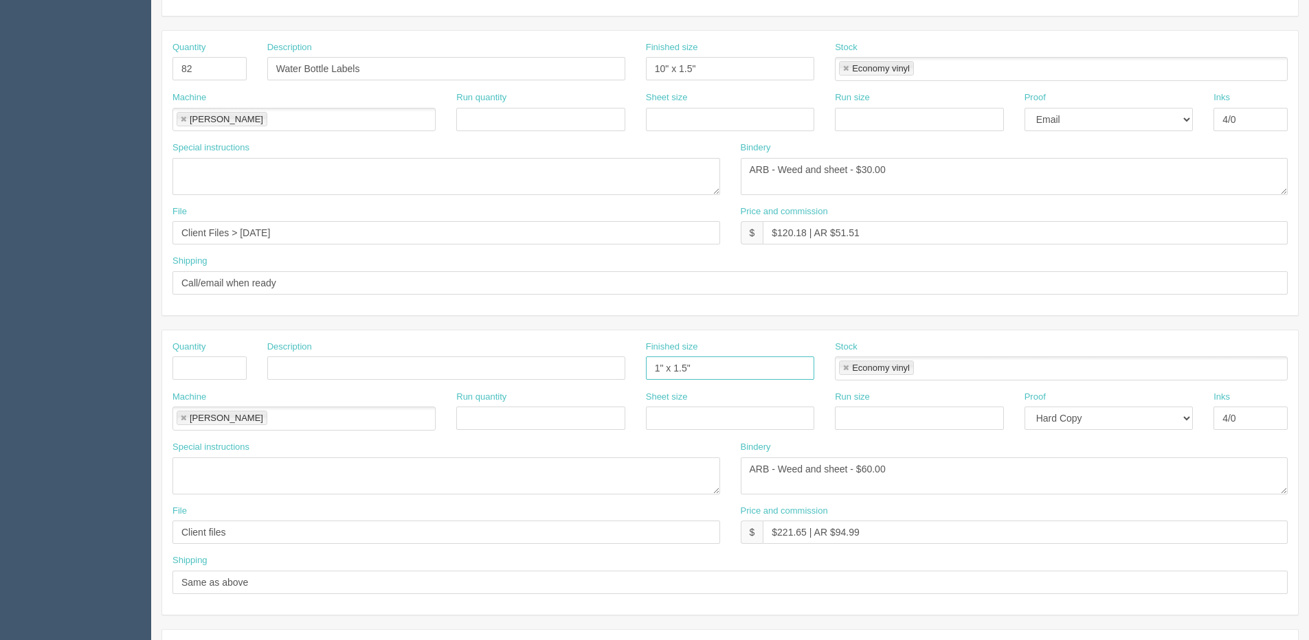
drag, startPoint x: 493, startPoint y: 366, endPoint x: 482, endPoint y: 366, distance: 11.7
click at [482, 366] on div "Quantity Description Finished size 1" x 1.5" Stock Economy vinyl Economy vinyl" at bounding box center [730, 366] width 1136 height 50
drag, startPoint x: 846, startPoint y: 367, endPoint x: 845, endPoint y: 378, distance: 11.1
click at [846, 367] on link at bounding box center [846, 368] width 8 height 9
drag, startPoint x: 900, startPoint y: 465, endPoint x: 795, endPoint y: 439, distance: 108.3
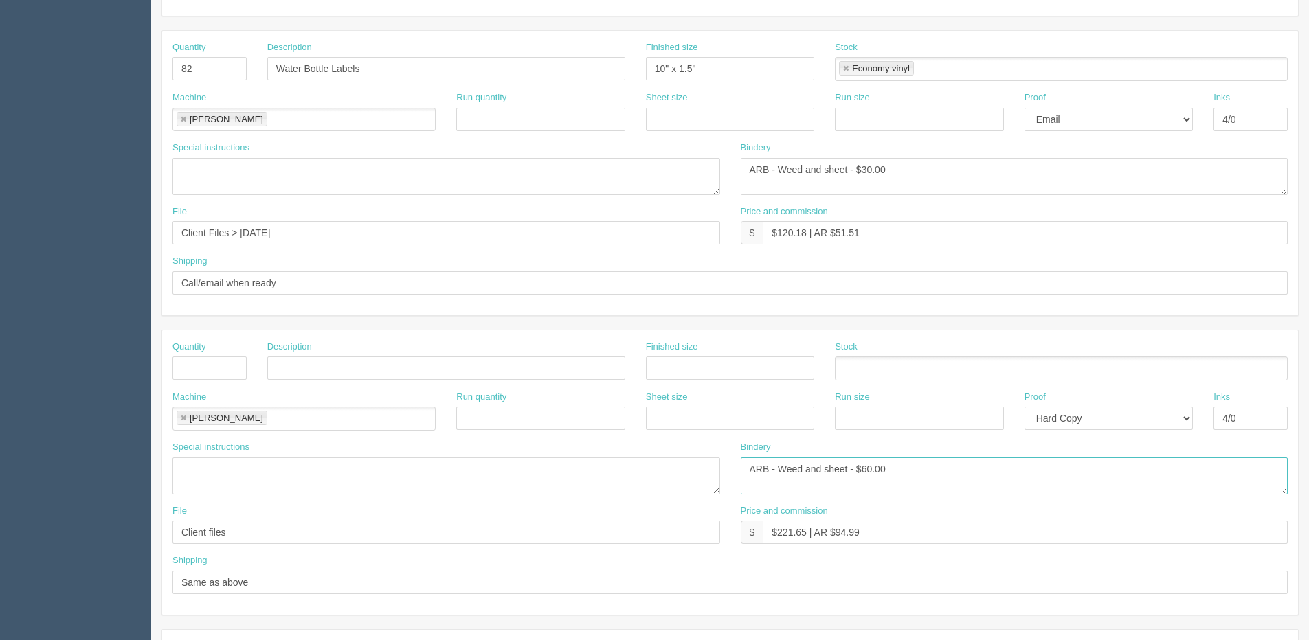
click at [427, 469] on div "Special instructions Bindery ARB - Weed and sheet - $60.00" at bounding box center [730, 473] width 1136 height 64
drag, startPoint x: 1113, startPoint y: 421, endPoint x: 1035, endPoint y: 421, distance: 78.3
click at [1036, 421] on select "-- Email Hard Copy" at bounding box center [1109, 418] width 168 height 23
select select
click at [1025, 407] on select "-- Email Hard Copy" at bounding box center [1109, 418] width 168 height 23
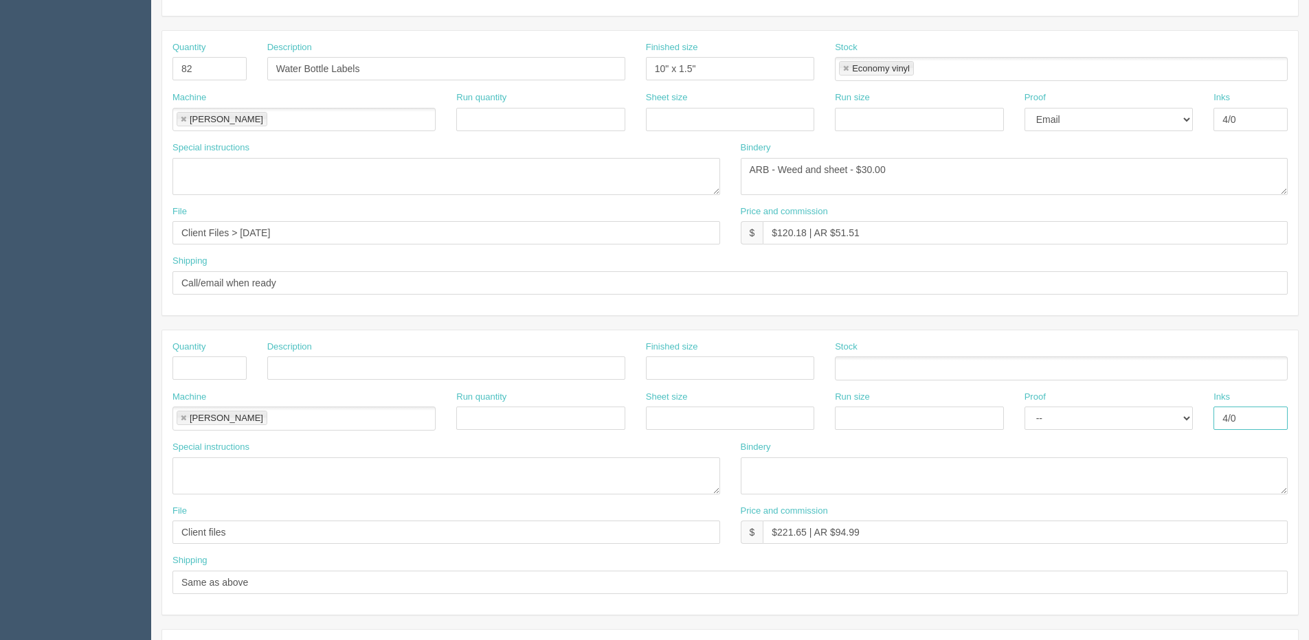
drag, startPoint x: 1225, startPoint y: 425, endPoint x: 1075, endPoint y: 440, distance: 150.6
click at [999, 427] on div "Machine Roland Roland Run quantity Sheet size Run size Proof -- Email Hard Copy…" at bounding box center [730, 416] width 1136 height 50
drag, startPoint x: 505, startPoint y: 539, endPoint x: 490, endPoint y: 537, distance: 15.3
click at [486, 539] on div "File Client files Price and commission $ $221.65 | AR $94.99" at bounding box center [730, 530] width 1136 height 50
click at [907, 538] on input "$221.65 | AR $94.99" at bounding box center [1025, 532] width 525 height 23
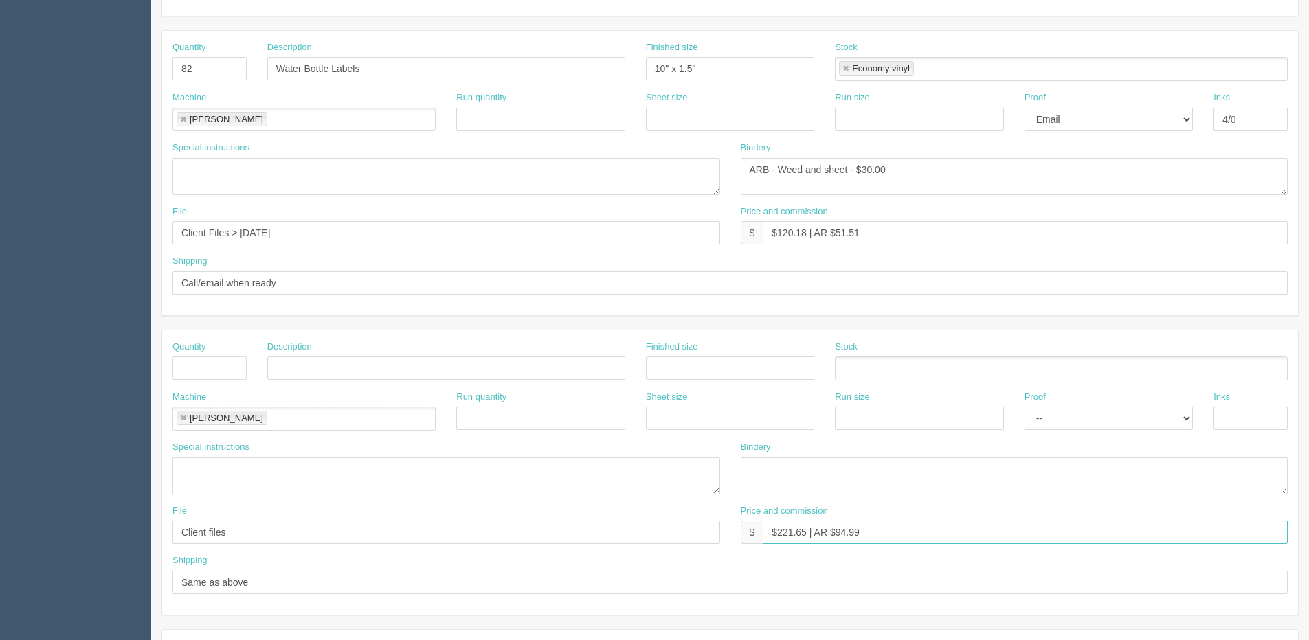
drag, startPoint x: 881, startPoint y: 537, endPoint x: 546, endPoint y: 537, distance: 334.7
click at [546, 537] on div "File Client files Price and commission $ $221.65 | AR $94.99" at bounding box center [730, 530] width 1136 height 50
click at [188, 419] on li "[PERSON_NAME]" at bounding box center [222, 418] width 91 height 14
click at [182, 416] on link at bounding box center [183, 418] width 8 height 9
drag, startPoint x: 240, startPoint y: 531, endPoint x: 22, endPoint y: 533, distance: 217.9
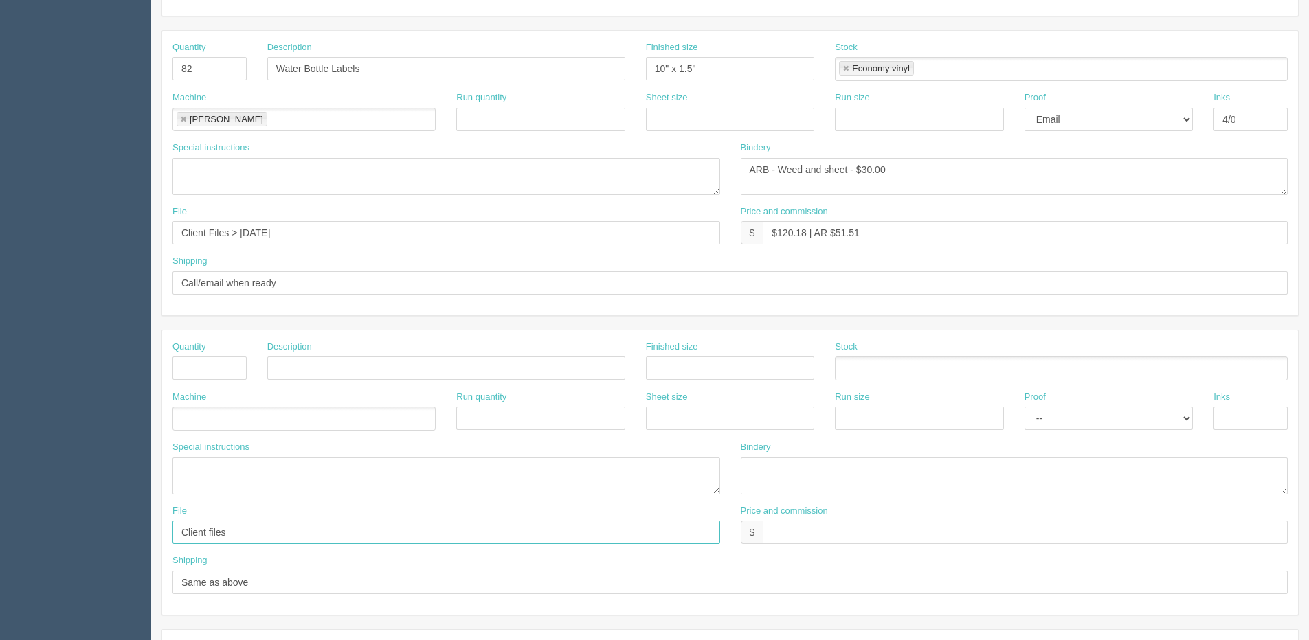
click at [22, 533] on section "Dockets Estimates Customers" at bounding box center [654, 366] width 1309 height 1214
drag, startPoint x: 264, startPoint y: 588, endPoint x: -39, endPoint y: 594, distance: 303.1
click at [0, 594] on html "PrintPing Dan Edit account ( dan@allrush.ca ) Logout Dockets Estimates Customers" at bounding box center [654, 349] width 1309 height 1248
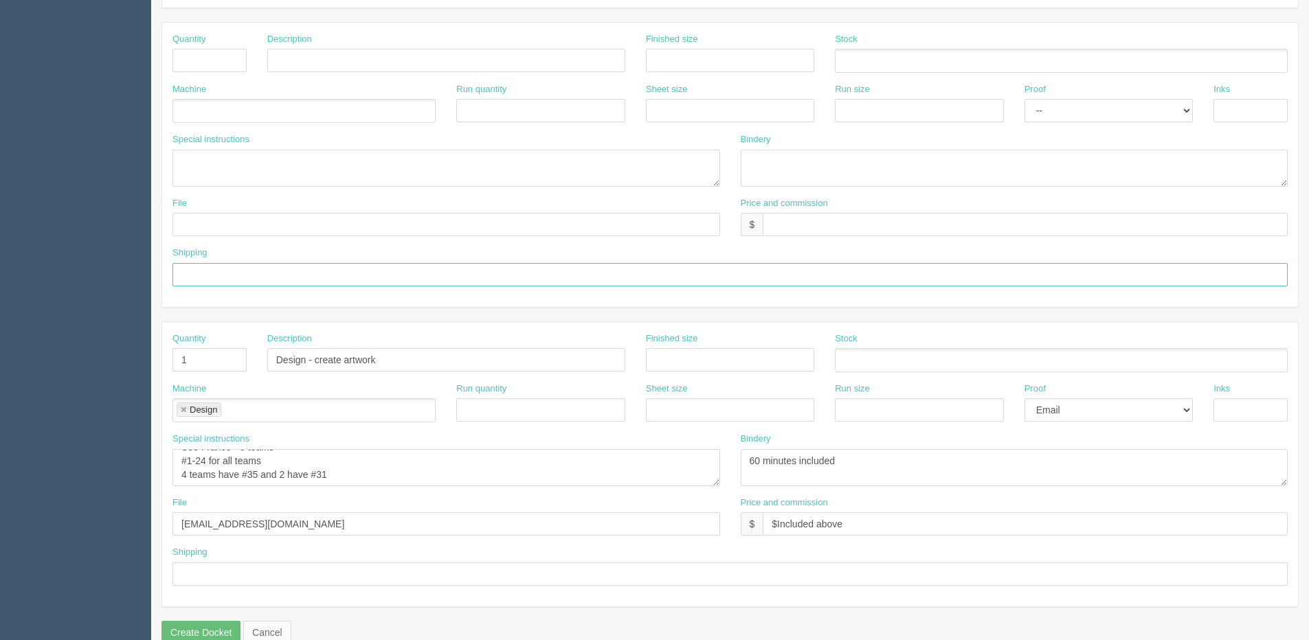
scroll to position [607, 0]
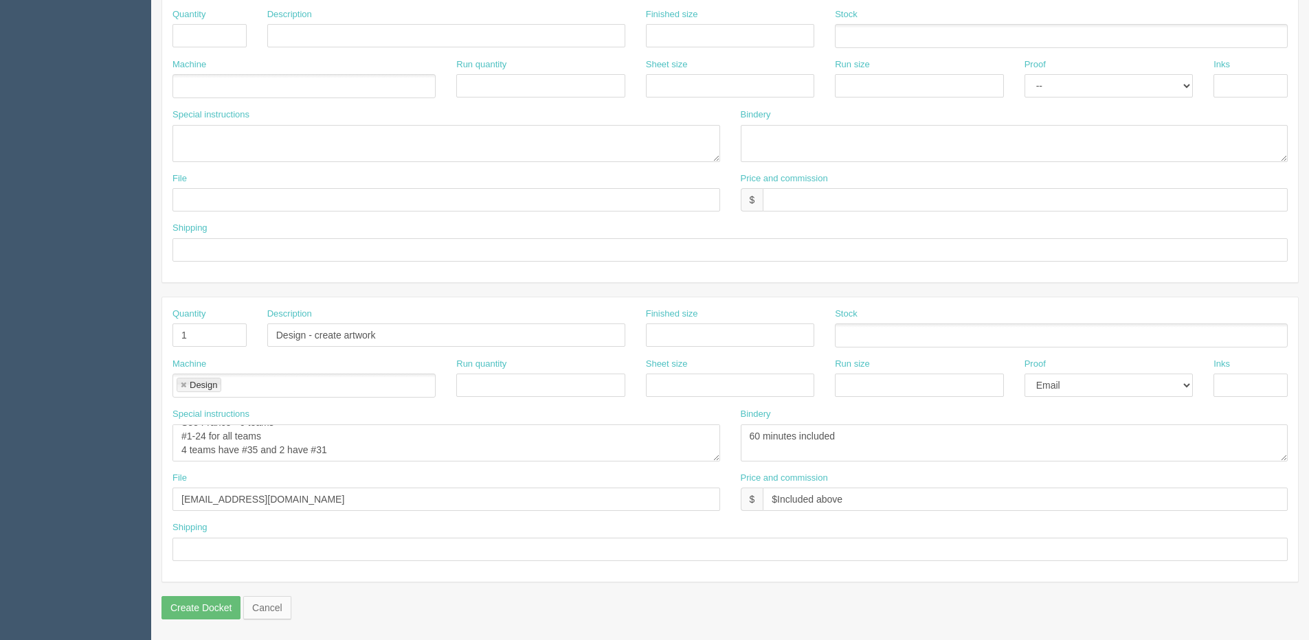
drag, startPoint x: 359, startPoint y: 465, endPoint x: 344, endPoint y: 453, distance: 19.5
click at [345, 456] on div "Special instructions See France - 6 teams #1-24 for all teams 4 teams have #35 …" at bounding box center [446, 440] width 568 height 64
drag, startPoint x: 338, startPoint y: 450, endPoint x: 164, endPoint y: 412, distance: 178.1
click at [164, 412] on div "Special instructions See France - 6 teams #1-24 for all teams 4 teams have #35 …" at bounding box center [446, 440] width 568 height 64
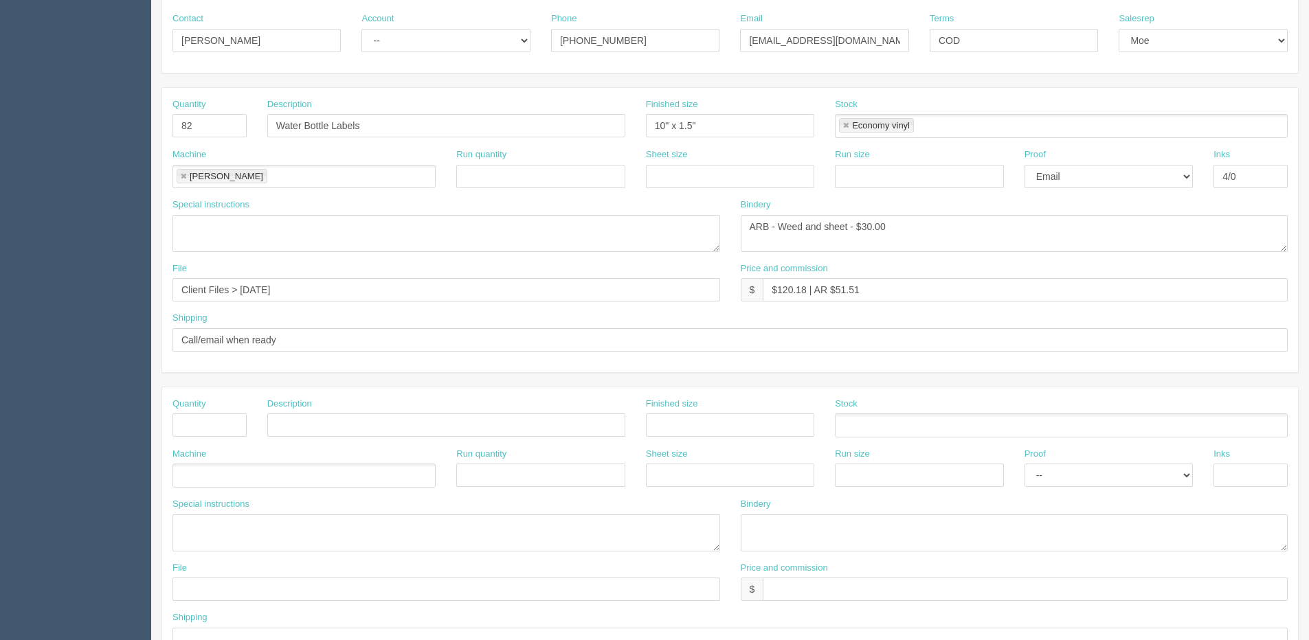
scroll to position [58, 0]
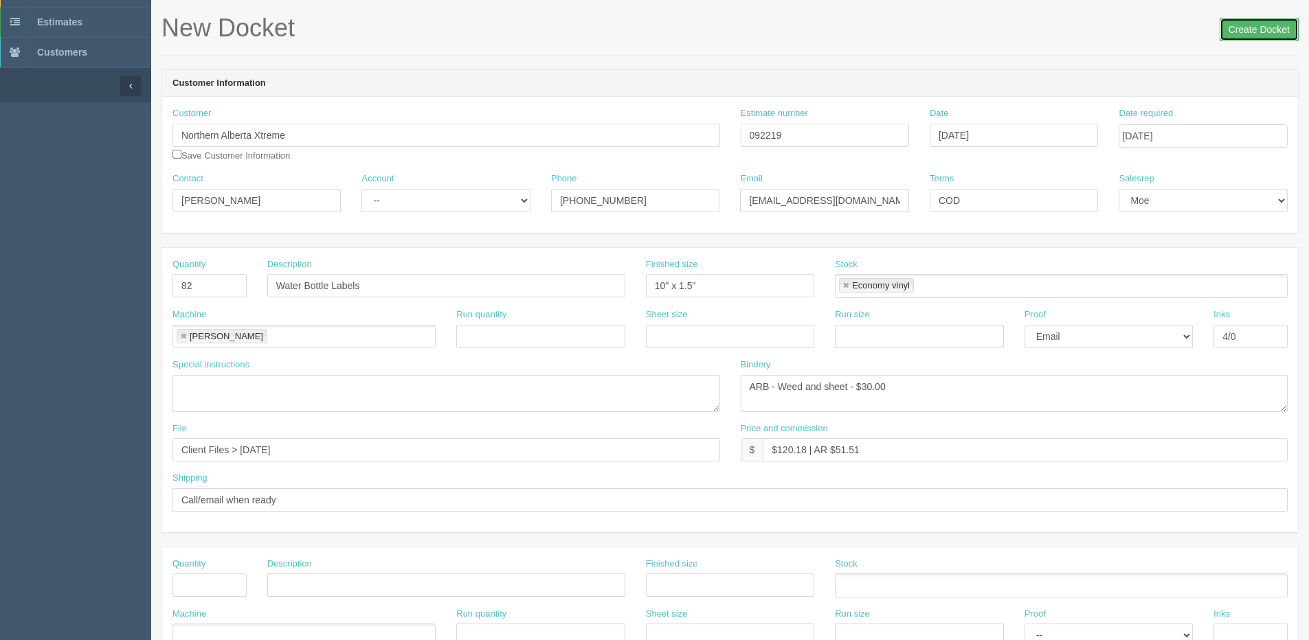
click at [1242, 27] on input "Create Docket" at bounding box center [1259, 29] width 79 height 23
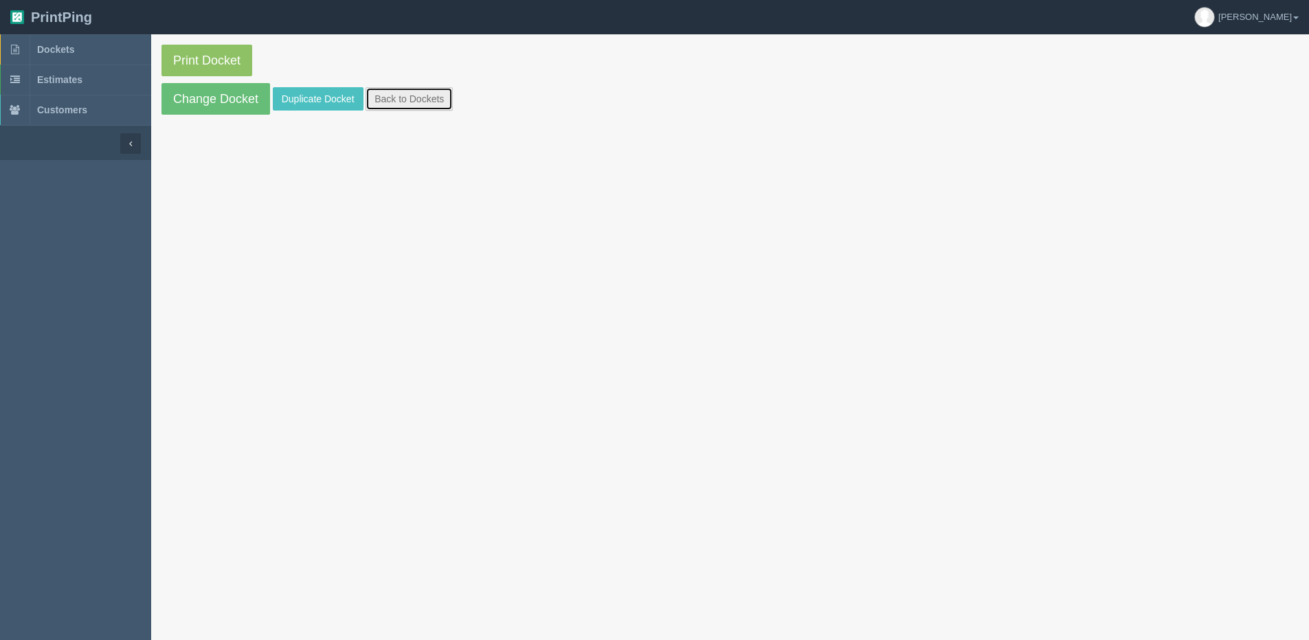
click at [423, 91] on link "Back to Dockets" at bounding box center [409, 98] width 87 height 23
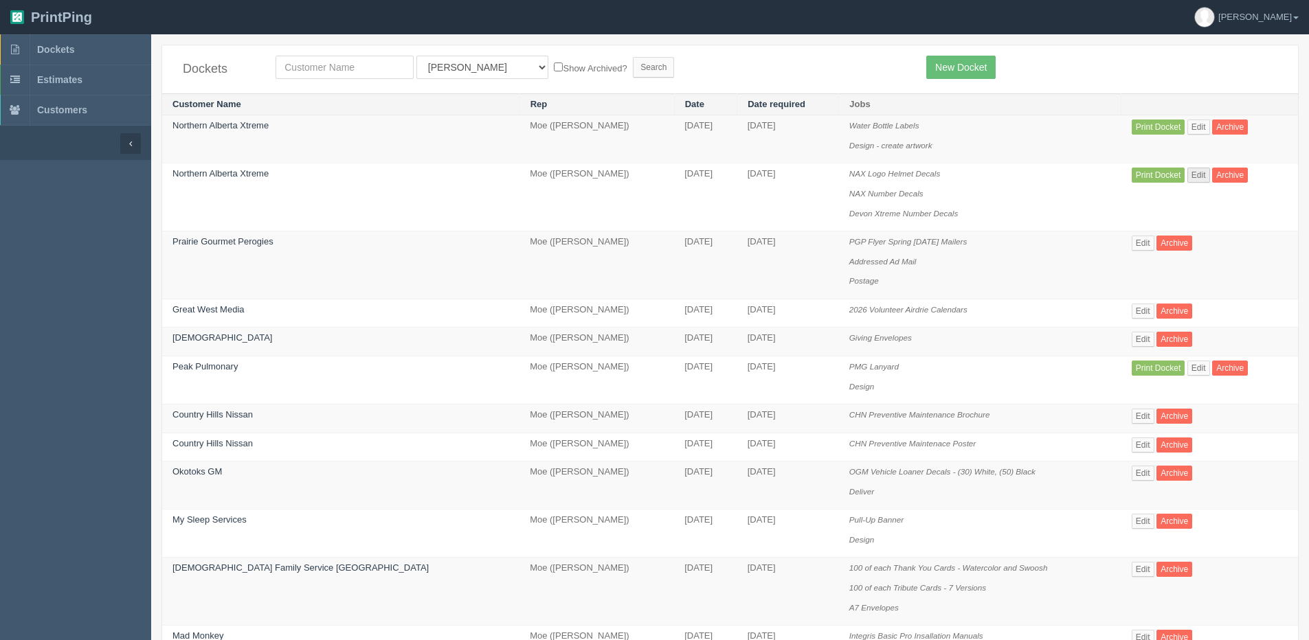
click at [1184, 176] on td "Print Docket Edit Archive" at bounding box center [1210, 198] width 177 height 68
click at [1187, 177] on link "Edit" at bounding box center [1198, 175] width 23 height 15
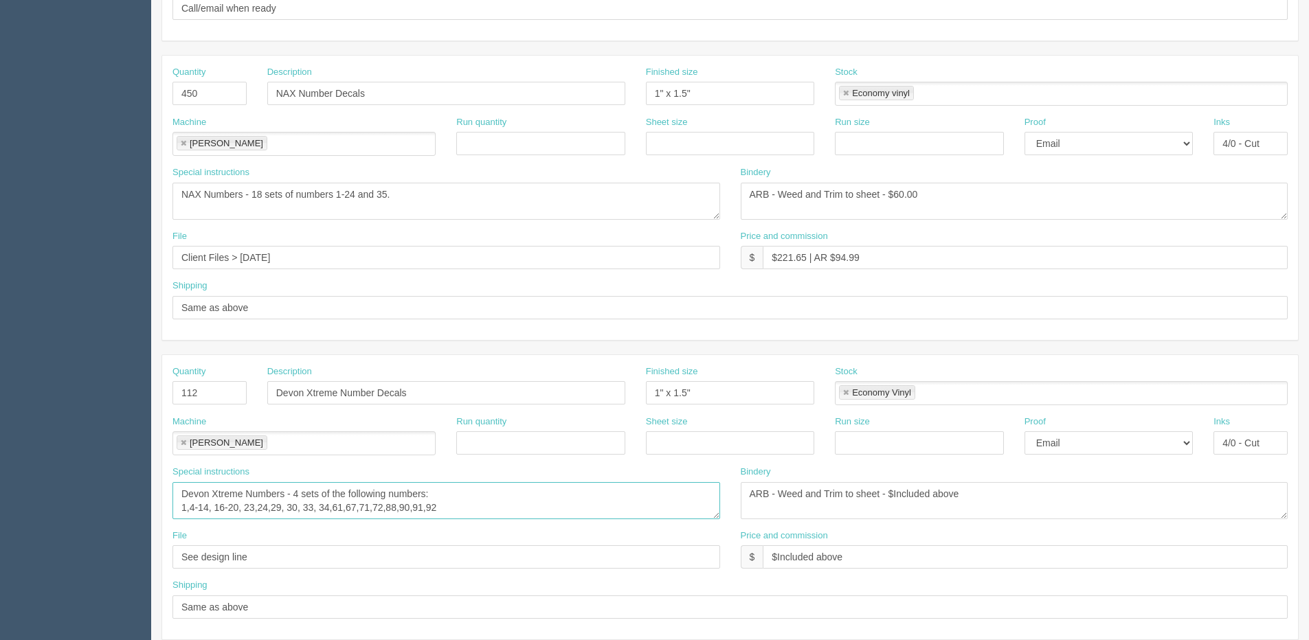
scroll to position [14, 0]
drag, startPoint x: 180, startPoint y: 490, endPoint x: 422, endPoint y: 526, distance: 244.6
click at [422, 526] on div "Special instructions Devon Xtreme Numbers - 4 sets of the following numbers: 1,…" at bounding box center [446, 498] width 568 height 64
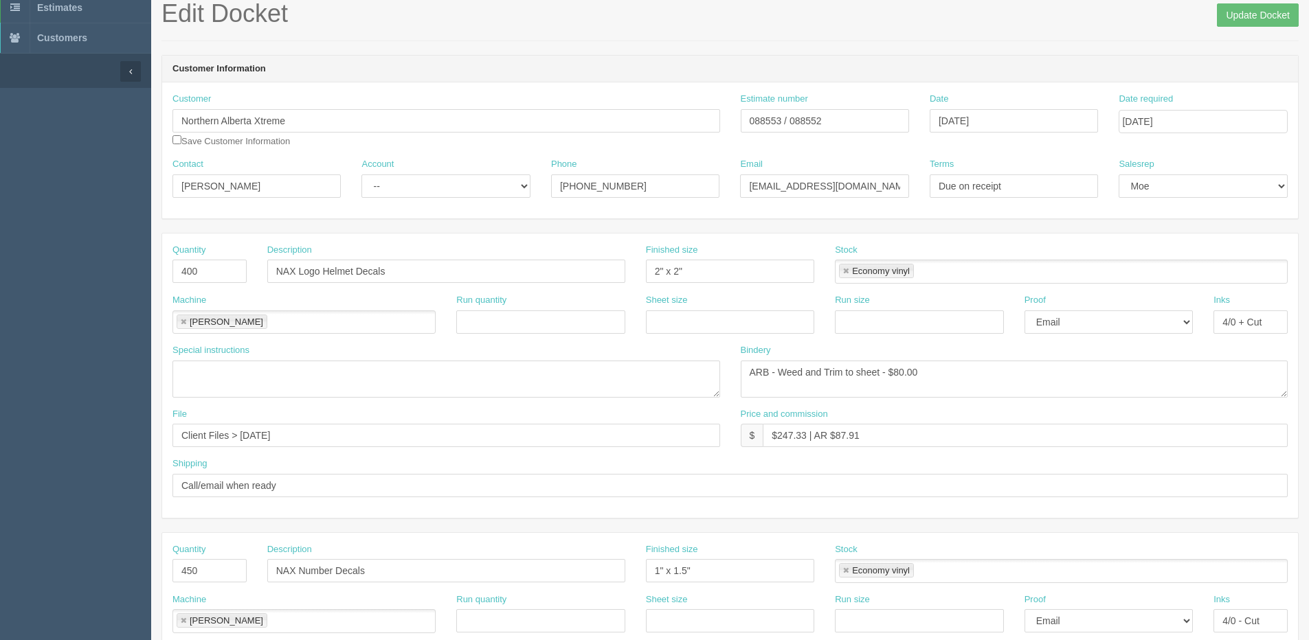
scroll to position [0, 0]
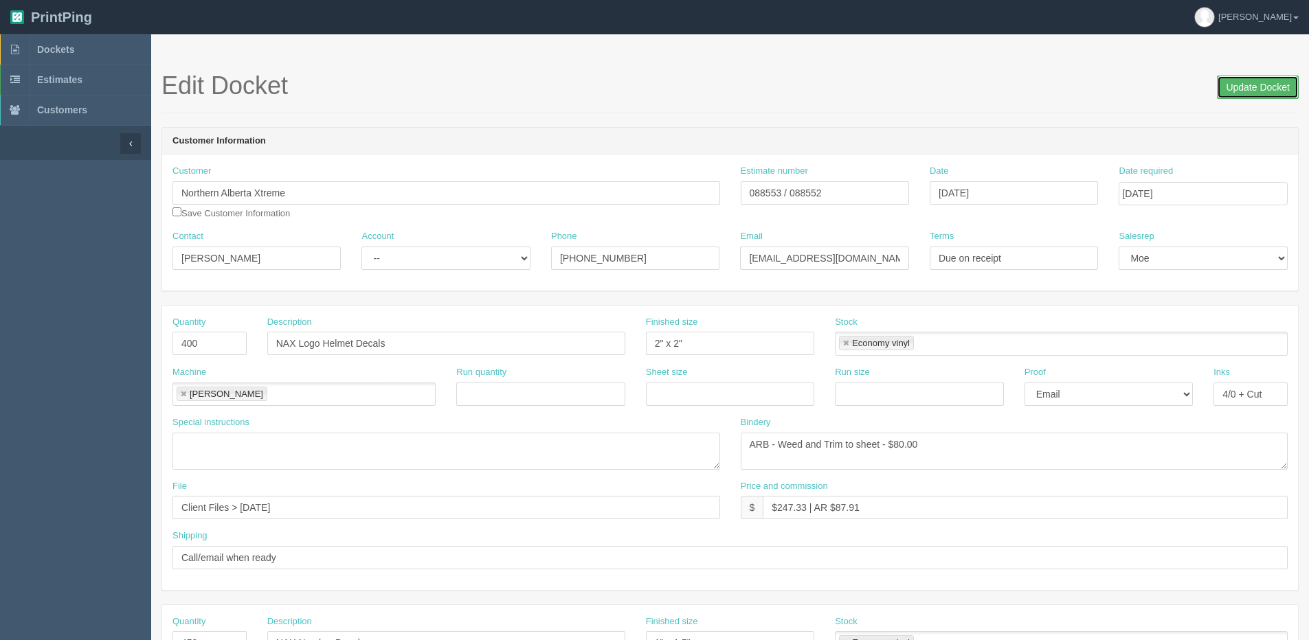
click at [1242, 95] on input "Update Docket" at bounding box center [1258, 87] width 82 height 23
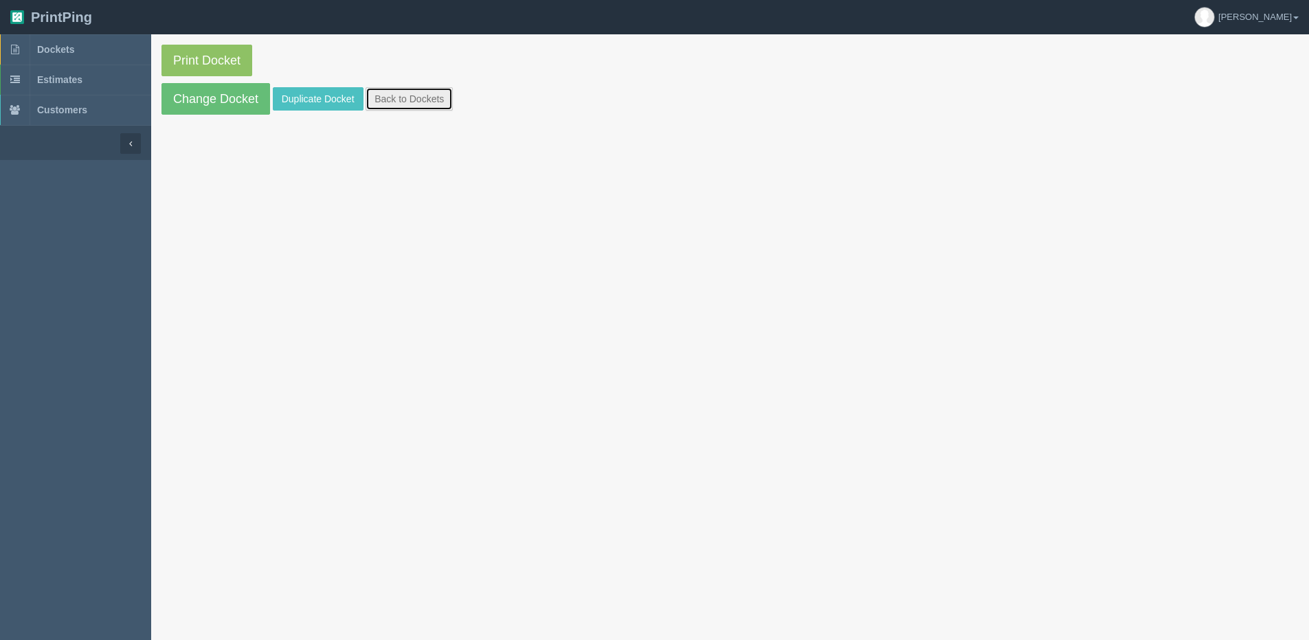
click at [414, 96] on link "Back to Dockets" at bounding box center [409, 98] width 87 height 23
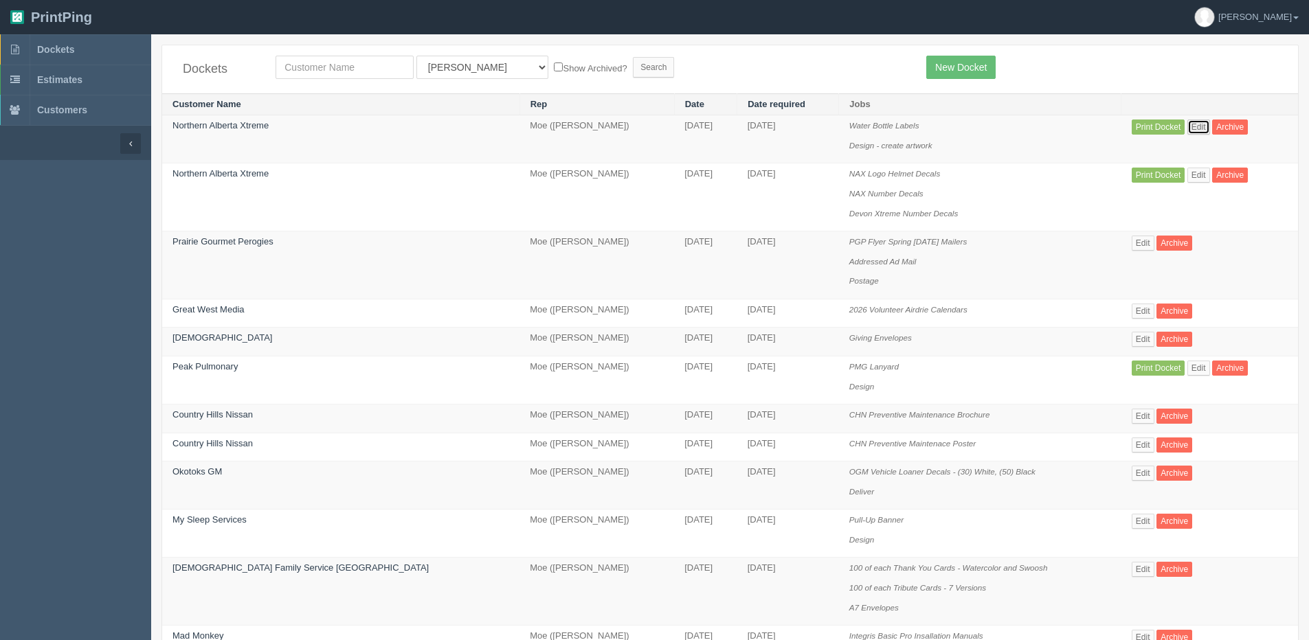
click at [1187, 123] on link "Edit" at bounding box center [1198, 127] width 23 height 15
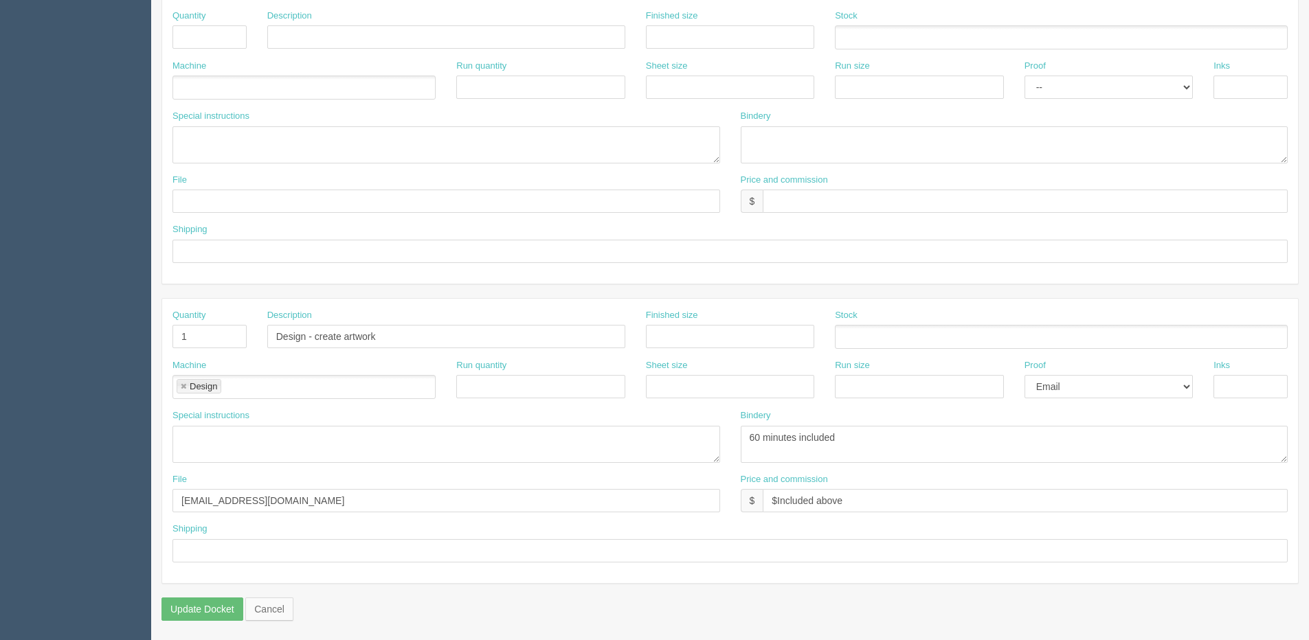
scroll to position [607, 0]
click at [221, 439] on textarea at bounding box center [446, 443] width 548 height 37
paste textarea "Devon Xtreme Numbers - 4 sets of the following numbers: 1,4-14, 16-20, 23,24,29…"
type textarea "Devon Xtreme Numbers - 4 sets of the following numbers: 1,4-14, 16-20, 23,24,29…"
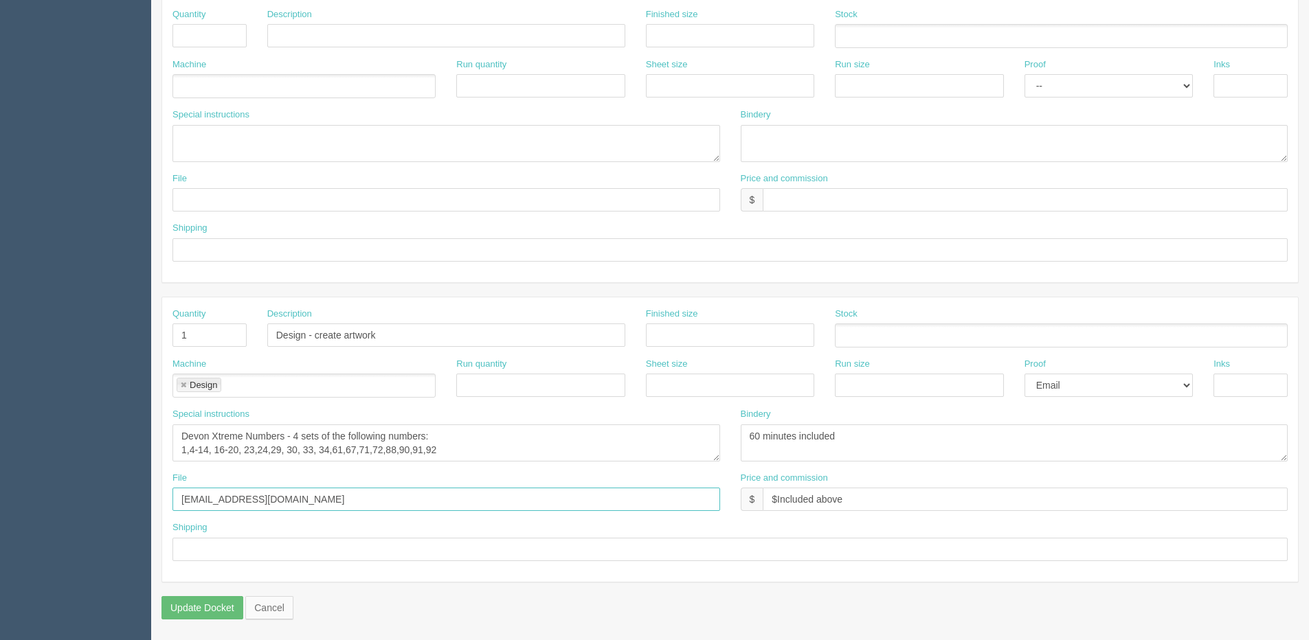
drag, startPoint x: 267, startPoint y: 506, endPoint x: -56, endPoint y: 508, distance: 322.3
click at [0, 508] on html "PrintPing [PERSON_NAME] Edit account ( [PERSON_NAME][EMAIL_ADDRESS][DOMAIN_NAME…" at bounding box center [654, 17] width 1309 height 1248
type input "Client Files > [DATE]"
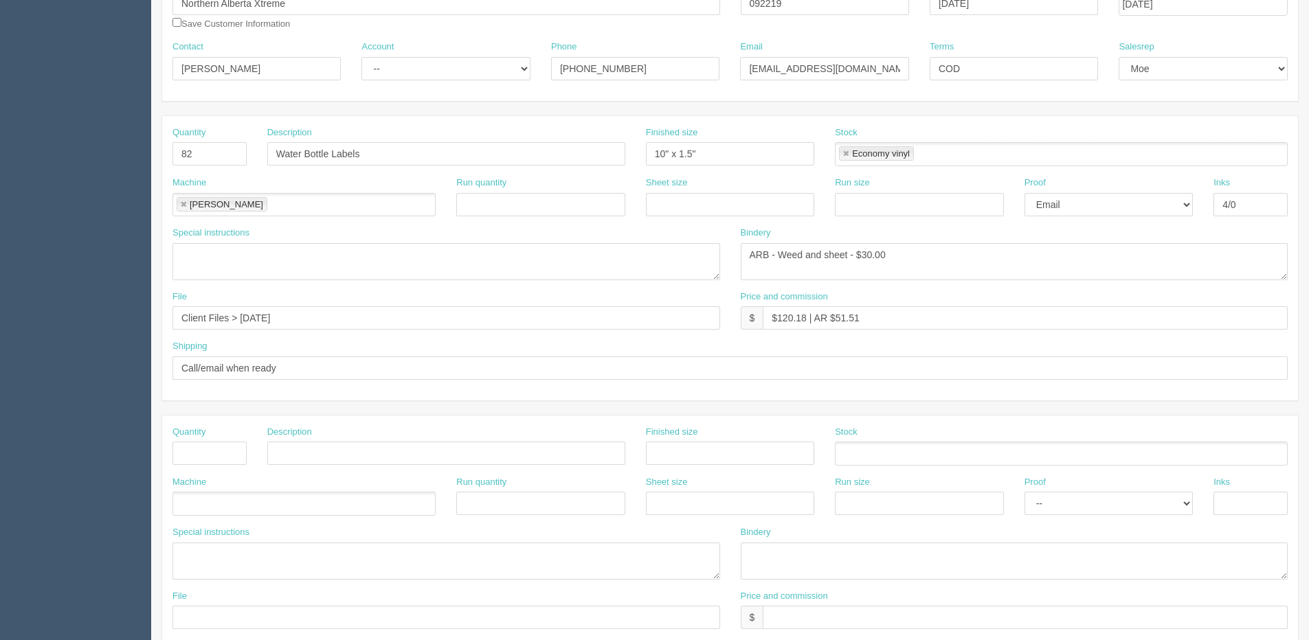
scroll to position [0, 0]
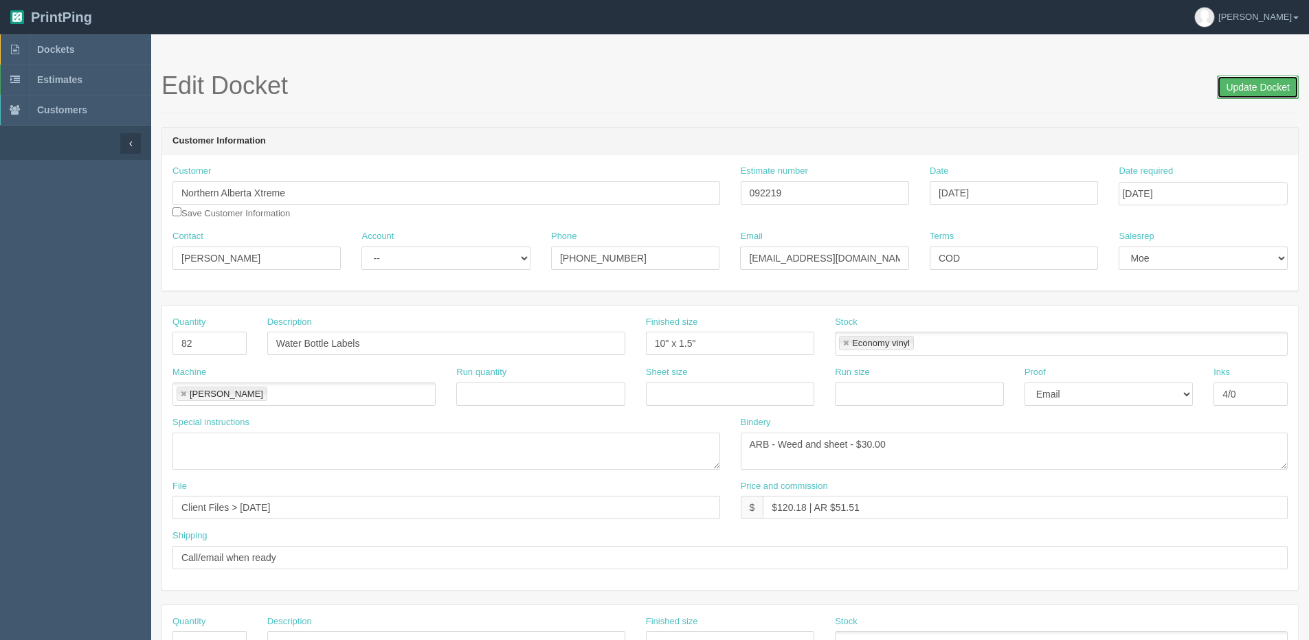
click at [1264, 91] on input "Update Docket" at bounding box center [1258, 87] width 82 height 23
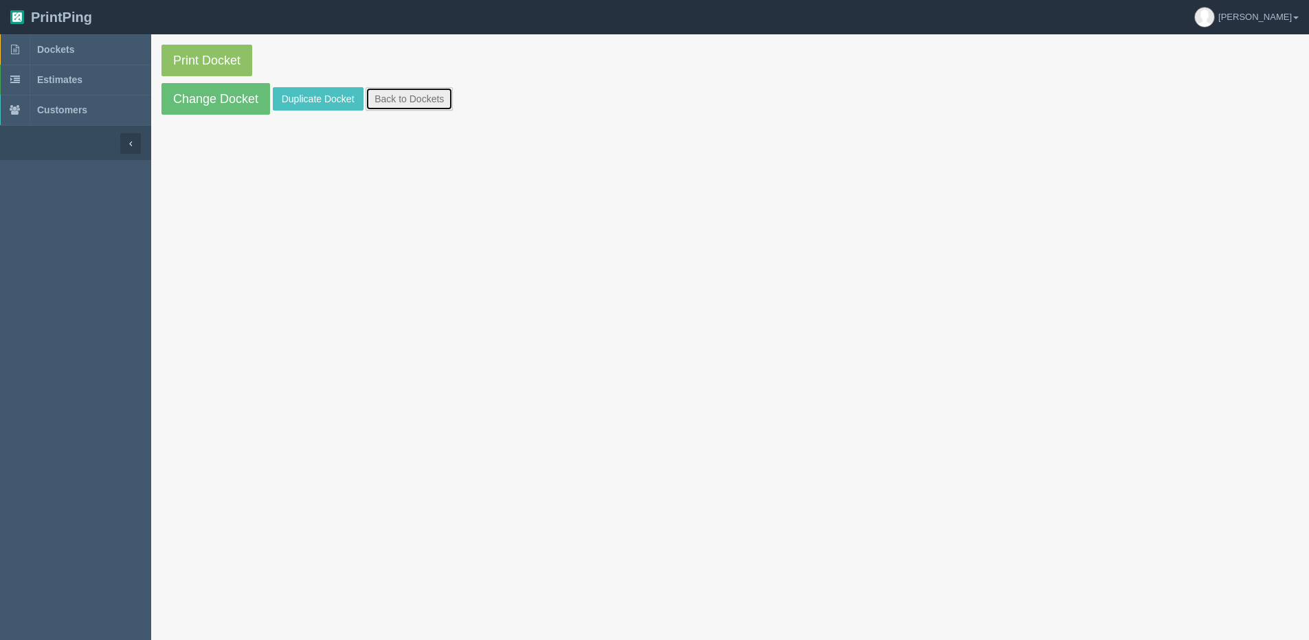
click at [440, 95] on link "Back to Dockets" at bounding box center [409, 98] width 87 height 23
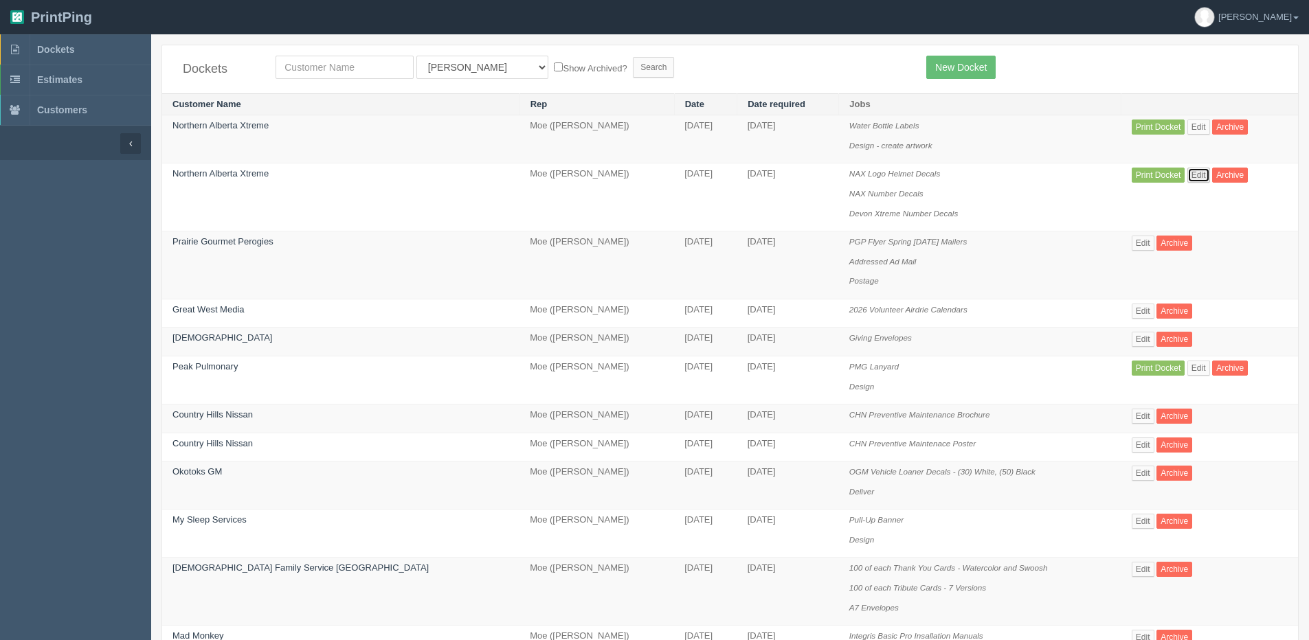
click at [1187, 172] on link "Edit" at bounding box center [1198, 175] width 23 height 15
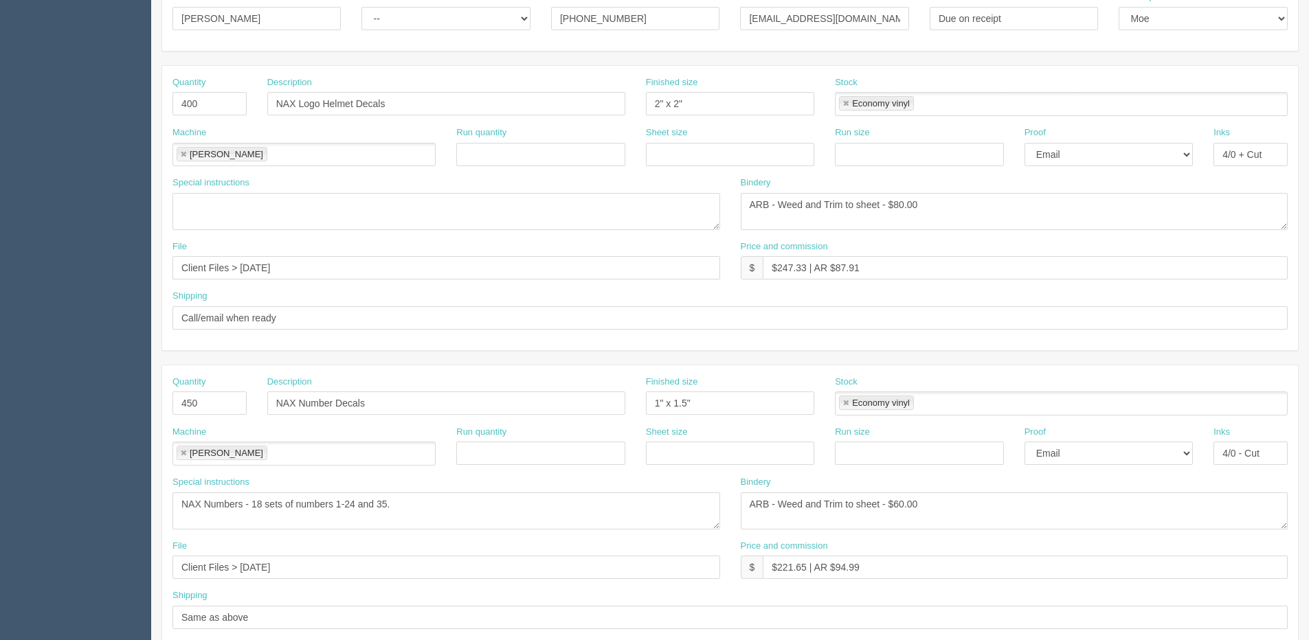
scroll to position [275, 0]
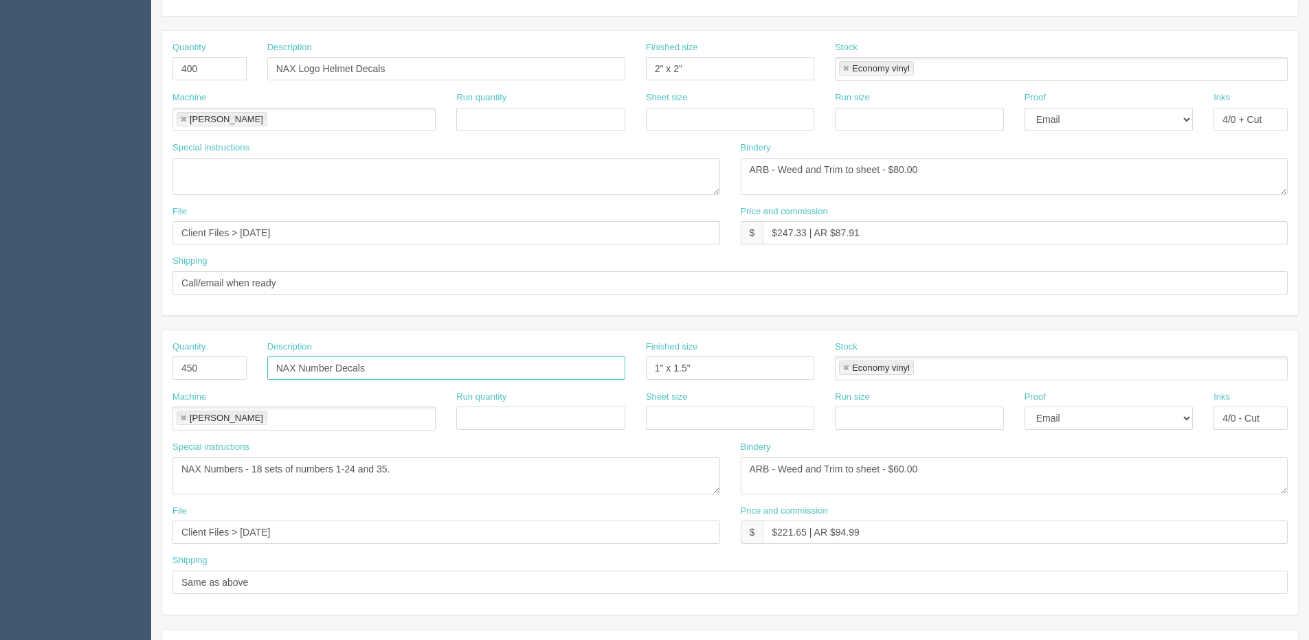
click at [408, 364] on input "NAX Number Decals" at bounding box center [446, 368] width 358 height 23
drag, startPoint x: 366, startPoint y: 367, endPoint x: 720, endPoint y: 374, distance: 354.7
click at [720, 374] on div "Quantity 450 Description NAX Number Decals (18 sets of 25 Numbers) Finished siz…" at bounding box center [730, 366] width 1136 height 50
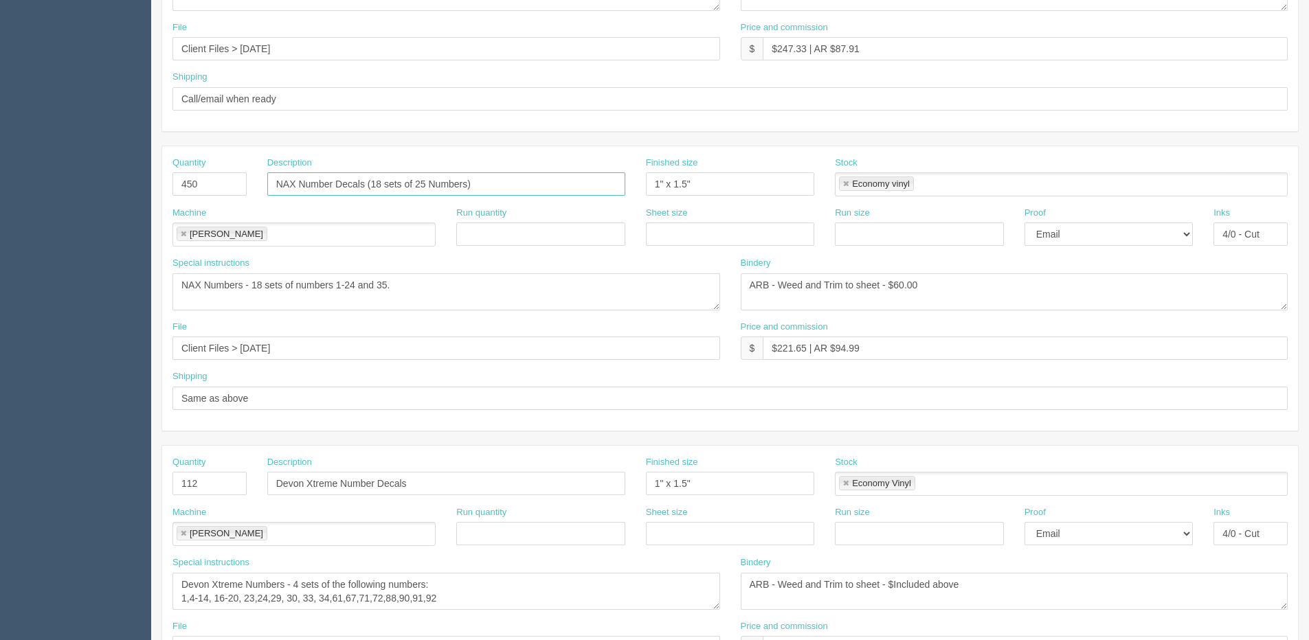
scroll to position [481, 0]
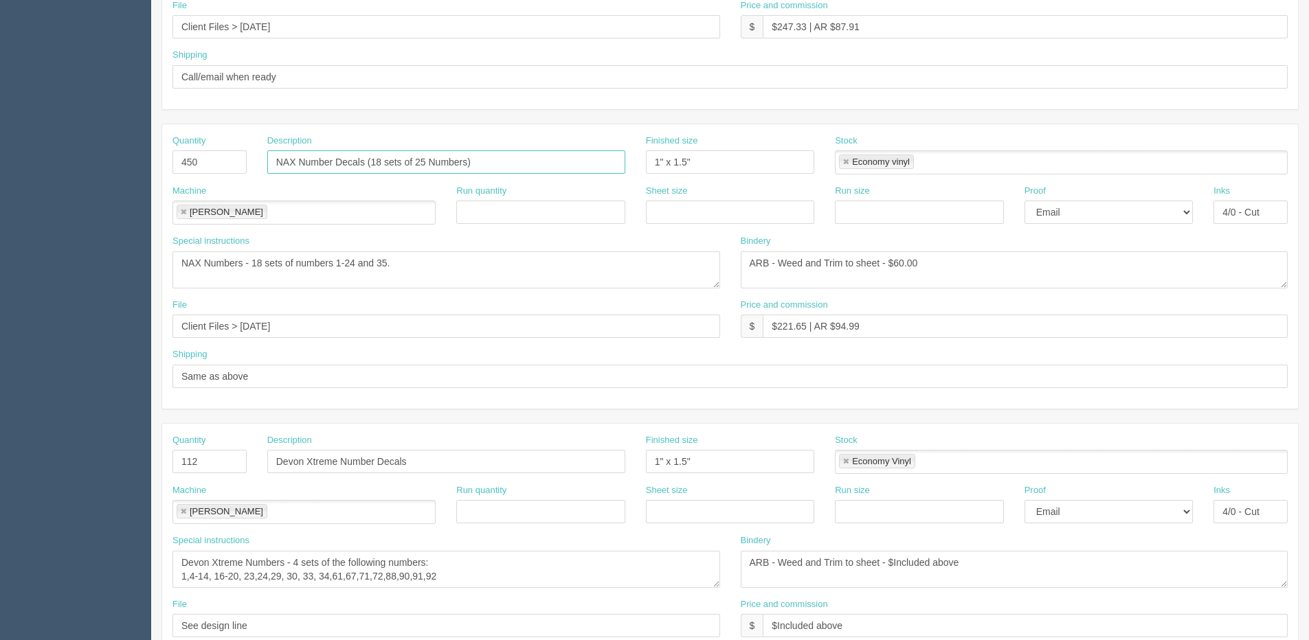
type input "NAX Number Decals (18 sets of 25 Numbers)"
click at [464, 454] on input "Devon Xtreme Number Decals" at bounding box center [446, 461] width 358 height 23
paste input "(18 sets of 25 Numbers)"
click at [415, 467] on input "Devon Xtreme Number Decals (18 sets of 25 Numbers)" at bounding box center [446, 461] width 358 height 23
drag, startPoint x: 450, startPoint y: 462, endPoint x: 463, endPoint y: 462, distance: 13.1
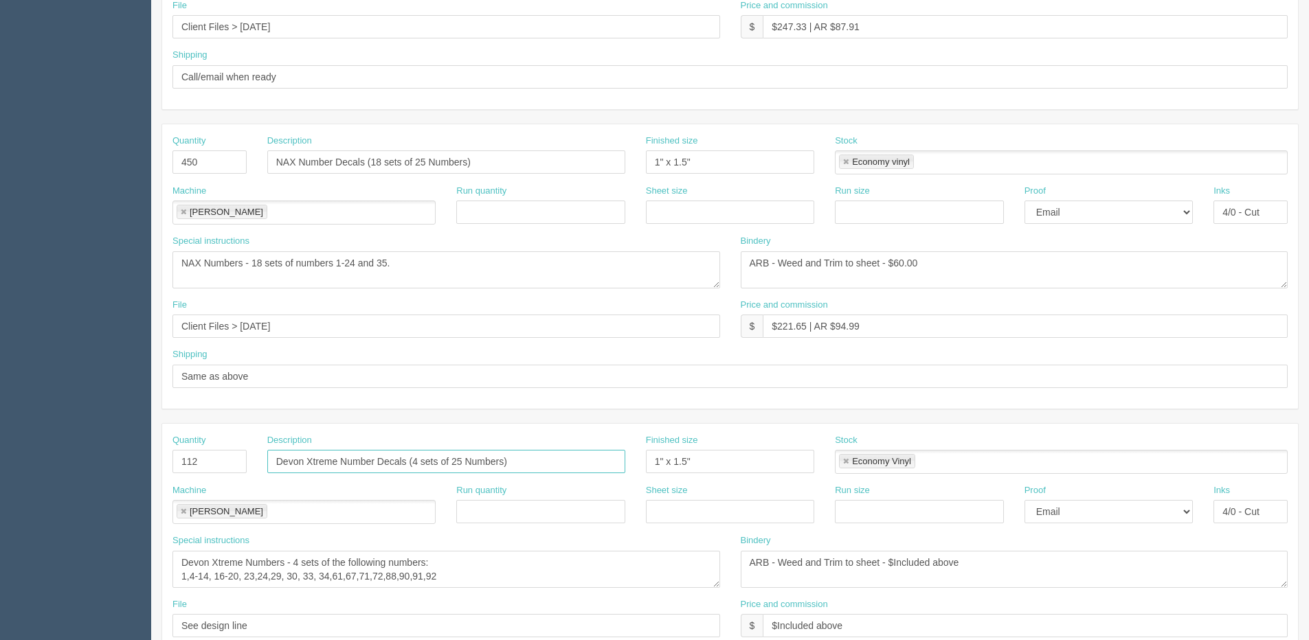
click at [463, 462] on input "Devon Xtreme Number Decals (4 sets of 25 Numbers)" at bounding box center [446, 461] width 358 height 23
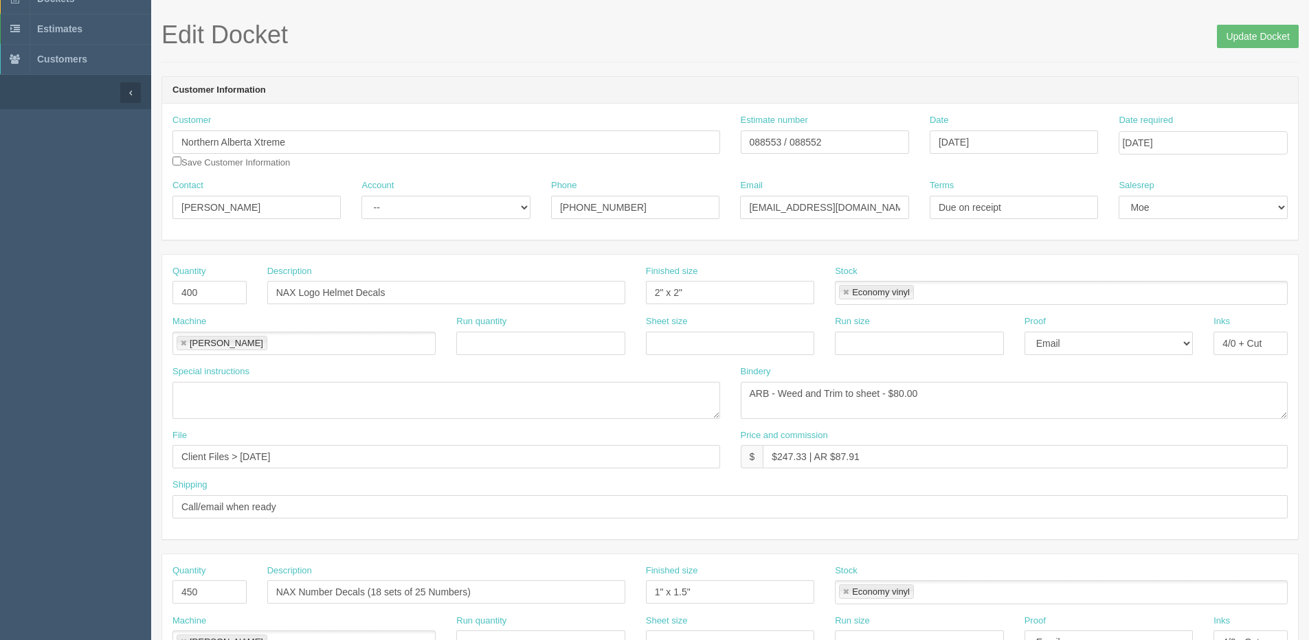
scroll to position [0, 0]
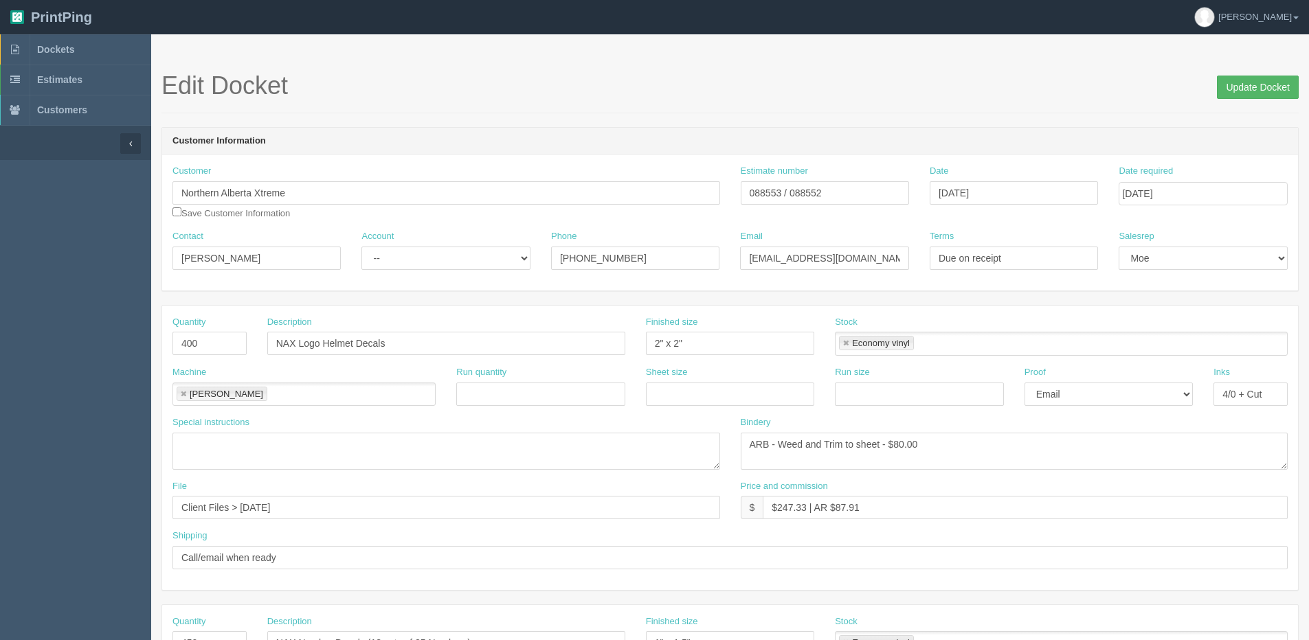
type input "Devon Xtreme Number Decals (4 sets of 30 Numbers)"
drag, startPoint x: 1246, startPoint y: 91, endPoint x: 1205, endPoint y: 96, distance: 41.5
click at [1246, 91] on input "Update Docket" at bounding box center [1258, 87] width 82 height 23
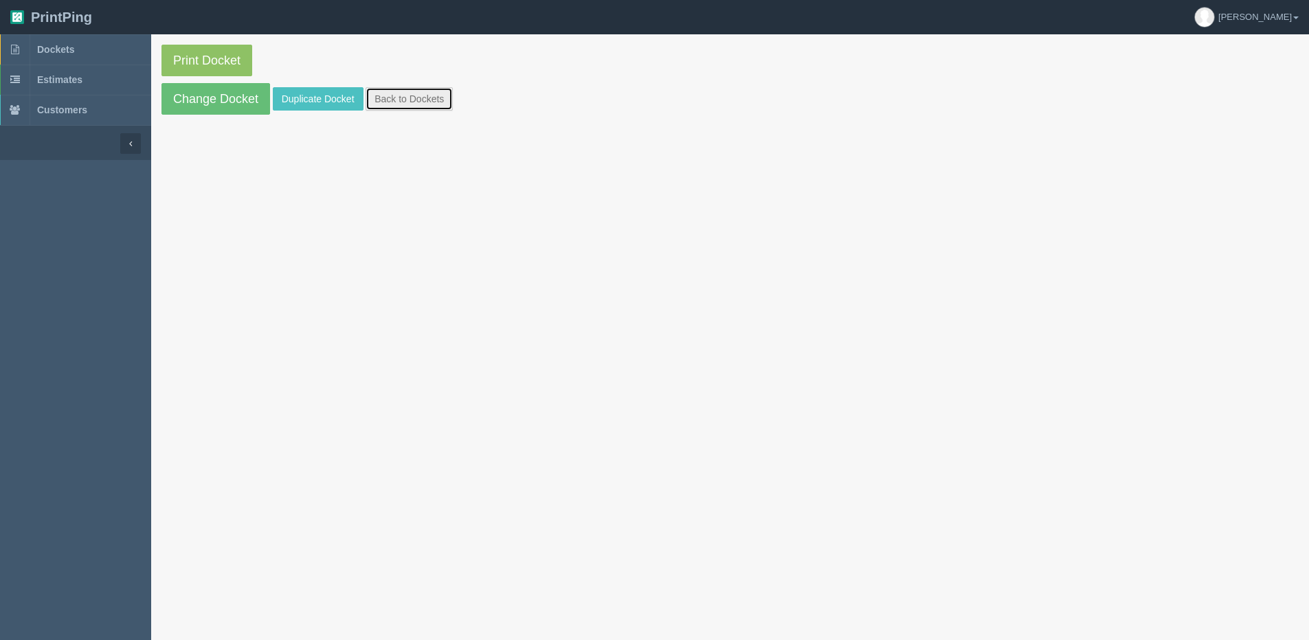
click at [449, 101] on link "Back to Dockets" at bounding box center [409, 98] width 87 height 23
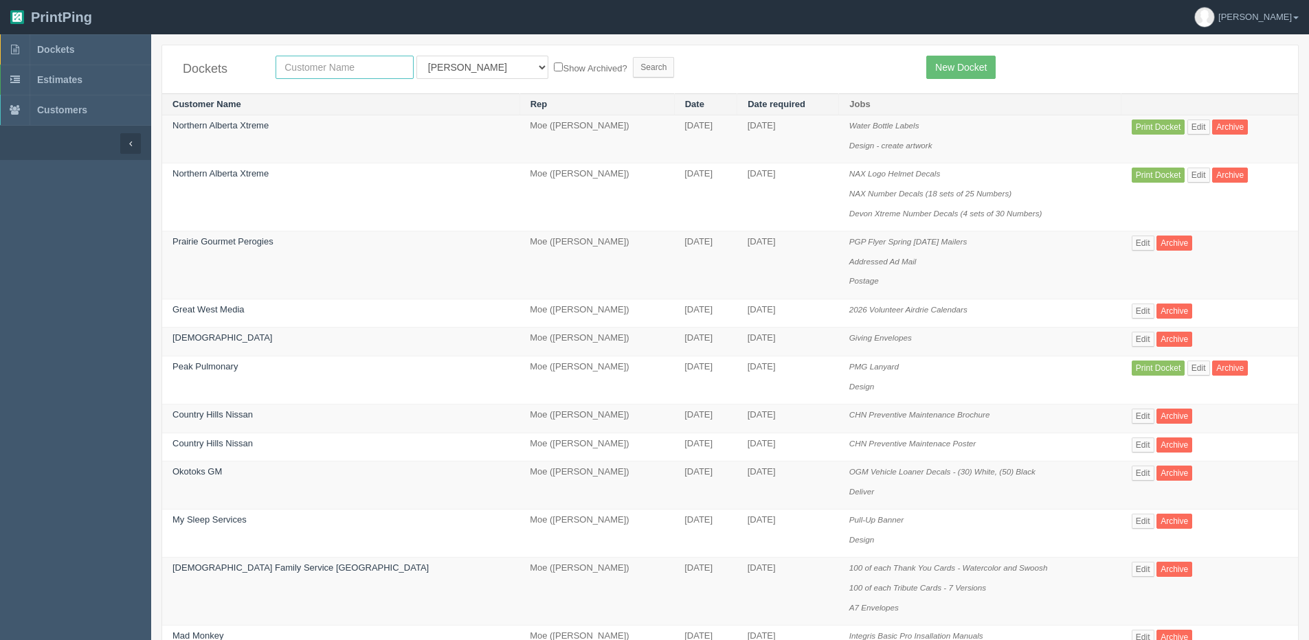
click at [355, 68] on input "text" at bounding box center [345, 67] width 138 height 23
click at [1132, 311] on link "Edit" at bounding box center [1143, 311] width 23 height 15
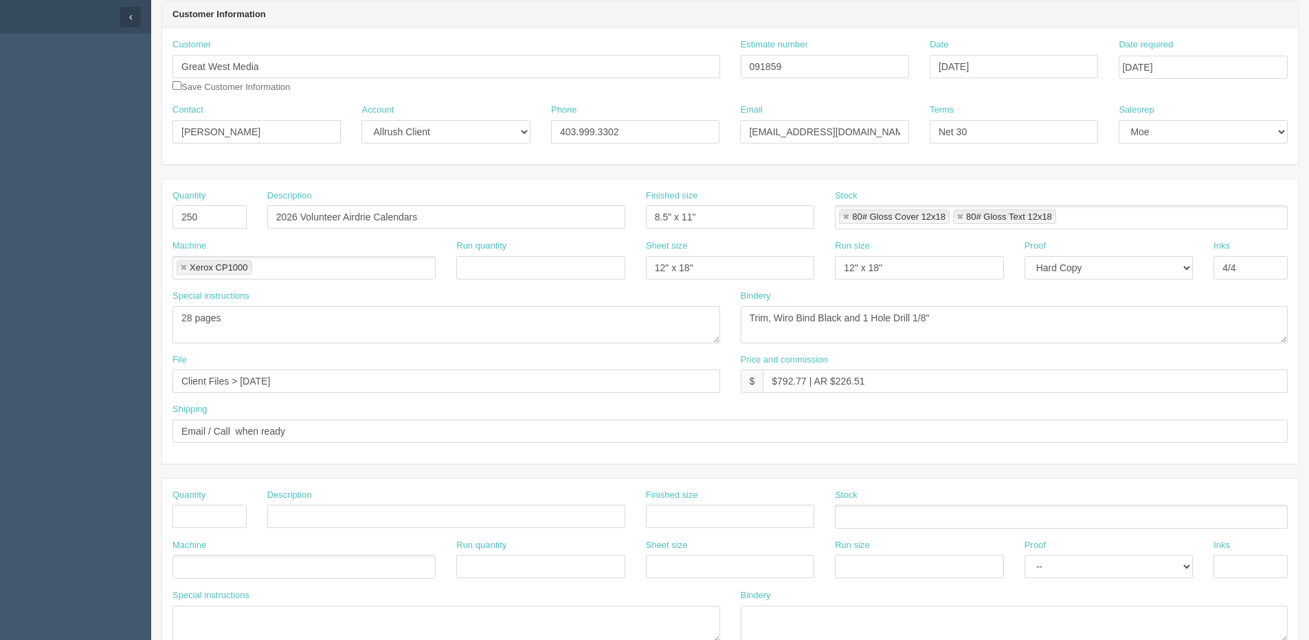
scroll to position [137, 0]
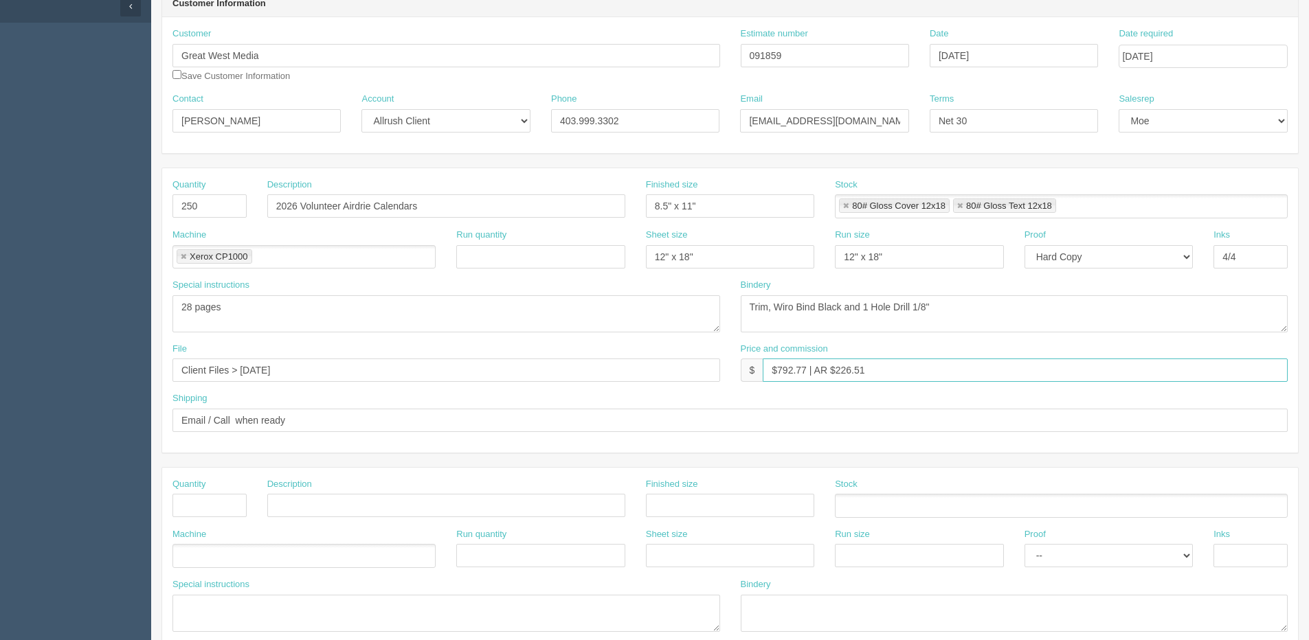
drag, startPoint x: 776, startPoint y: 370, endPoint x: 806, endPoint y: 370, distance: 30.2
click at [806, 370] on input "$792.77 | AR $226.51" at bounding box center [1025, 370] width 525 height 23
drag, startPoint x: 841, startPoint y: 371, endPoint x: 1072, endPoint y: 347, distance: 232.2
click at [996, 349] on div "Price and commission $ $1200.26 | AR $226.51" at bounding box center [1015, 363] width 548 height 40
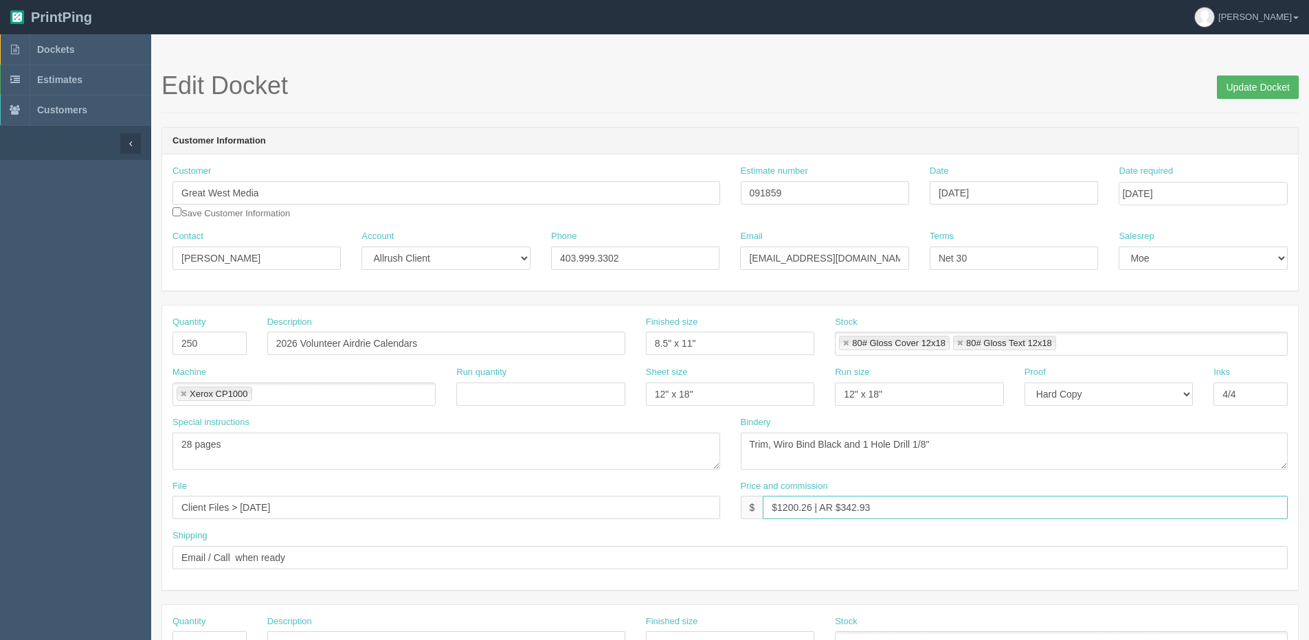
type input "$1200.26 | AR $342.93"
click at [1258, 89] on input "Update Docket" at bounding box center [1258, 87] width 82 height 23
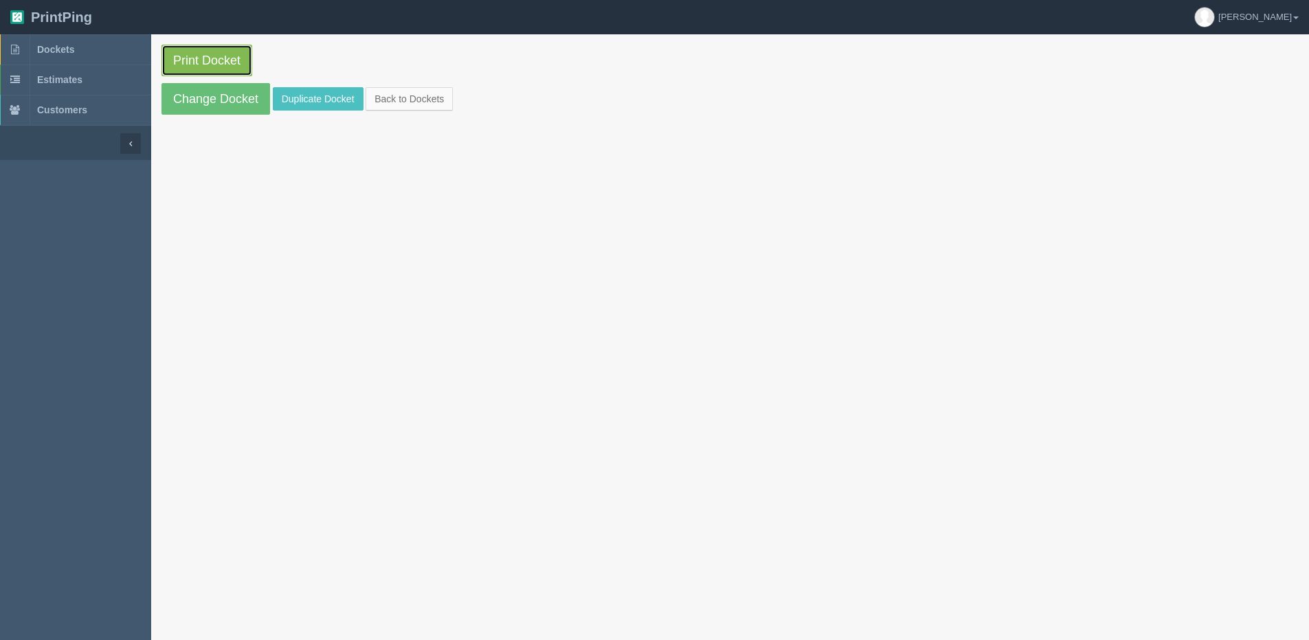
click at [230, 56] on link "Print Docket" at bounding box center [206, 61] width 91 height 32
click at [414, 102] on link "Back to Dockets" at bounding box center [409, 98] width 87 height 23
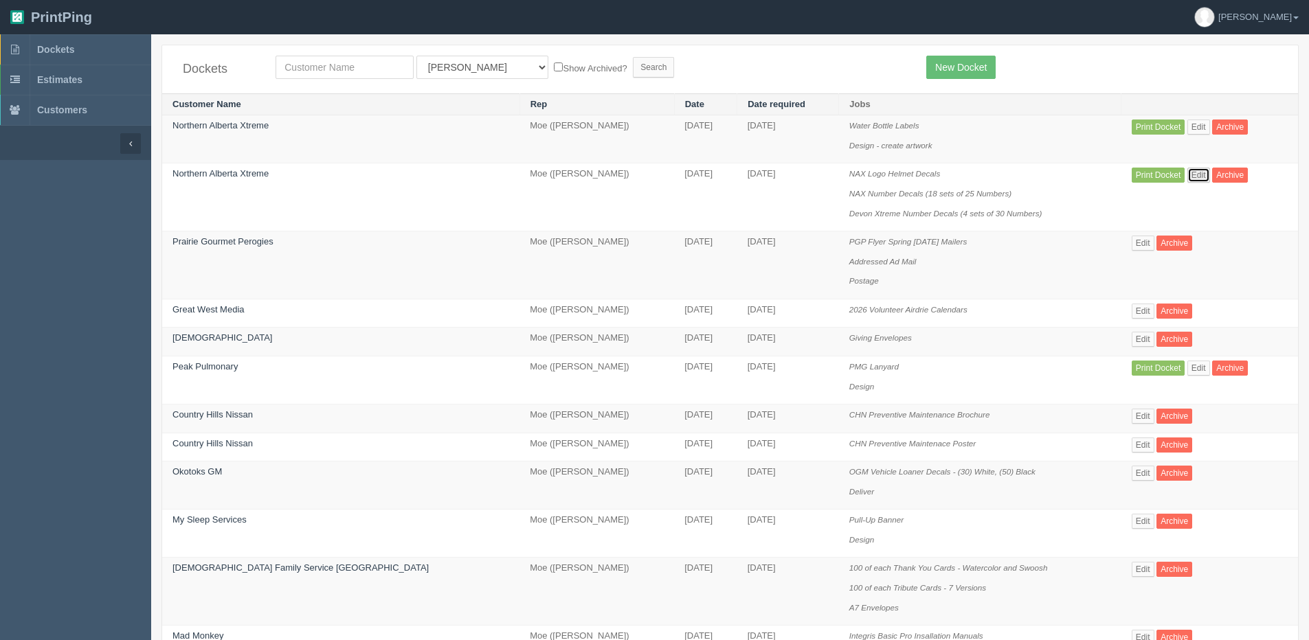
click at [1187, 177] on link "Edit" at bounding box center [1198, 175] width 23 height 15
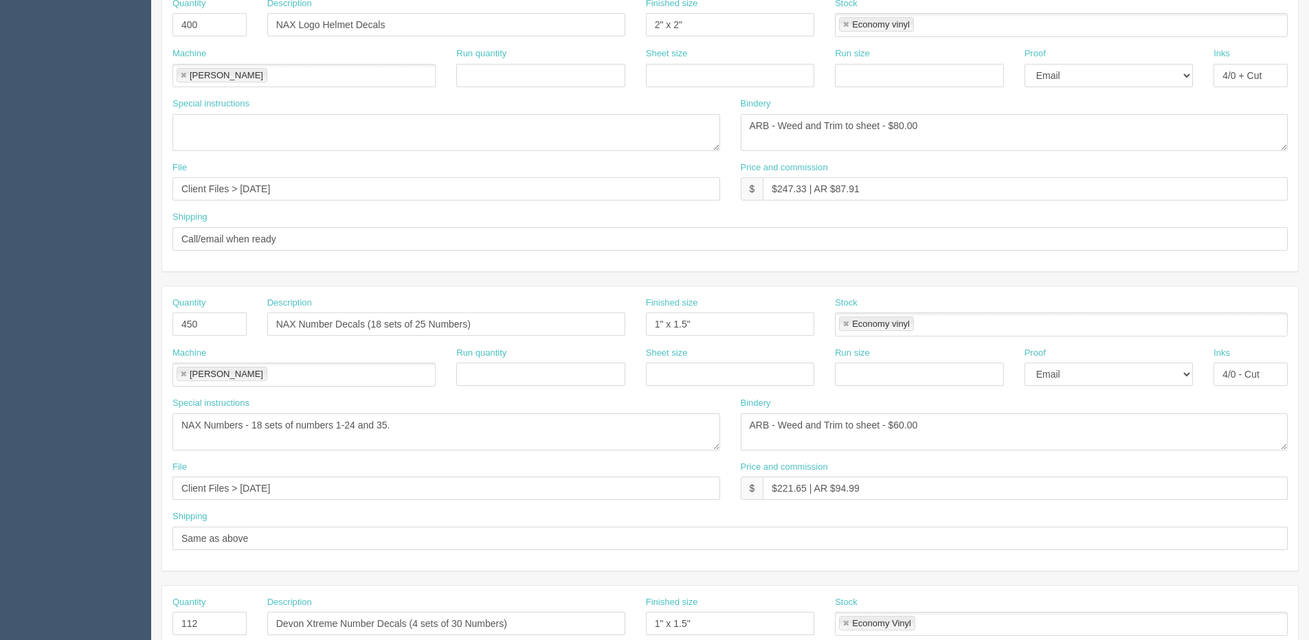
scroll to position [344, 0]
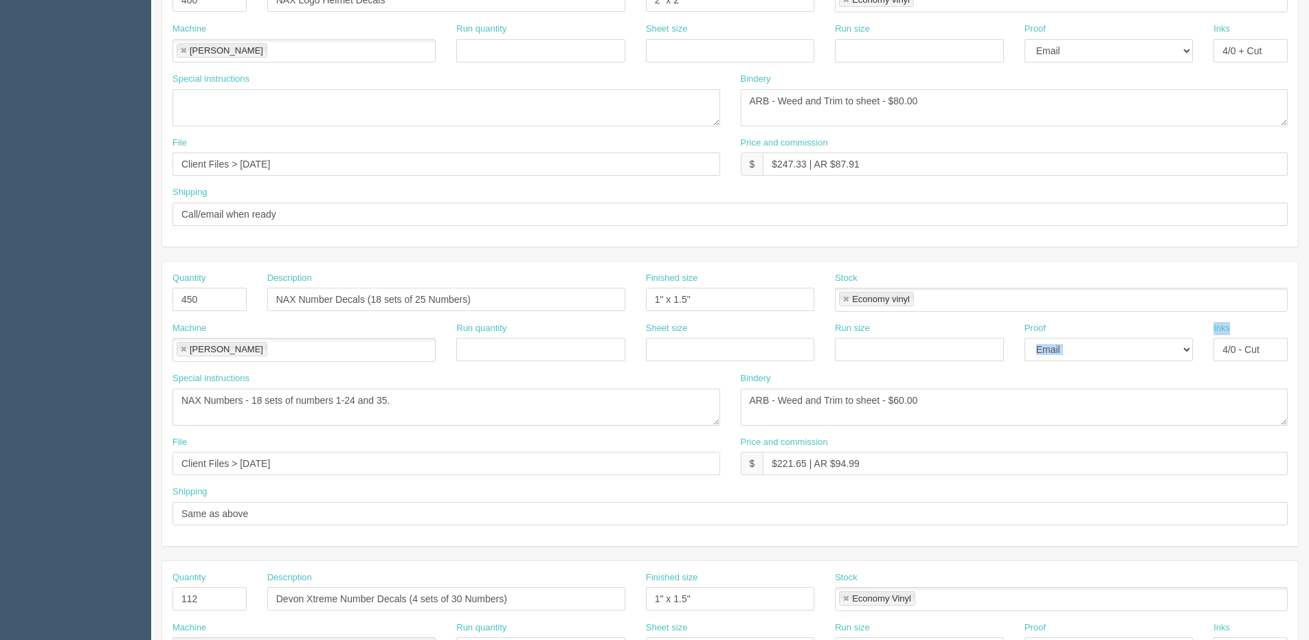
drag, startPoint x: 1294, startPoint y: 348, endPoint x: 1176, endPoint y: 347, distance: 118.2
click at [1176, 347] on div "Machine Roland Roland Run quantity Sheet size Run size Proof -- Email Hard Copy…" at bounding box center [730, 347] width 1136 height 50
copy div "-- Email Hard Copy Inks"
click at [1158, 415] on textarea "ARB - Weed and Trim to sheet - $60.00" at bounding box center [1015, 407] width 548 height 37
drag, startPoint x: 1228, startPoint y: 355, endPoint x: 1125, endPoint y: 355, distance: 103.1
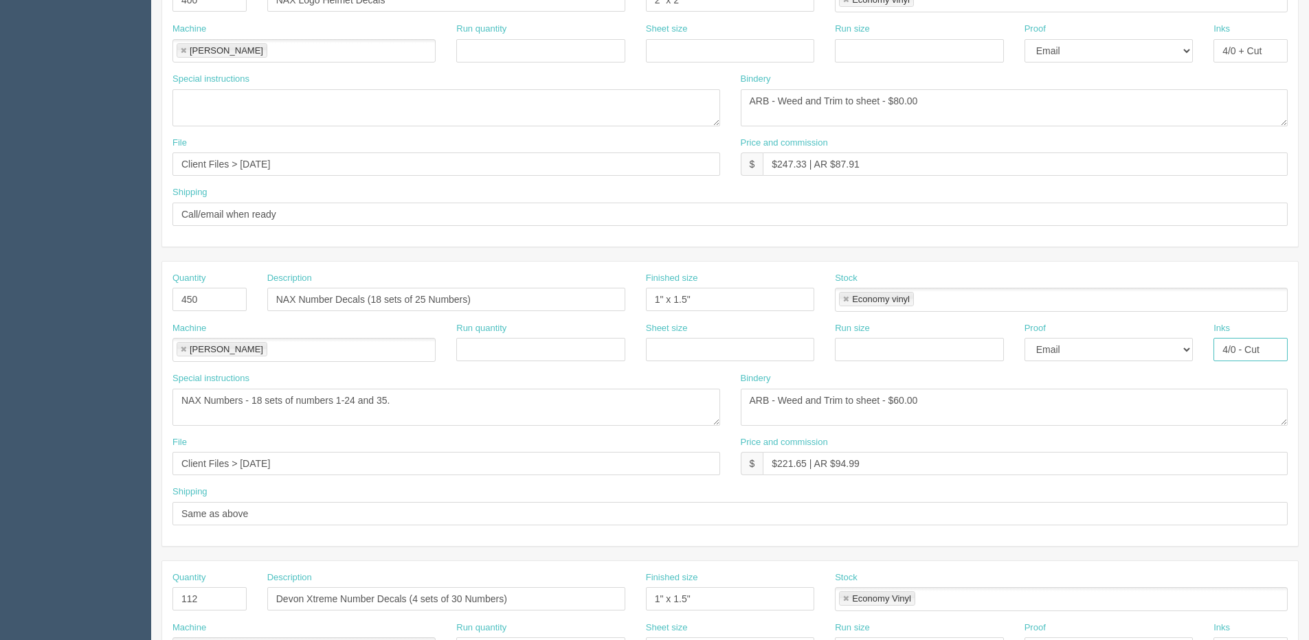
click at [1133, 355] on div "Machine Roland Roland Run quantity Sheet size Run size Proof -- Email Hard Copy…" at bounding box center [730, 347] width 1136 height 50
type input "Cut White Vinyl Only"
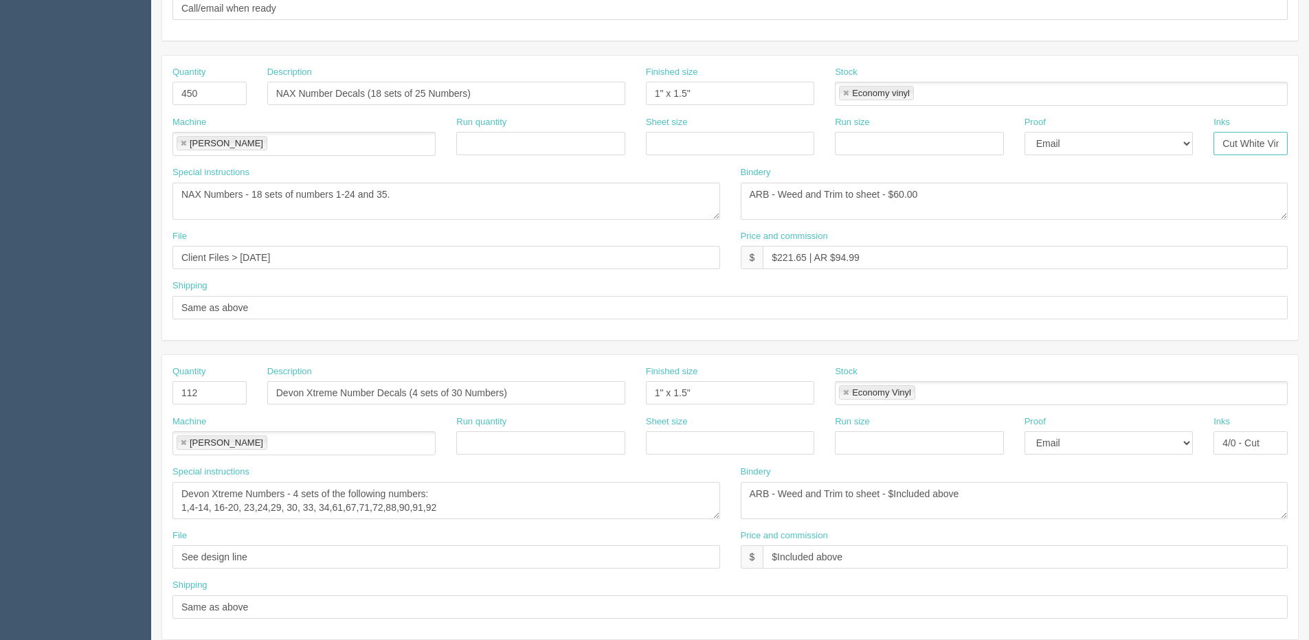
scroll to position [0, 32]
drag, startPoint x: 1216, startPoint y: 142, endPoint x: 1316, endPoint y: 142, distance: 100.3
click at [1308, 142] on html "PrintPing Dan Edit account ( dan@allrush.ca ) Logout Dockets Estimates Customers" at bounding box center [654, 74] width 1309 height 1248
drag, startPoint x: 1222, startPoint y: 443, endPoint x: 1313, endPoint y: 414, distance: 95.8
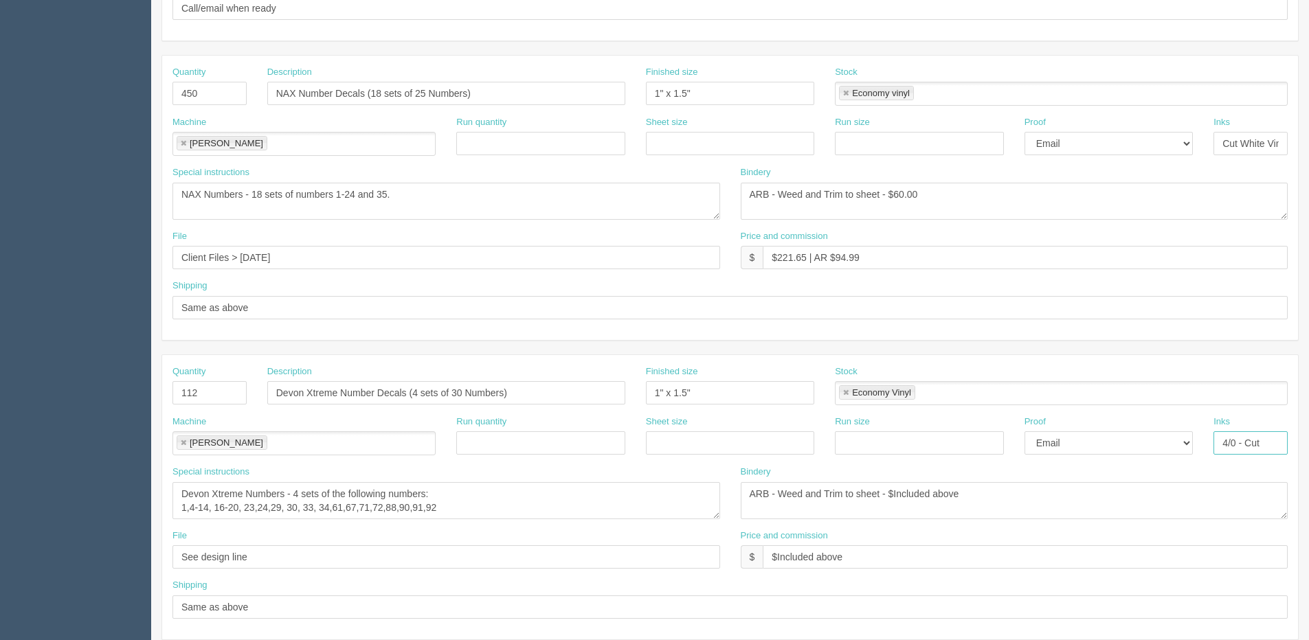
click at [1308, 415] on html "PrintPing Dan Edit account ( dan@allrush.ca ) Logout Dockets Estimates Customers" at bounding box center [654, 74] width 1309 height 1248
paste input "Cut White Vinyl Only"
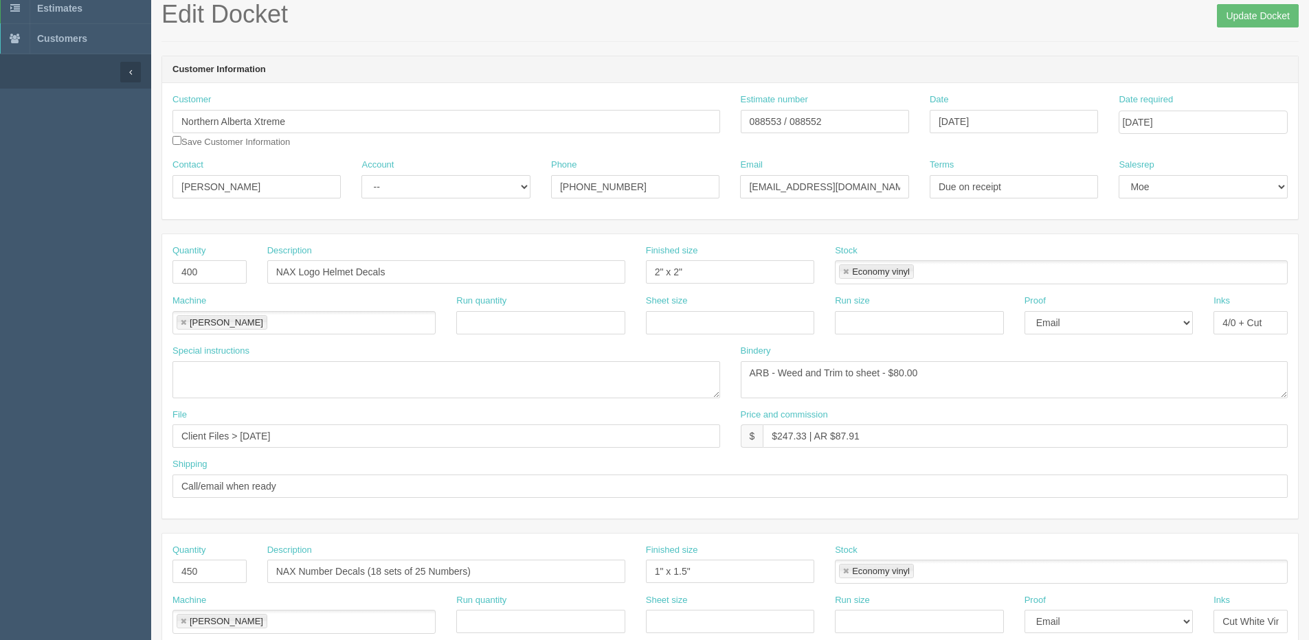
scroll to position [69, 0]
type input "Cut White Vinyl Only"
click at [1245, 16] on input "Update Docket" at bounding box center [1258, 18] width 82 height 23
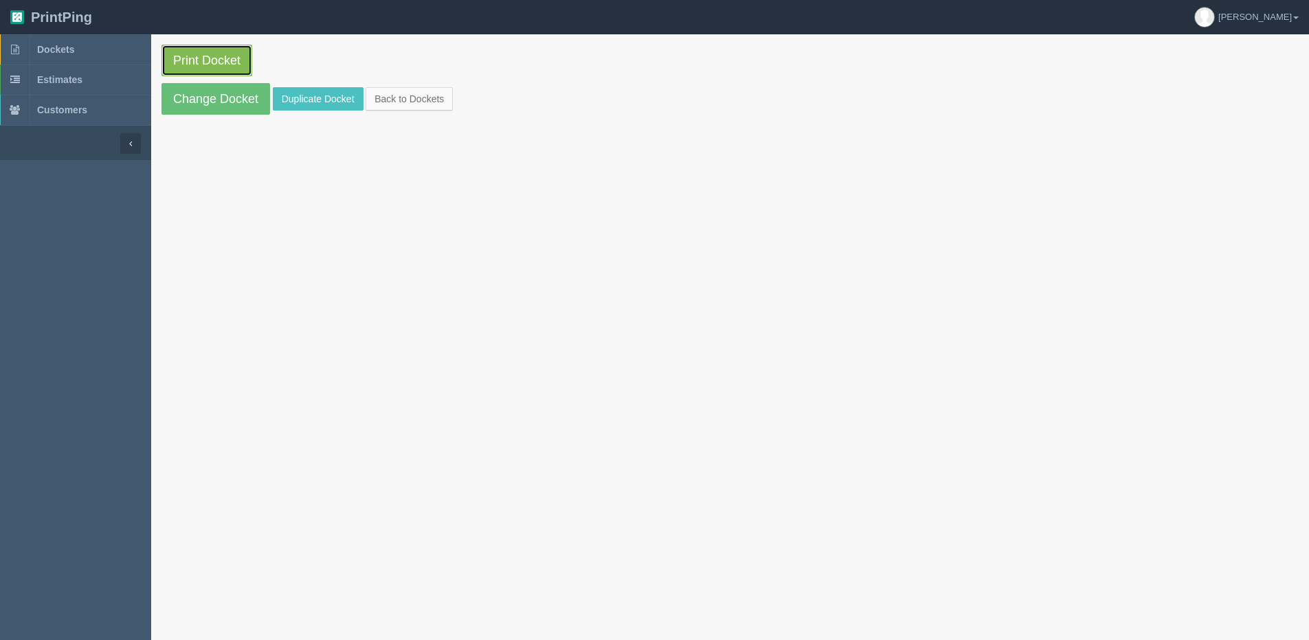
click at [179, 61] on link "Print Docket" at bounding box center [206, 61] width 91 height 32
click at [186, 102] on link "Change Docket" at bounding box center [215, 99] width 109 height 32
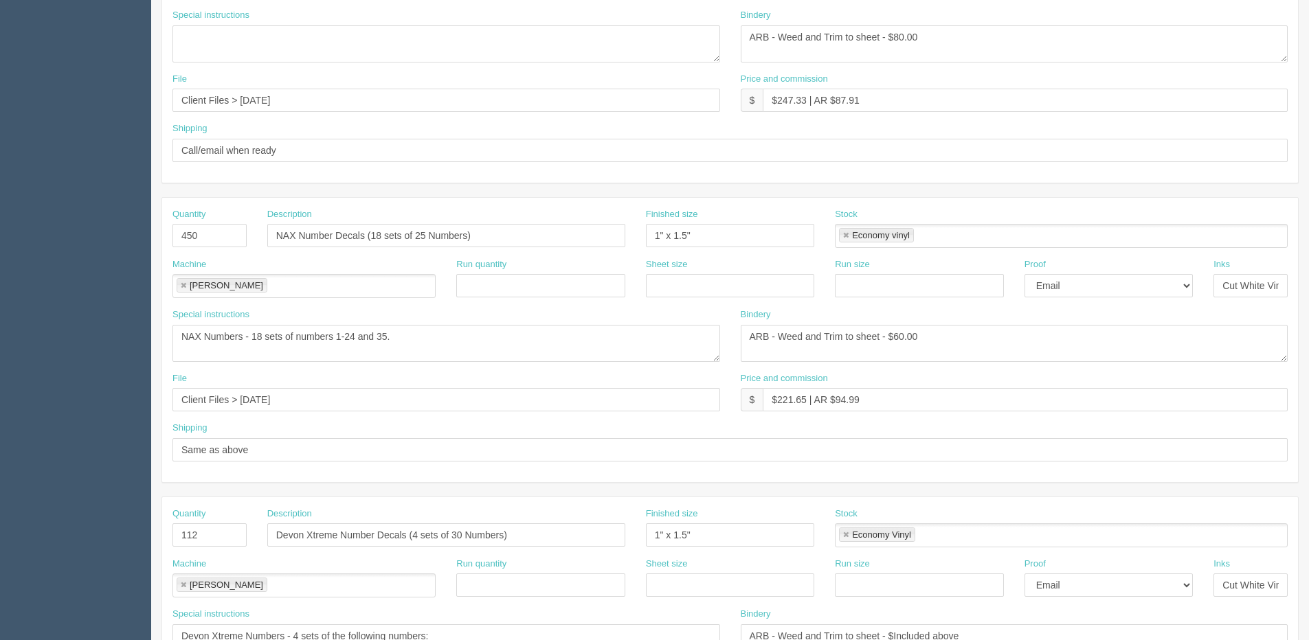
scroll to position [481, 0]
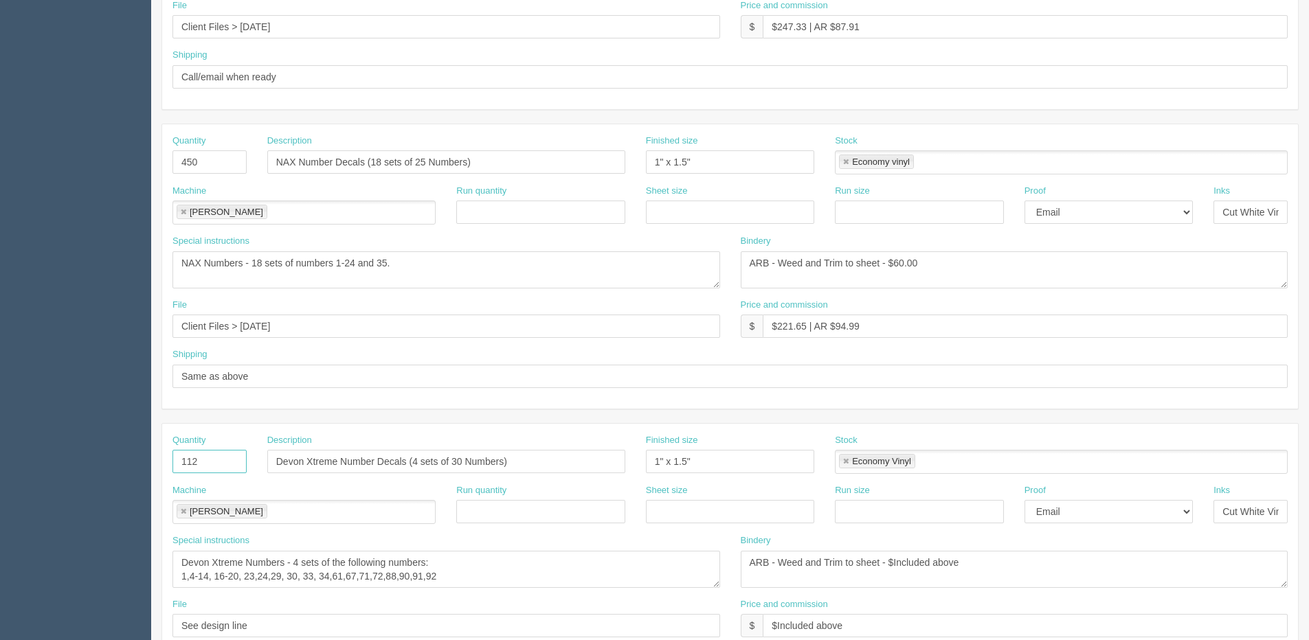
click at [41, 454] on section "Dockets Estimates Customers" at bounding box center [654, 160] width 1309 height 1214
type input "124"
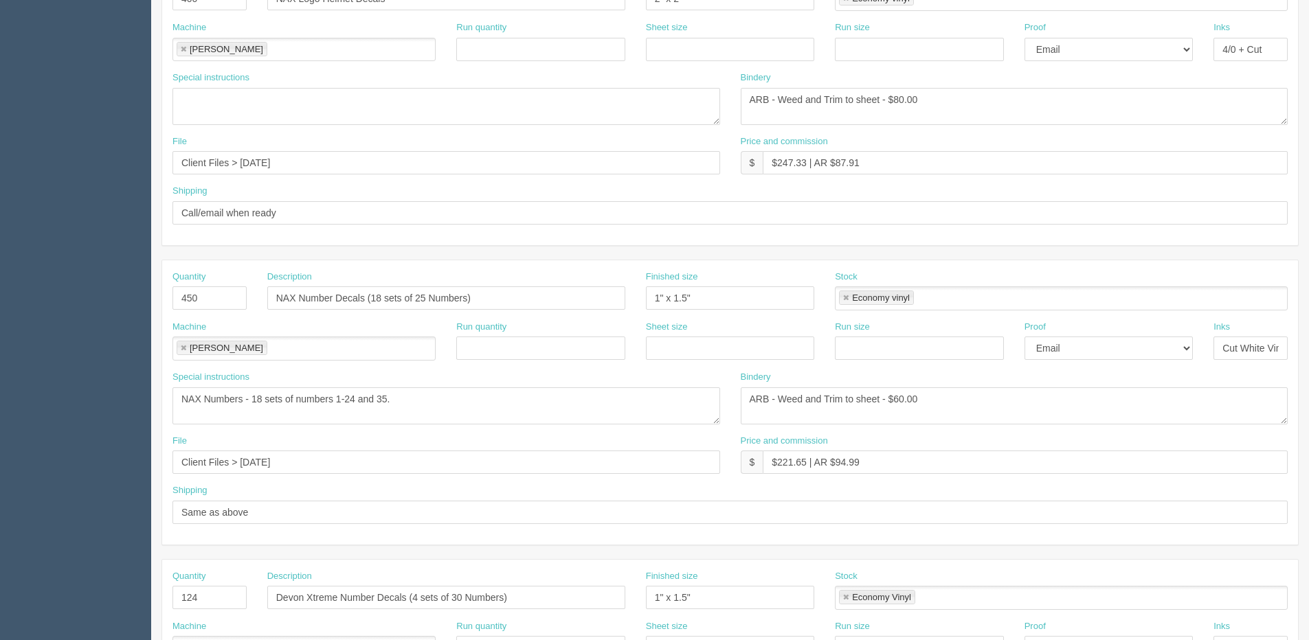
scroll to position [344, 0]
drag, startPoint x: 785, startPoint y: 462, endPoint x: 806, endPoint y: 465, distance: 21.4
click at [806, 465] on input "$221.65 | AR $94.99" at bounding box center [1025, 463] width 525 height 23
drag, startPoint x: 841, startPoint y: 463, endPoint x: 1081, endPoint y: 418, distance: 244.1
click at [1072, 418] on div "Quantity 450 Description NAX Number Decals (18 sets of 25 Numbers) Finished siz…" at bounding box center [730, 404] width 1136 height 285
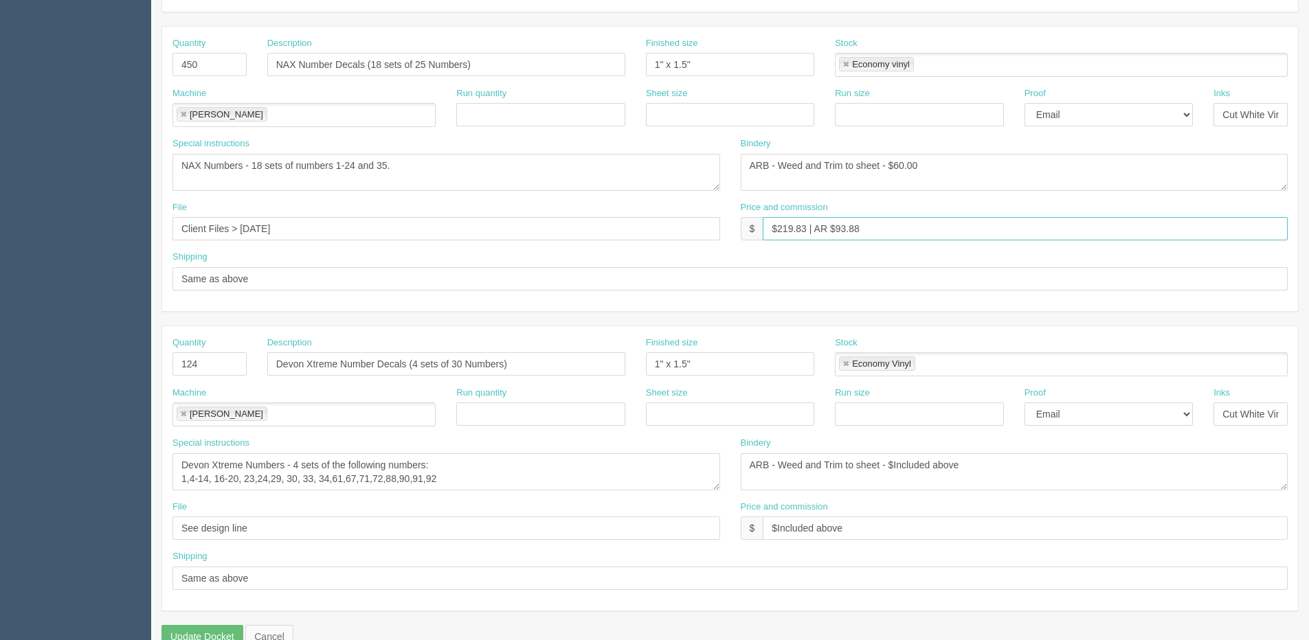
scroll to position [607, 0]
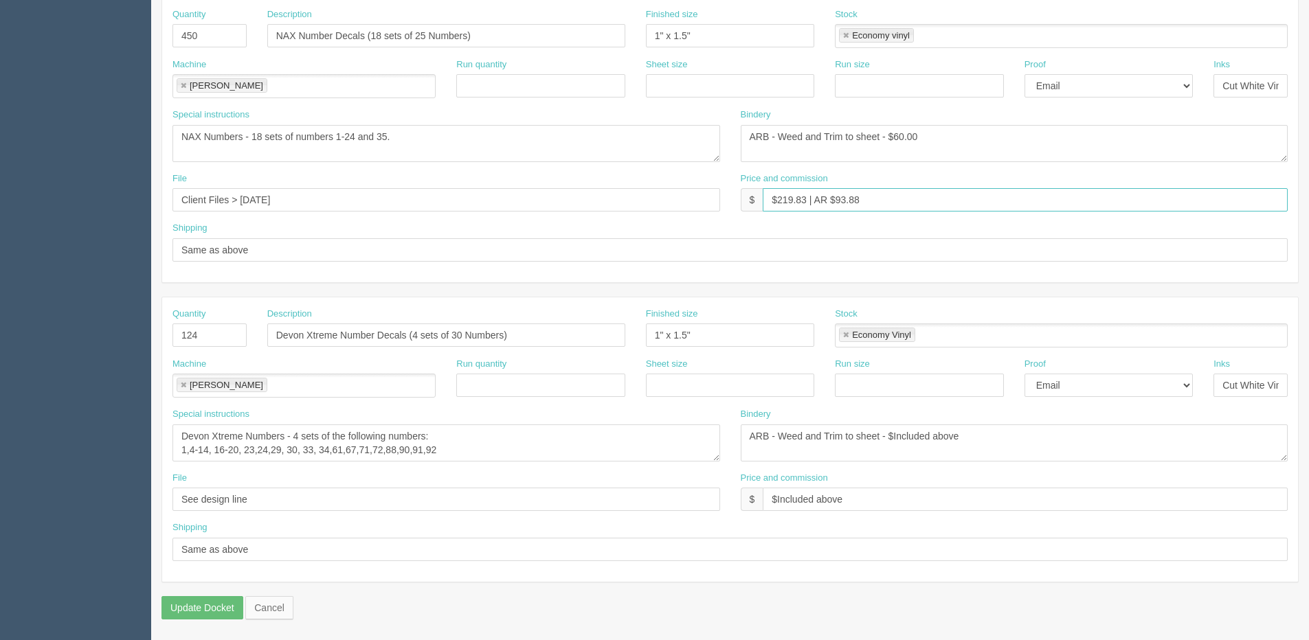
type input "$219.83 | AR $93.88"
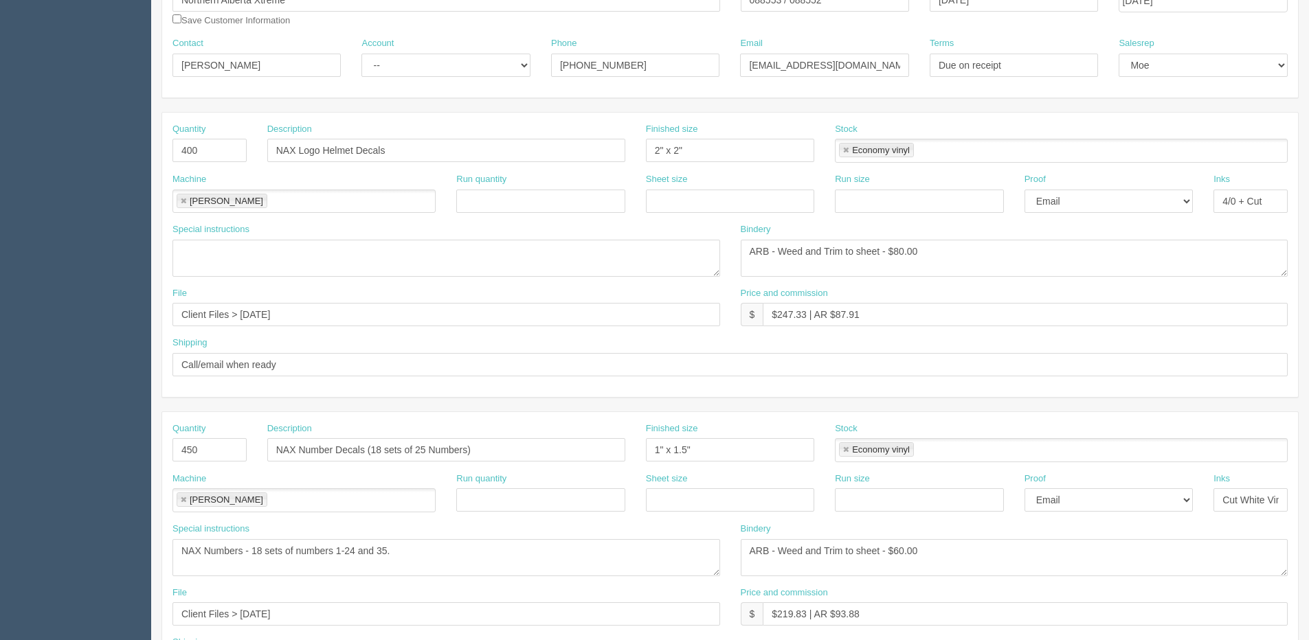
scroll to position [58, 0]
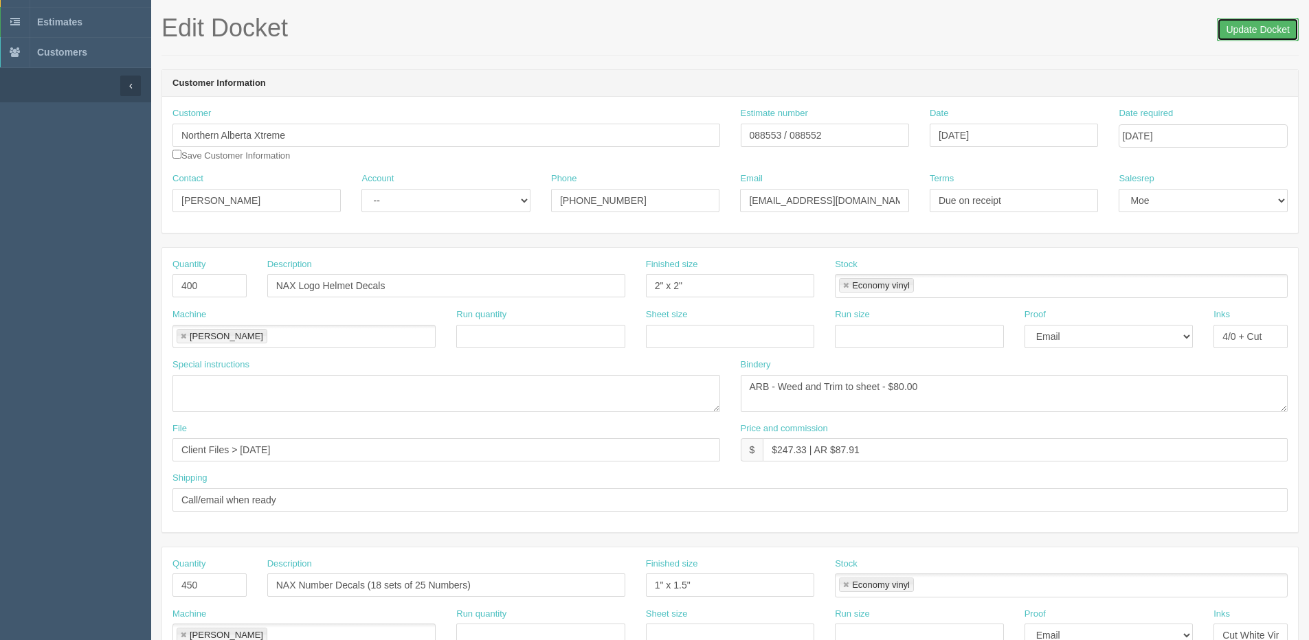
click at [1247, 26] on input "Update Docket" at bounding box center [1258, 29] width 82 height 23
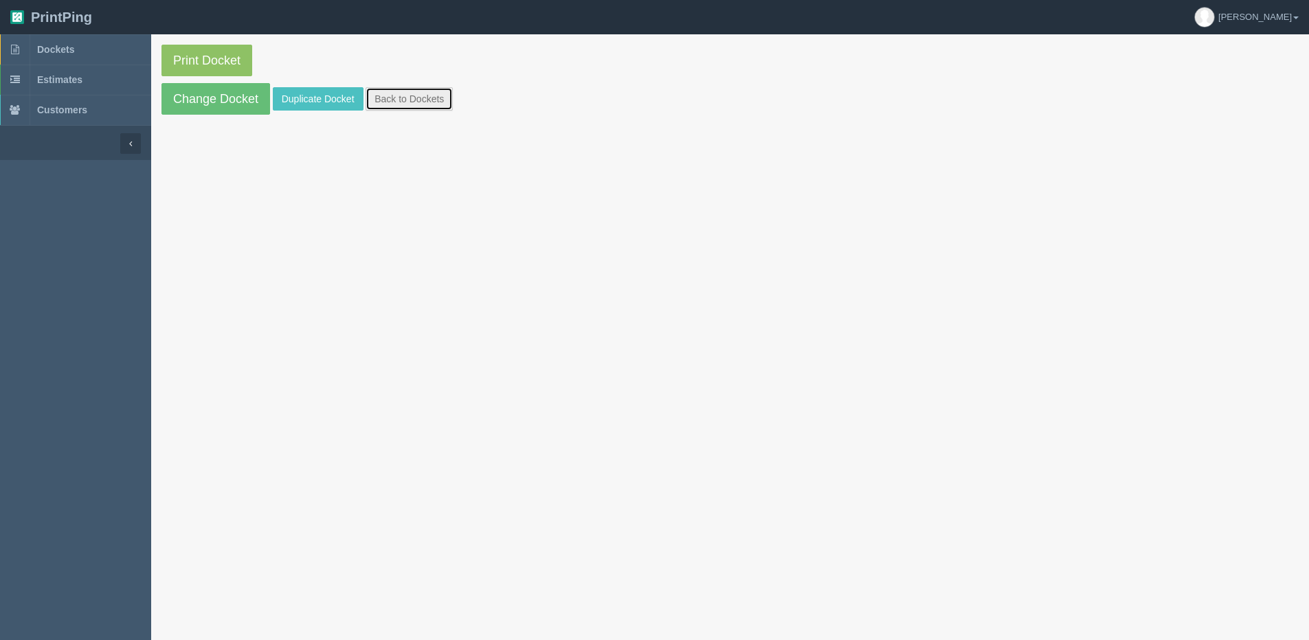
click at [414, 101] on link "Back to Dockets" at bounding box center [409, 98] width 87 height 23
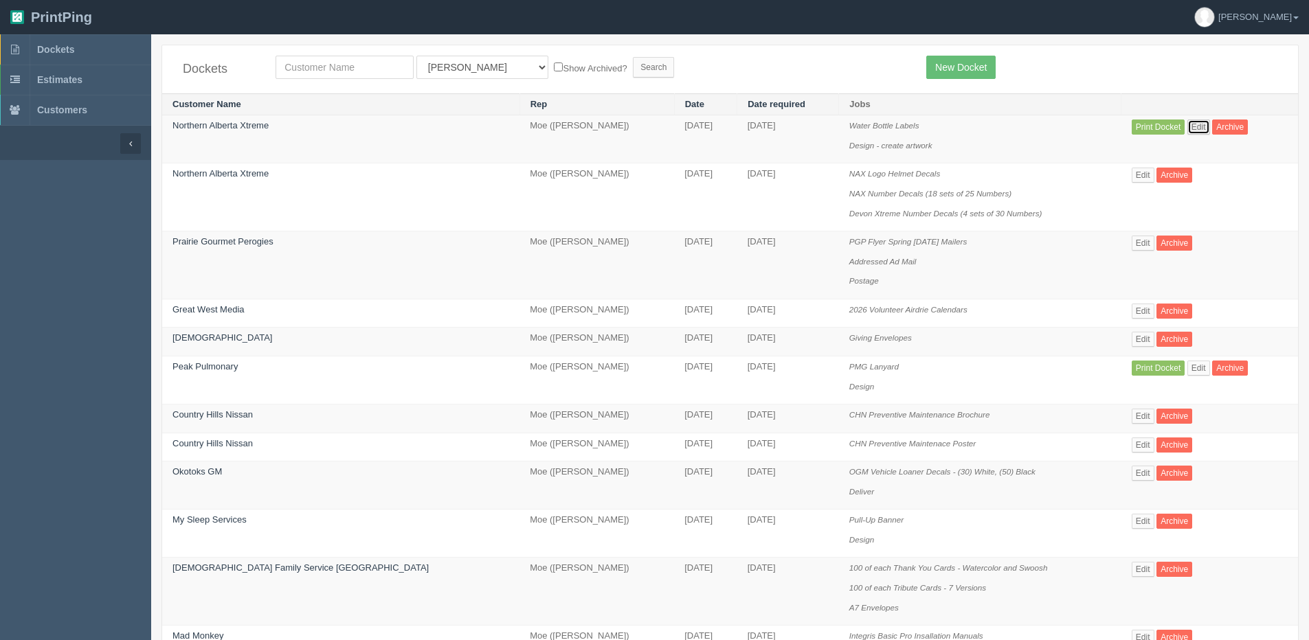
click at [1187, 126] on link "Edit" at bounding box center [1198, 127] width 23 height 15
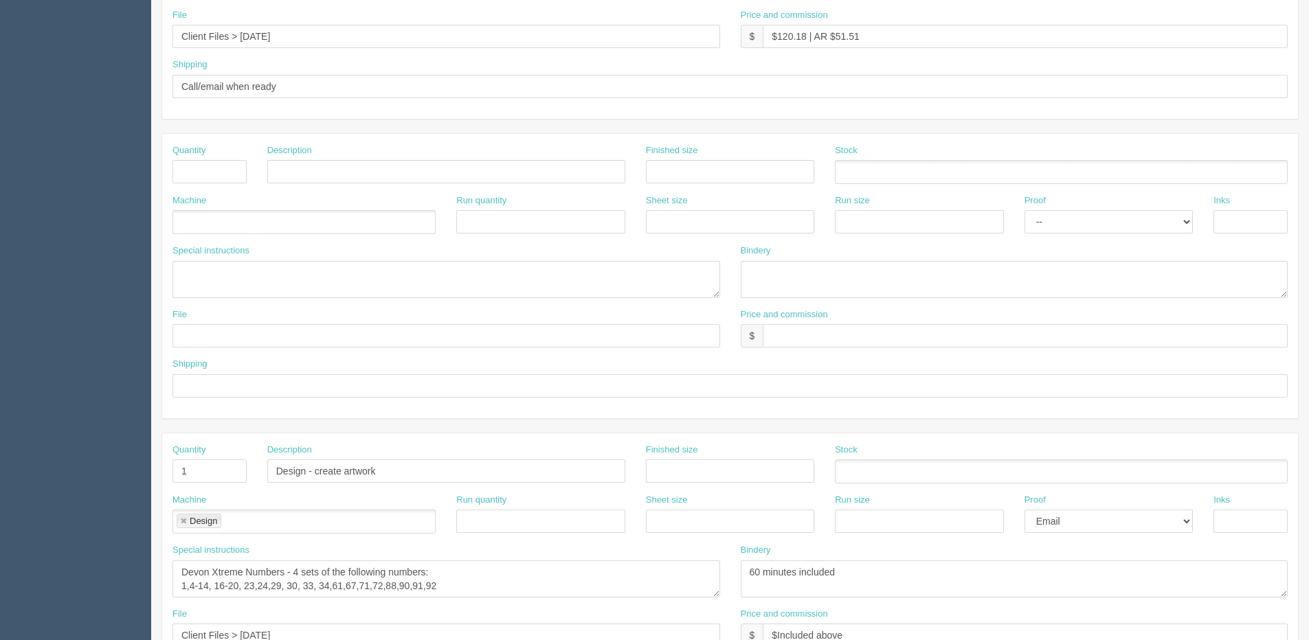
scroll to position [470, 0]
click at [181, 570] on textarea "Devon Xtreme Numbers - 4 sets of the following numbers: 1,4-14, 16-20, 23,24,29…" at bounding box center [446, 580] width 548 height 37
type textarea "30 min design included Devon Xtreme Numbers - 4 sets of the following numbers: …"
drag, startPoint x: 861, startPoint y: 583, endPoint x: 566, endPoint y: 566, distance: 296.0
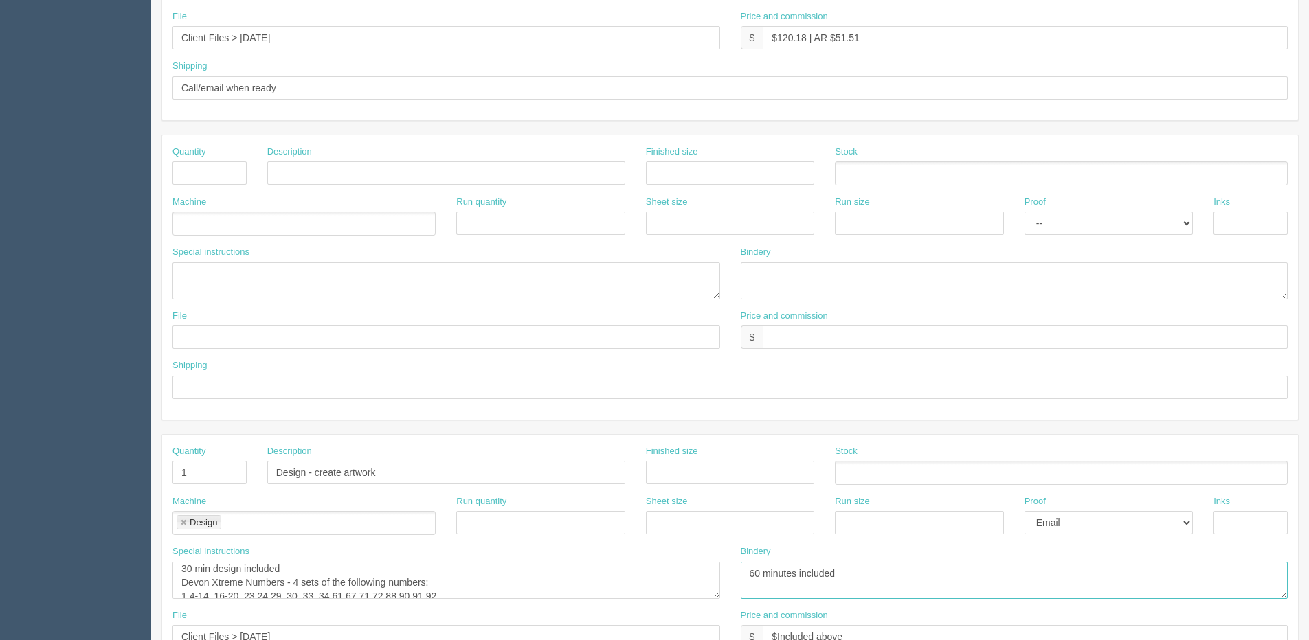
click at [583, 585] on div "Special instructions Devon Xtreme Numbers - 4 sets of the following numbers: 1,…" at bounding box center [730, 578] width 1136 height 64
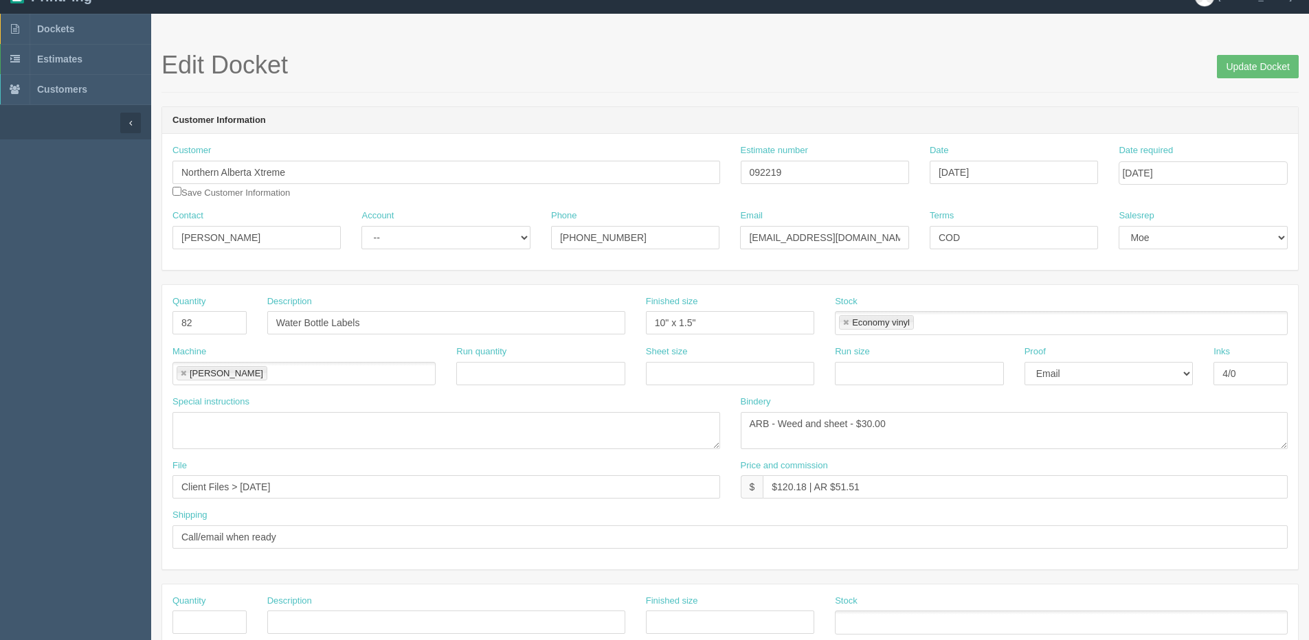
scroll to position [0, 0]
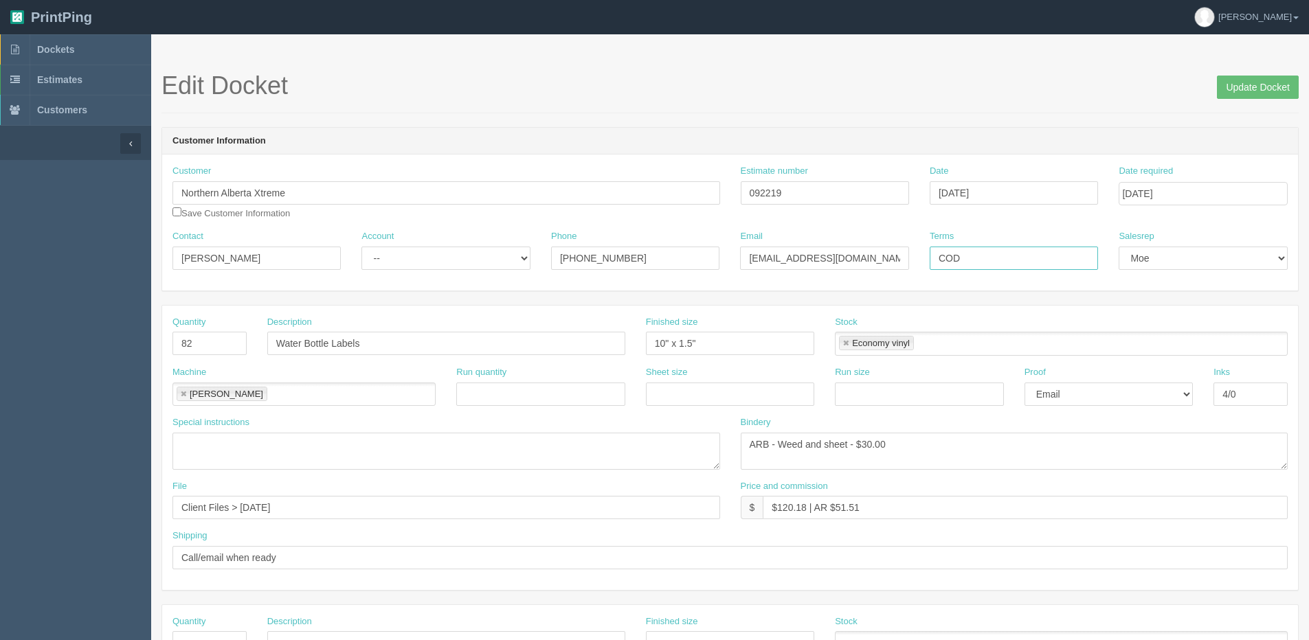
click at [832, 265] on div "Contact Robbie Evers Account -- Existing Client Allrush Client Rep Client Phone…" at bounding box center [730, 255] width 1136 height 50
type input "Due on receipt"
drag, startPoint x: 433, startPoint y: 258, endPoint x: 433, endPoint y: 269, distance: 11.0
click at [433, 258] on select "-- Existing Client Allrush Client Rep Client" at bounding box center [445, 258] width 168 height 23
select select "Allrush Client"
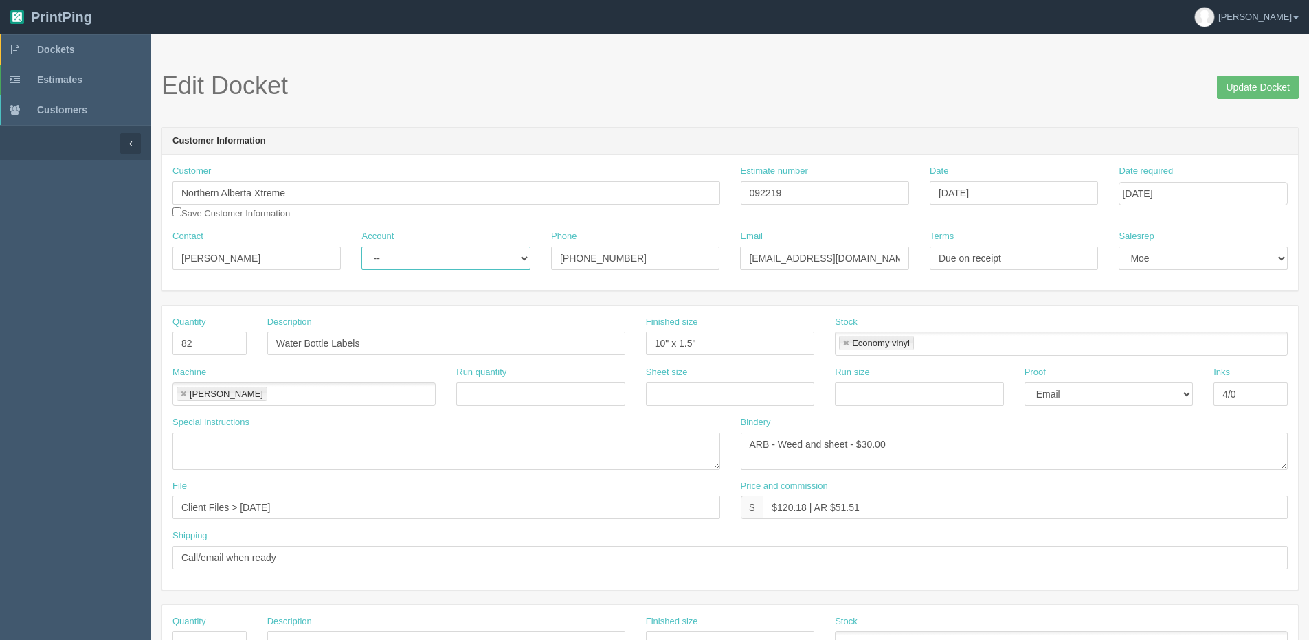
click at [361, 247] on select "-- Existing Client Allrush Client Rep Client" at bounding box center [445, 258] width 168 height 23
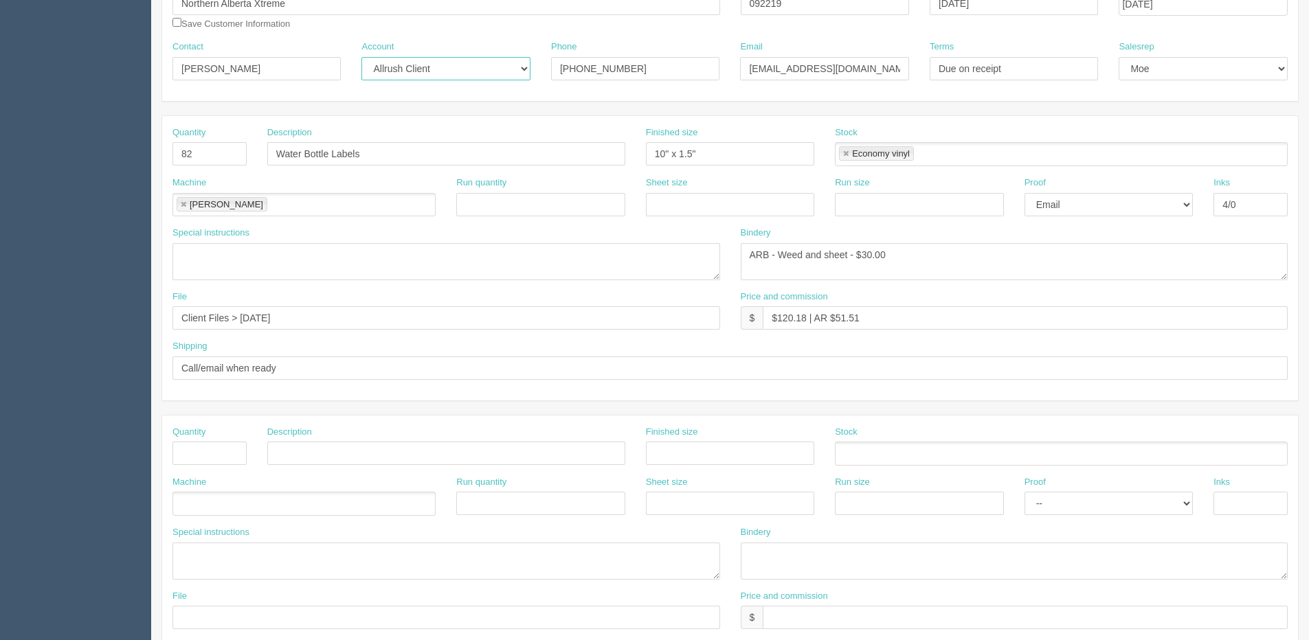
scroll to position [69, 0]
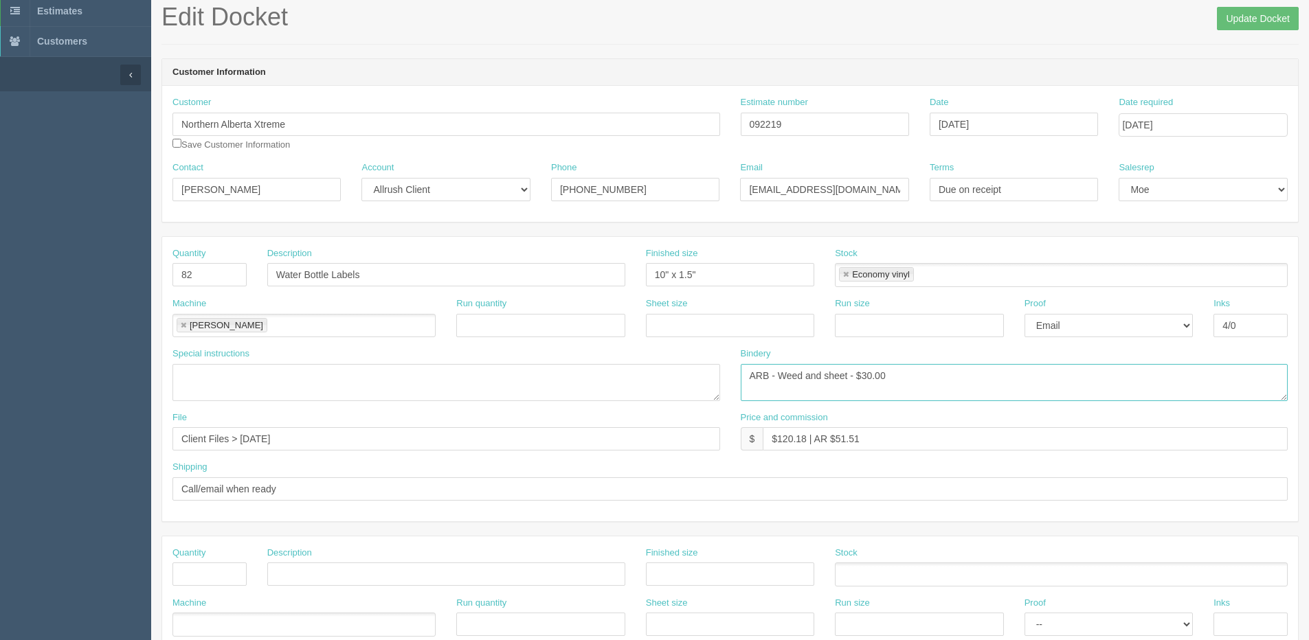
click at [825, 377] on textarea "ARB - Weed and sheet - $30.00" at bounding box center [1015, 382] width 548 height 37
type textarea "ARB - Weed and Trim to sheet - $30.00"
click at [1237, 27] on input "Update Docket" at bounding box center [1258, 18] width 82 height 23
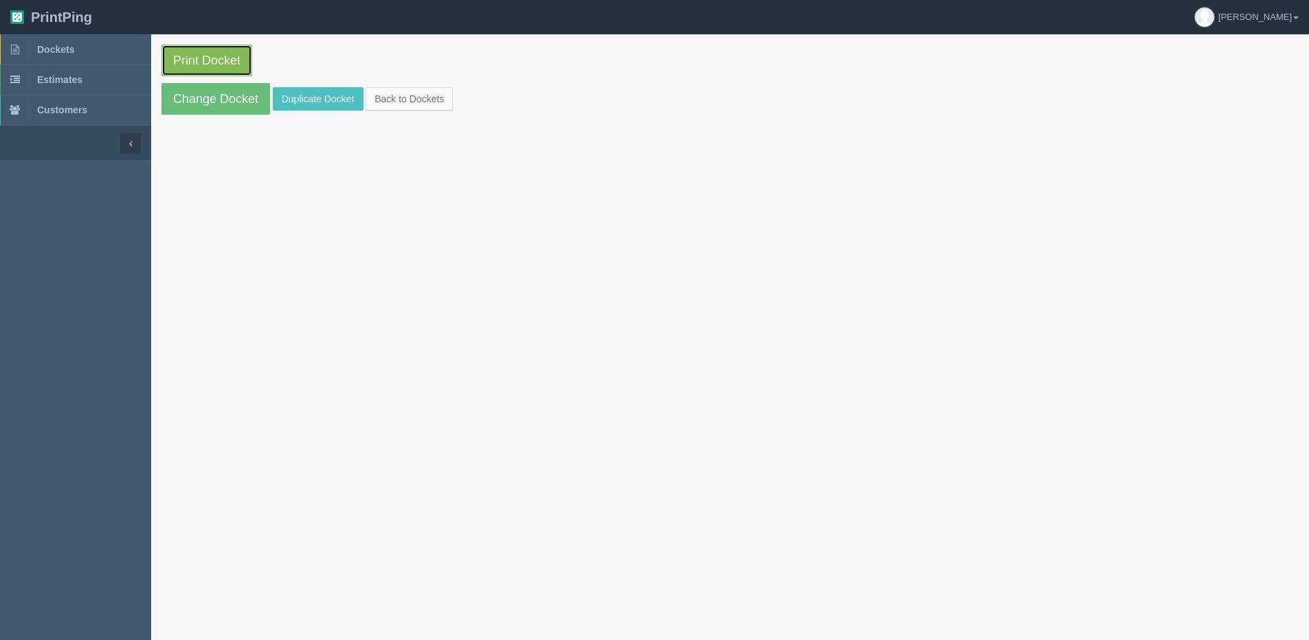
click at [217, 52] on link "Print Docket" at bounding box center [206, 61] width 91 height 32
click at [404, 100] on link "Back to Dockets" at bounding box center [409, 98] width 87 height 23
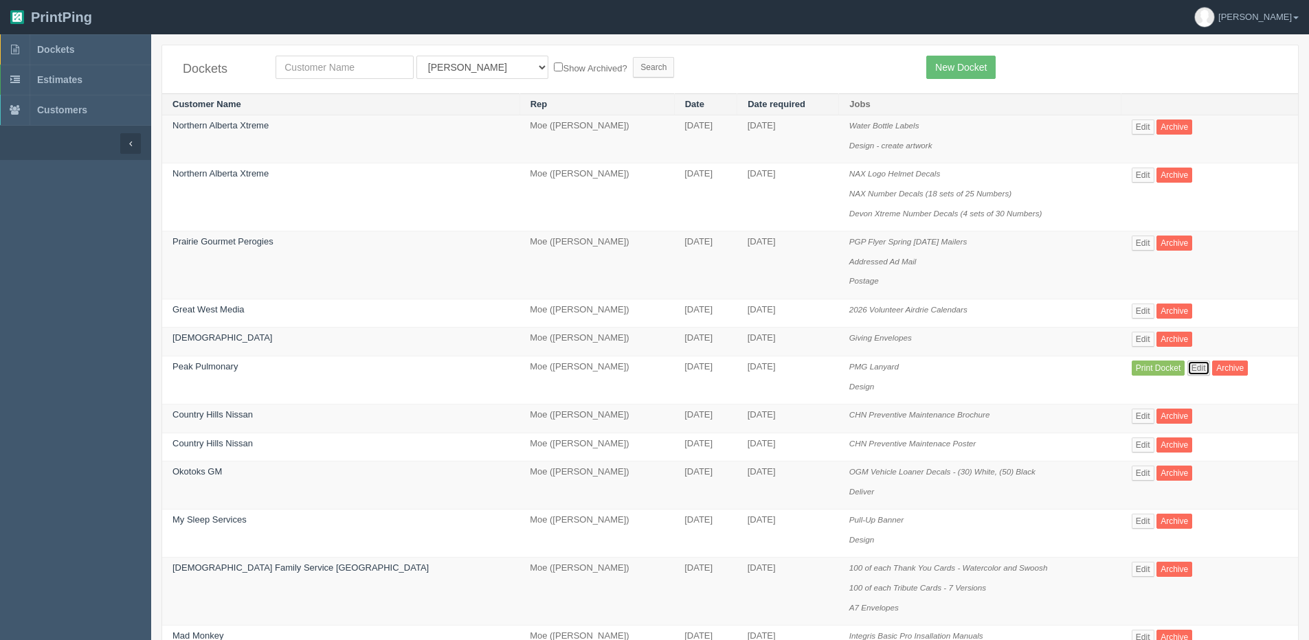
click at [1187, 372] on link "Edit" at bounding box center [1198, 368] width 23 height 15
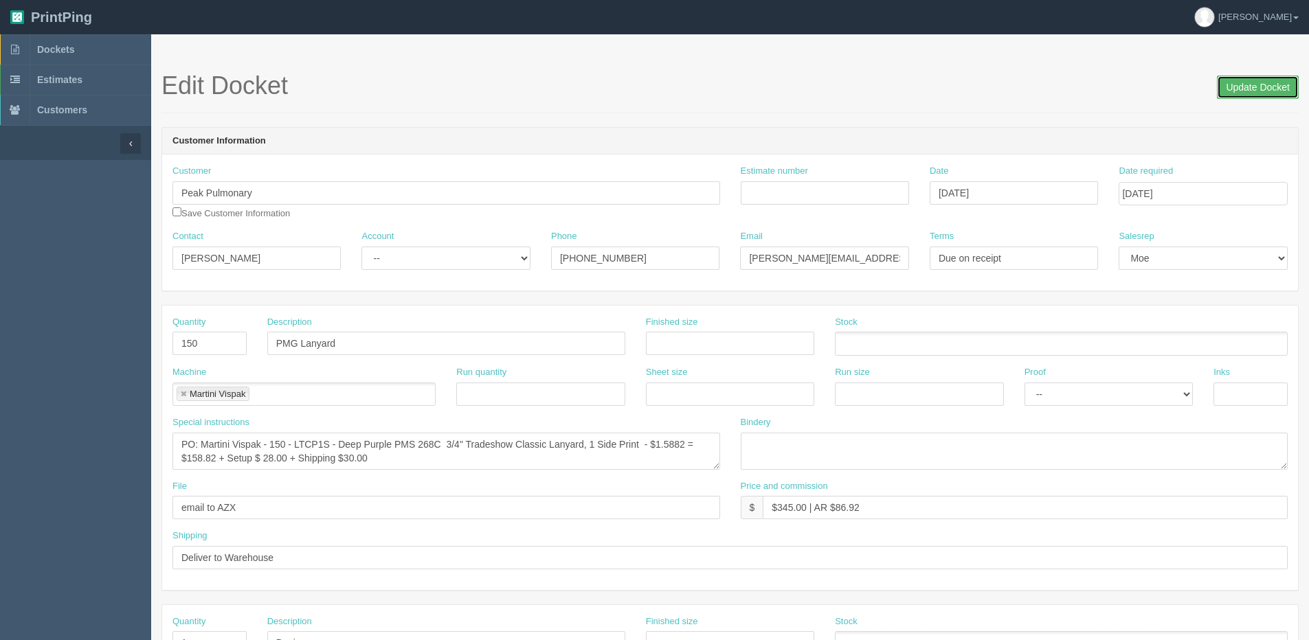
click at [1238, 93] on input "Update Docket" at bounding box center [1258, 87] width 82 height 23
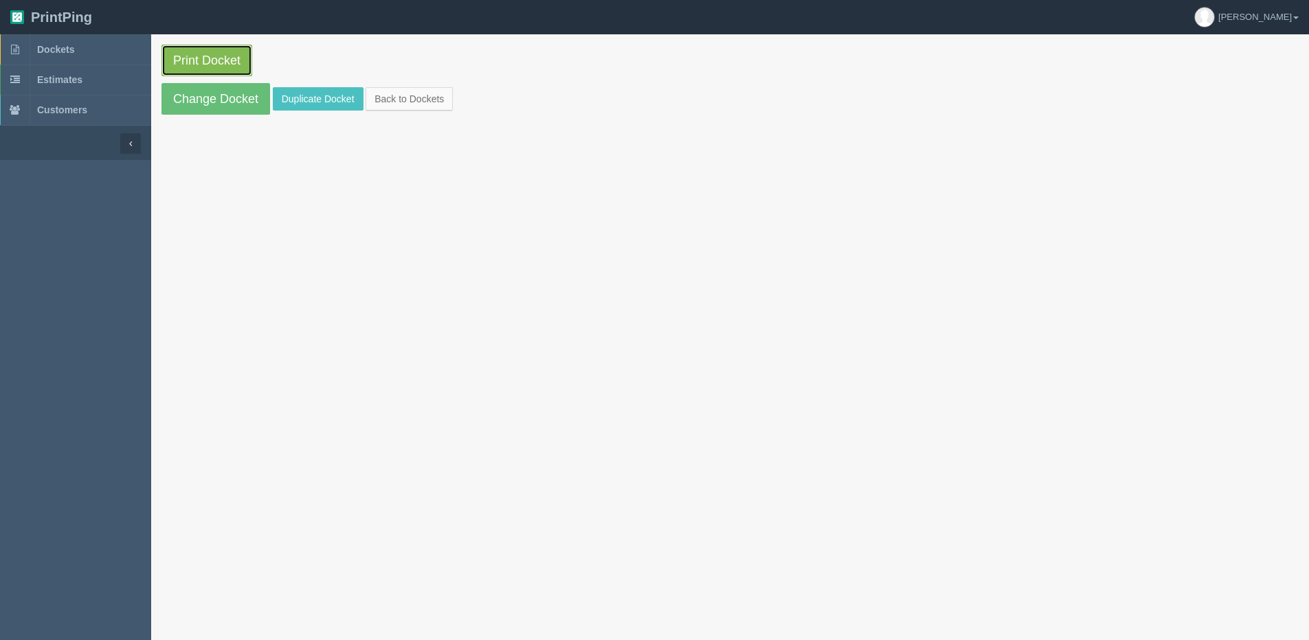
click at [190, 64] on link "Print Docket" at bounding box center [206, 61] width 91 height 32
click at [403, 98] on link "Back to Dockets" at bounding box center [409, 98] width 87 height 23
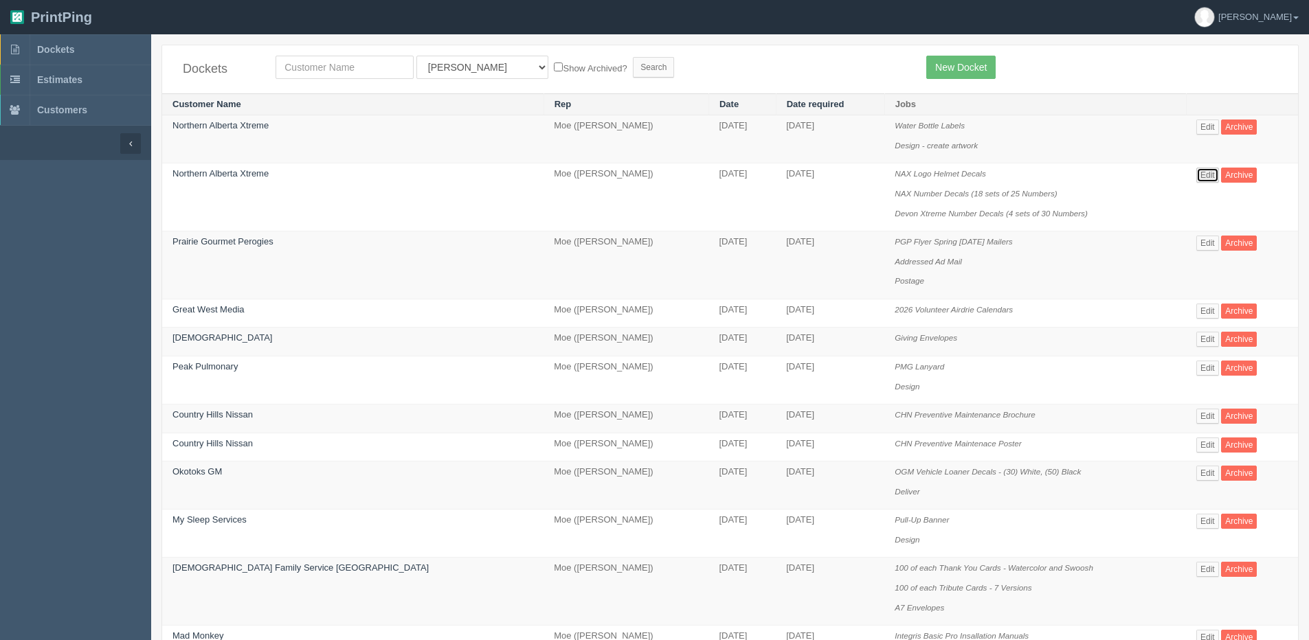
click at [1196, 170] on link "Edit" at bounding box center [1207, 175] width 23 height 15
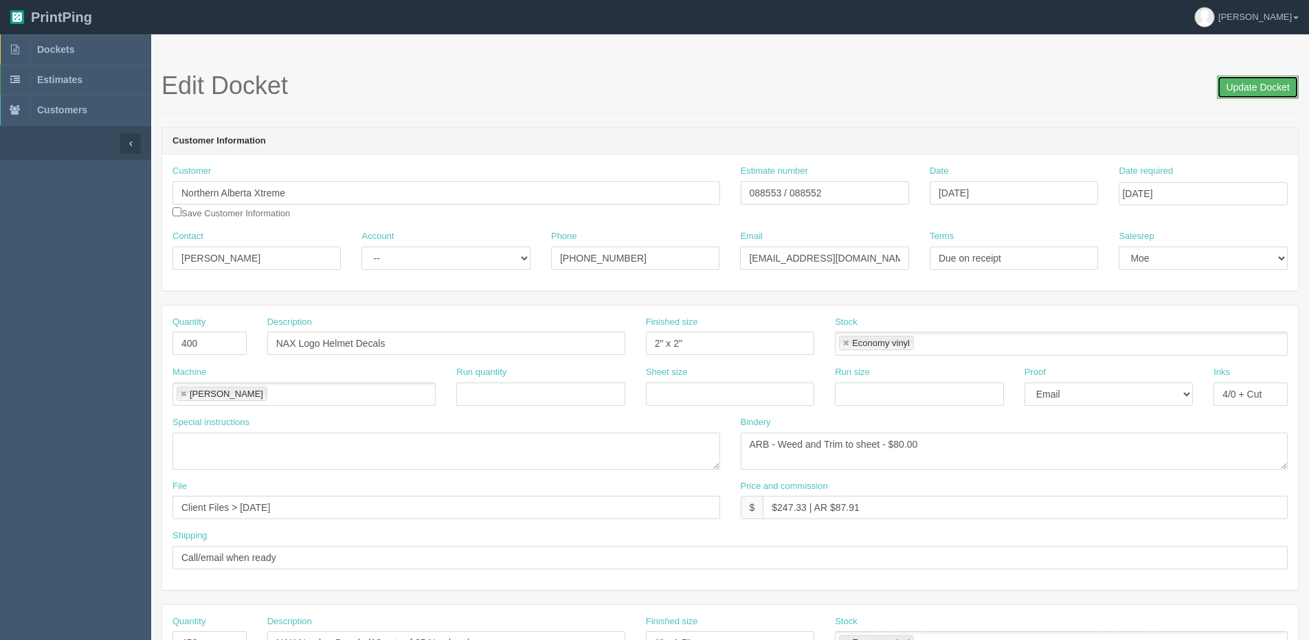
click at [1246, 84] on input "Update Docket" at bounding box center [1258, 87] width 82 height 23
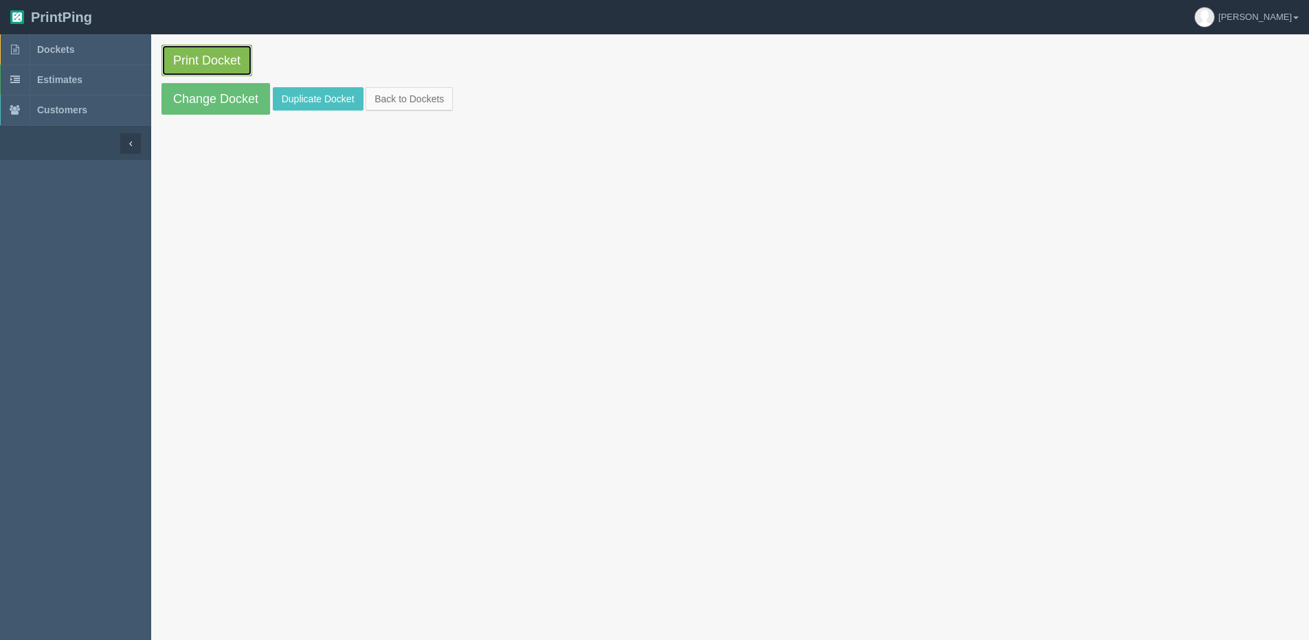
click at [181, 55] on link "Print Docket" at bounding box center [206, 61] width 91 height 32
drag, startPoint x: 168, startPoint y: 110, endPoint x: 172, endPoint y: 99, distance: 11.7
click at [168, 110] on link "Change Docket" at bounding box center [215, 99] width 109 height 32
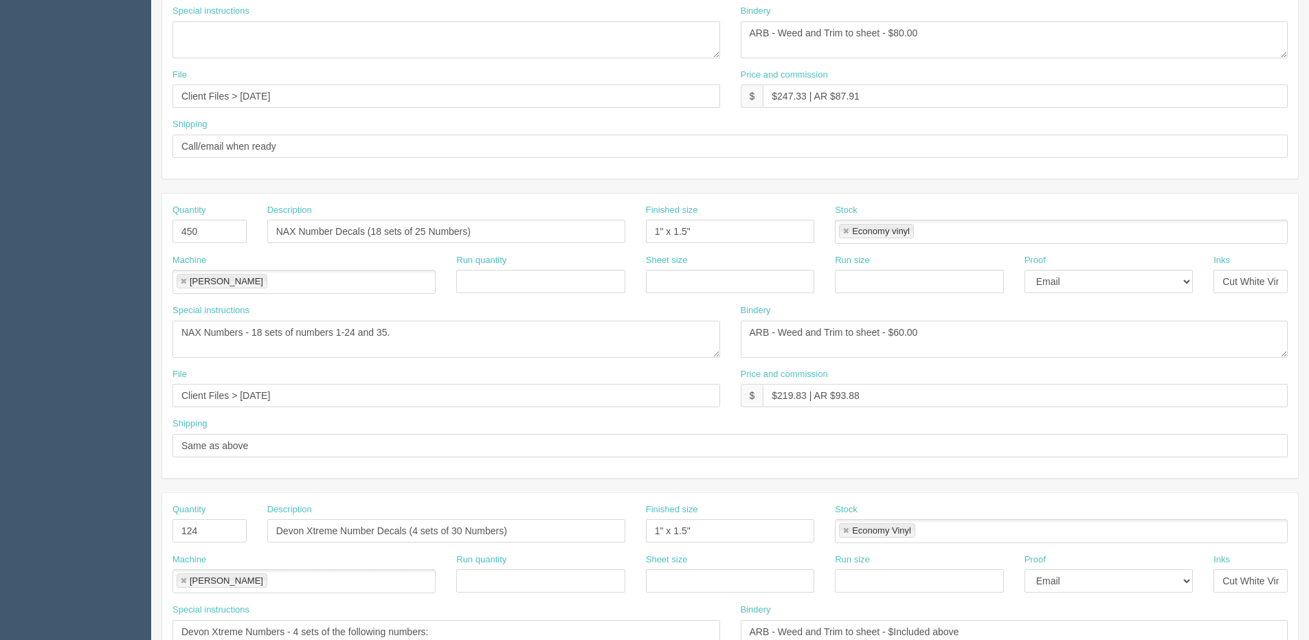
scroll to position [412, 0]
click at [460, 536] on input "Devon Xtreme Number Decals (4 sets of 30 Numbers)" at bounding box center [446, 530] width 358 height 23
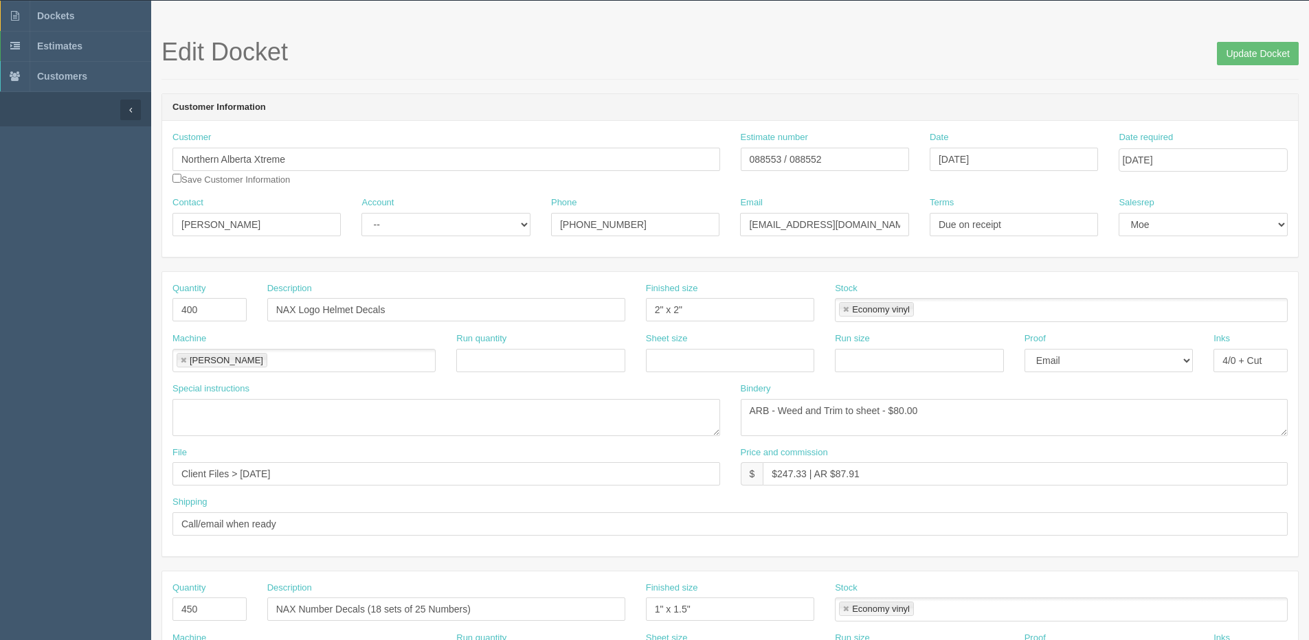
scroll to position [0, 0]
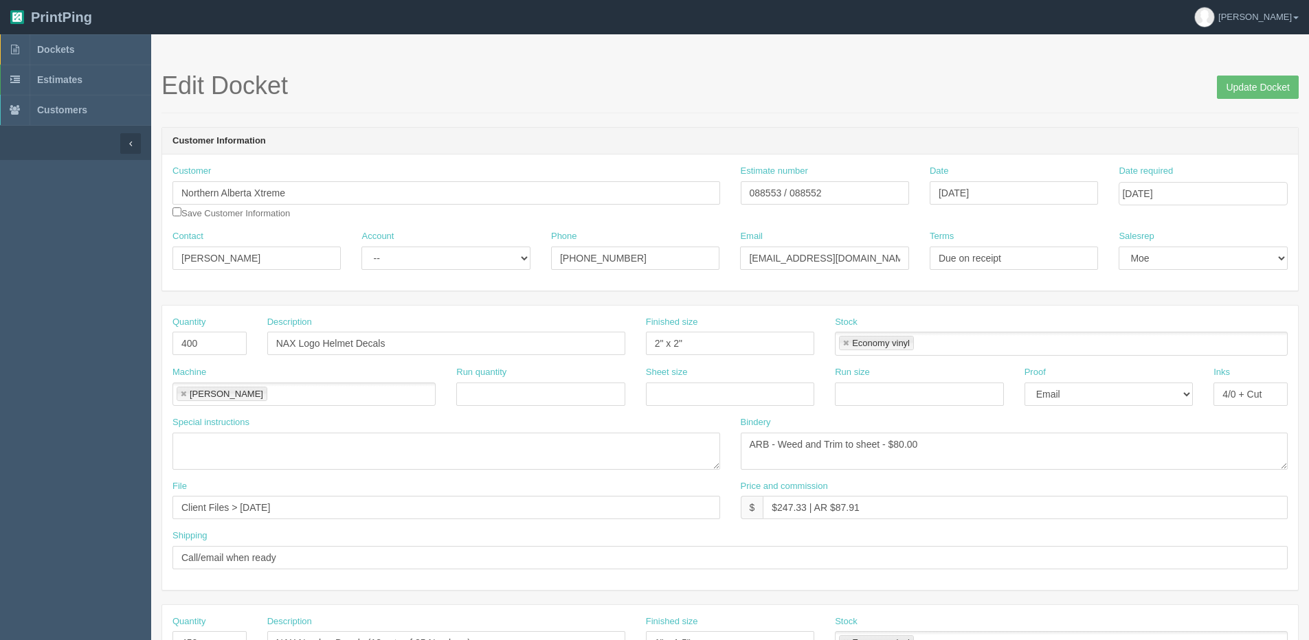
type input "Devon Xtreme Number Decals (4 sets of 31 Numbers)"
click at [1238, 74] on span "Update Docket" at bounding box center [1258, 85] width 82 height 27
click at [1258, 101] on div "Edit Docket Update Docket" at bounding box center [729, 92] width 1137 height 41
click at [1262, 87] on input "Update Docket" at bounding box center [1258, 87] width 82 height 23
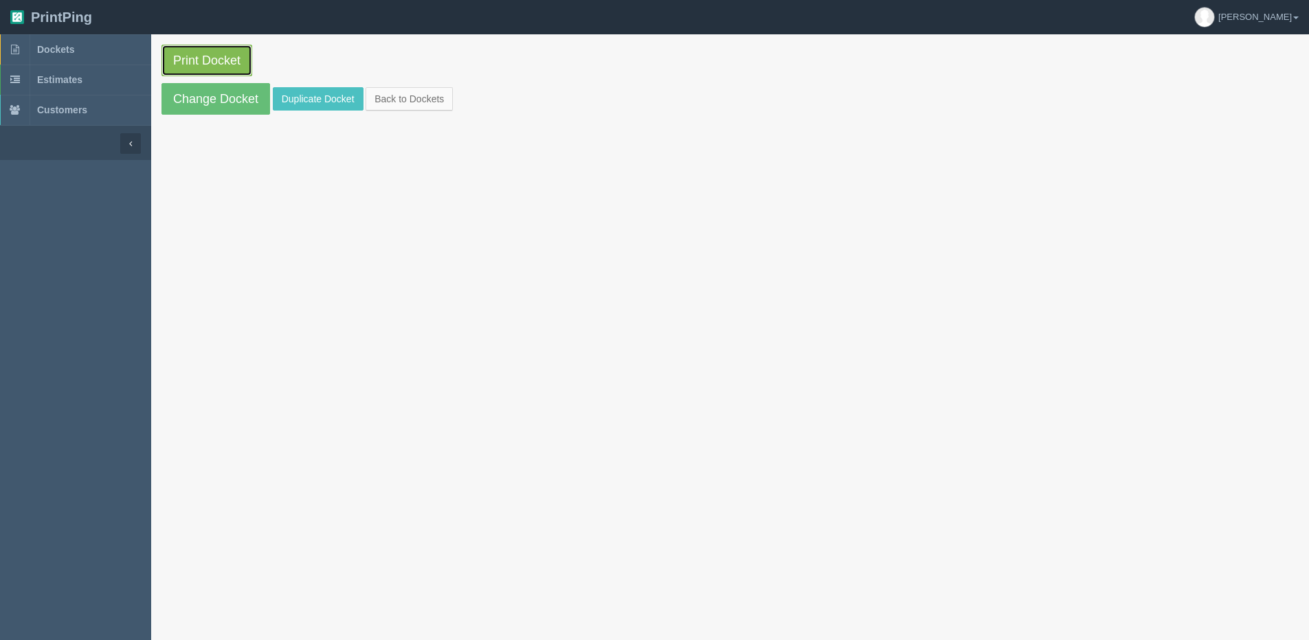
click at [172, 52] on link "Print Docket" at bounding box center [206, 61] width 91 height 32
drag, startPoint x: 435, startPoint y: 99, endPoint x: 338, endPoint y: 119, distance: 98.9
click at [435, 99] on link "Back to Dockets" at bounding box center [409, 98] width 87 height 23
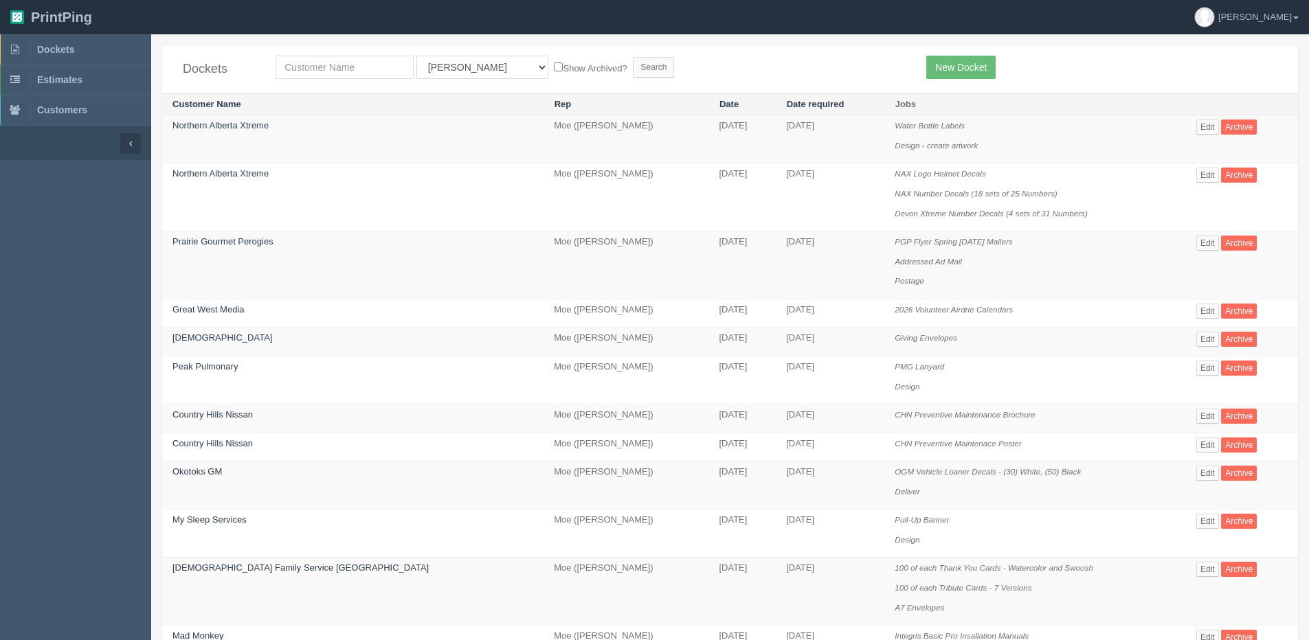
click at [355, 601] on td "Jewish Family Service Calgary" at bounding box center [352, 592] width 381 height 68
click at [334, 61] on input "text" at bounding box center [345, 67] width 138 height 23
type input "women"
click at [633, 57] on input "Search" at bounding box center [653, 67] width 41 height 21
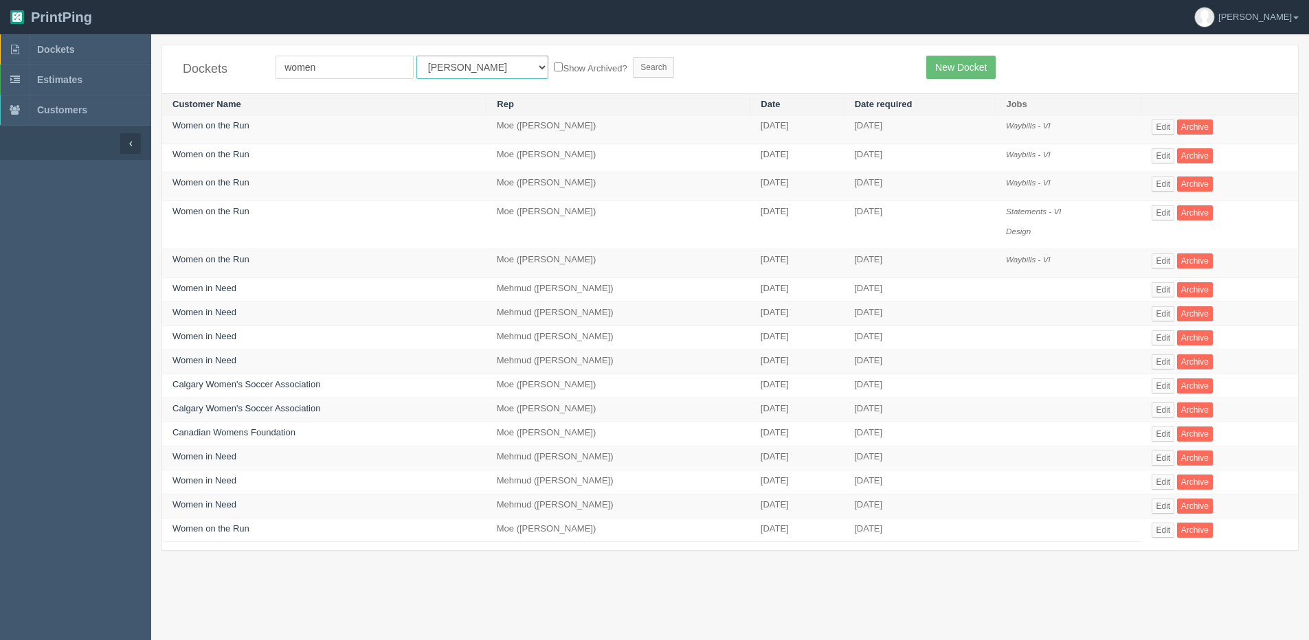
click at [434, 65] on select "All Users [PERSON_NAME] Test 1 [PERSON_NAME] [PERSON_NAME] [PERSON_NAME] France…" at bounding box center [482, 67] width 132 height 23
select select "1"
click at [416, 56] on select "All Users [PERSON_NAME] Test 1 [PERSON_NAME] [PERSON_NAME] [PERSON_NAME] France…" at bounding box center [482, 67] width 132 height 23
click at [554, 62] on label "Show Archived?" at bounding box center [590, 68] width 73 height 16
click at [554, 63] on input "Show Archived?" at bounding box center [558, 67] width 9 height 9
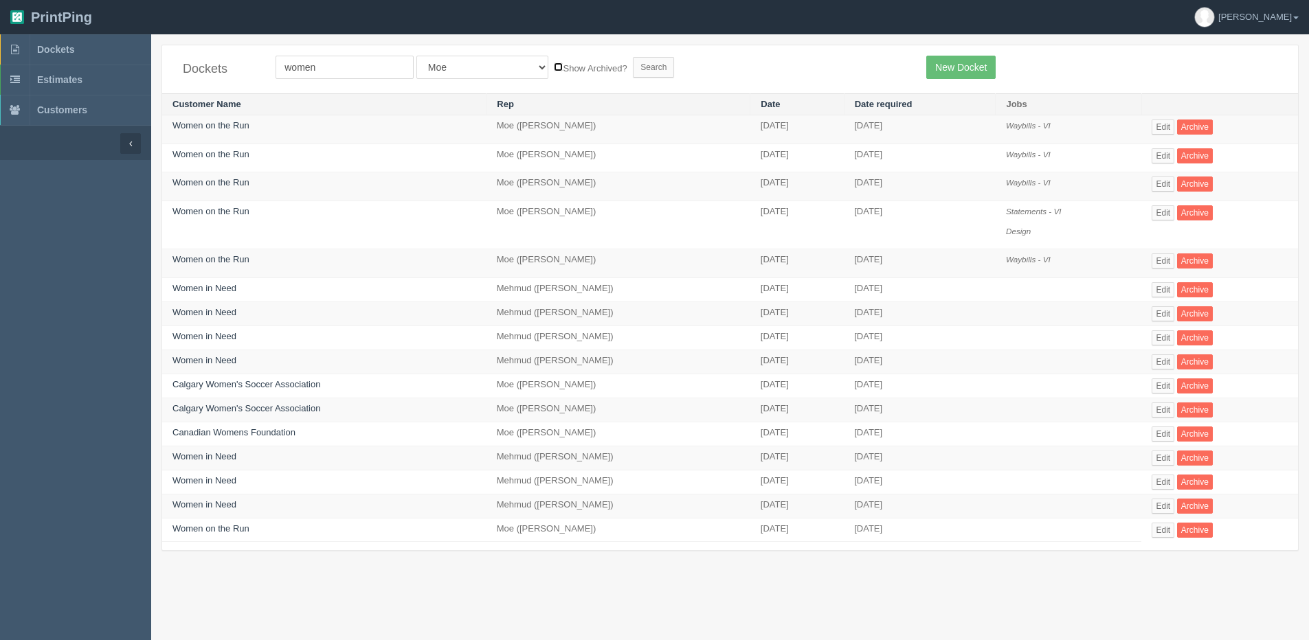
checkbox input "true"
click at [633, 71] on input "Search" at bounding box center [653, 67] width 41 height 21
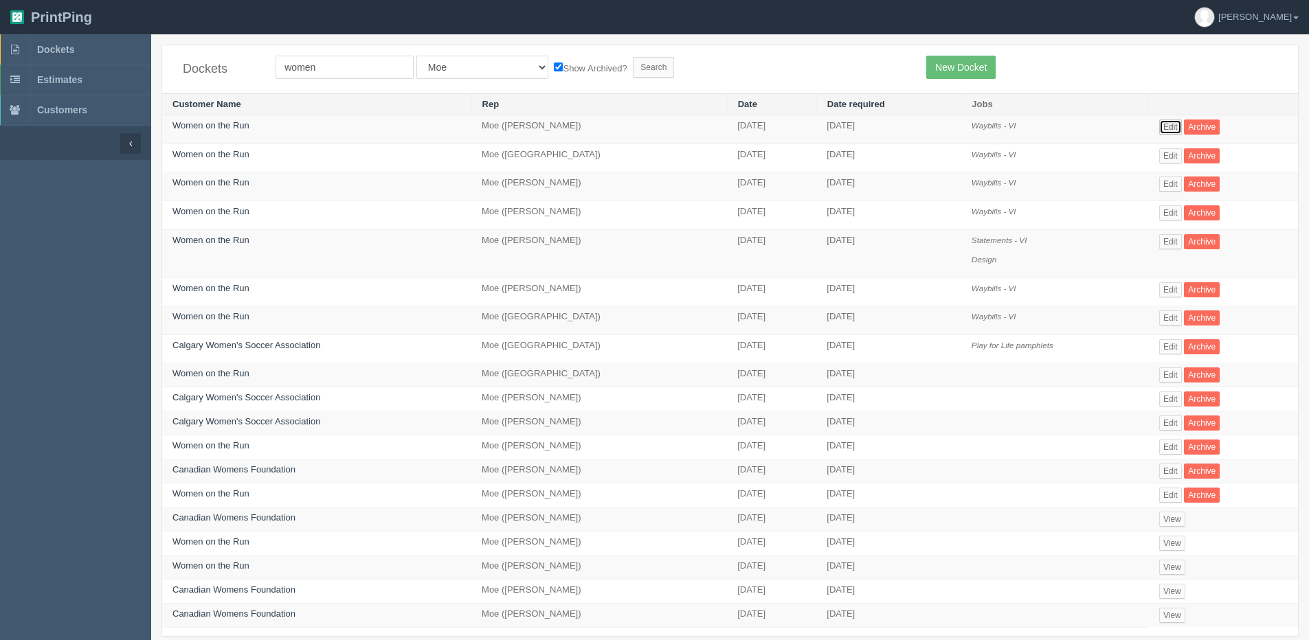
click at [1175, 125] on link "Edit" at bounding box center [1170, 127] width 23 height 15
click at [346, 63] on input "women" at bounding box center [345, 67] width 138 height 23
type input "women on the run"
click at [633, 57] on input "Search" at bounding box center [653, 67] width 41 height 21
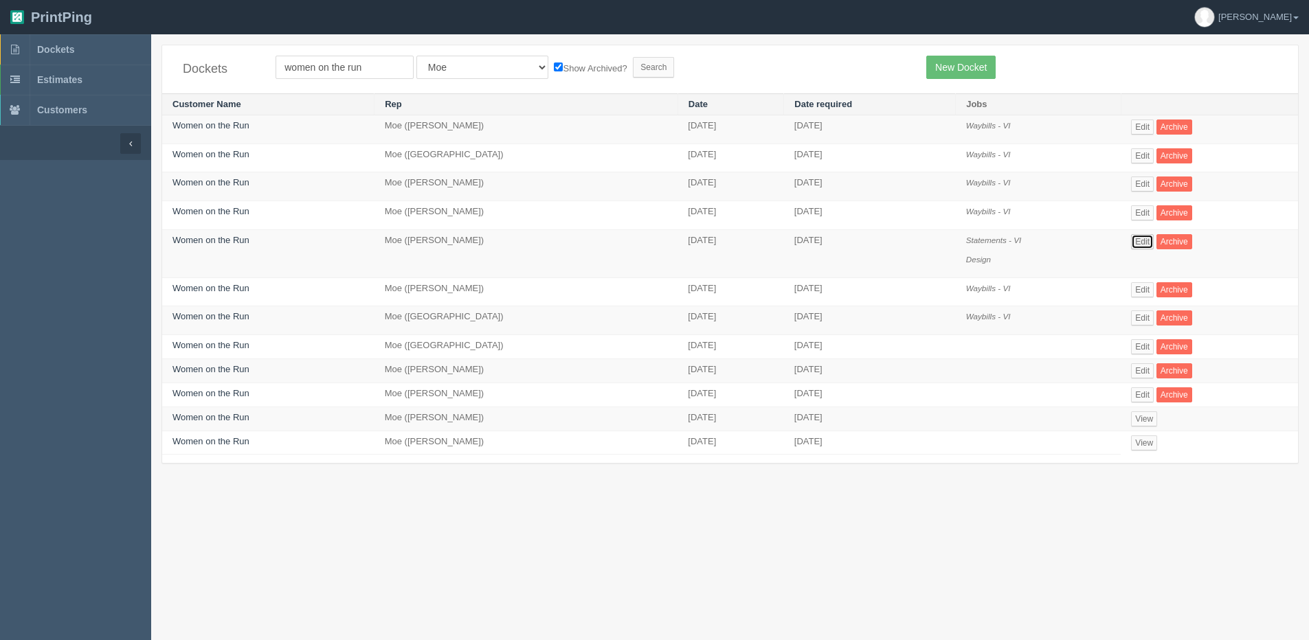
click at [1152, 242] on link "Edit" at bounding box center [1142, 241] width 23 height 15
click at [1147, 240] on link "Edit" at bounding box center [1142, 241] width 23 height 15
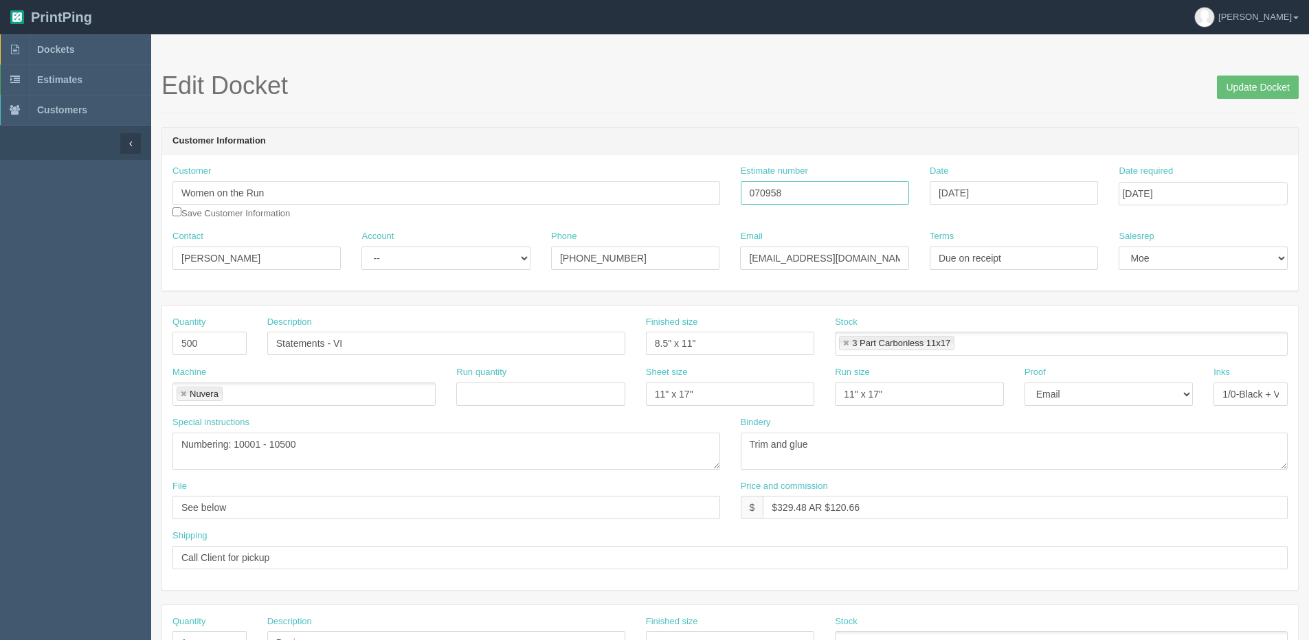
drag, startPoint x: 741, startPoint y: 197, endPoint x: 576, endPoint y: 197, distance: 165.6
click at [576, 197] on div "Customer Women on the Run Save Customer Information Estimate number 070958 Date…" at bounding box center [730, 197] width 1136 height 65
click at [1260, 93] on input "Update Docket" at bounding box center [1258, 87] width 82 height 23
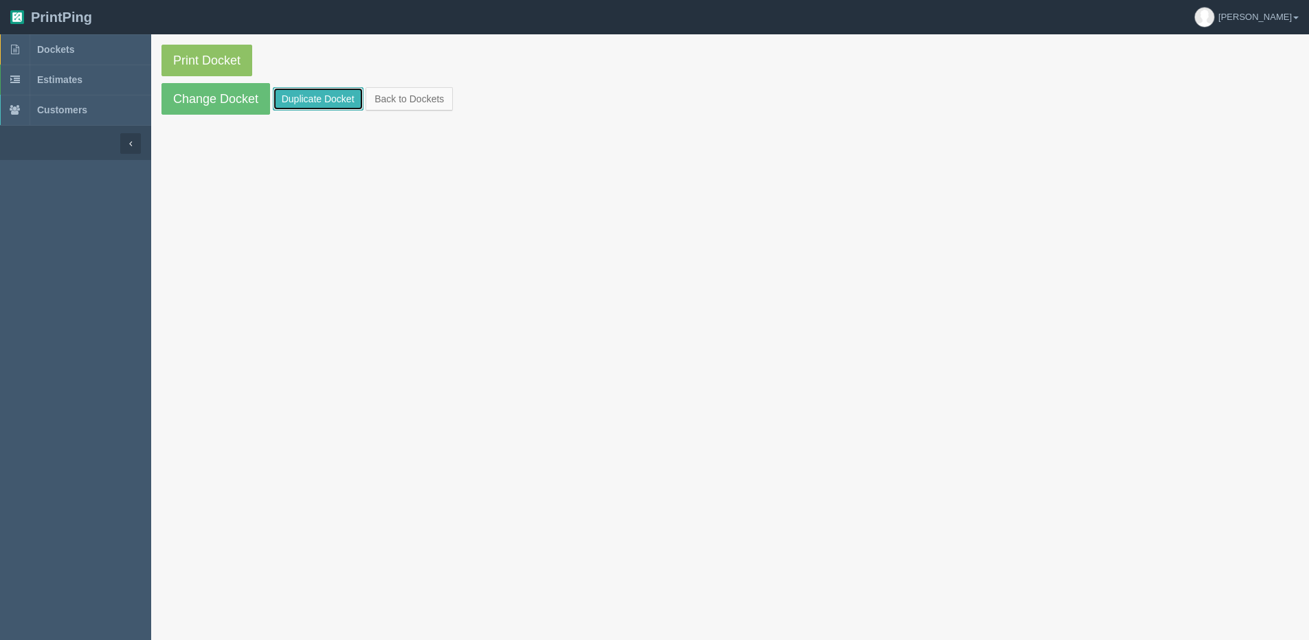
click at [292, 103] on link "Duplicate Docket" at bounding box center [318, 98] width 91 height 23
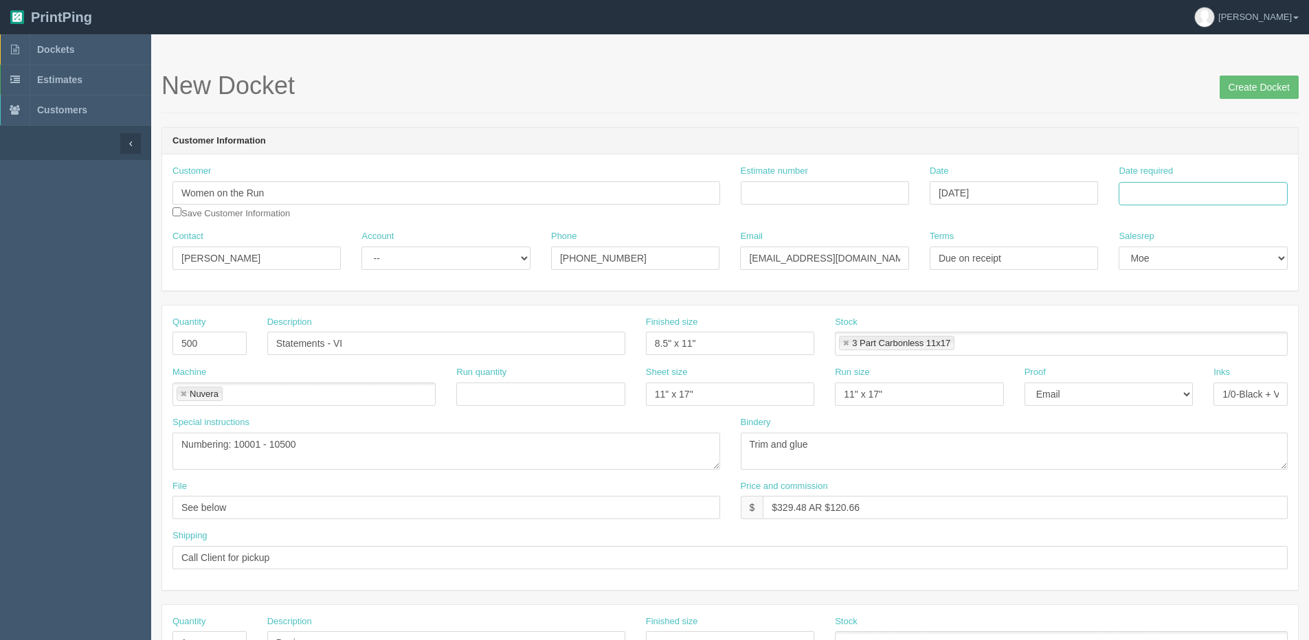
click at [1216, 184] on input "Date required" at bounding box center [1203, 193] width 168 height 23
click at [1163, 393] on th "Today" at bounding box center [1186, 385] width 128 height 20
drag, startPoint x: 1223, startPoint y: 345, endPoint x: 550, endPoint y: 324, distance: 673.8
click at [1222, 345] on td "29" at bounding box center [1224, 345] width 16 height 20
type input "[DATE]"
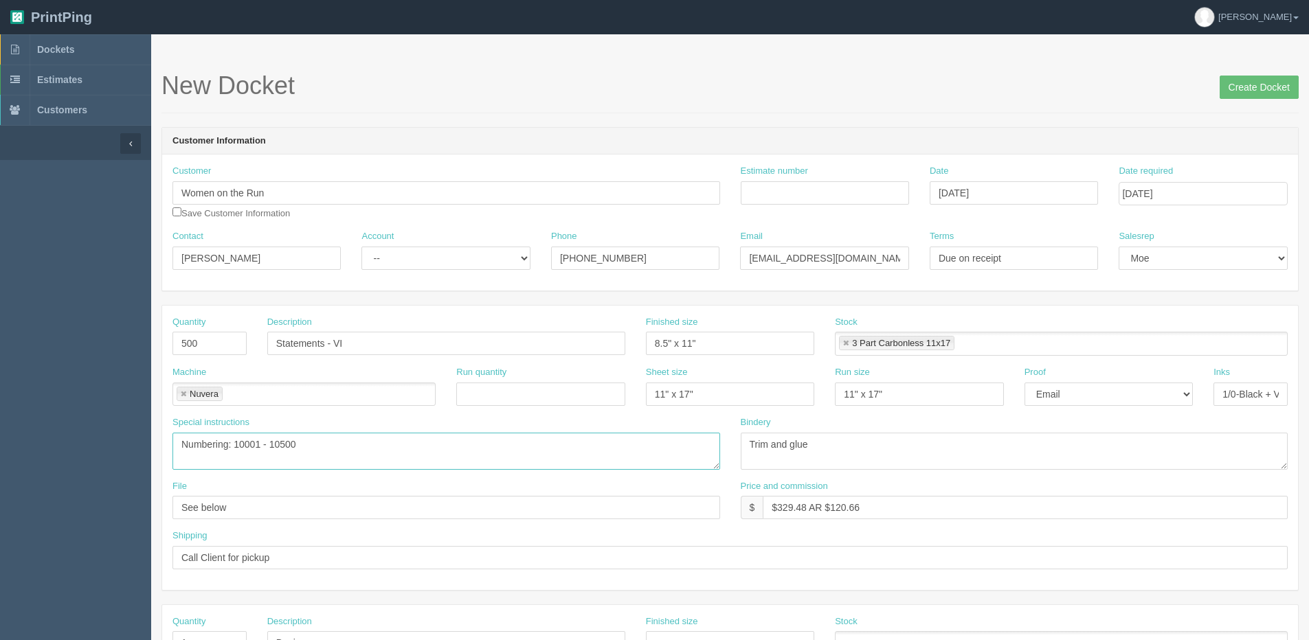
drag, startPoint x: 245, startPoint y: 444, endPoint x: 400, endPoint y: 362, distance: 174.9
click at [245, 443] on textarea "Numbering: 10001 - 10500" at bounding box center [446, 451] width 548 height 37
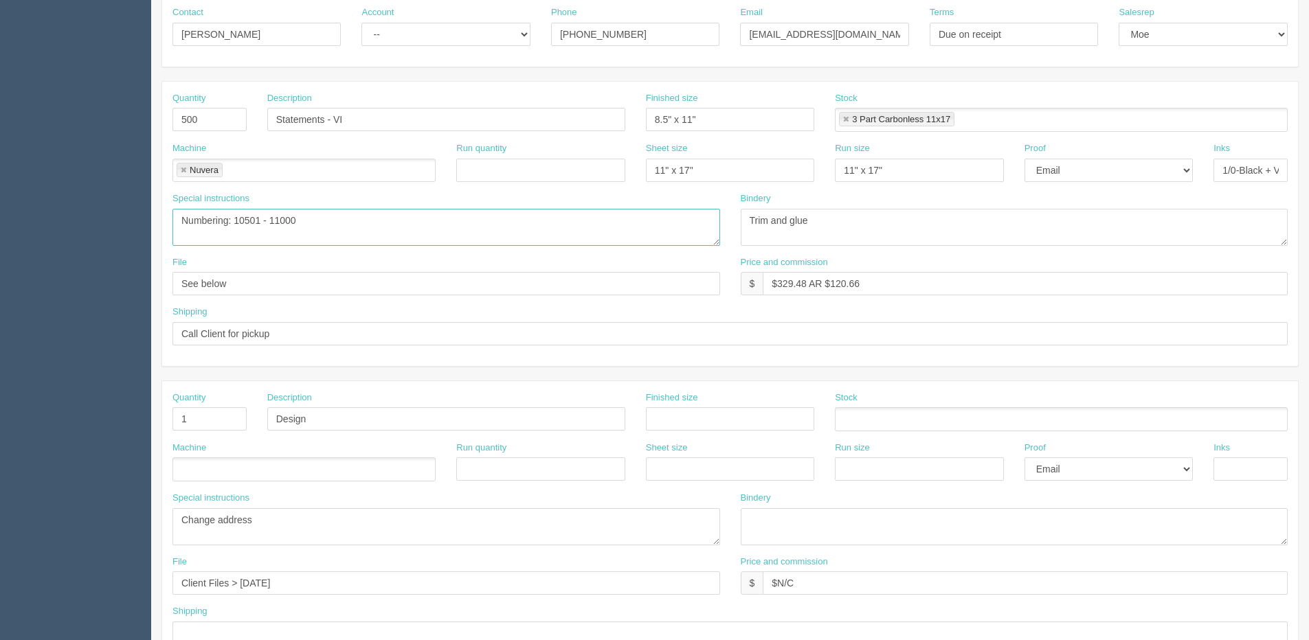
scroll to position [275, 0]
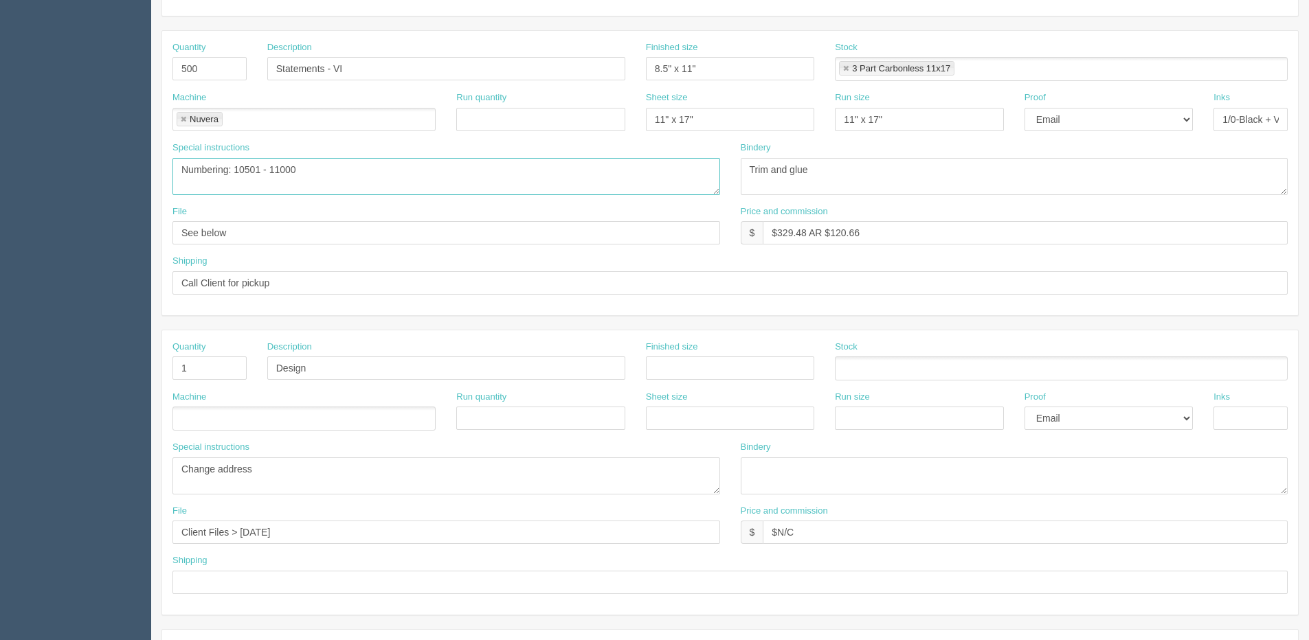
type textarea "Numbering: 10501 - 11000"
drag, startPoint x: 202, startPoint y: 367, endPoint x: 102, endPoint y: 370, distance: 99.7
click at [109, 370] on section "Dockets Estimates Customers" at bounding box center [654, 366] width 1309 height 1214
drag, startPoint x: 369, startPoint y: 379, endPoint x: 168, endPoint y: 379, distance: 200.7
click at [168, 379] on div "Quantity Description Design Finished size Stock" at bounding box center [730, 366] width 1136 height 50
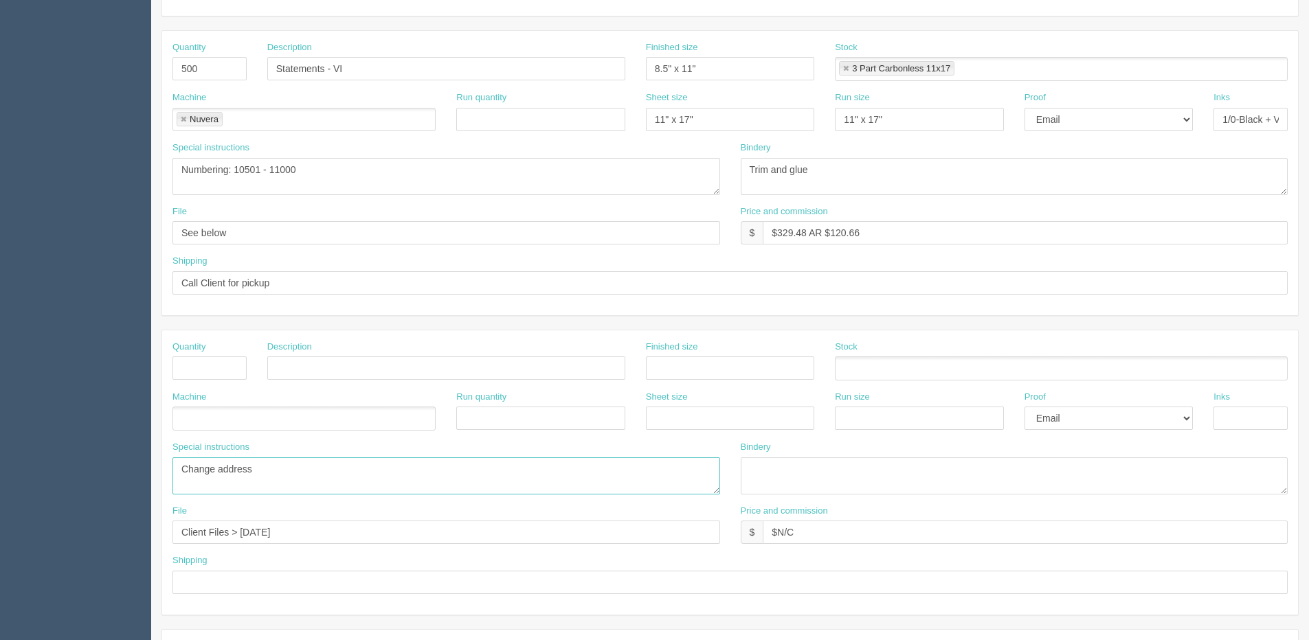
drag, startPoint x: 287, startPoint y: 465, endPoint x: -89, endPoint y: 491, distance: 376.1
click at [0, 491] on html "PrintPing Dan Edit account ( dan@allrush.ca ) Logout Dockets Estimates Customers" at bounding box center [654, 349] width 1309 height 1248
drag, startPoint x: 300, startPoint y: 535, endPoint x: -150, endPoint y: 535, distance: 450.1
click at [0, 535] on html "PrintPing Dan Edit account ( dan@allrush.ca ) Logout Dockets Estimates Customers" at bounding box center [654, 349] width 1309 height 1248
drag, startPoint x: 856, startPoint y: 533, endPoint x: 460, endPoint y: 533, distance: 396.5
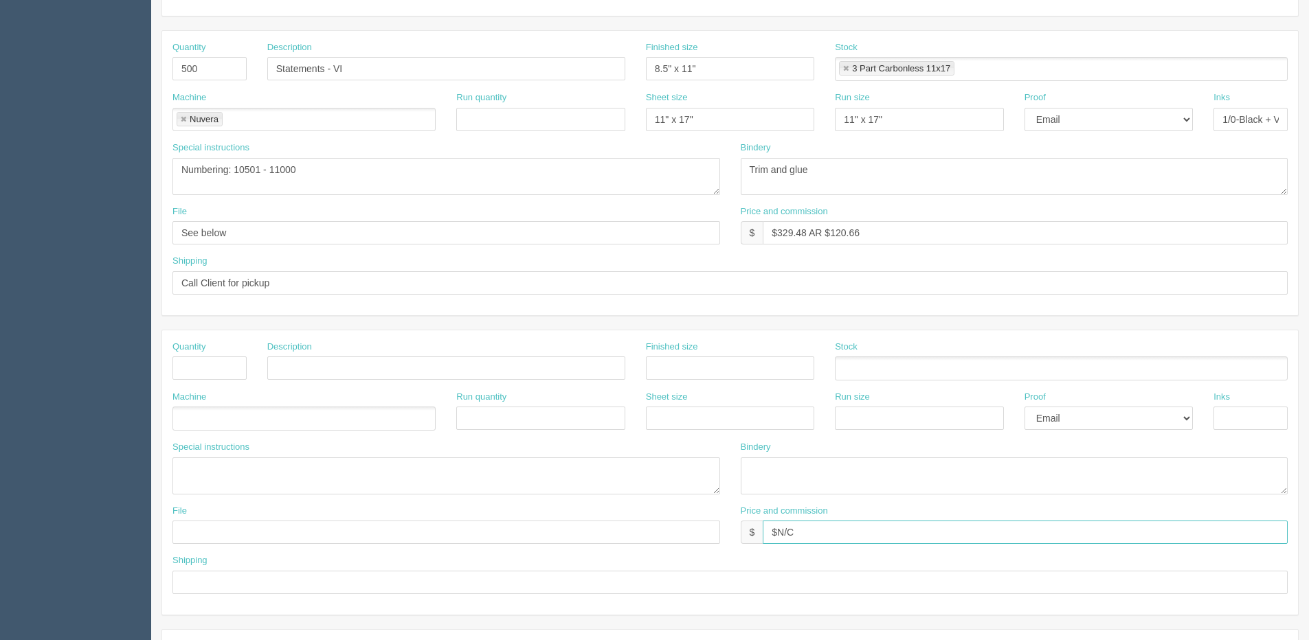
click at [460, 533] on div "File Price and commission $ $N/C" at bounding box center [730, 530] width 1136 height 50
click at [1073, 410] on select "-- Email Hard Copy" at bounding box center [1109, 418] width 168 height 23
select select
click at [1025, 407] on select "-- Email Hard Copy" at bounding box center [1109, 418] width 168 height 23
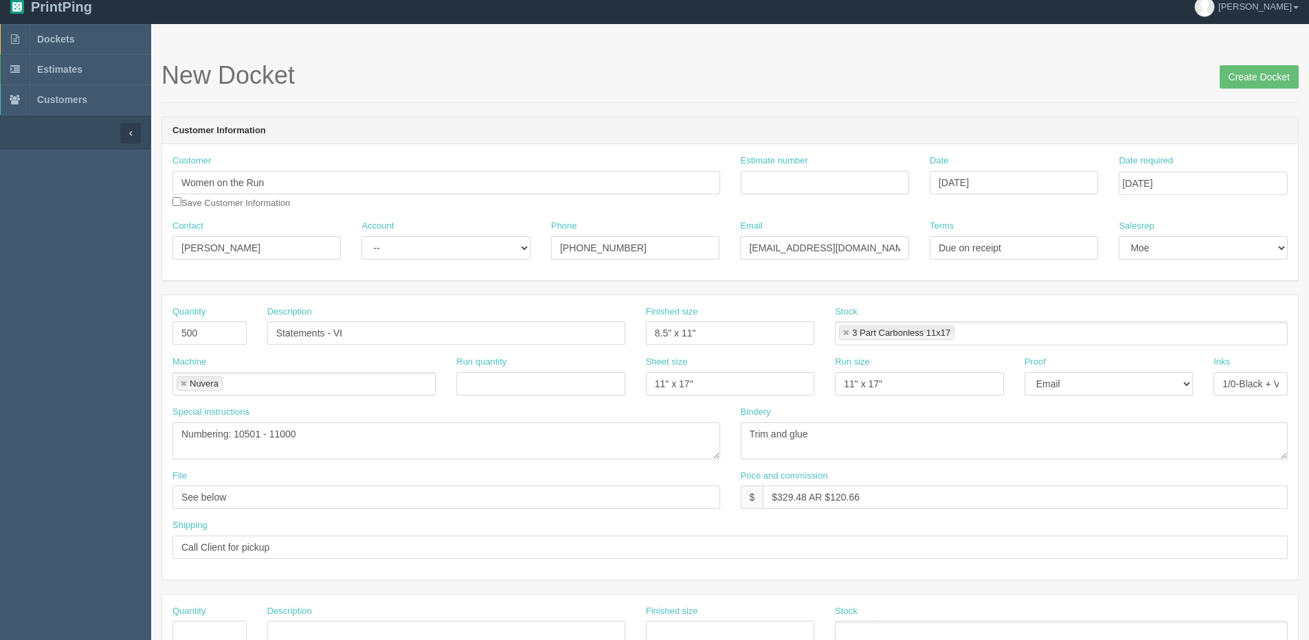
scroll to position [0, 0]
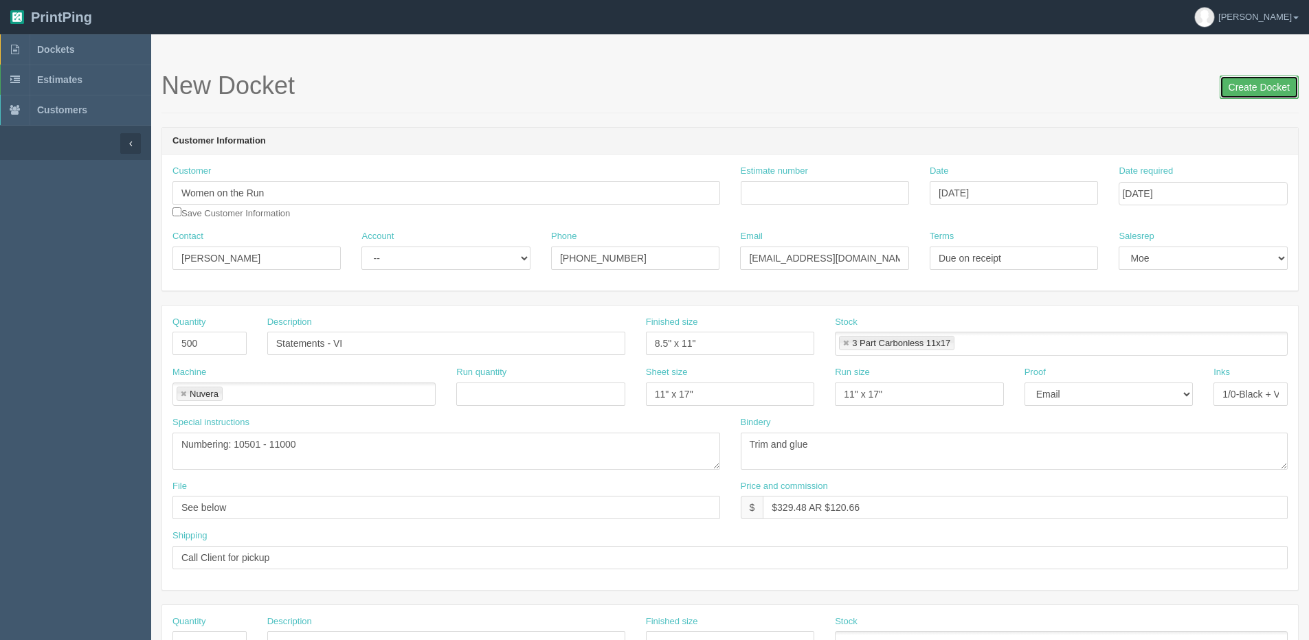
drag, startPoint x: 1245, startPoint y: 85, endPoint x: 1142, endPoint y: 84, distance: 102.4
click at [1245, 85] on input "Create Docket" at bounding box center [1259, 87] width 79 height 23
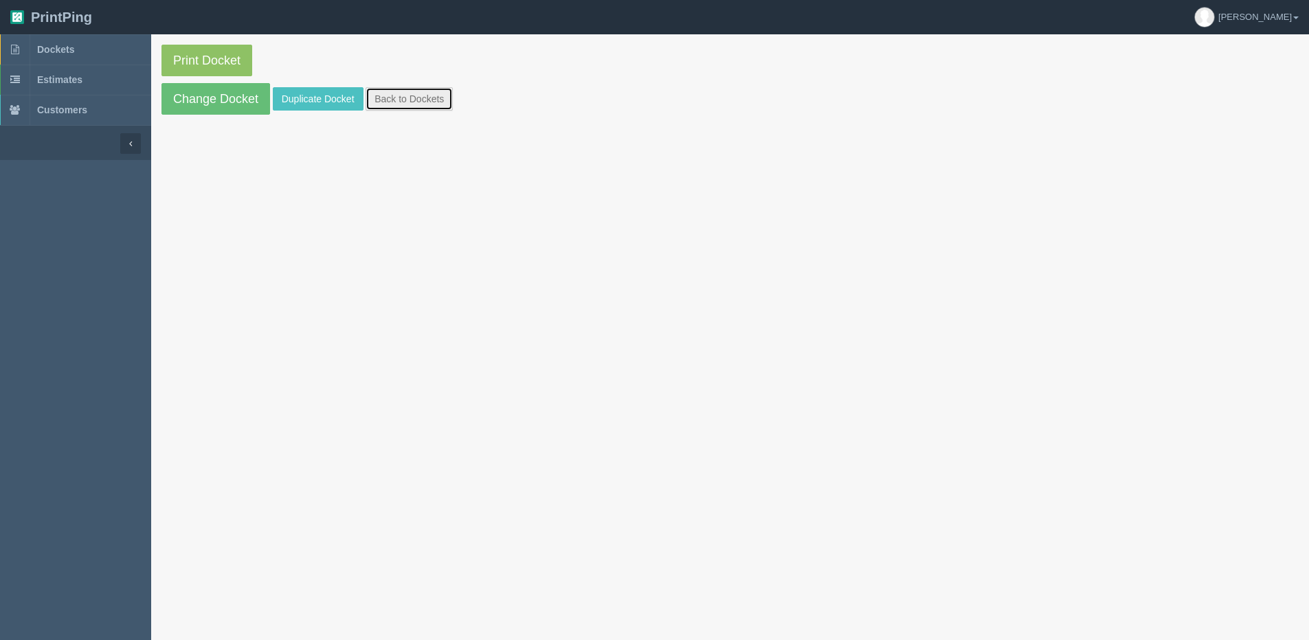
click at [413, 96] on link "Back to Dockets" at bounding box center [409, 98] width 87 height 23
click at [309, 60] on p "Print Docket" at bounding box center [729, 61] width 1137 height 32
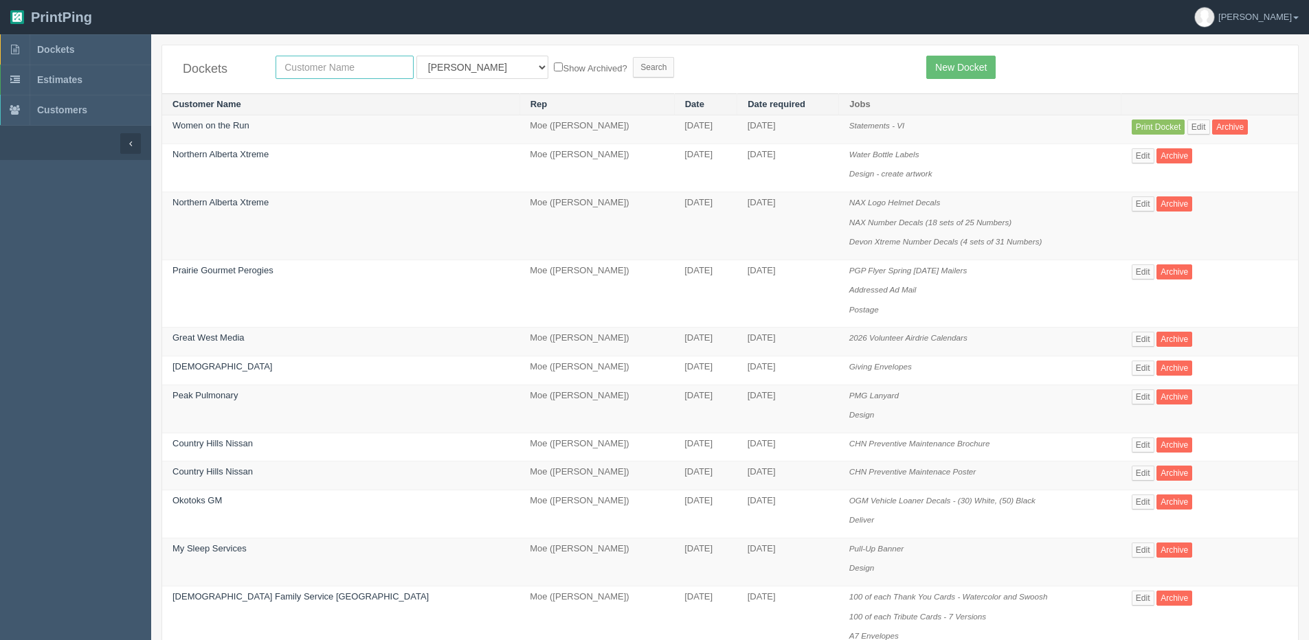
click at [308, 60] on input "text" at bounding box center [345, 67] width 138 height 23
type input "wome"
click at [633, 57] on input "Search" at bounding box center [653, 67] width 41 height 21
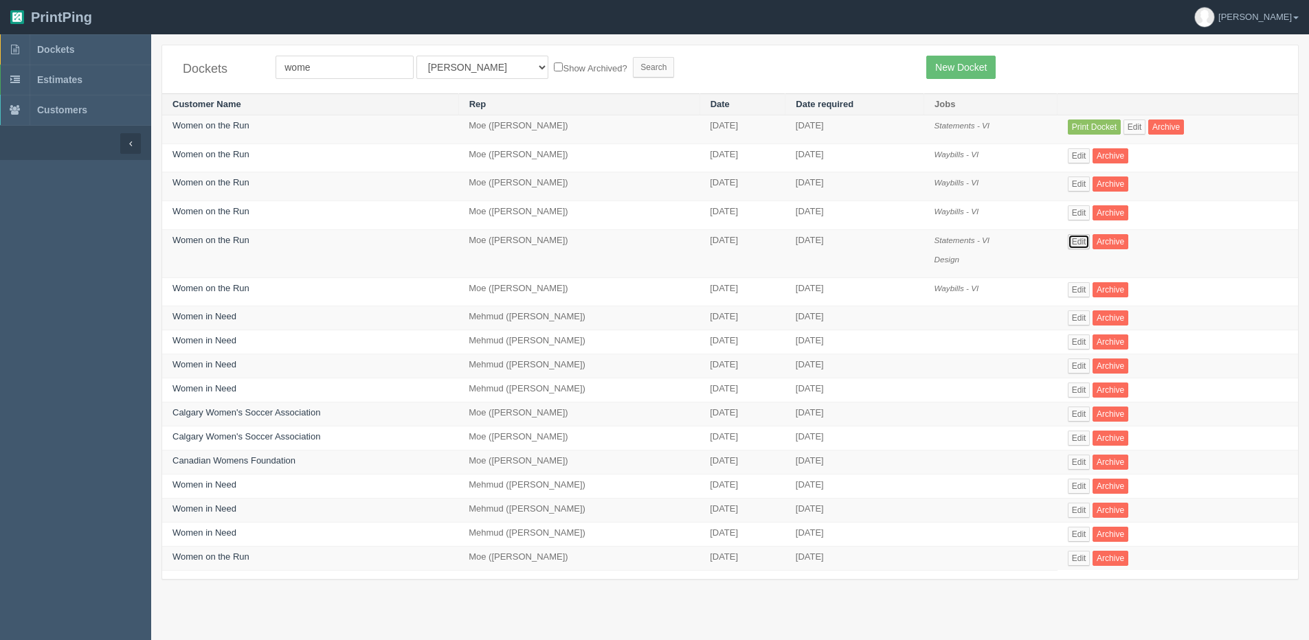
click at [1090, 246] on link "Edit" at bounding box center [1079, 241] width 23 height 15
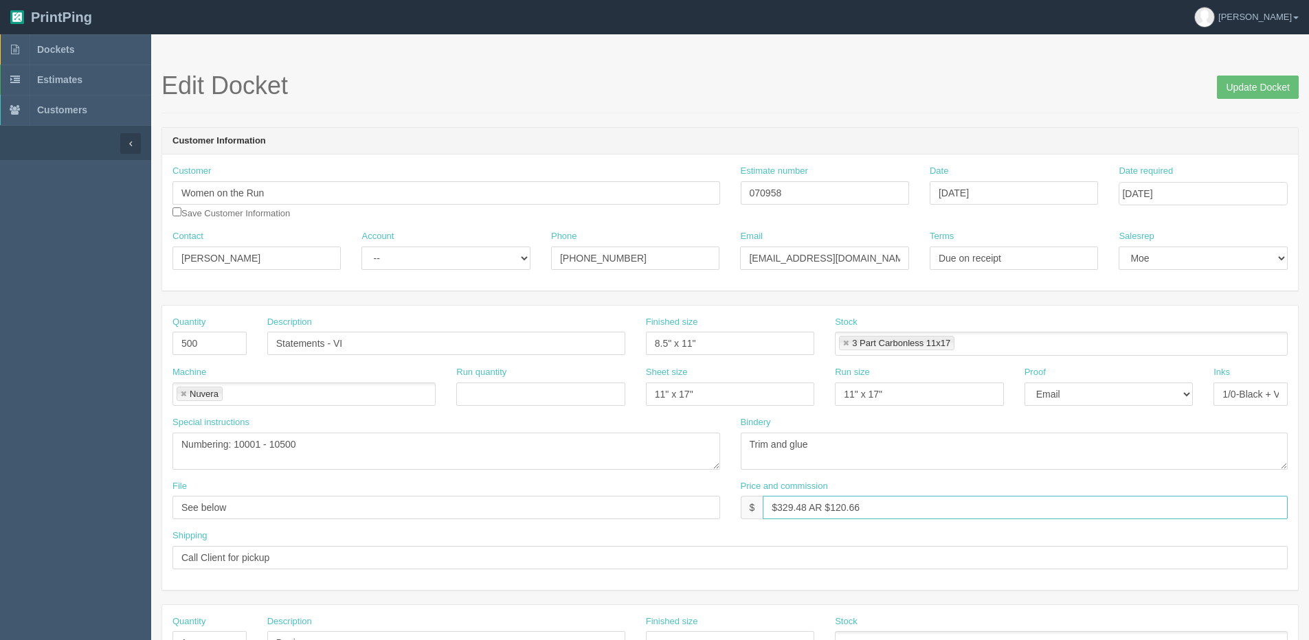
drag, startPoint x: 784, startPoint y: 511, endPoint x: 807, endPoint y: 510, distance: 22.7
click at [807, 509] on input "$329.48 AR $120.66" at bounding box center [1025, 507] width 525 height 23
drag, startPoint x: 839, startPoint y: 509, endPoint x: 948, endPoint y: 481, distance: 112.0
click at [948, 481] on div "Price and commission $ $364.60 | AR $120.66" at bounding box center [1015, 500] width 548 height 40
type input "$364.60 | AR $133.52"
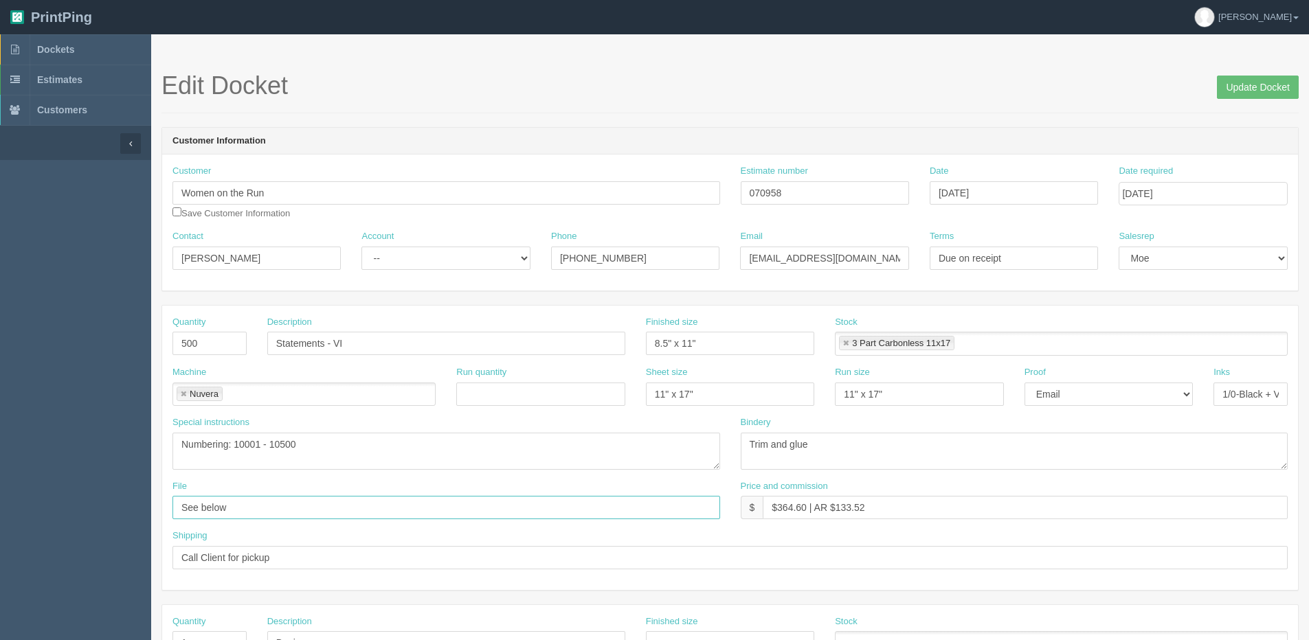
drag, startPoint x: 231, startPoint y: 511, endPoint x: -69, endPoint y: 517, distance: 300.4
click at [0, 517] on html "PrintPing Dan Edit account ( dan@allrush.ca ) Logout Dockets Estimates Customers" at bounding box center [654, 624] width 1309 height 1248
drag, startPoint x: 240, startPoint y: 509, endPoint x: 642, endPoint y: 450, distance: 406.3
click at [599, 456] on div "Quantity 500 Description Statements - VI Finished size 8.5" x 11" Stock 3 Part …" at bounding box center [730, 448] width 1136 height 285
type input "Client Files > [DATE]"
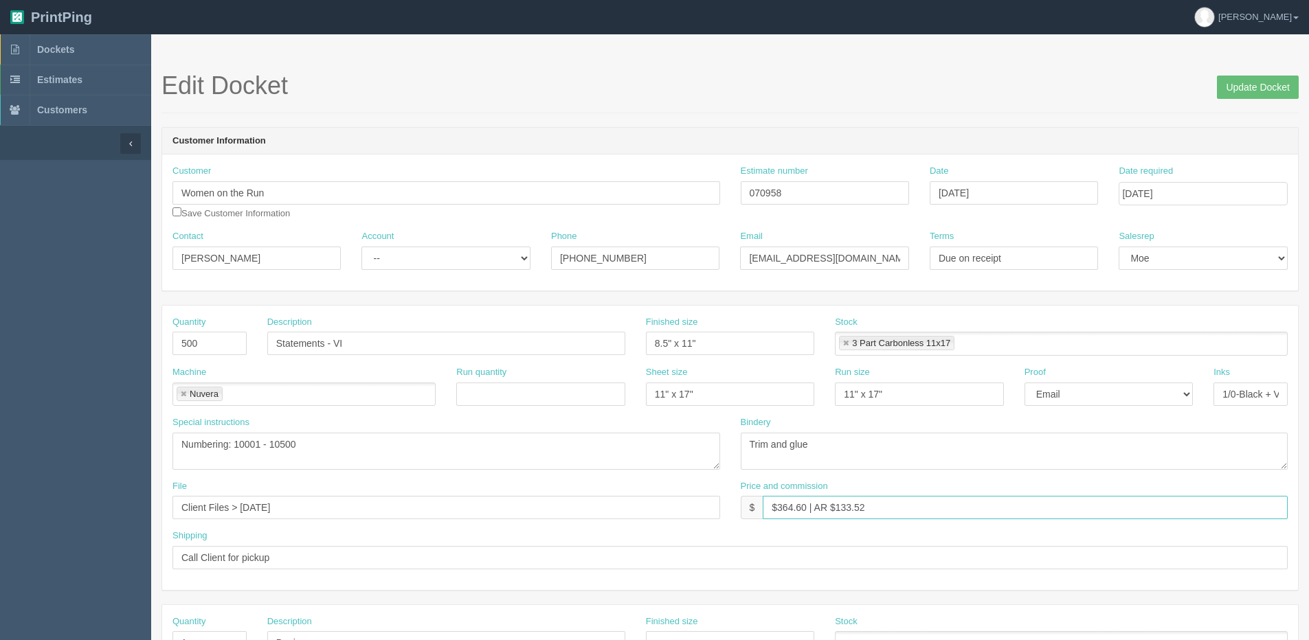
drag, startPoint x: 847, startPoint y: 499, endPoint x: 840, endPoint y: 509, distance: 11.8
drag, startPoint x: 840, startPoint y: 509, endPoint x: 832, endPoint y: 520, distance: 14.7
click at [832, 520] on div "Price and commission $ $364.60 | AR $133.52" at bounding box center [1014, 505] width 568 height 50
click at [900, 521] on div "Price and commission $ $364.60 | AR $133.52" at bounding box center [1014, 505] width 568 height 50
drag, startPoint x: 897, startPoint y: 510, endPoint x: 698, endPoint y: 515, distance: 200.1
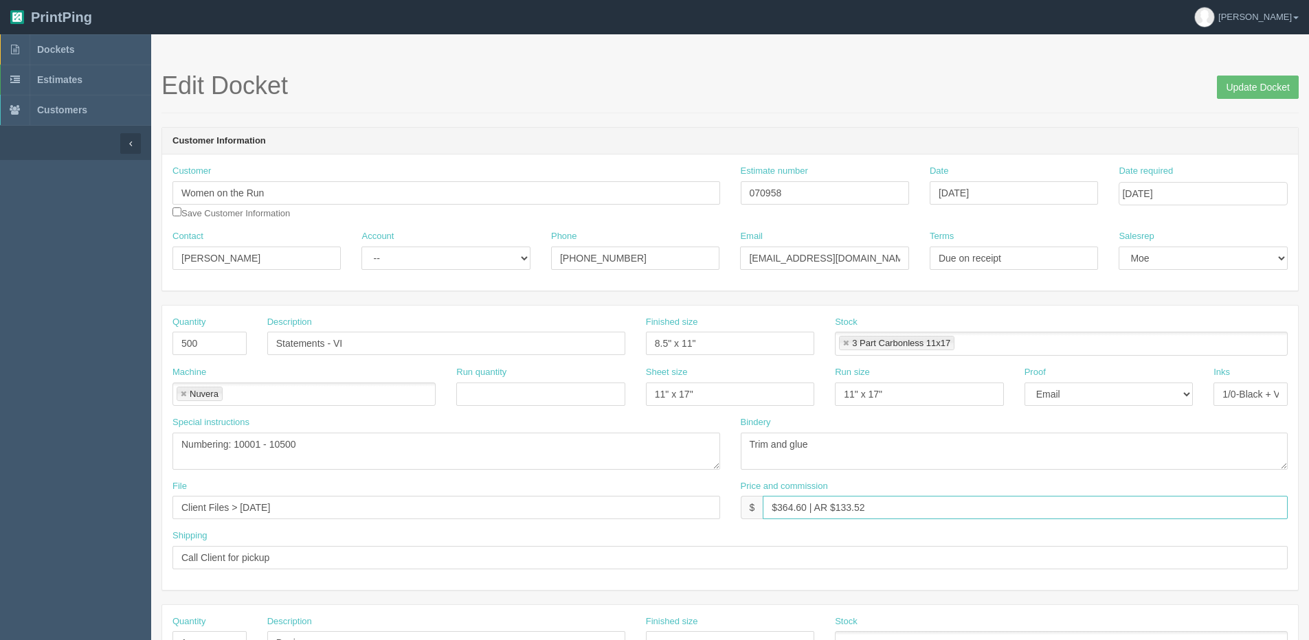
click at [698, 515] on div "File Client Files > December 2020 Price and commission $ $364.60 | AR $133.52" at bounding box center [730, 505] width 1136 height 50
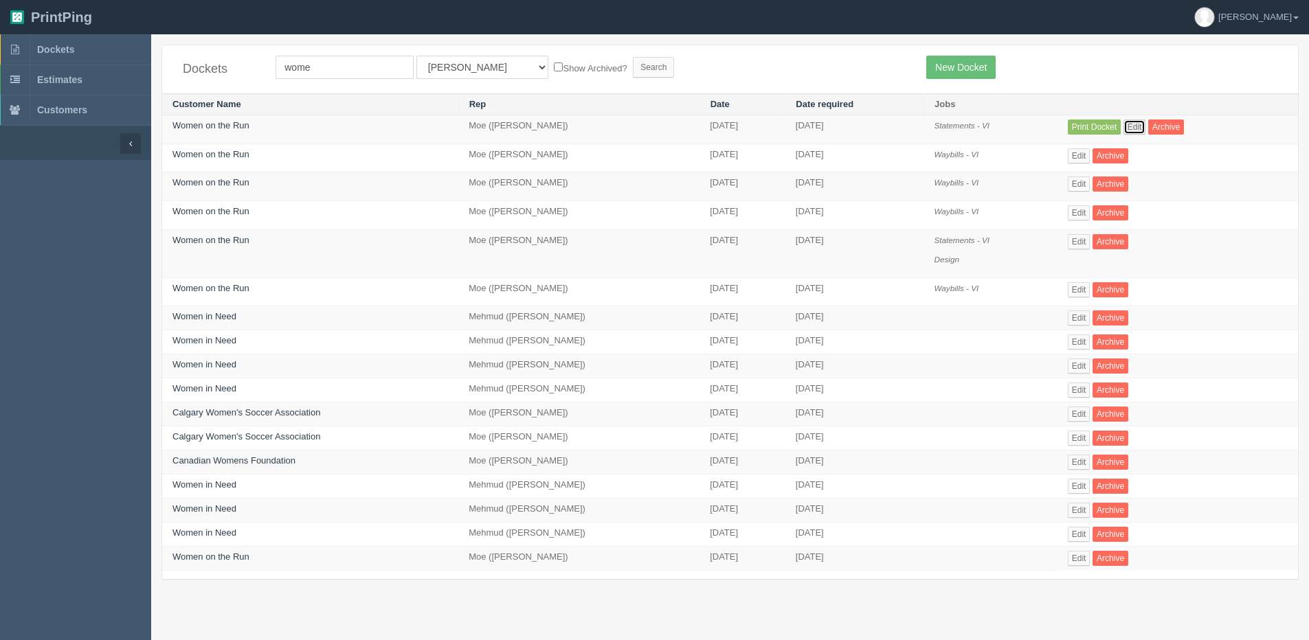
click at [1143, 130] on link "Edit" at bounding box center [1135, 127] width 23 height 15
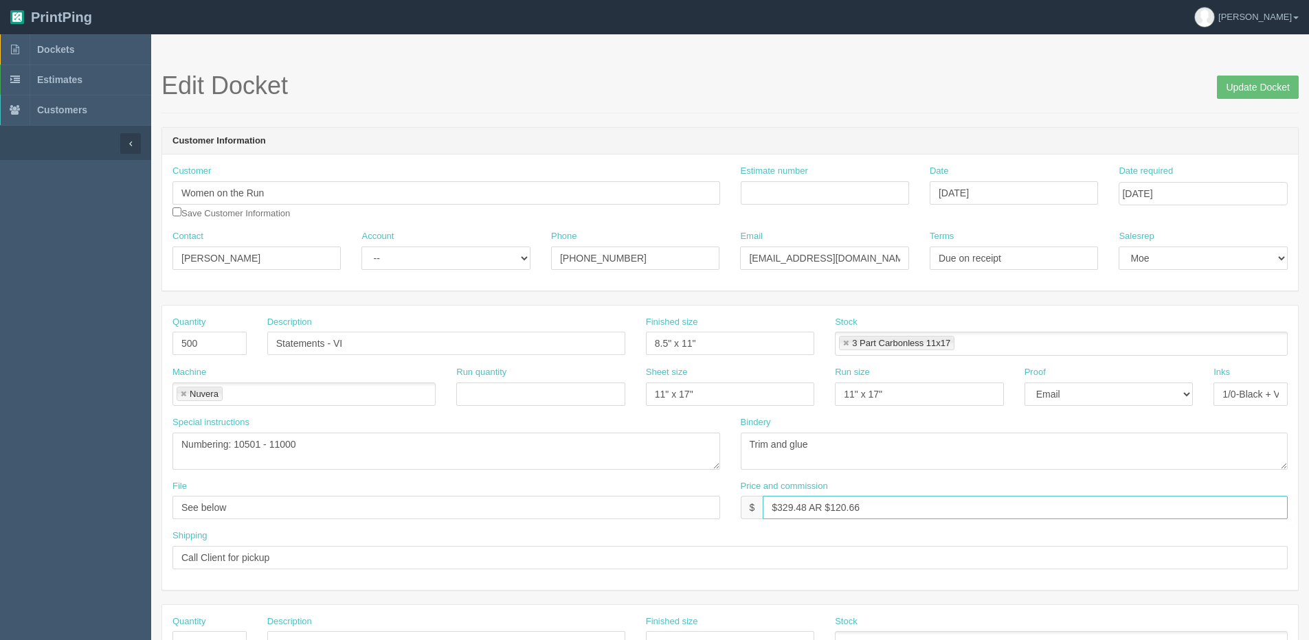
drag, startPoint x: 889, startPoint y: 505, endPoint x: 372, endPoint y: 584, distance: 522.8
click at [418, 579] on div "Quantity 500 Description Statements - VI Finished size 8.5" x 11" Stock 3 Part …" at bounding box center [730, 448] width 1136 height 285
paste input "64.60 | AR $133.52"
type input "$364.60 | AR $133.52"
click at [819, 198] on input "Estimate number" at bounding box center [825, 192] width 168 height 23
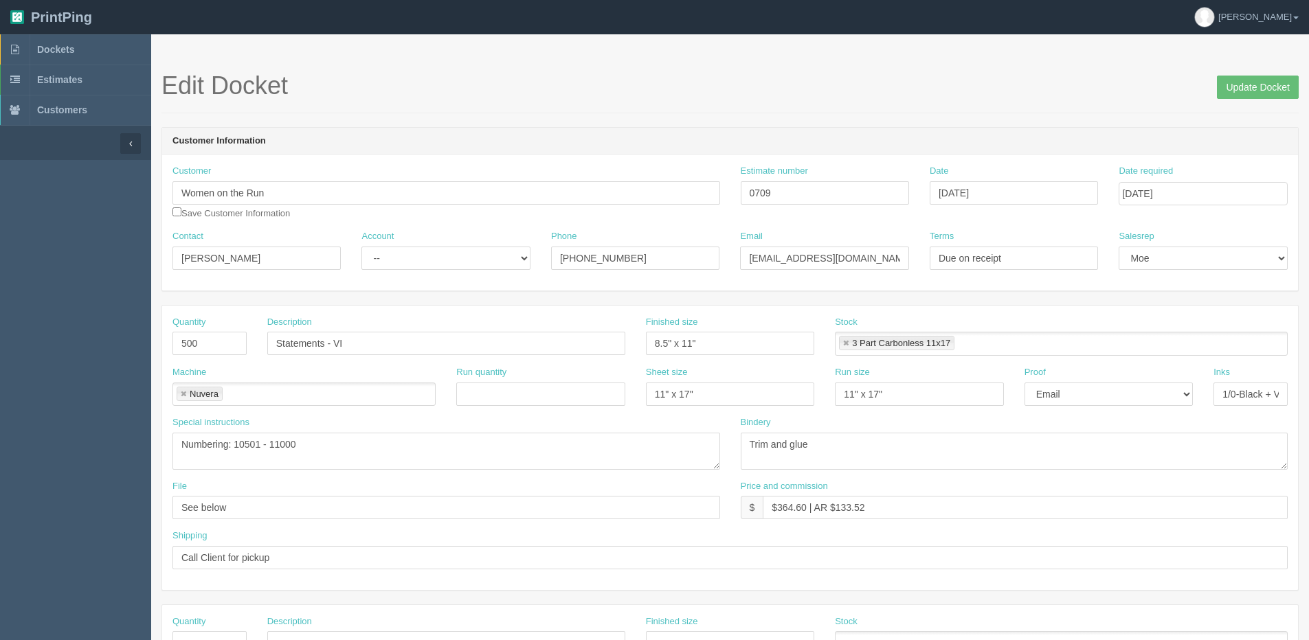
click at [829, 205] on div "Estimate number 0709" at bounding box center [824, 190] width 189 height 50
click at [791, 192] on input "0709" at bounding box center [825, 192] width 168 height 23
type input "070958"
click at [1106, 535] on div "Shipping Call Client for pickup" at bounding box center [729, 550] width 1115 height 40
click at [1251, 85] on input "Update Docket" at bounding box center [1258, 87] width 82 height 23
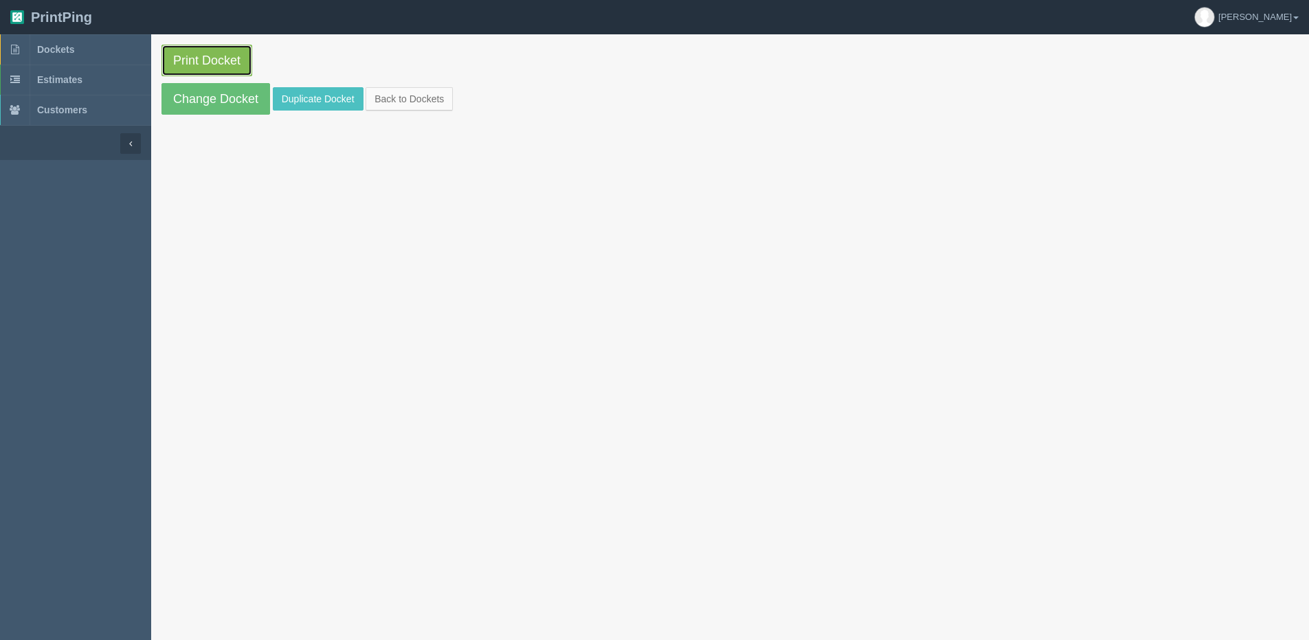
click at [186, 58] on link "Print Docket" at bounding box center [206, 61] width 91 height 32
click at [223, 107] on link "Change Docket" at bounding box center [215, 99] width 109 height 32
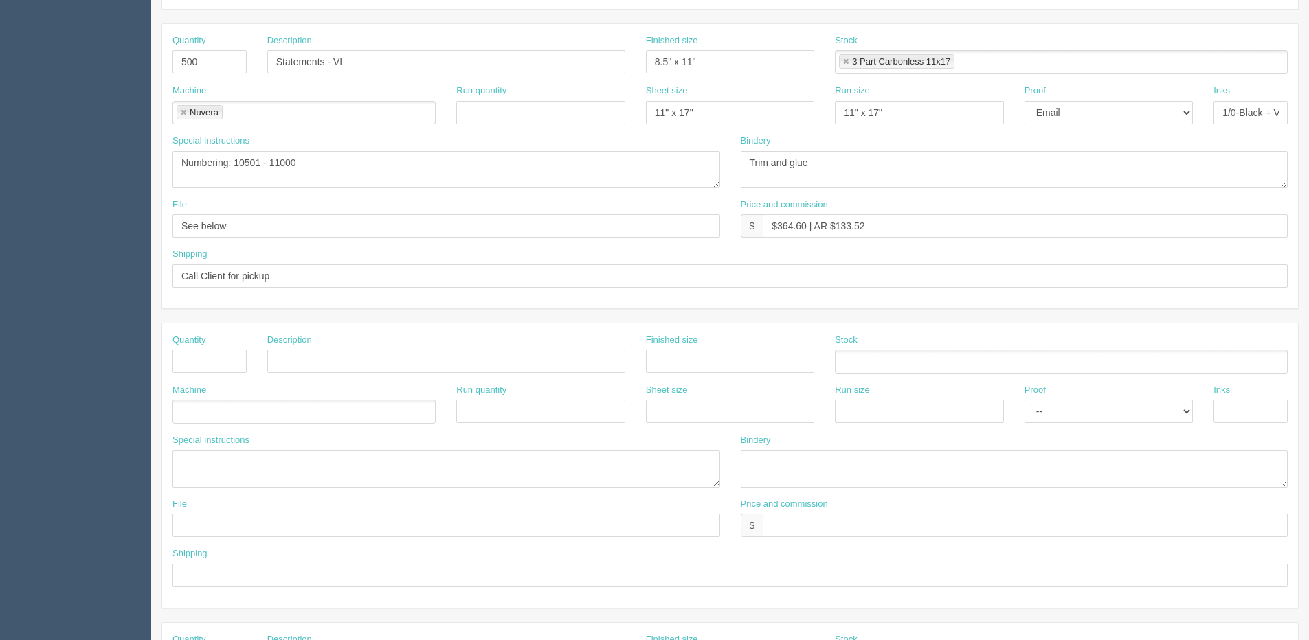
scroll to position [275, 0]
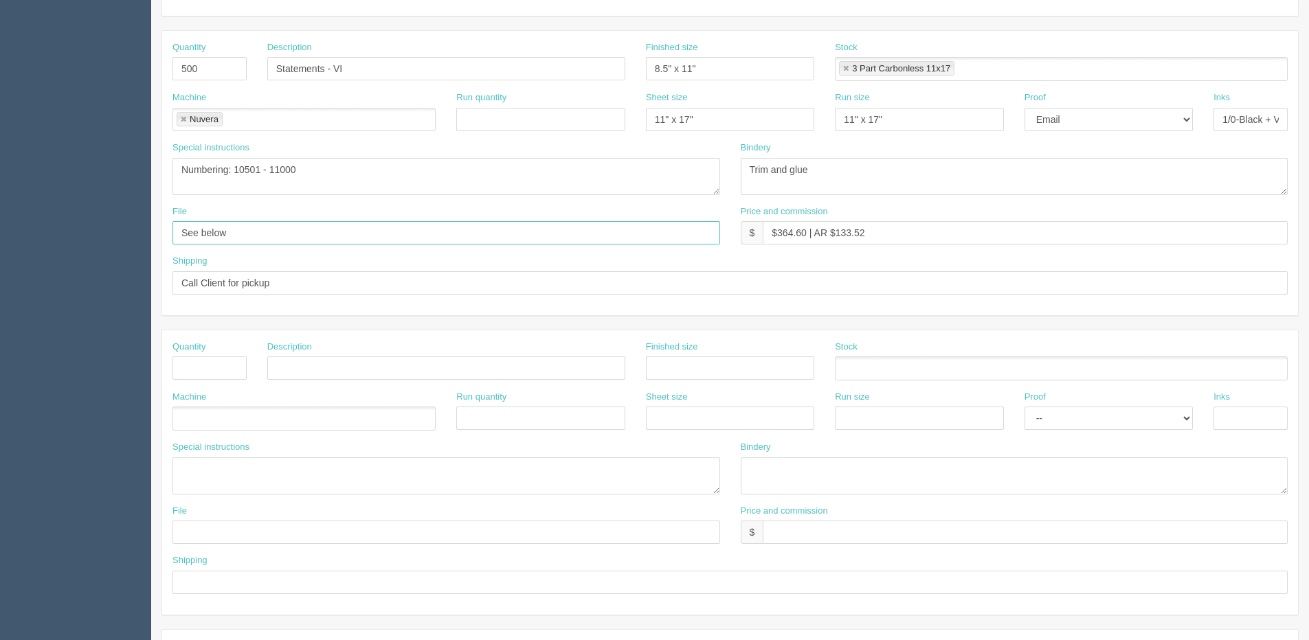
drag, startPoint x: 249, startPoint y: 235, endPoint x: 155, endPoint y: 236, distance: 93.5
click at [155, 236] on section "Edit Docket Update Docket Customer Information Customer Women on the Run Save C…" at bounding box center [730, 366] width 1158 height 1214
drag, startPoint x: 1118, startPoint y: 232, endPoint x: 1107, endPoint y: 232, distance: 11.0
click at [1118, 232] on input "$364.60 | AR $133.52" at bounding box center [1025, 232] width 525 height 23
click at [231, 227] on input "cl" at bounding box center [446, 232] width 548 height 23
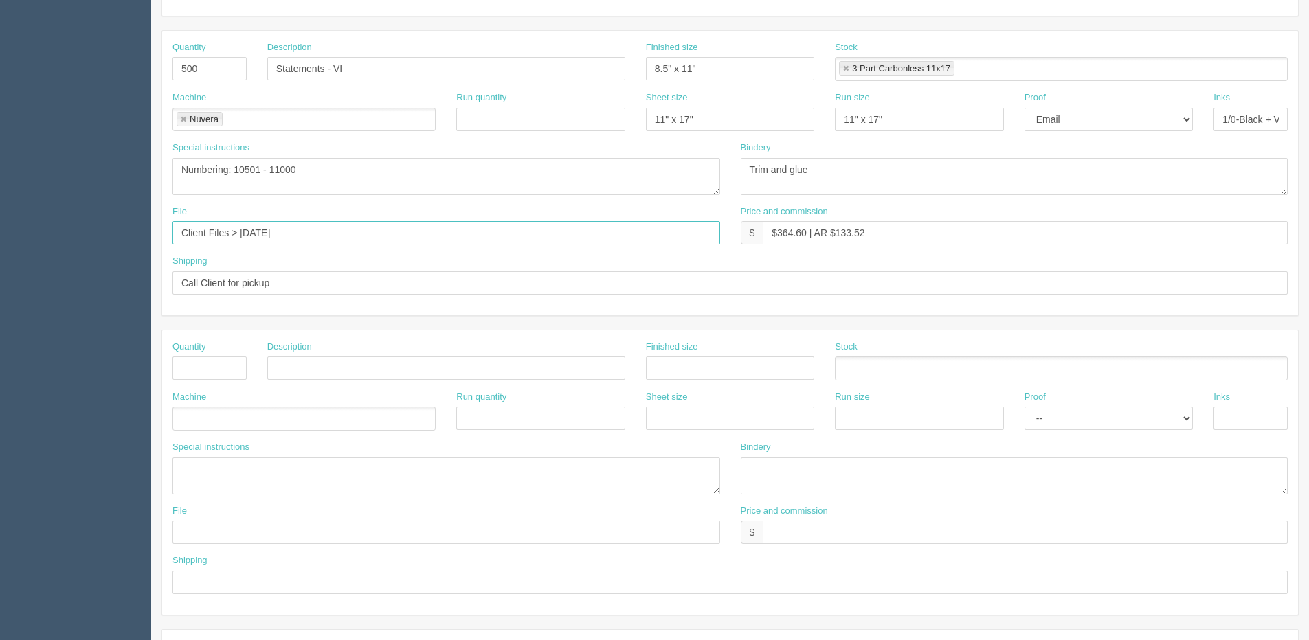
drag, startPoint x: 241, startPoint y: 235, endPoint x: 943, endPoint y: 227, distance: 702.4
click at [943, 227] on div "File Client Files > August 2025 Price and commission $ $364.60 | AR $133.52" at bounding box center [730, 230] width 1136 height 50
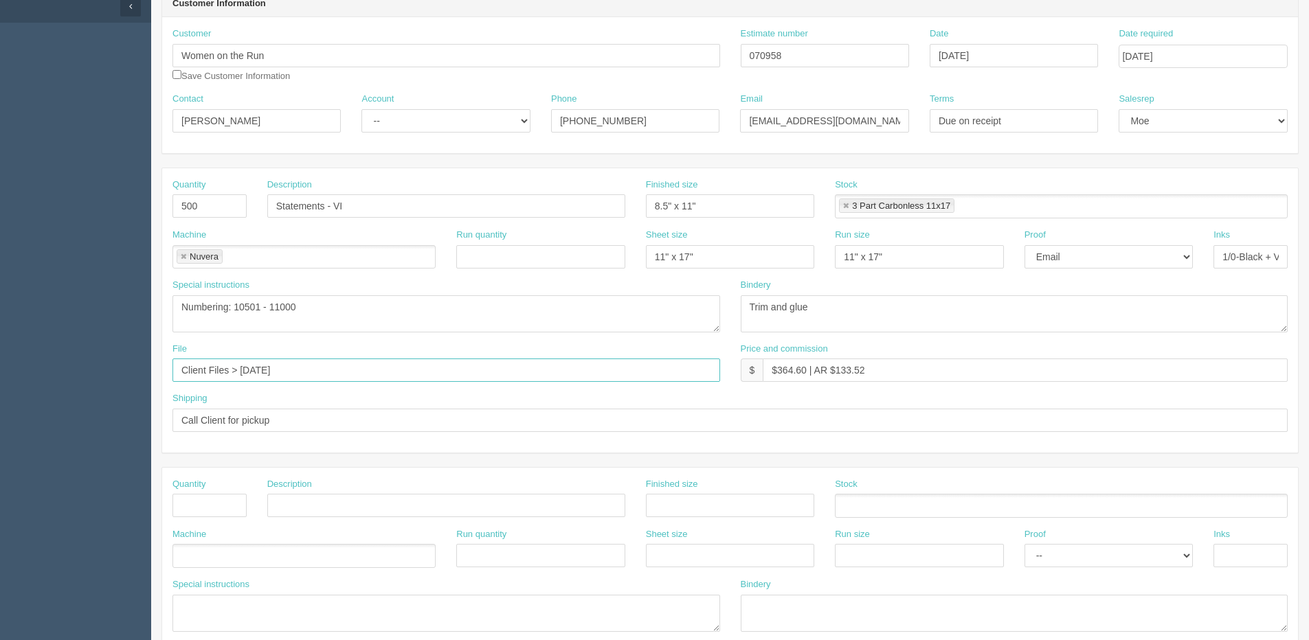
scroll to position [0, 0]
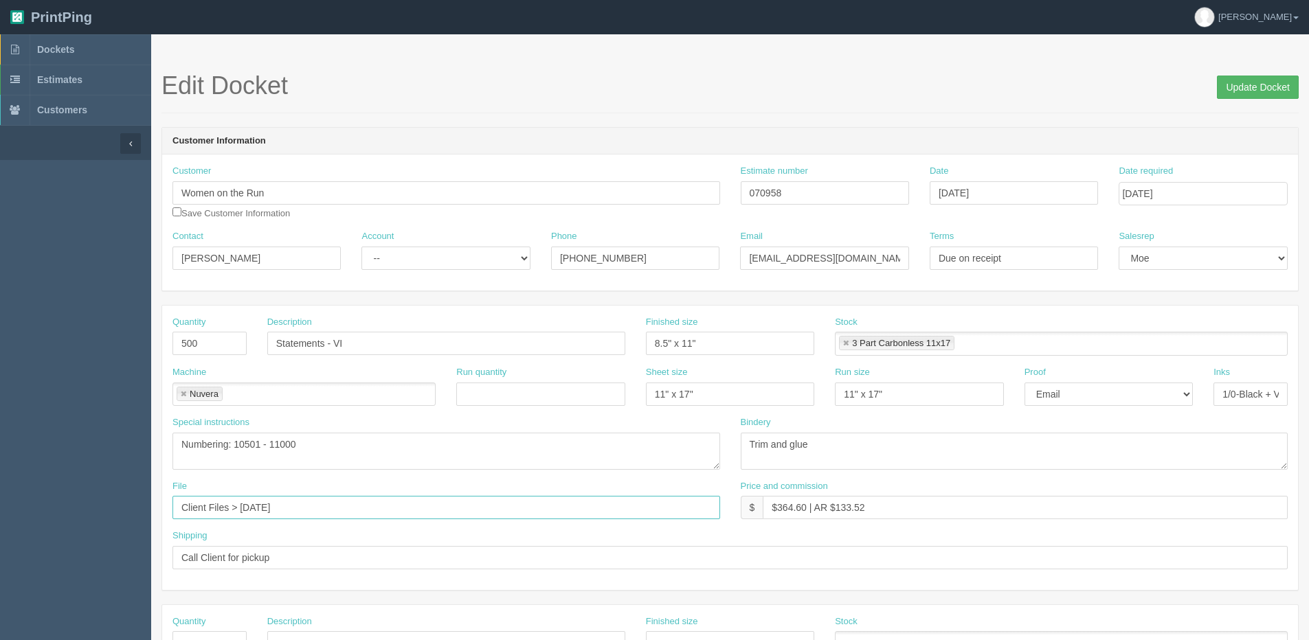
type input "Client Files > December 2020"
click at [1267, 84] on input "Update Docket" at bounding box center [1258, 87] width 82 height 23
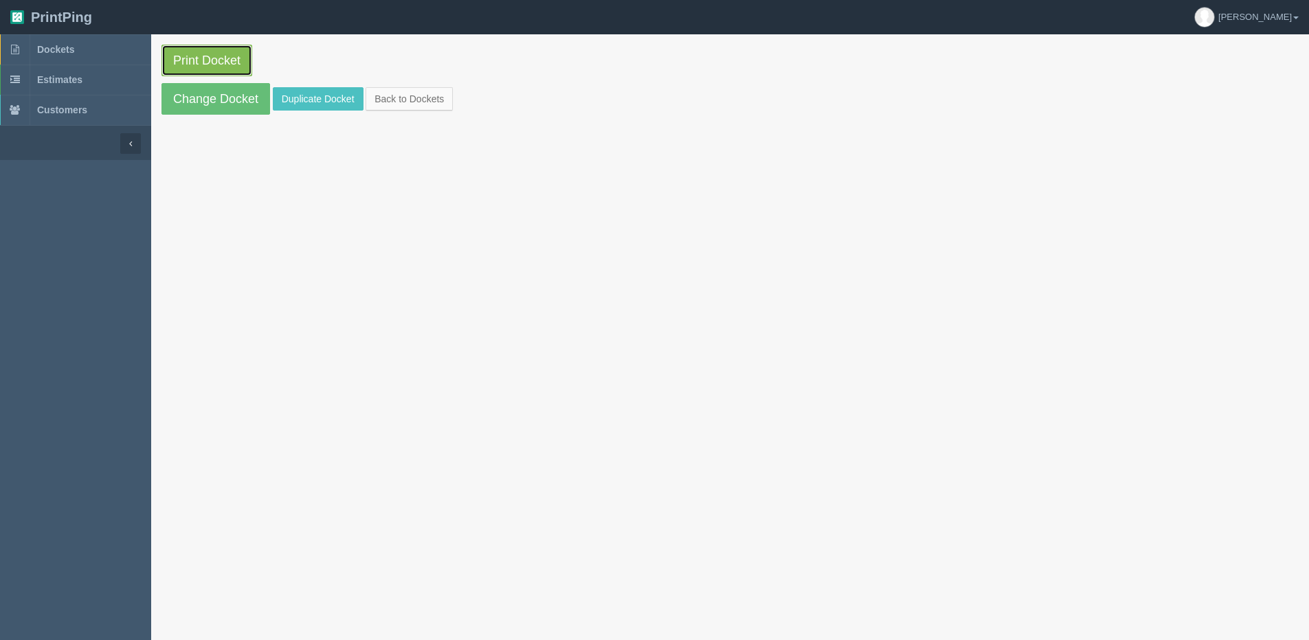
click at [166, 52] on link "Print Docket" at bounding box center [206, 61] width 91 height 32
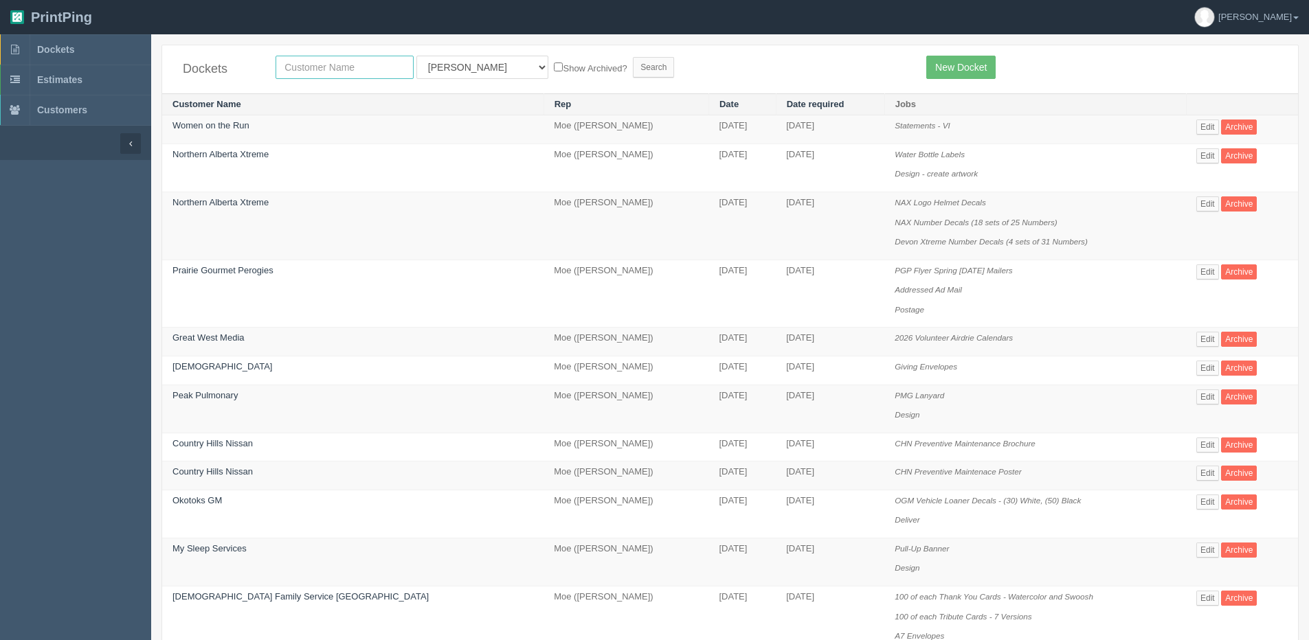
click at [339, 59] on input "text" at bounding box center [345, 67] width 138 height 23
type input "xdoc"
click at [633, 57] on input "Search" at bounding box center [653, 67] width 41 height 21
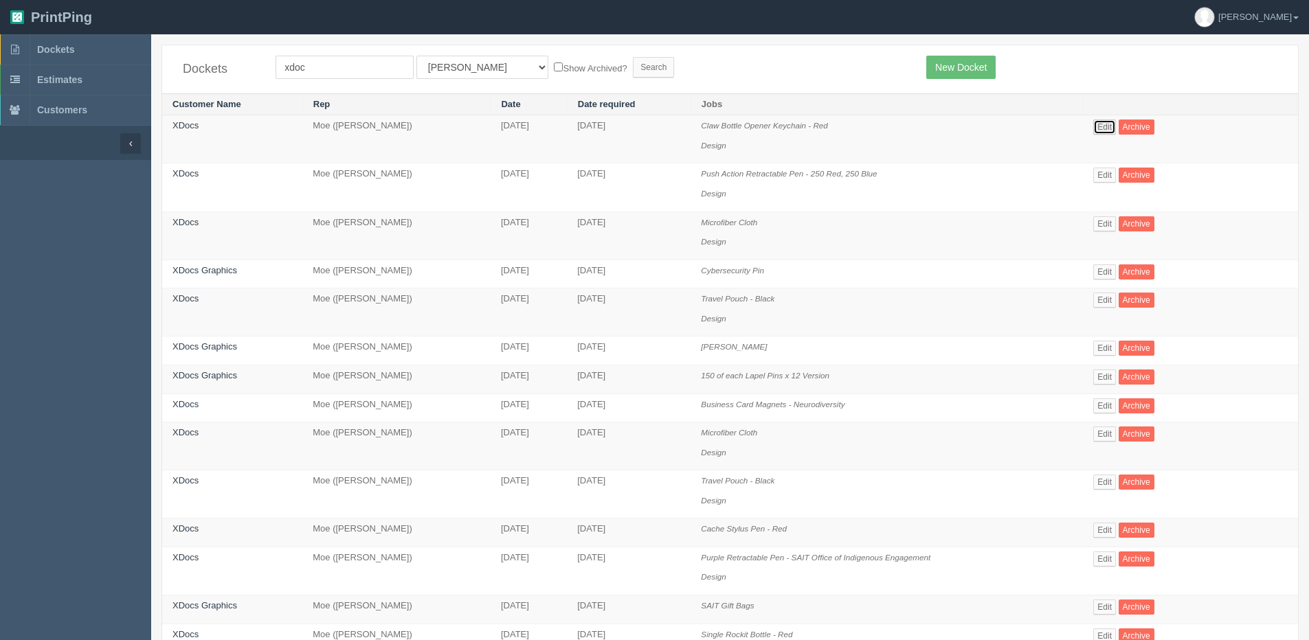
click at [1106, 128] on link "Edit" at bounding box center [1104, 127] width 23 height 15
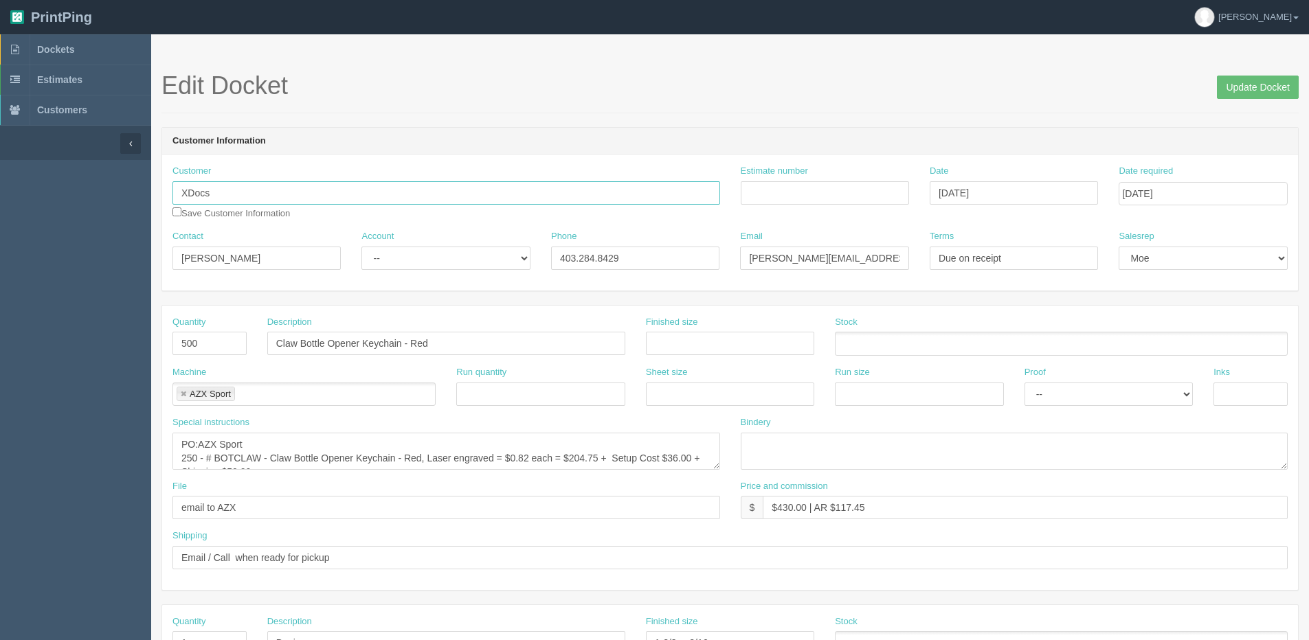
click at [0, 190] on html "PrintPing [PERSON_NAME] Edit account ( [PERSON_NAME][EMAIL_ADDRESS][DOMAIN_NAME…" at bounding box center [654, 624] width 1309 height 1248
drag, startPoint x: 245, startPoint y: 260, endPoint x: -94, endPoint y: 276, distance: 339.2
click at [0, 276] on html "PrintPing [PERSON_NAME] Edit account ( [PERSON_NAME][EMAIL_ADDRESS][DOMAIN_NAME…" at bounding box center [654, 624] width 1309 height 1248
drag, startPoint x: 893, startPoint y: 265, endPoint x: 504, endPoint y: 267, distance: 389.0
click at [511, 265] on div "Contact Yoshimi Okumura Account -- Existing Client Allrush Client Rep Client Ph…" at bounding box center [730, 255] width 1136 height 50
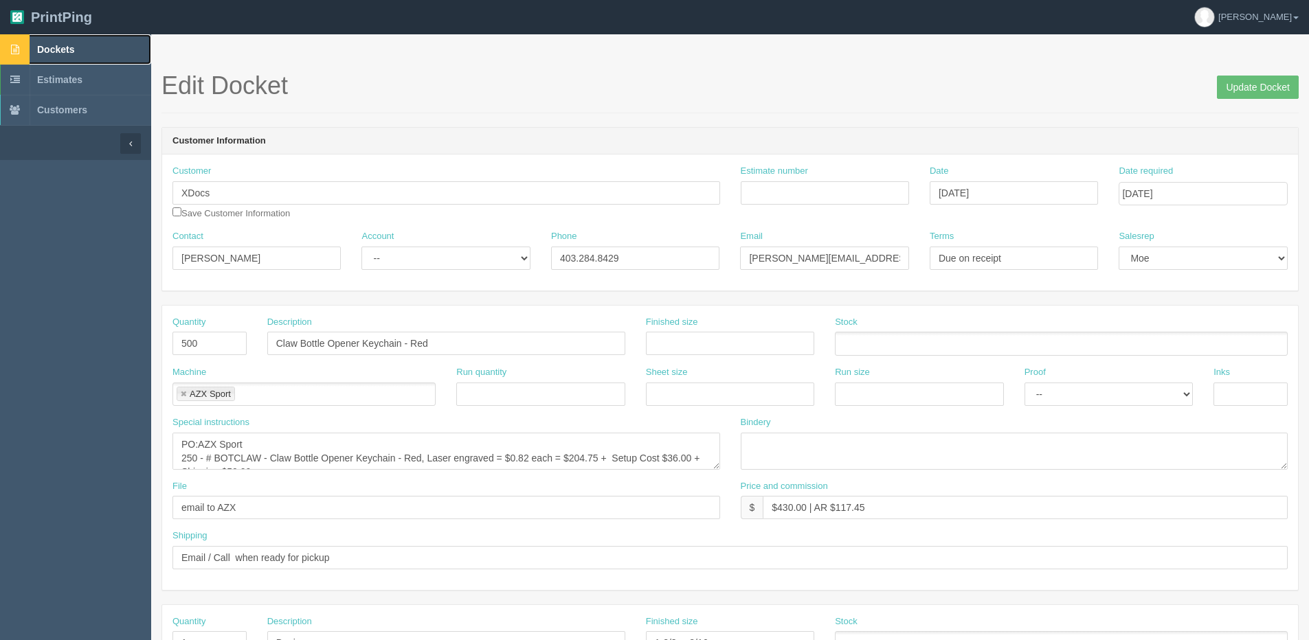
click at [46, 43] on link "Dockets" at bounding box center [75, 49] width 151 height 30
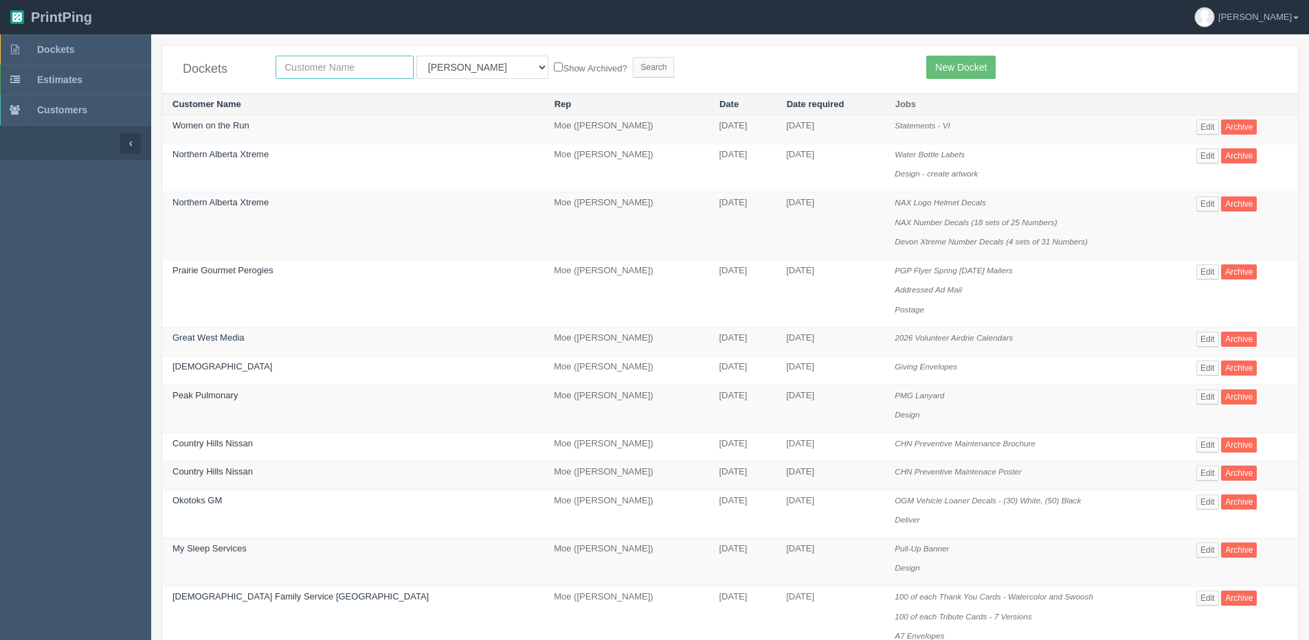
click at [323, 63] on input "text" at bounding box center [345, 67] width 138 height 23
type input "canadian sign"
click at [633, 57] on input "Search" at bounding box center [653, 67] width 41 height 21
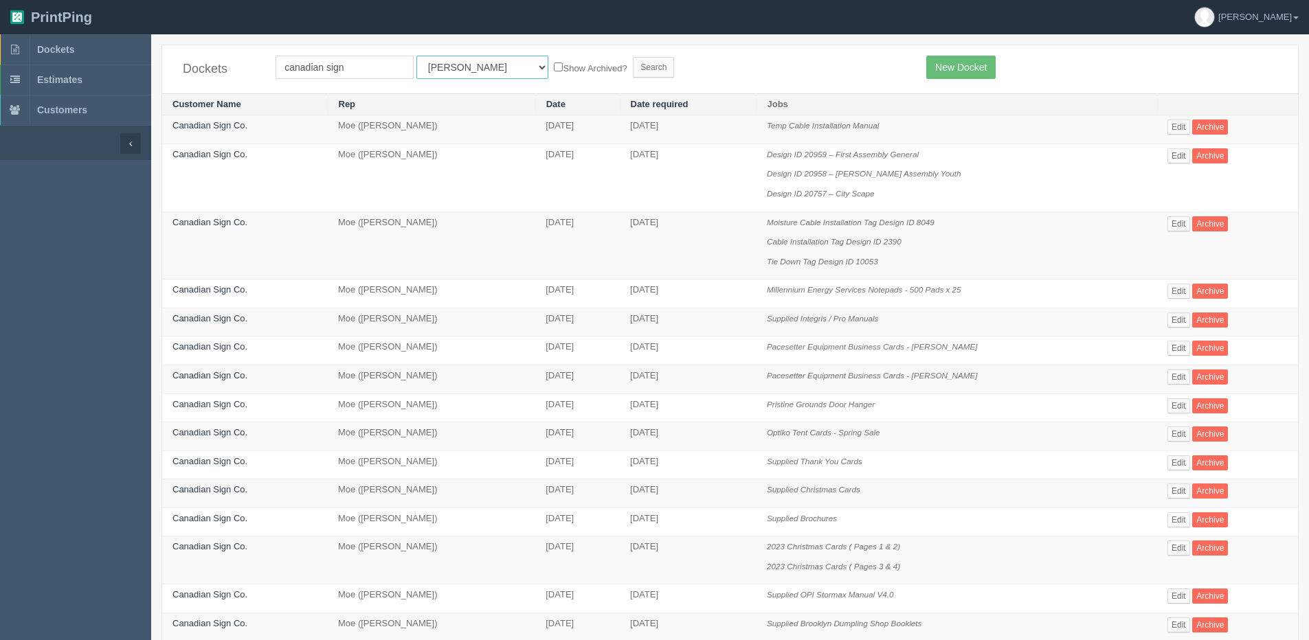
click at [457, 72] on select "All Users Ali Ali Test 1 Aly Amy Ankit Arif Brandon Dan France Greg Jim Mark Ma…" at bounding box center [482, 67] width 132 height 23
select select "1"
click at [416, 56] on select "All Users Ali Ali Test 1 Aly Amy Ankit Arif Brandon Dan France Greg Jim Mark Ma…" at bounding box center [482, 67] width 132 height 23
click at [554, 73] on label "Show Archived?" at bounding box center [590, 68] width 73 height 16
click at [554, 71] on input "Show Archived?" at bounding box center [558, 67] width 9 height 9
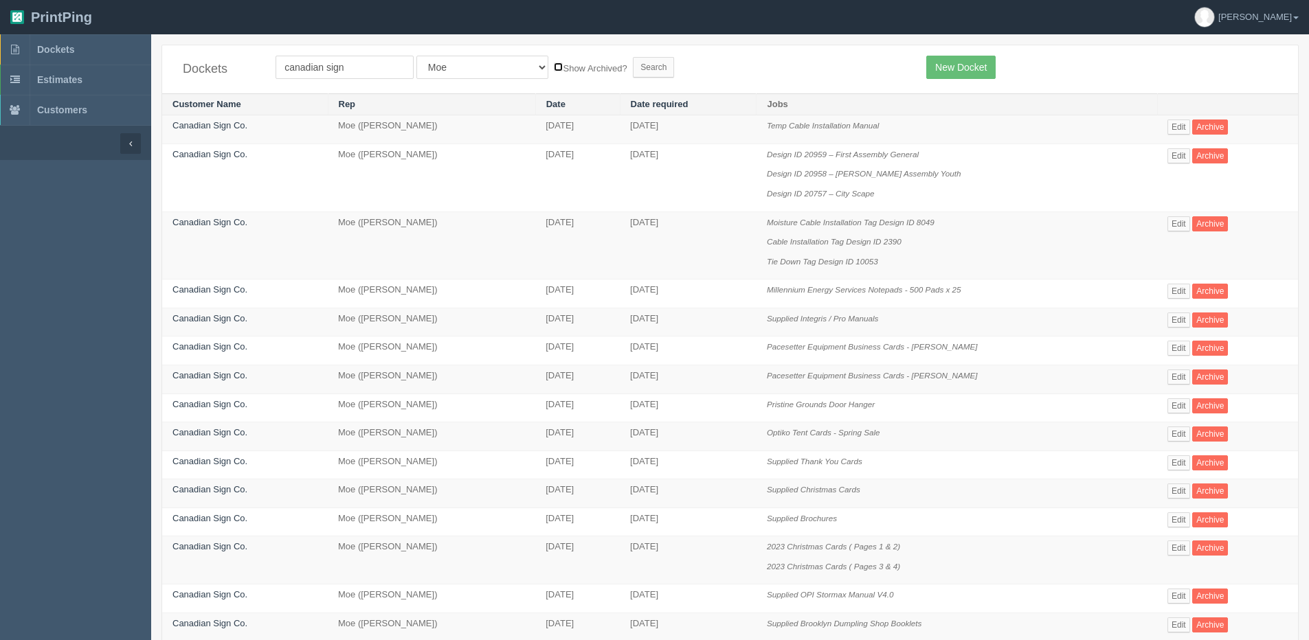
checkbox input "true"
click at [633, 68] on input "Search" at bounding box center [653, 67] width 41 height 21
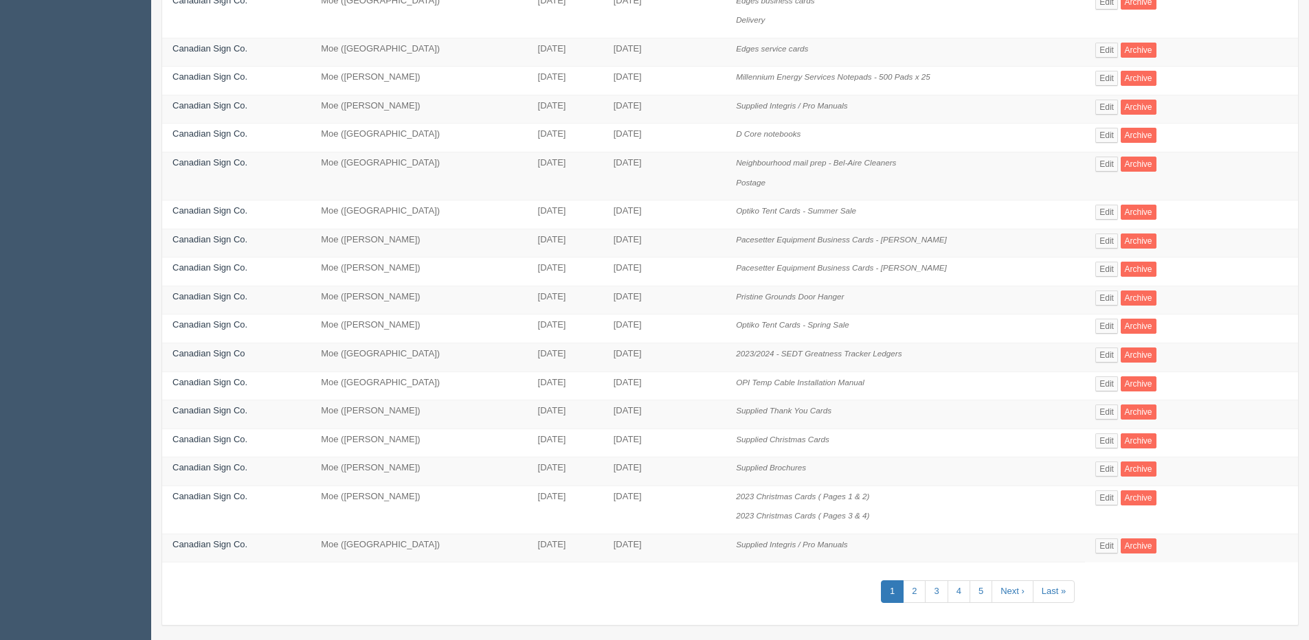
scroll to position [453, 0]
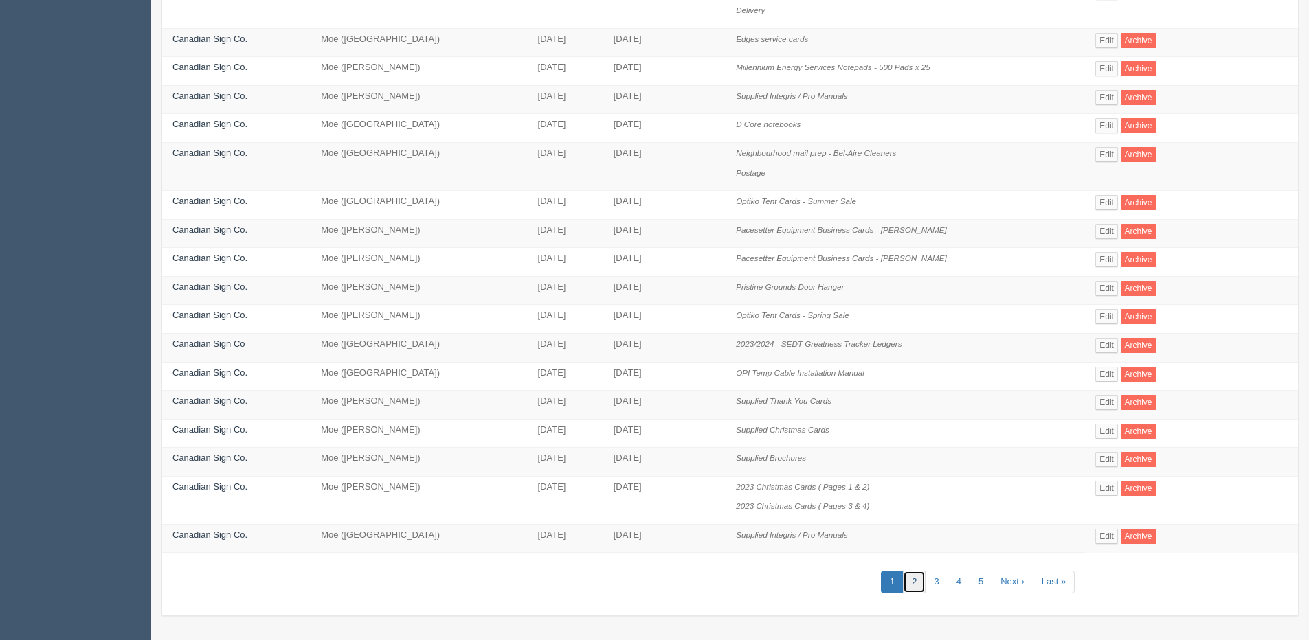
drag, startPoint x: 910, startPoint y: 583, endPoint x: 911, endPoint y: 568, distance: 15.1
click at [911, 582] on link "2" at bounding box center [914, 582] width 23 height 23
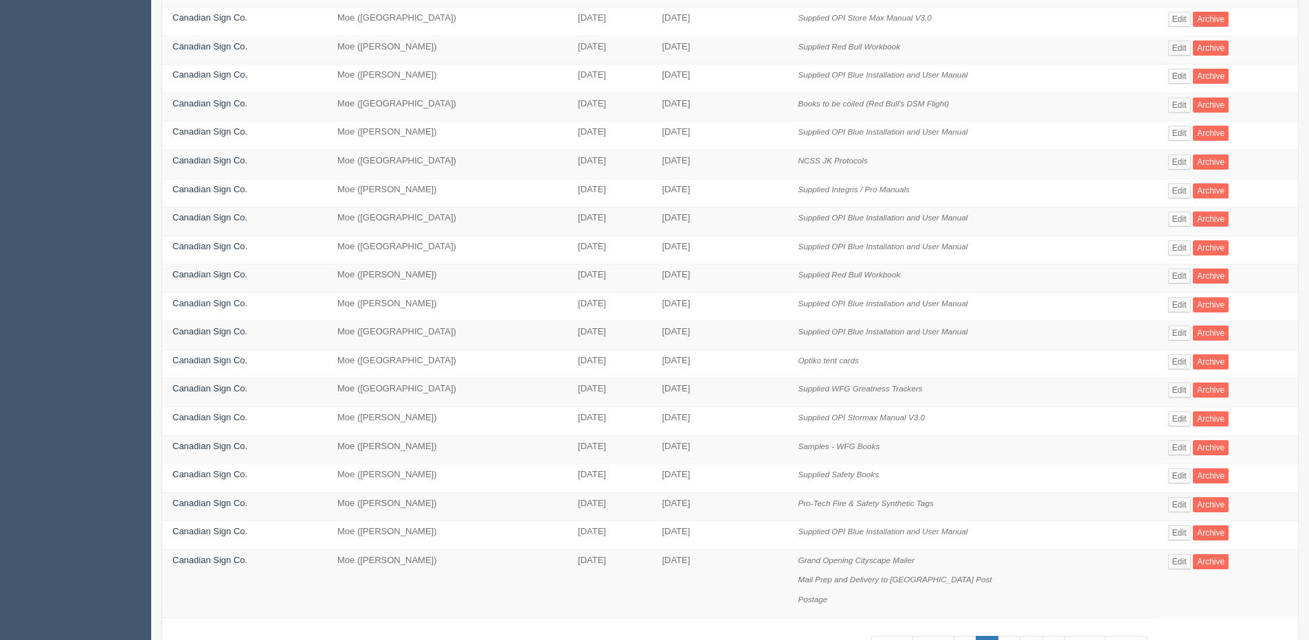
scroll to position [275, 0]
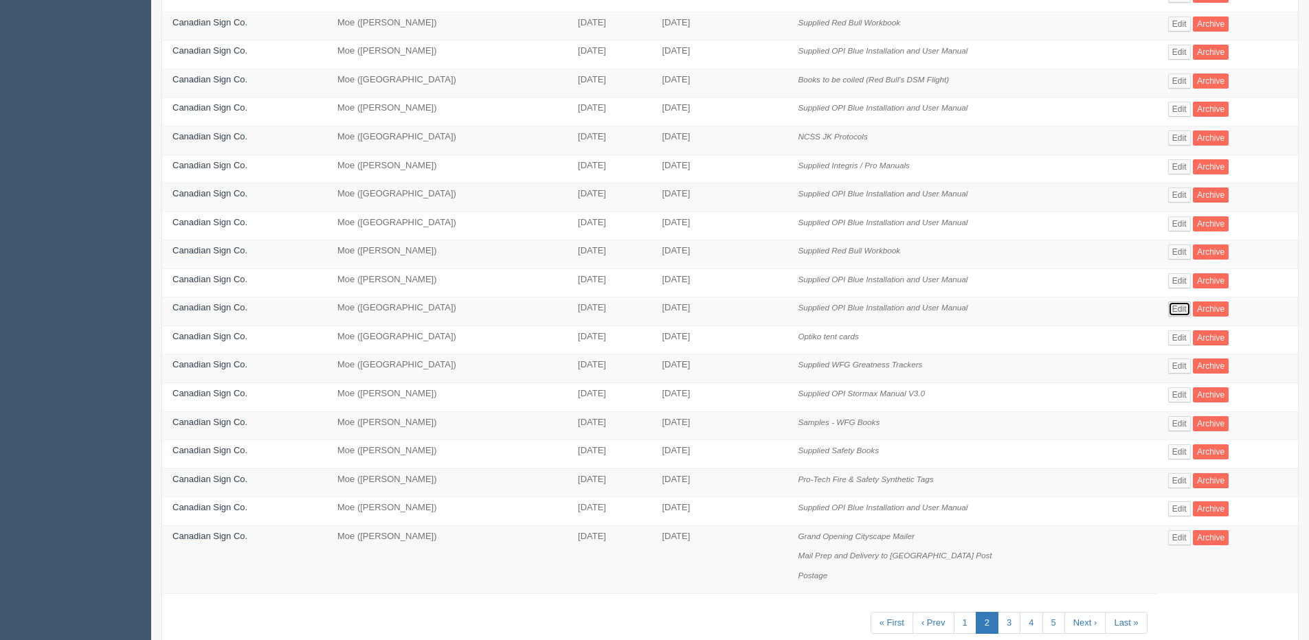
click at [1179, 311] on link "Edit" at bounding box center [1179, 309] width 23 height 15
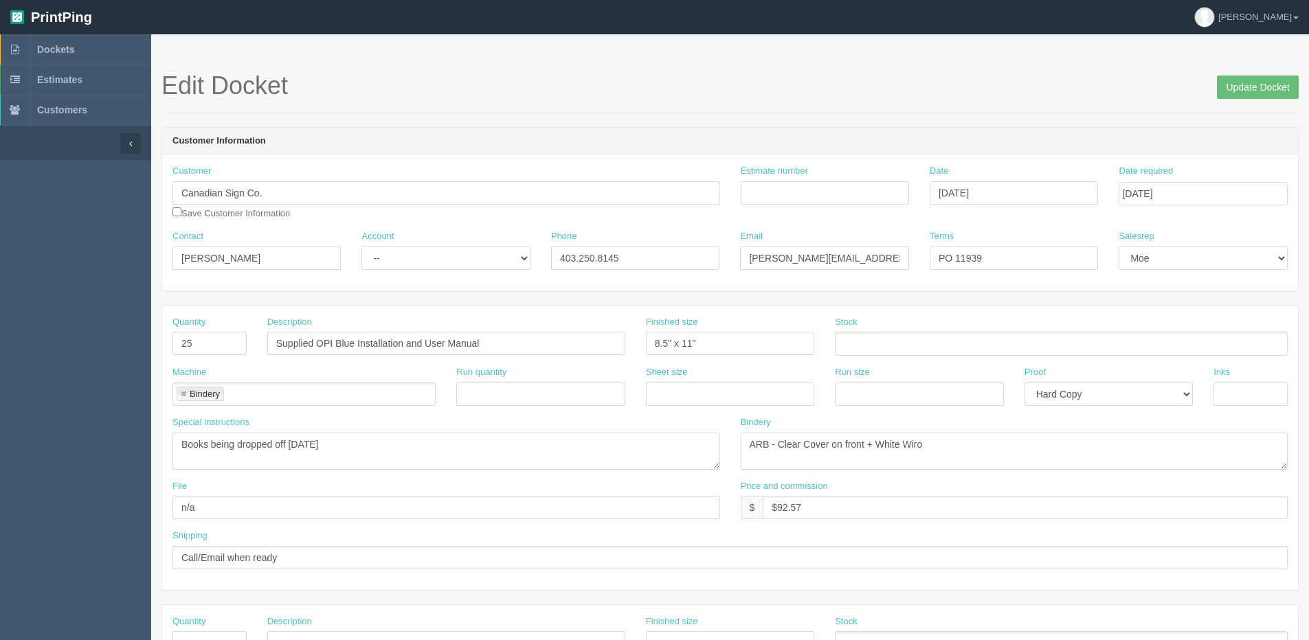
scroll to position [275, 0]
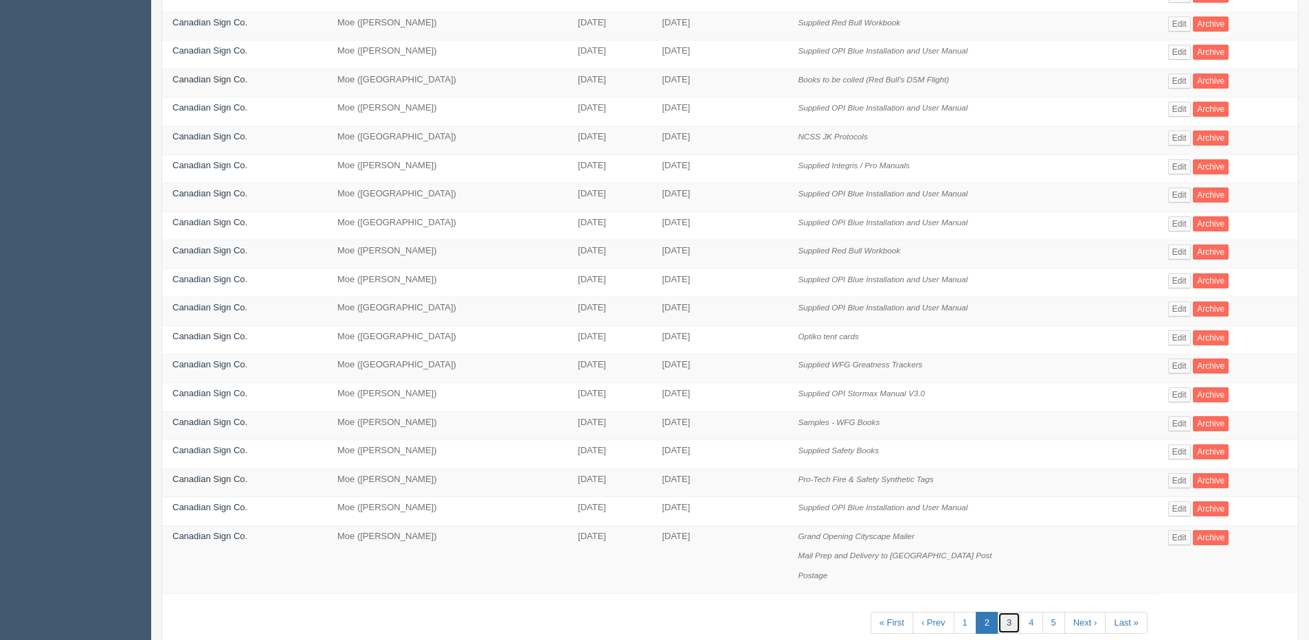
click at [1005, 623] on link "3" at bounding box center [1009, 623] width 23 height 23
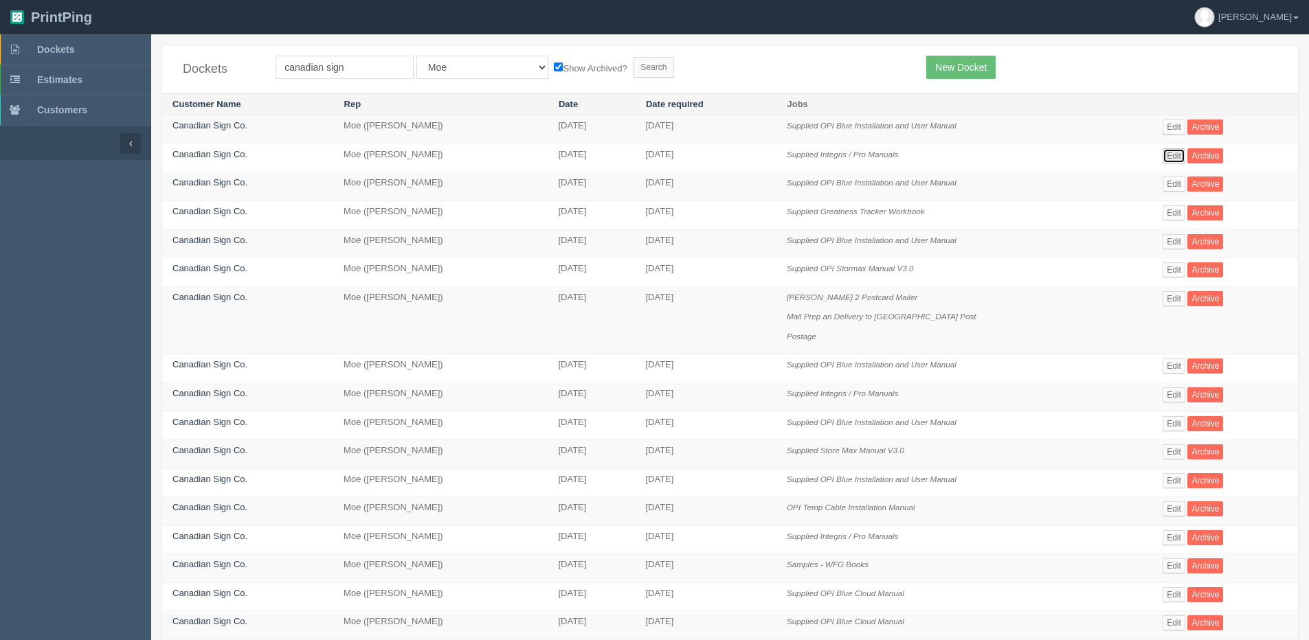
click at [1180, 157] on link "Edit" at bounding box center [1174, 155] width 23 height 15
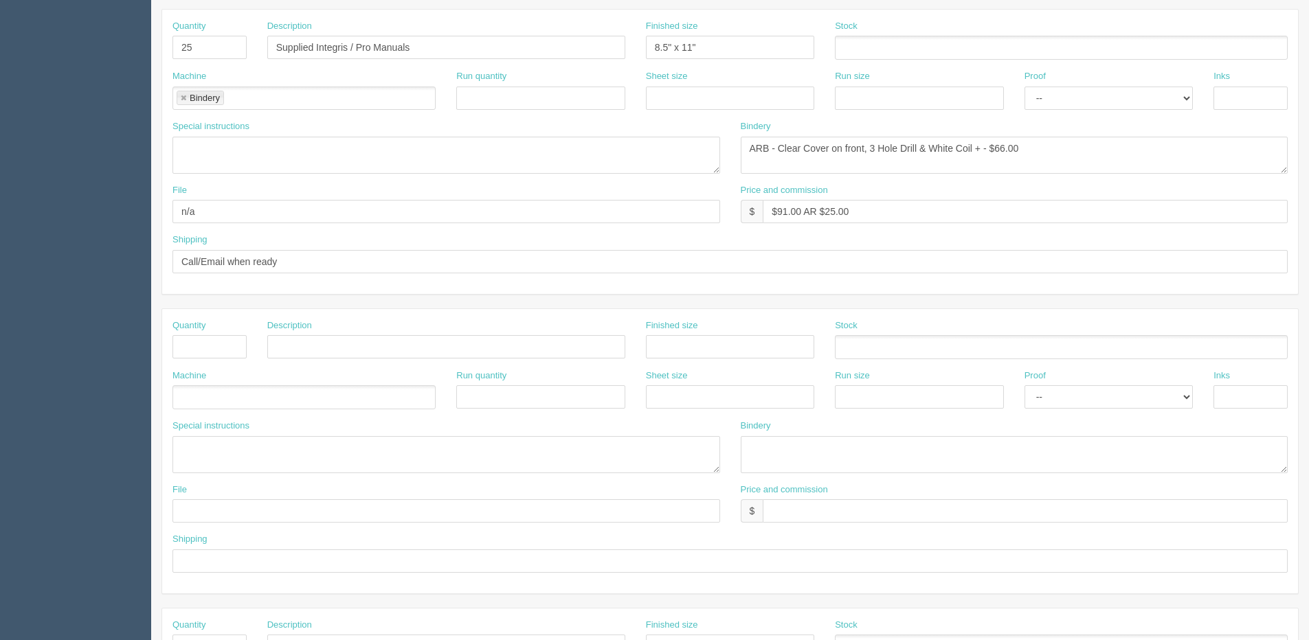
scroll to position [264, 0]
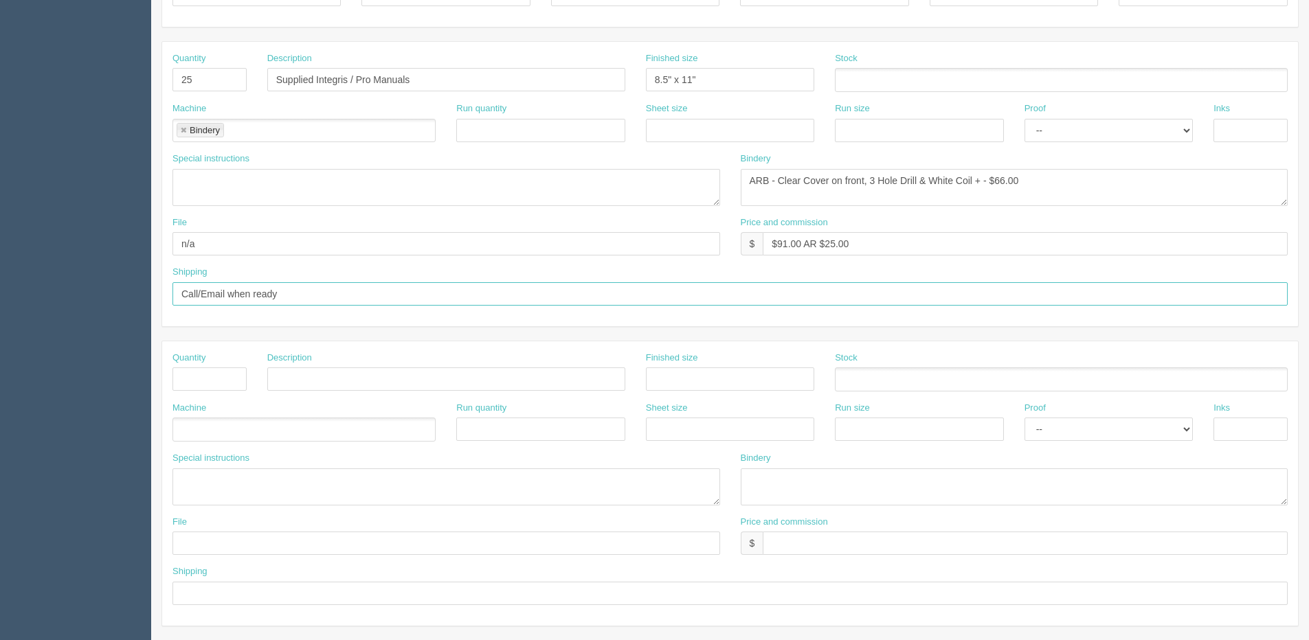
drag, startPoint x: 323, startPoint y: 298, endPoint x: -179, endPoint y: 310, distance: 502.5
click at [0, 310] on html "PrintPing [PERSON_NAME] Edit account ( [PERSON_NAME][EMAIL_ADDRESS][DOMAIN_NAME…" at bounding box center [654, 360] width 1309 height 1248
